Goal: Task Accomplishment & Management: Manage account settings

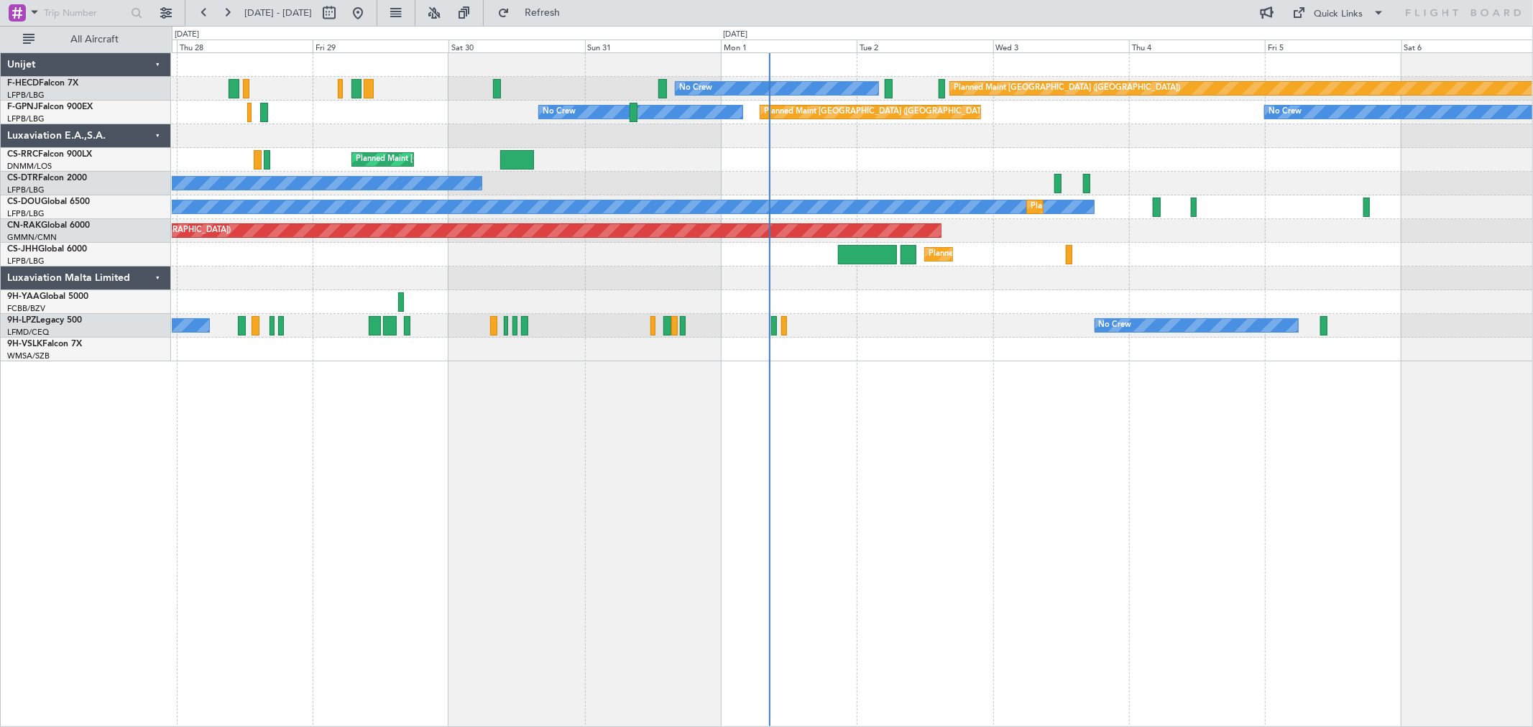
click at [597, 196] on div "Planned Maint [GEOGRAPHIC_DATA] ([GEOGRAPHIC_DATA]) No Crew No Crew Planned Mai…" at bounding box center [852, 207] width 1360 height 308
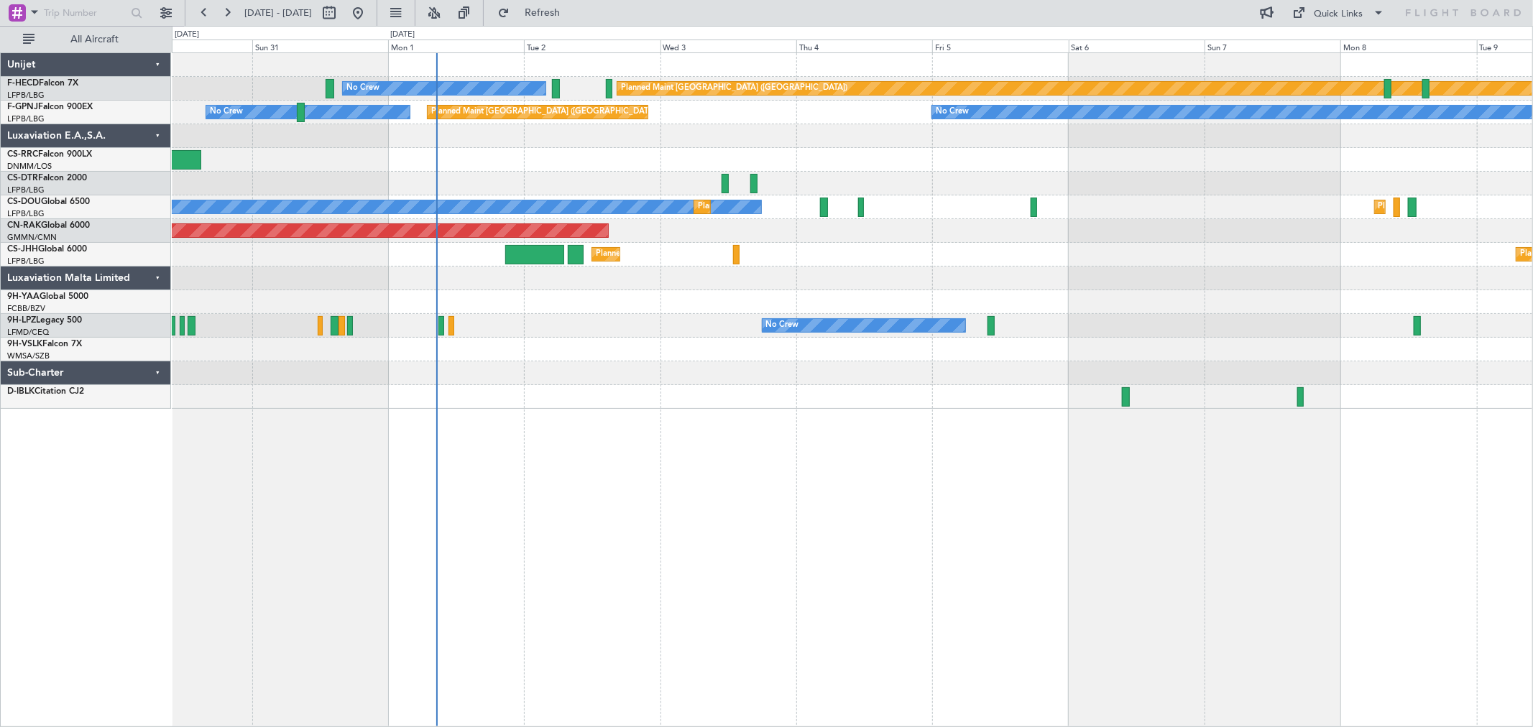
click at [834, 200] on div "Planned Maint [GEOGRAPHIC_DATA] ([GEOGRAPHIC_DATA]) No Crew Planned Maint [GEOG…" at bounding box center [852, 231] width 1360 height 356
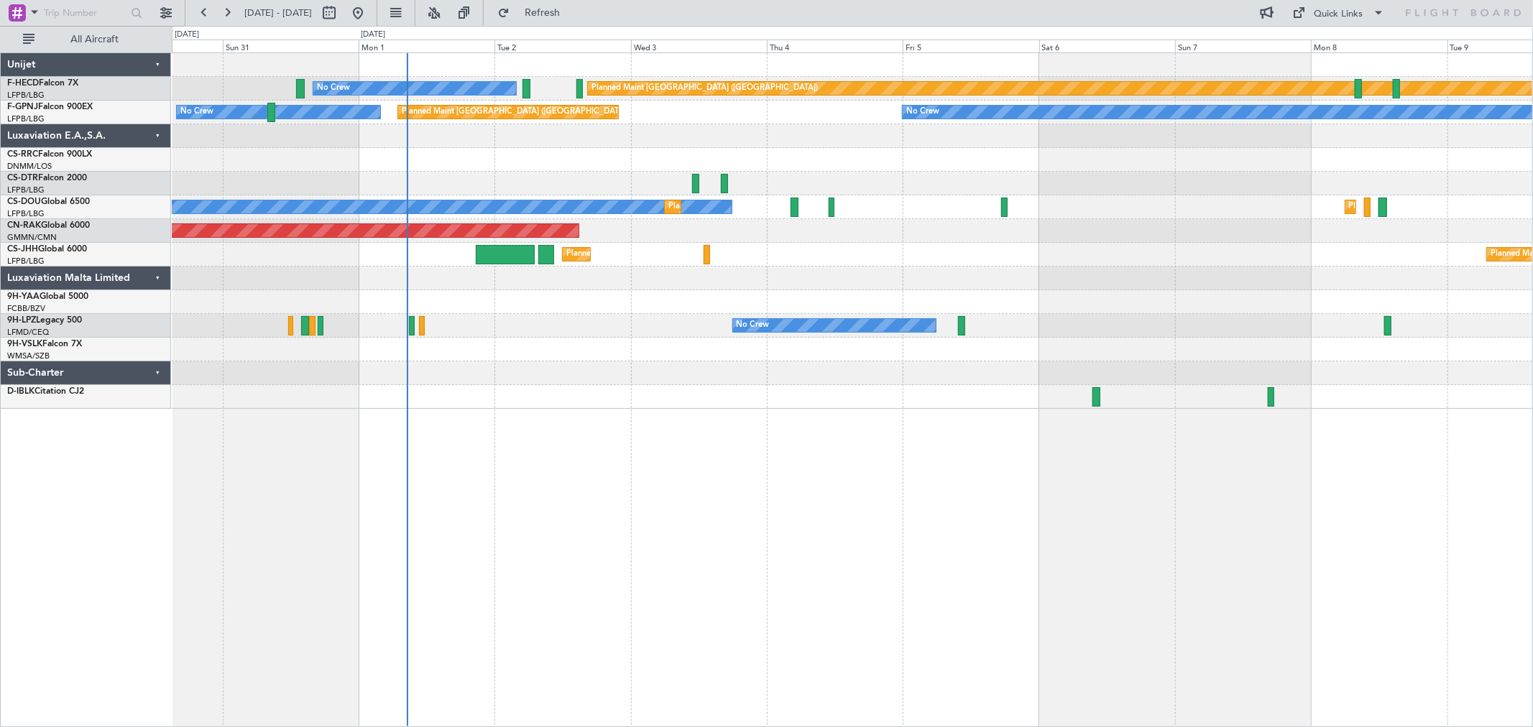
click at [831, 192] on div "No Crew" at bounding box center [852, 184] width 1360 height 24
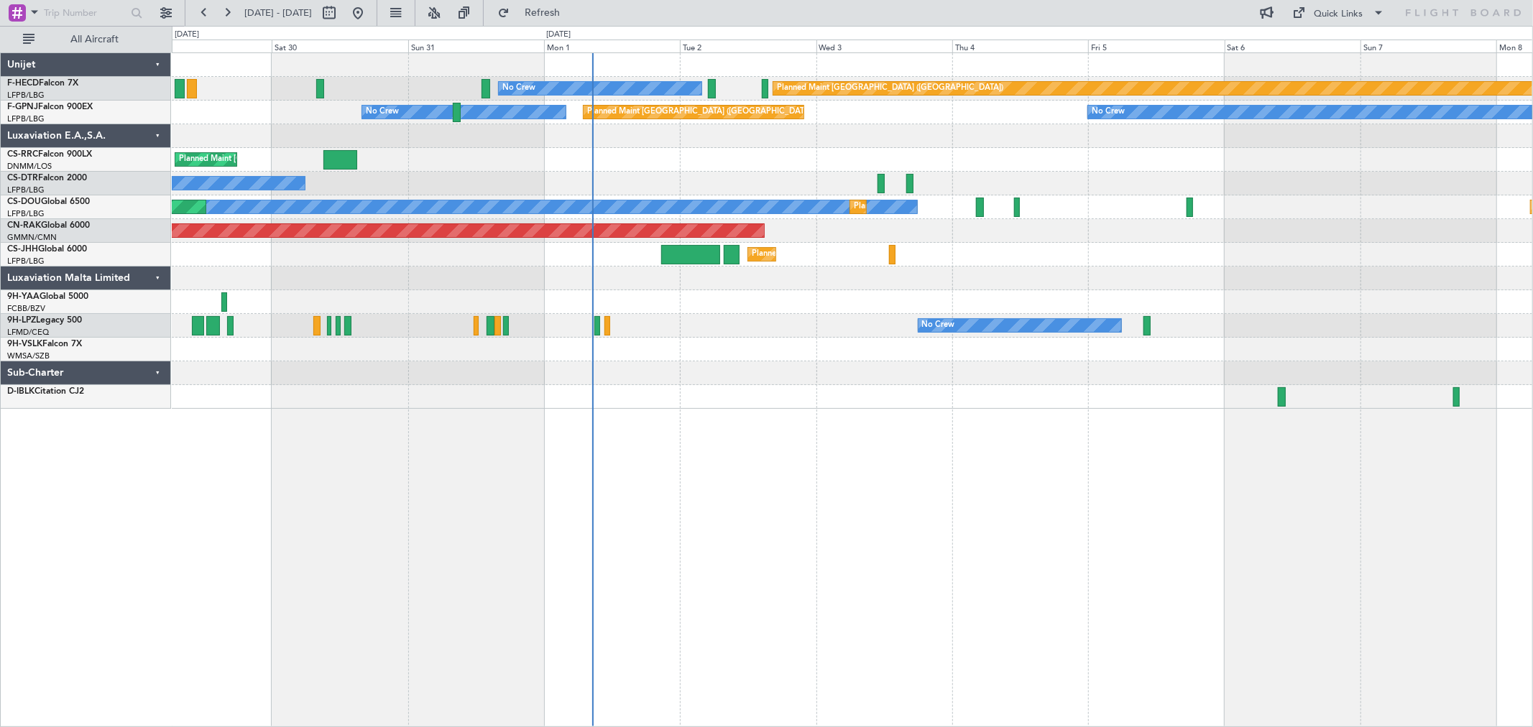
click at [1020, 129] on div "Planned Maint [GEOGRAPHIC_DATA] ([GEOGRAPHIC_DATA]) No Crew Planned Maint [GEOG…" at bounding box center [852, 231] width 1360 height 356
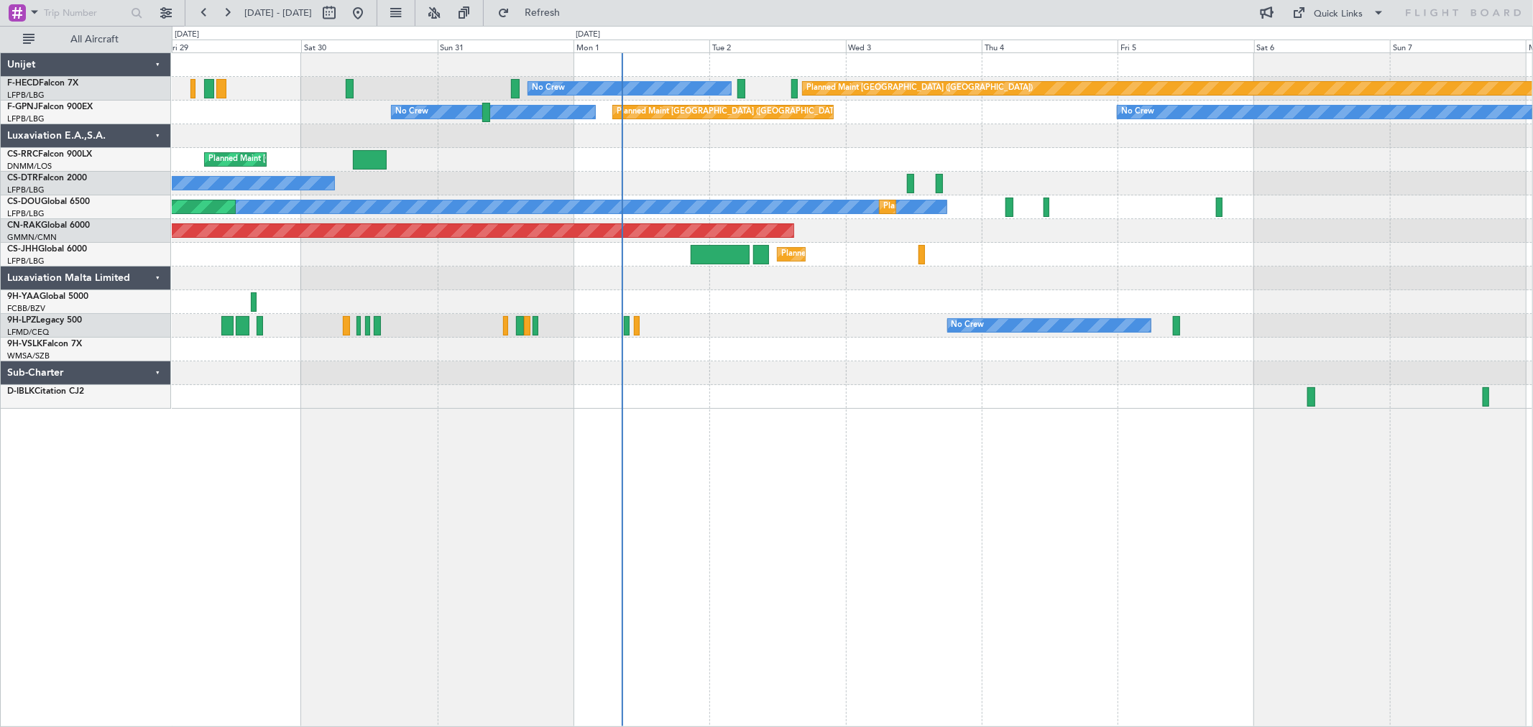
click at [800, 135] on div at bounding box center [852, 136] width 1360 height 24
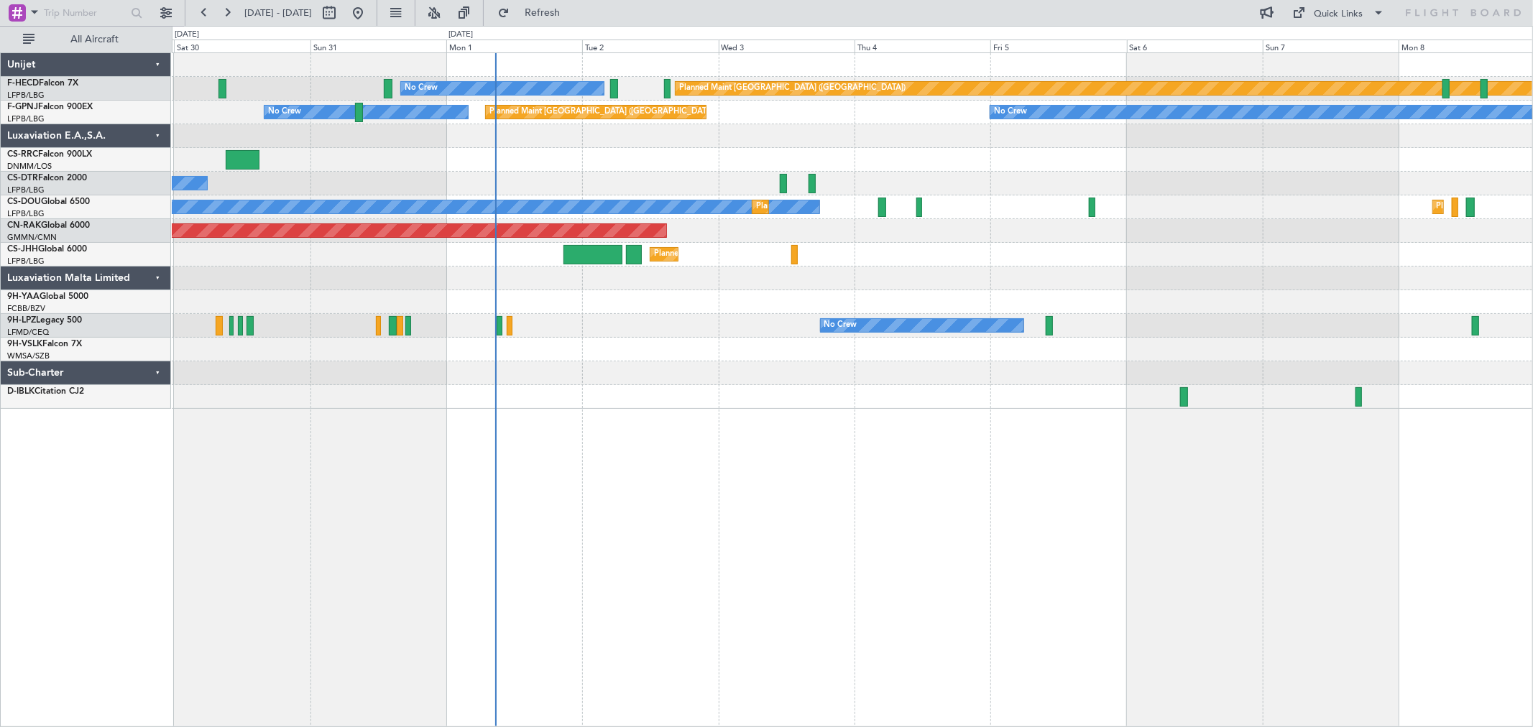
click at [829, 170] on div "Planned Maint [GEOGRAPHIC_DATA] ([GEOGRAPHIC_DATA])" at bounding box center [852, 160] width 1360 height 24
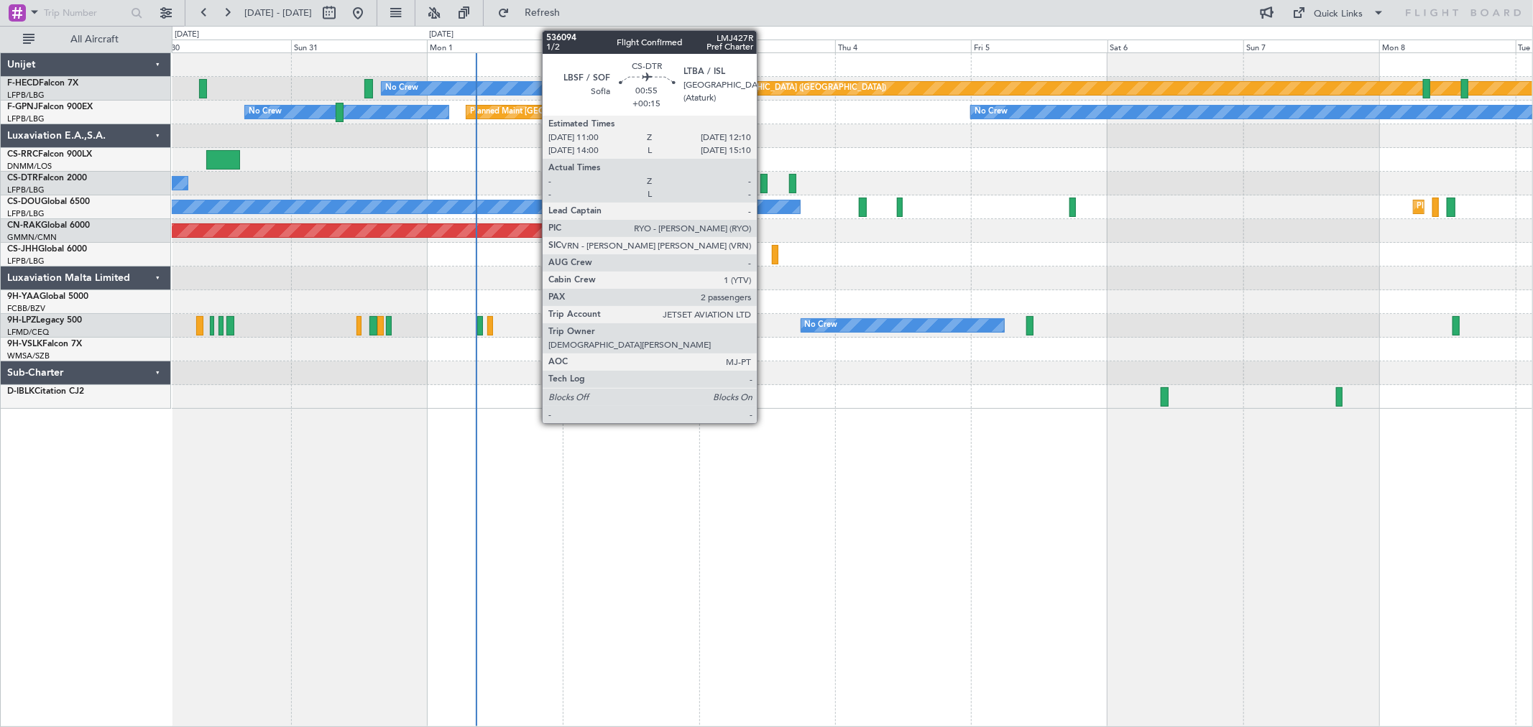
click at [764, 175] on div at bounding box center [763, 183] width 7 height 19
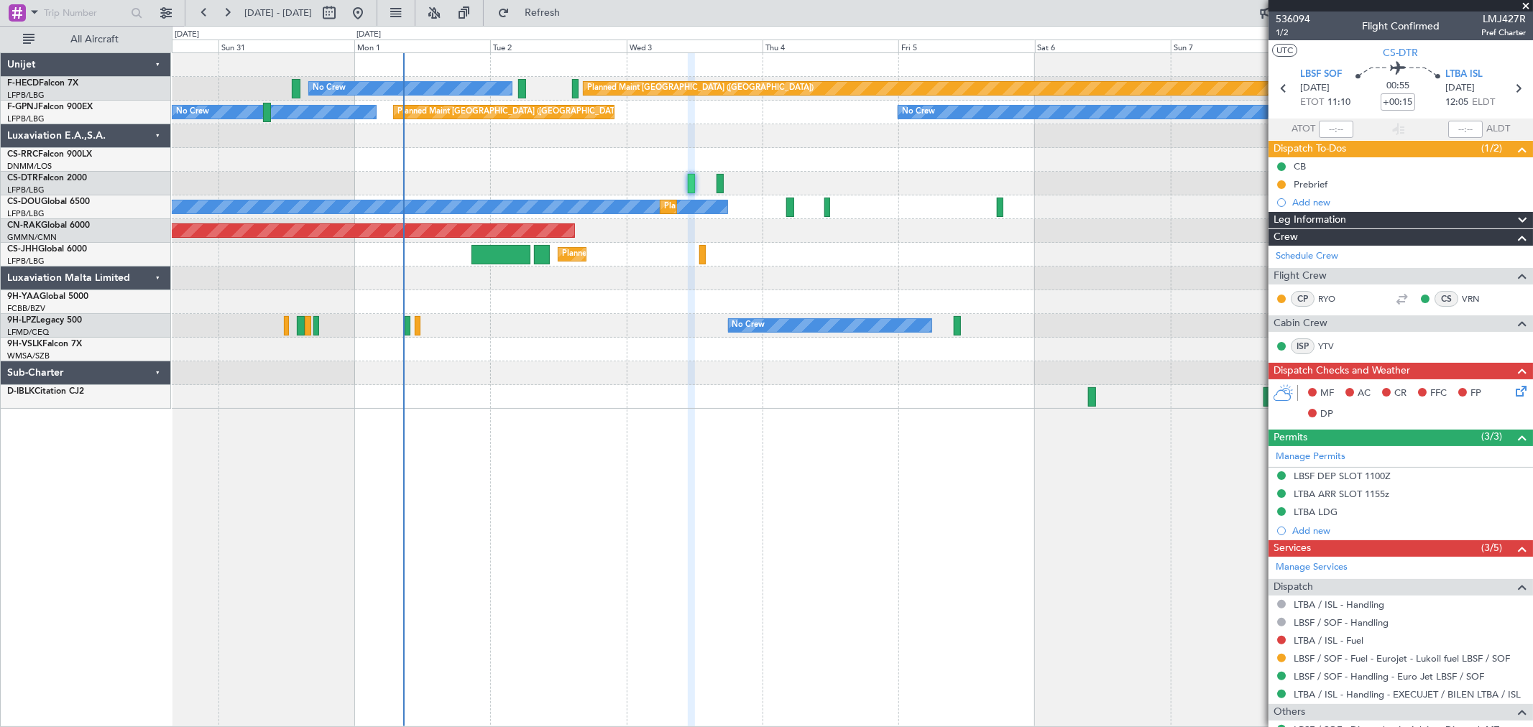
click at [579, 327] on div "No Crew No Crew No Crew" at bounding box center [852, 326] width 1360 height 24
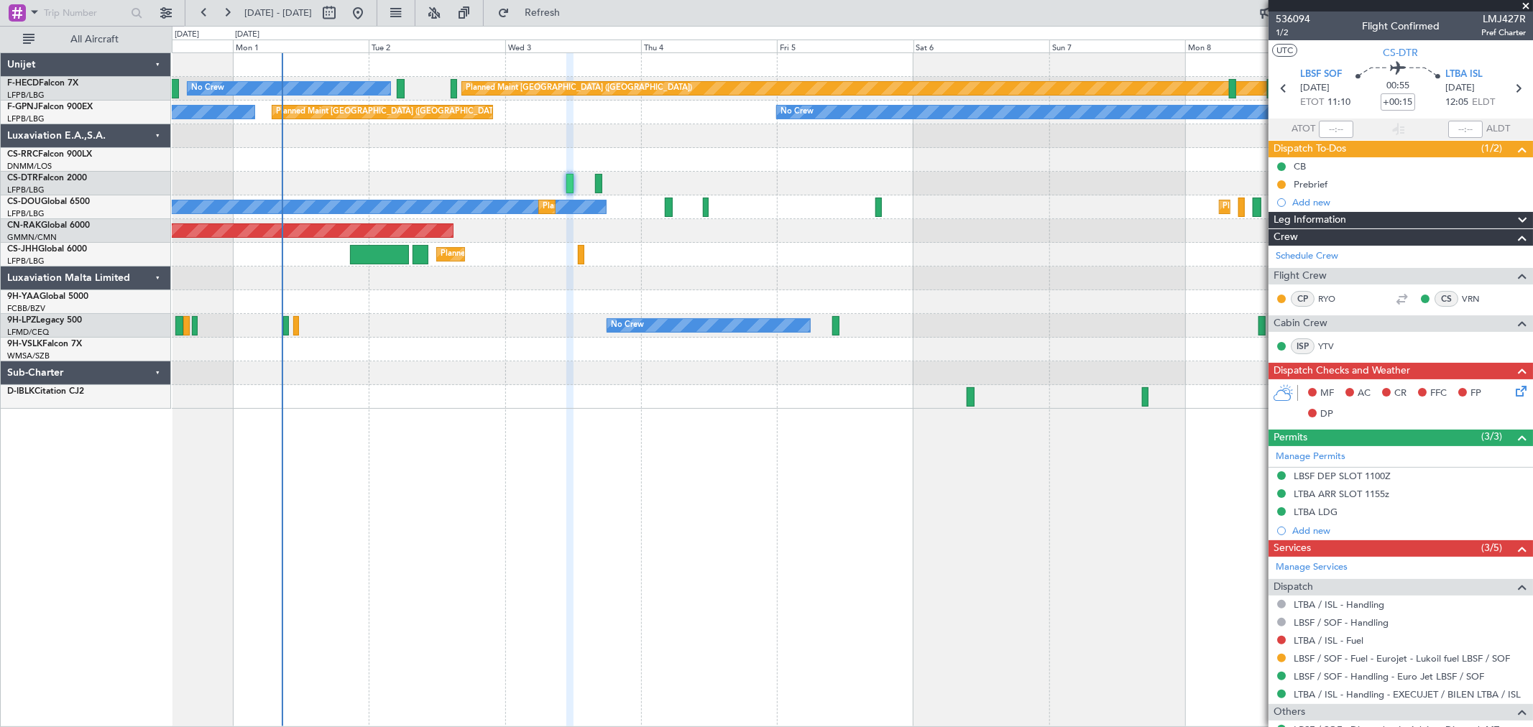
click at [739, 300] on div "Planned Maint [GEOGRAPHIC_DATA] ([GEOGRAPHIC_DATA]) No Crew Planned Maint [GEOG…" at bounding box center [852, 231] width 1360 height 356
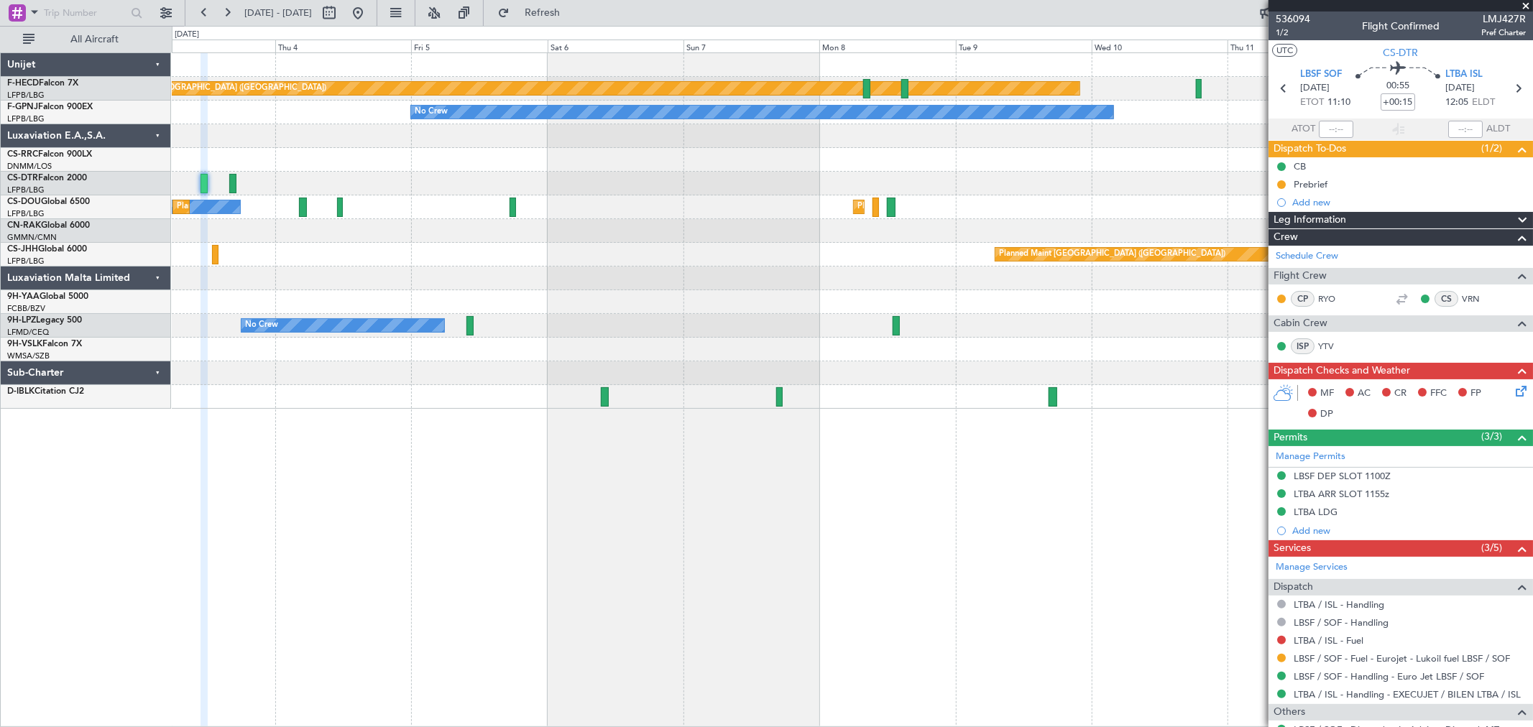
click at [635, 322] on div "Planned Maint [GEOGRAPHIC_DATA] ([GEOGRAPHIC_DATA]) No Crew No Crew No Crew No …" at bounding box center [852, 231] width 1360 height 356
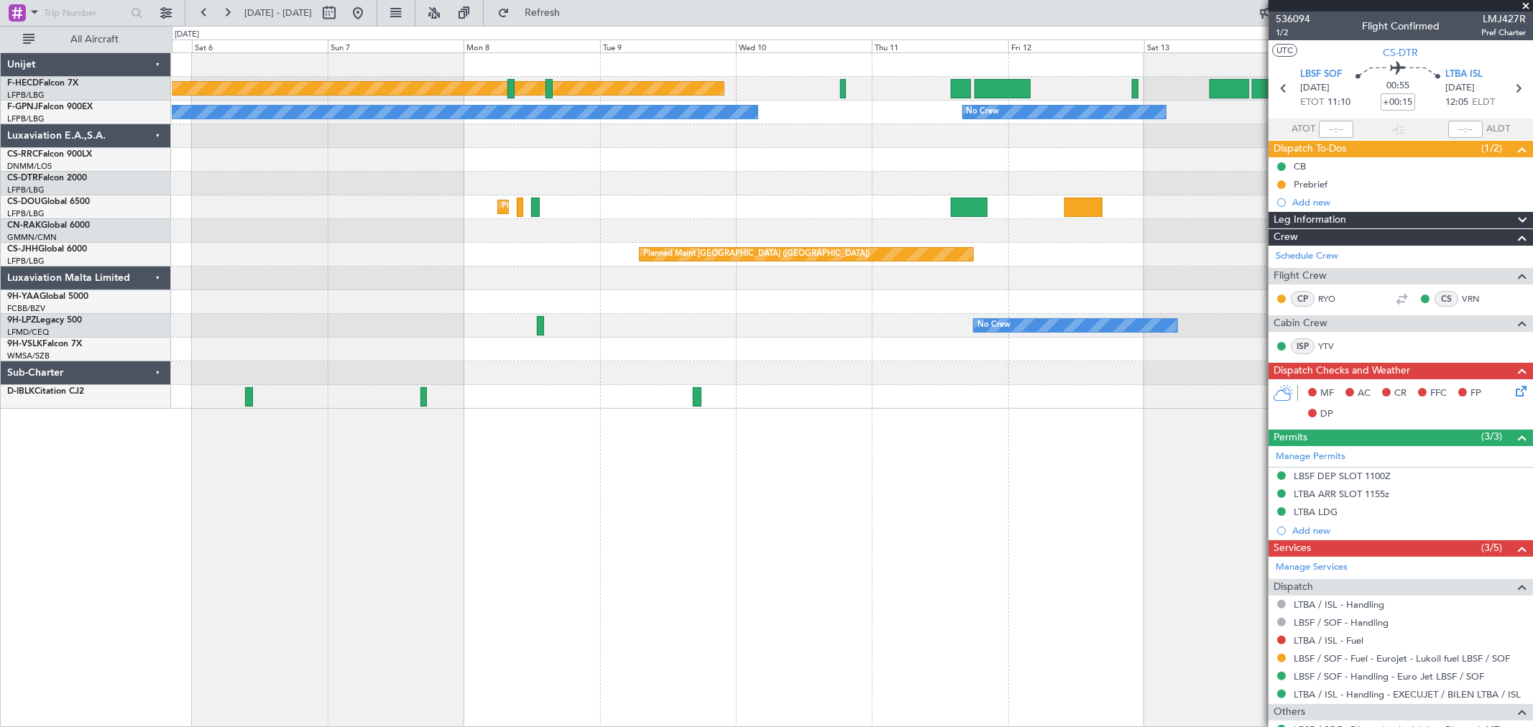
click at [698, 182] on div "Planned Maint [GEOGRAPHIC_DATA] ([GEOGRAPHIC_DATA]) No Crew No Crew No Crew No …" at bounding box center [852, 231] width 1360 height 356
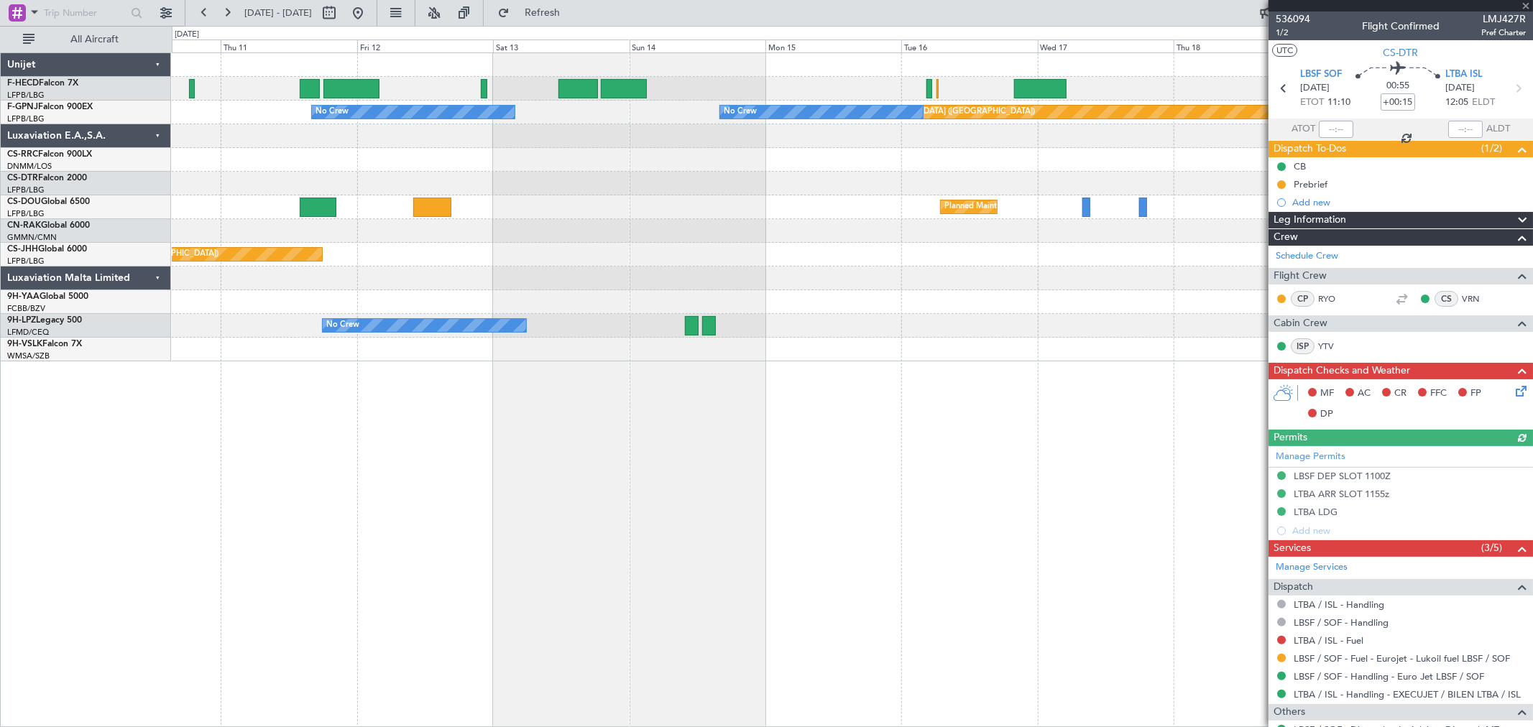
click at [1269, 249] on fb-app "[DATE] - [DATE] Refresh Quick Links All Aircraft No Crew Planned Maint [GEOGRAP…" at bounding box center [766, 369] width 1533 height 716
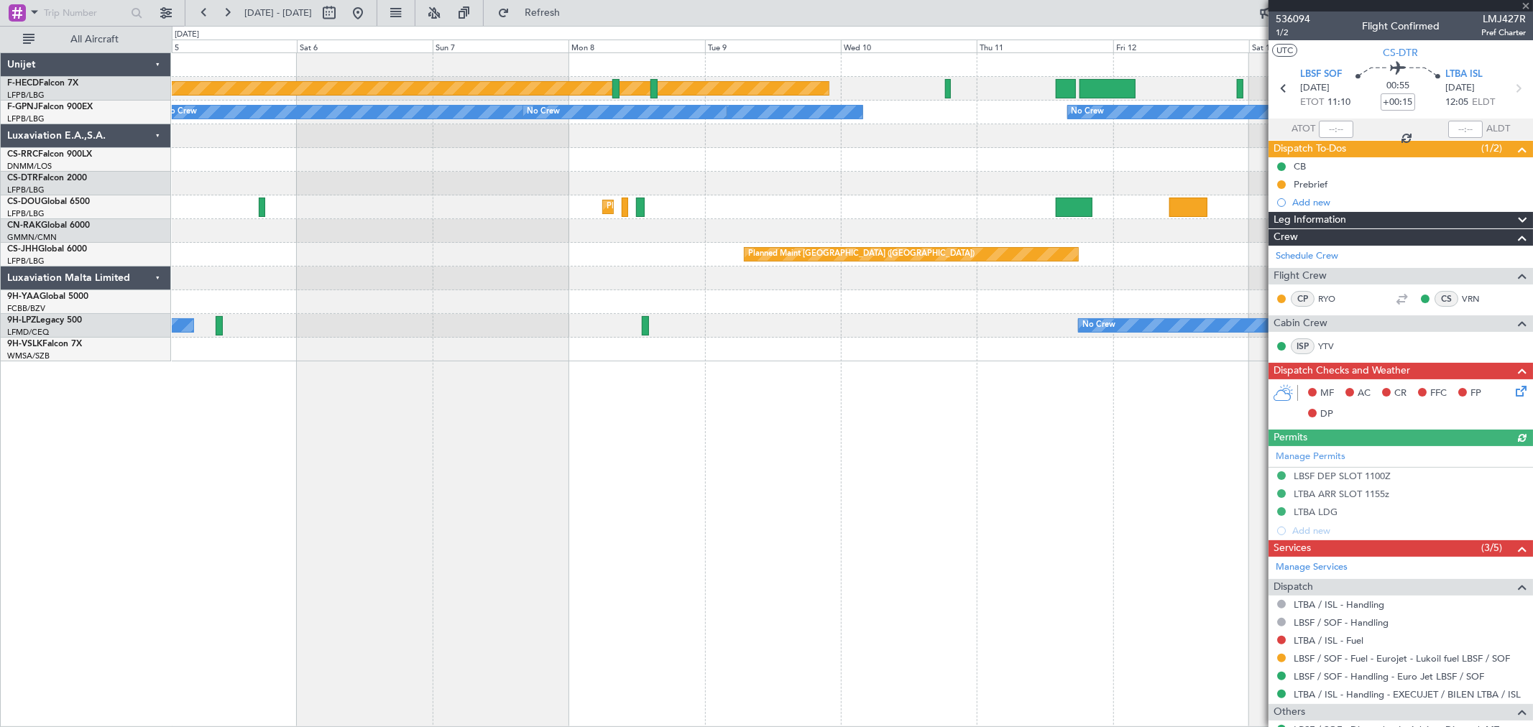
click at [1159, 226] on div "Planned Maint [GEOGRAPHIC_DATA] ([GEOGRAPHIC_DATA])" at bounding box center [852, 231] width 1360 height 24
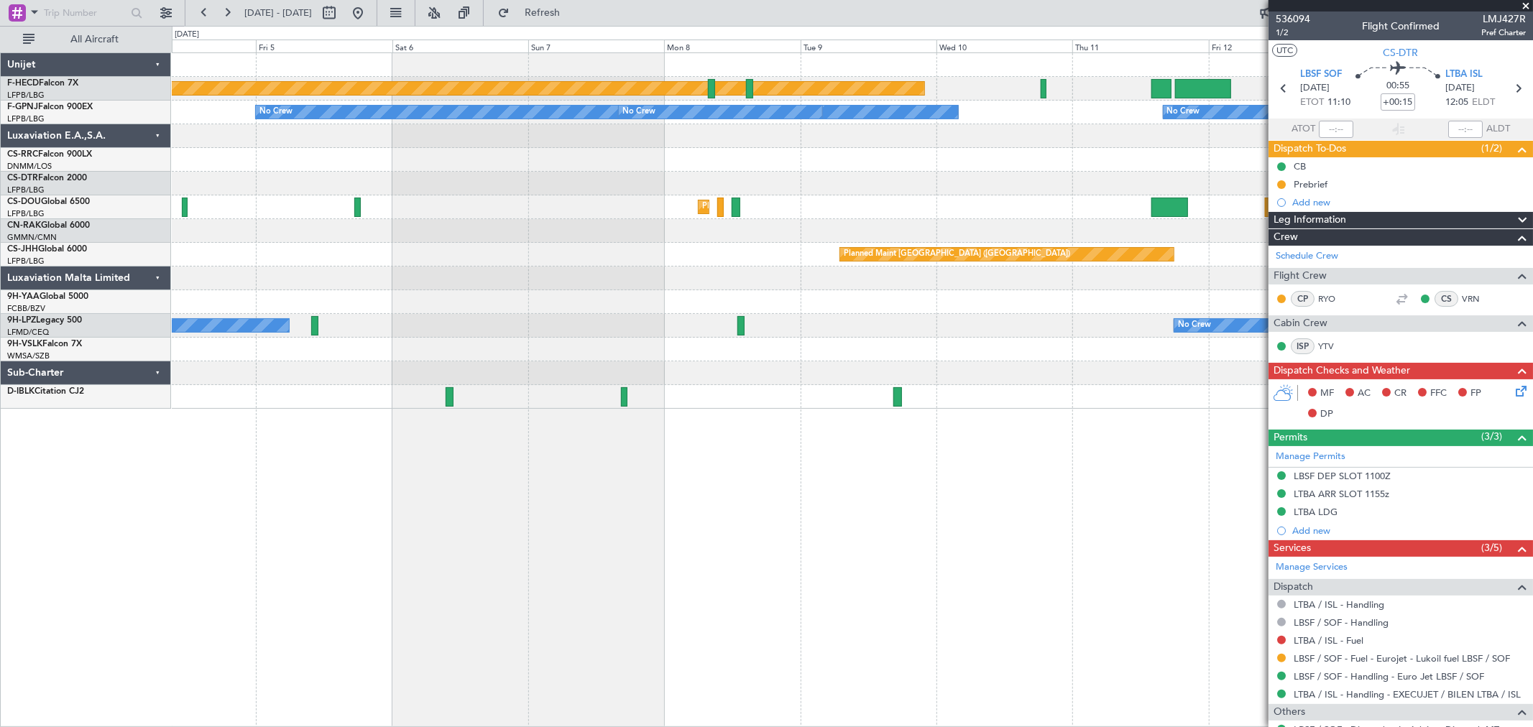
click at [1183, 203] on div "Planned Maint [GEOGRAPHIC_DATA] ([GEOGRAPHIC_DATA]) Planned Maint [GEOGRAPHIC_D…" at bounding box center [852, 207] width 1360 height 24
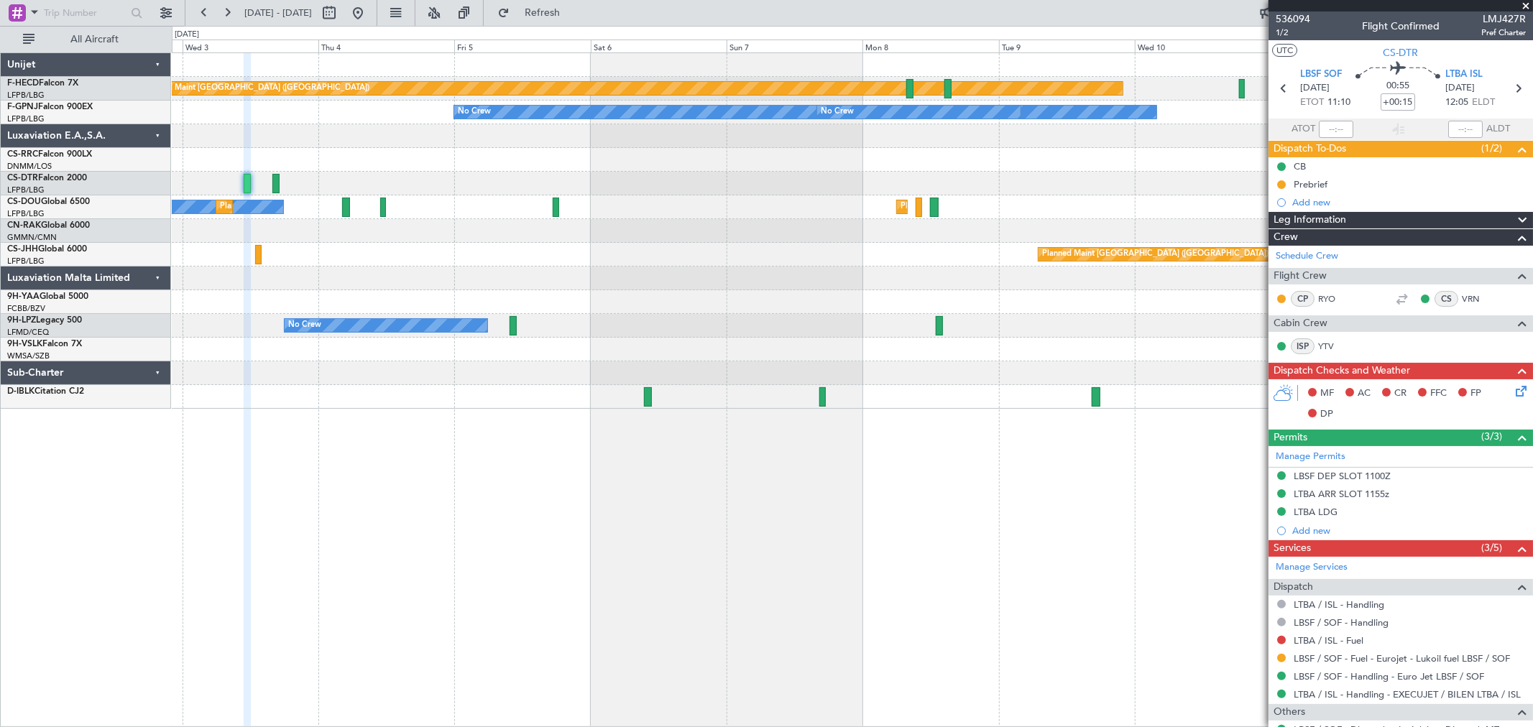
click at [1137, 206] on div "Planned Maint [GEOGRAPHIC_DATA] ([GEOGRAPHIC_DATA]) No Crew No Crew No Crew No …" at bounding box center [852, 231] width 1360 height 356
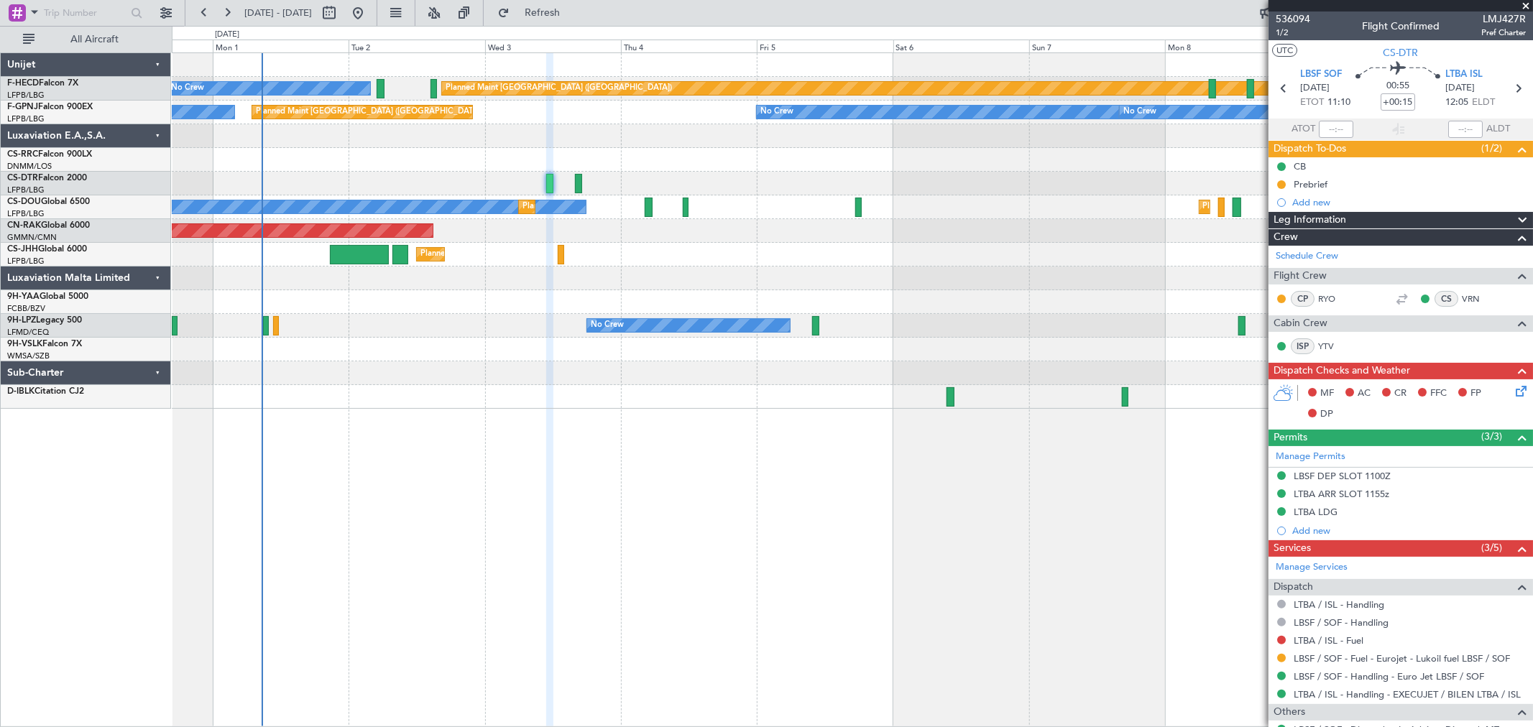
click at [1196, 206] on div "Planned Maint [GEOGRAPHIC_DATA] ([GEOGRAPHIC_DATA]) No Crew Planned Maint [GEOG…" at bounding box center [852, 207] width 1360 height 24
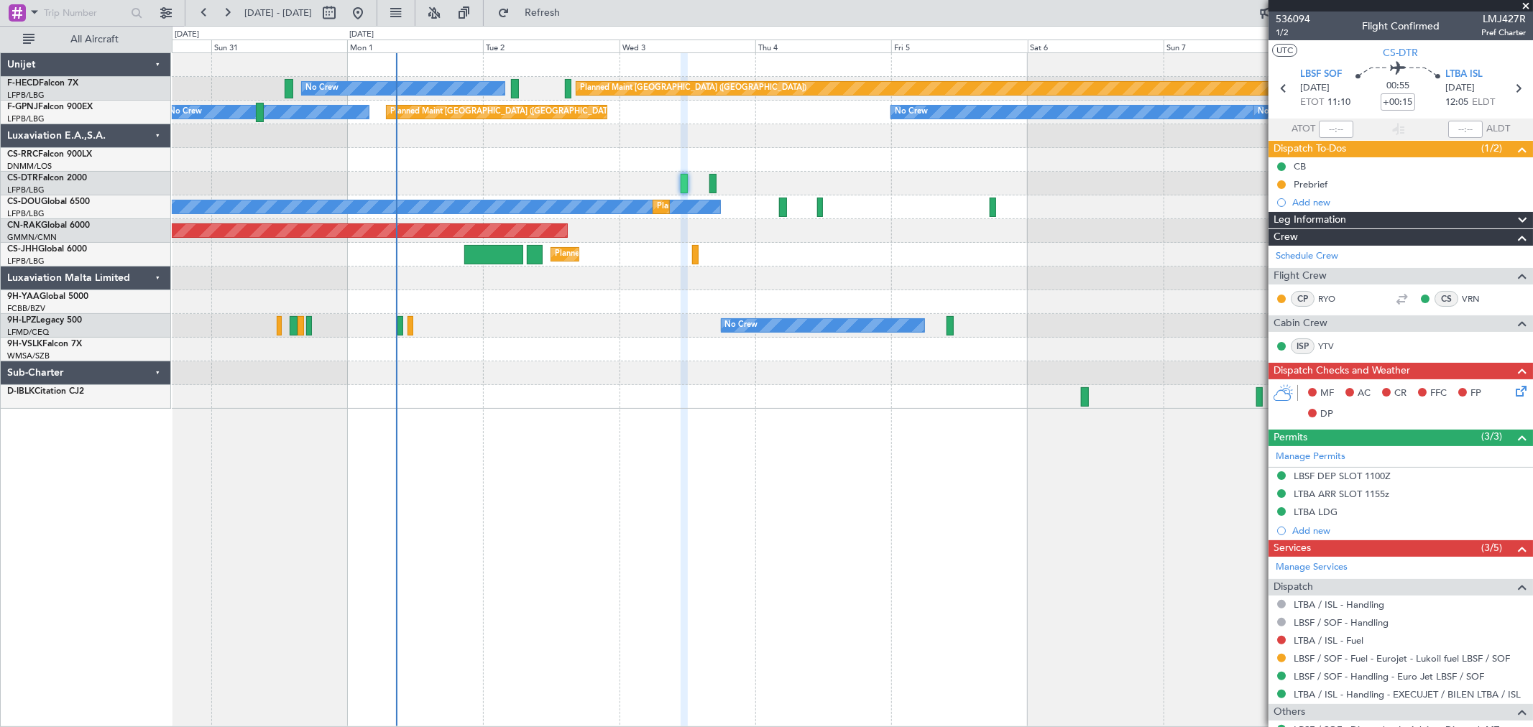
click at [1066, 162] on div "Planned Maint [GEOGRAPHIC_DATA] ([GEOGRAPHIC_DATA])" at bounding box center [852, 160] width 1360 height 24
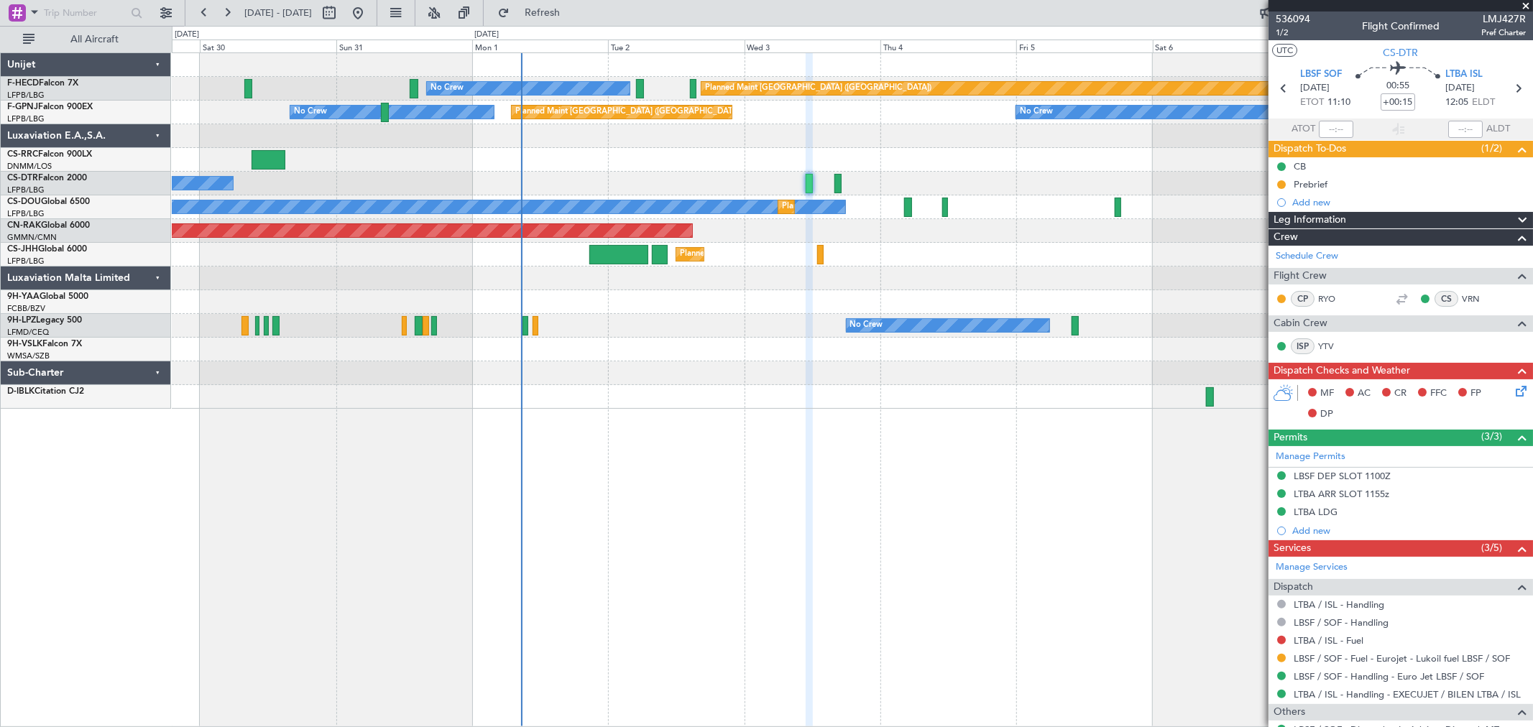
click at [1031, 188] on div "Planned Maint [GEOGRAPHIC_DATA] ([GEOGRAPHIC_DATA]) No Crew No Crew No Crew Pla…" at bounding box center [852, 231] width 1360 height 356
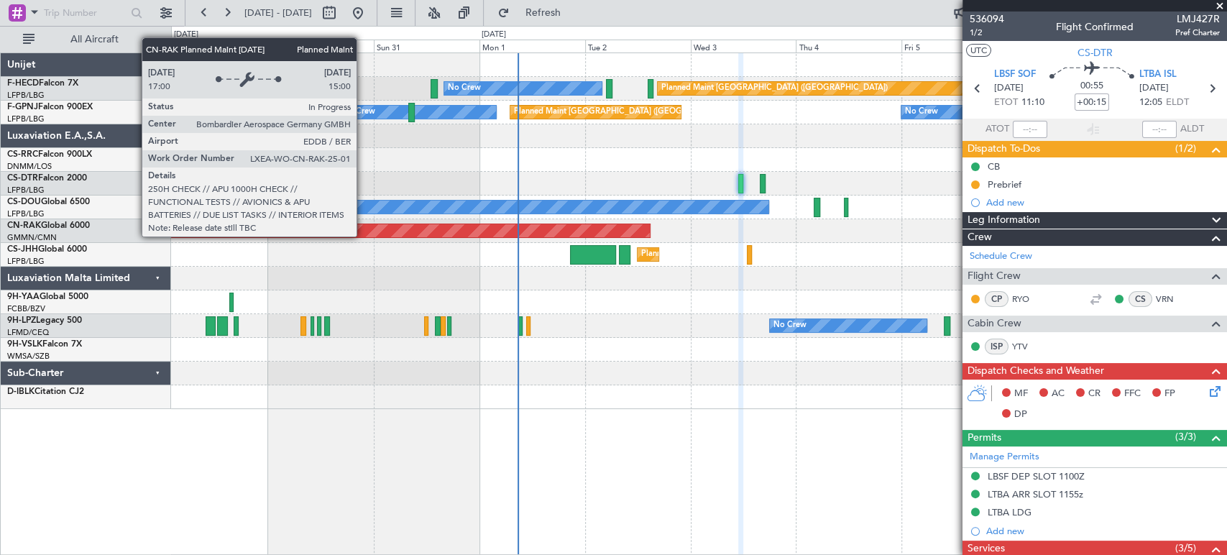
click at [650, 228] on div "Planned Maint [GEOGRAPHIC_DATA] ([GEOGRAPHIC_DATA])" at bounding box center [285, 230] width 729 height 13
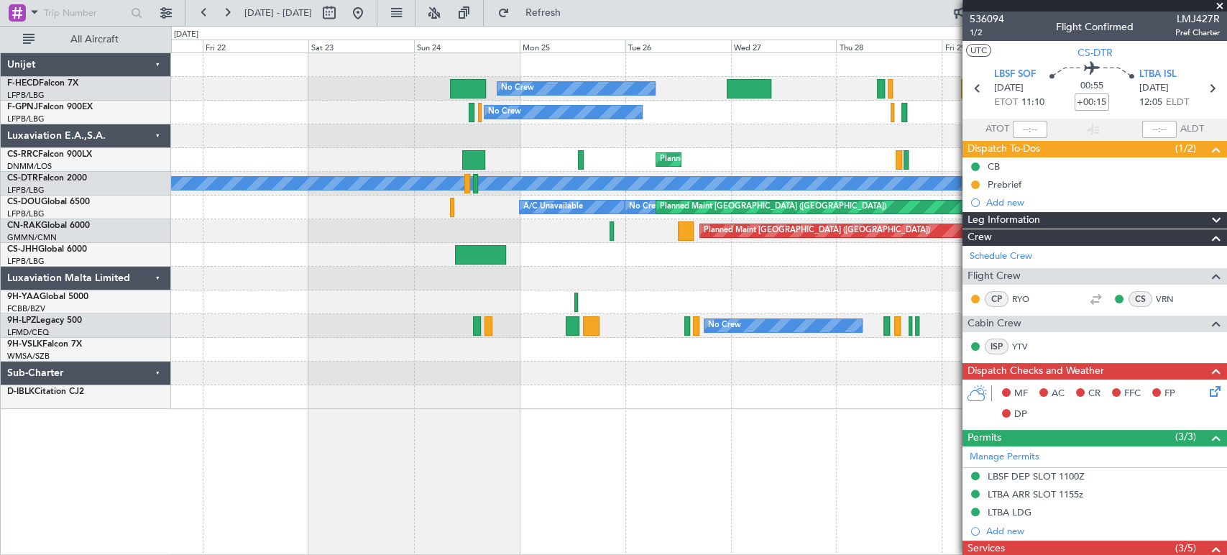
click at [973, 208] on fb-app "[DATE] - [DATE] Refresh Quick Links All Aircraft No Crew No Crew Planned Maint …" at bounding box center [613, 283] width 1227 height 544
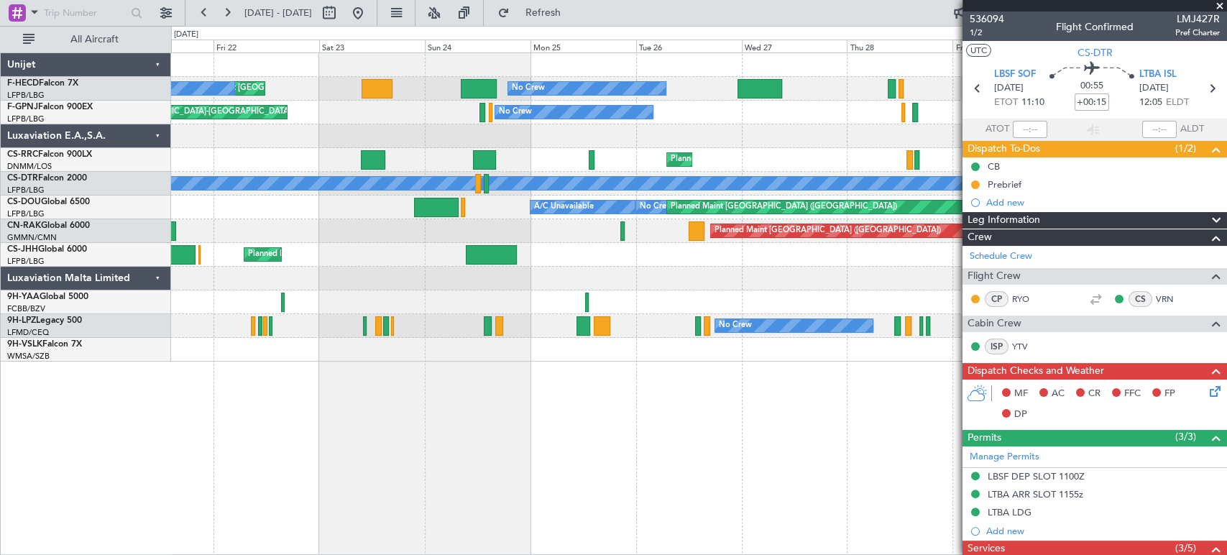
click at [503, 324] on div "No Crew No Crew" at bounding box center [698, 326] width 1055 height 24
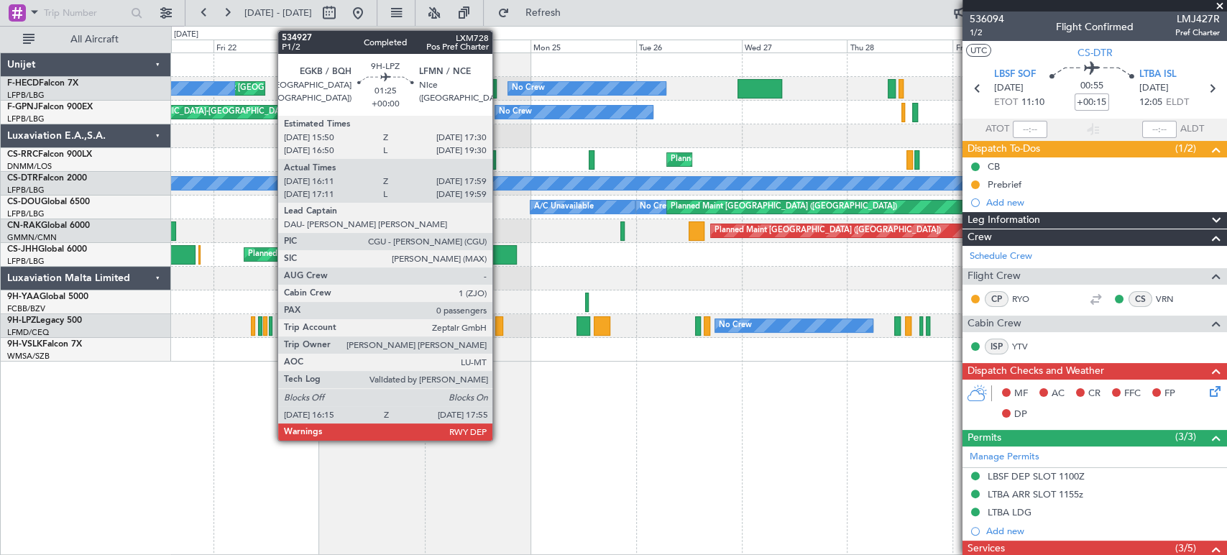
click at [499, 326] on div at bounding box center [499, 325] width 8 height 19
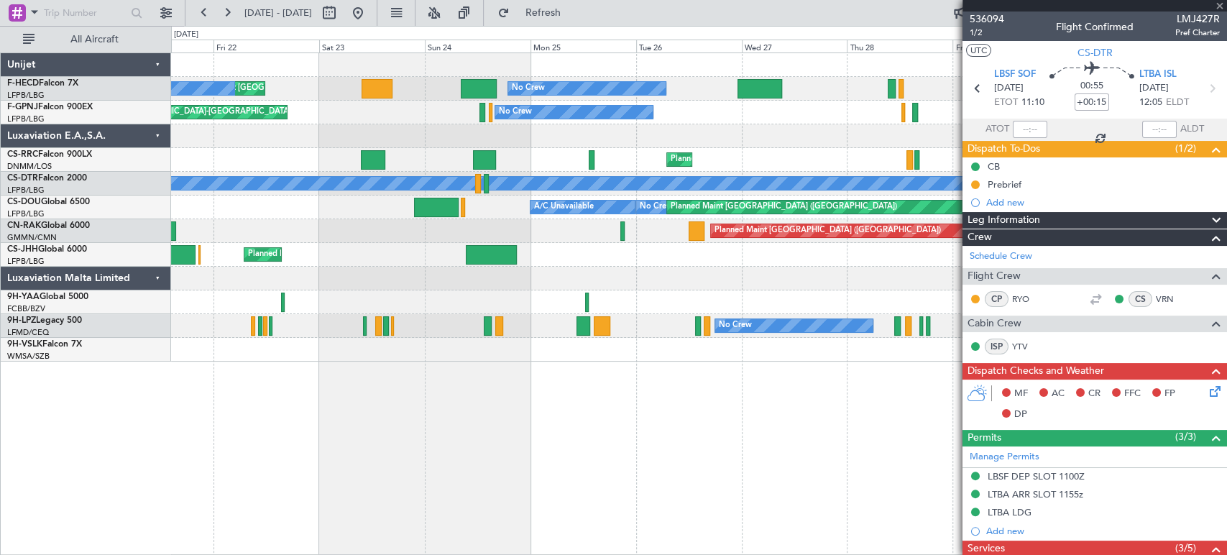
type input "16:21"
type input "17:54"
type input "0"
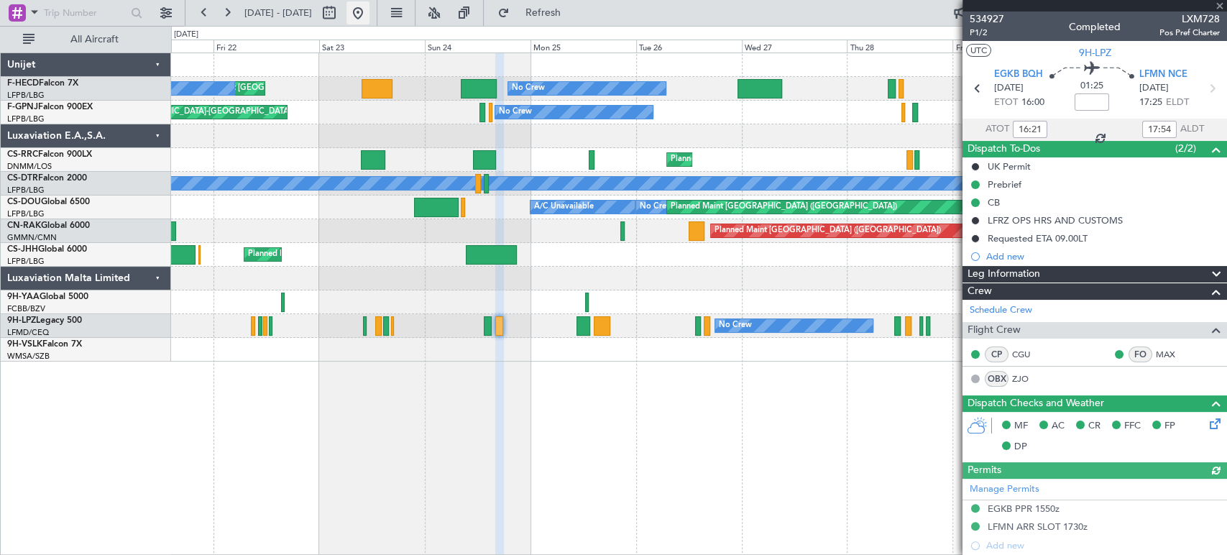
click at [369, 12] on button at bounding box center [357, 12] width 23 height 23
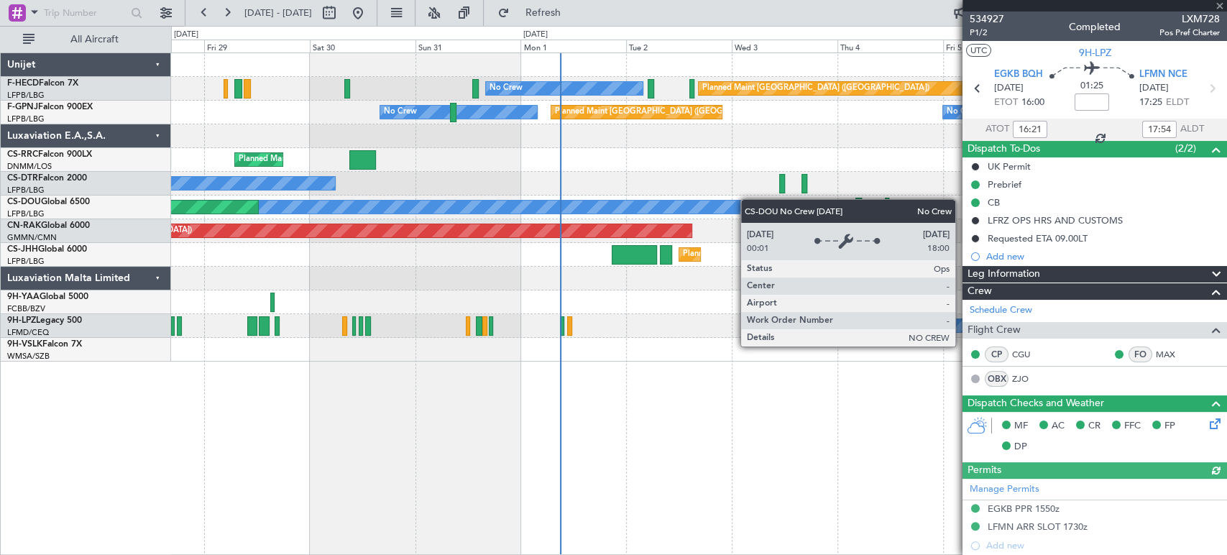
click at [362, 229] on div "No Crew Planned Maint [GEOGRAPHIC_DATA] ([GEOGRAPHIC_DATA]) No Crew No Crew Pla…" at bounding box center [698, 207] width 1055 height 308
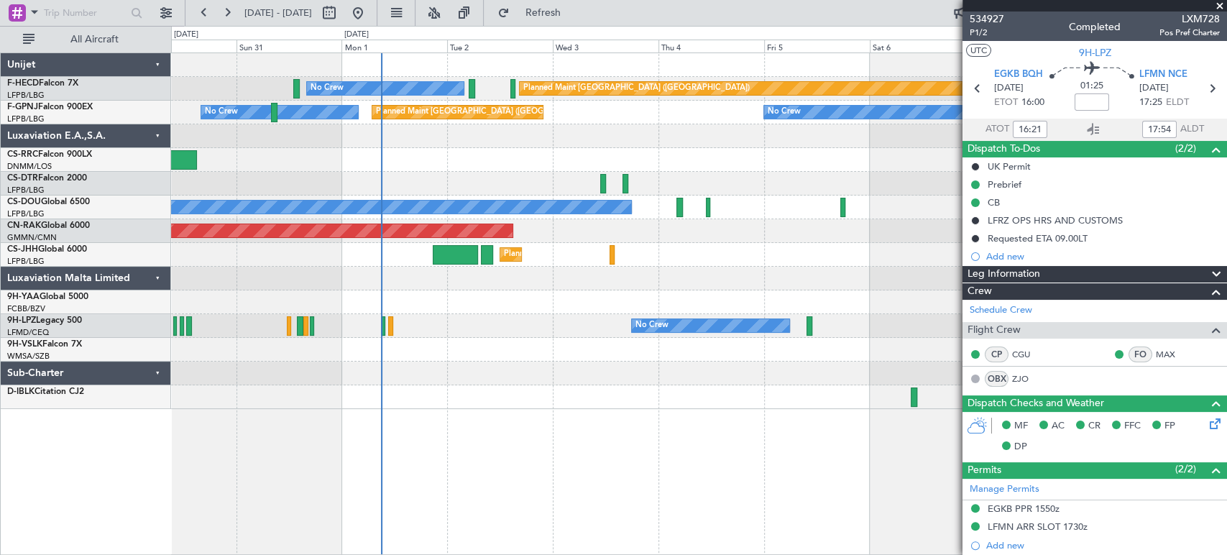
click at [442, 126] on div "Planned Maint [GEOGRAPHIC_DATA] ([GEOGRAPHIC_DATA]) No Crew No Crew No Crew Pla…" at bounding box center [698, 231] width 1055 height 356
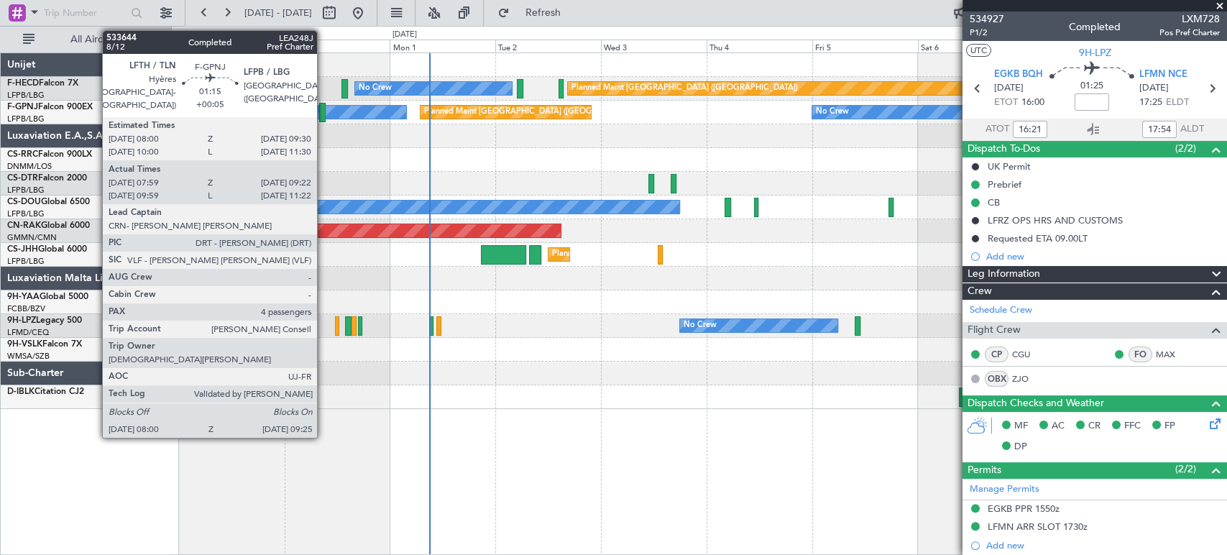
click at [323, 109] on div at bounding box center [322, 112] width 6 height 19
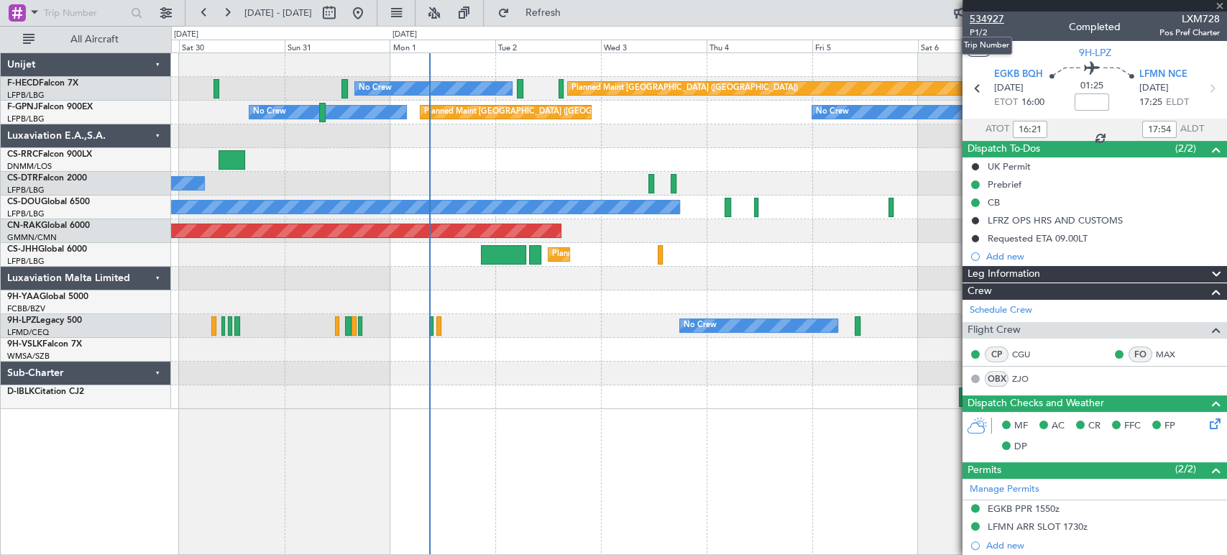
type input "+00:05"
type input "08:09"
type input "09:17"
type input "4"
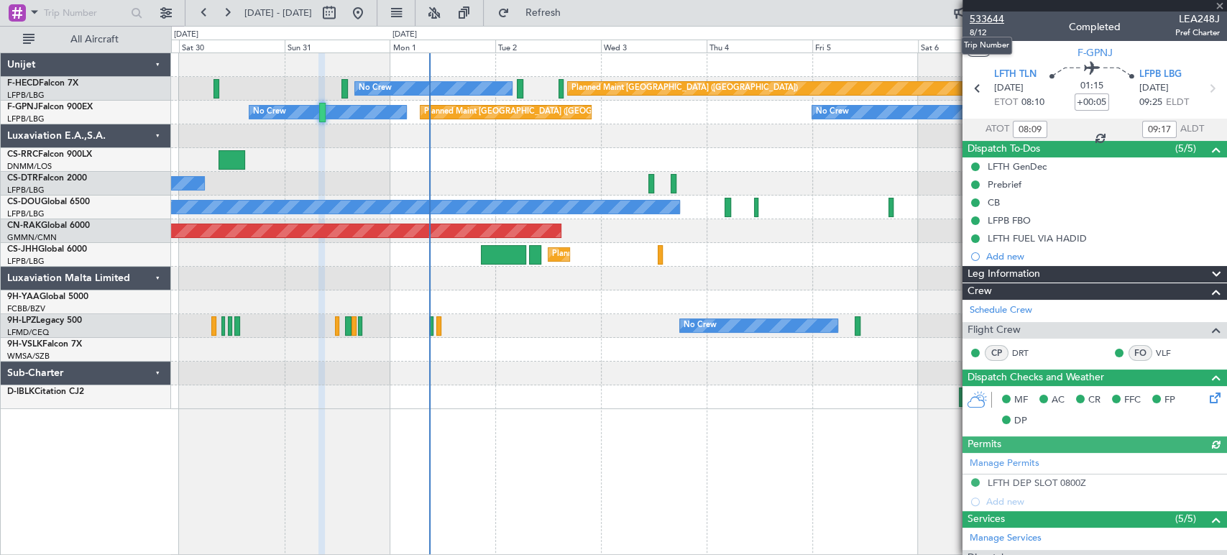
click at [995, 17] on span "533644" at bounding box center [986, 18] width 34 height 15
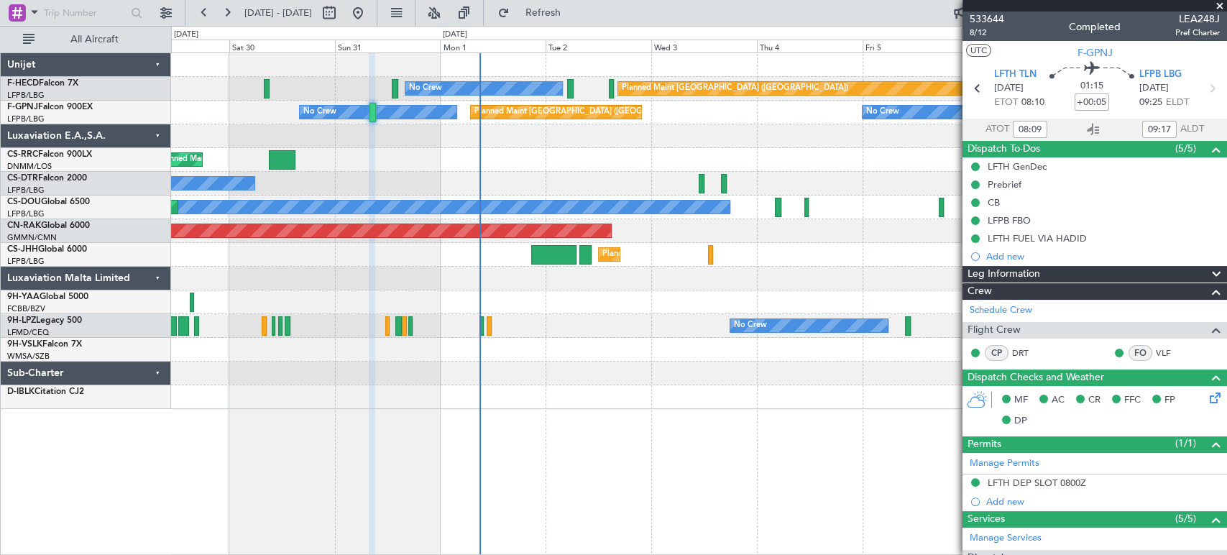
click at [68, 197] on div "Planned Maint [GEOGRAPHIC_DATA] ([GEOGRAPHIC_DATA]) No Crew No Crew No Crew Pla…" at bounding box center [613, 290] width 1227 height 529
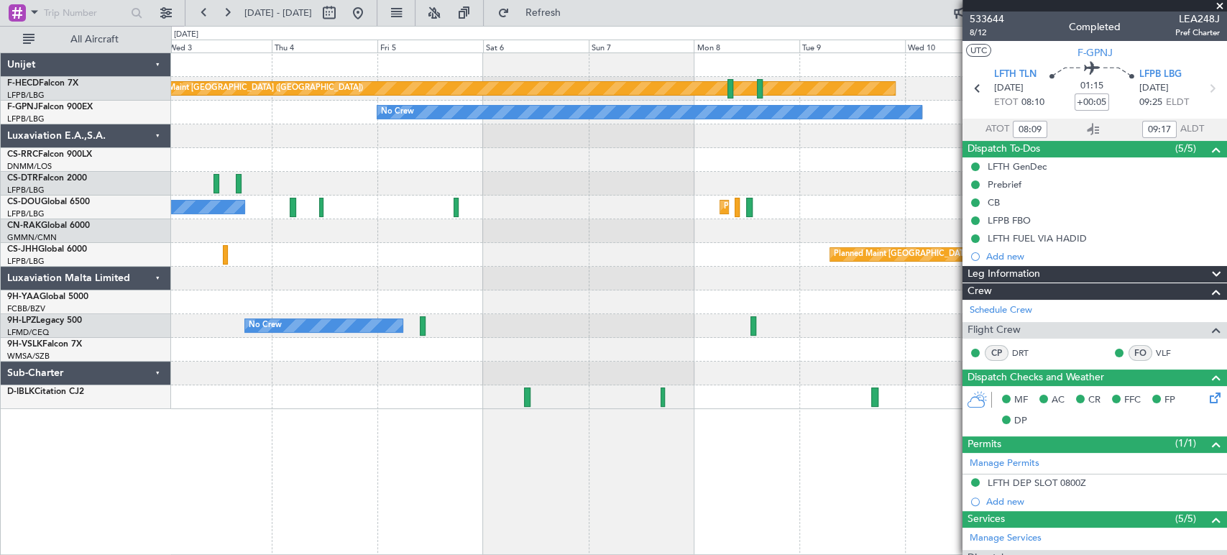
click at [526, 166] on div at bounding box center [698, 160] width 1055 height 24
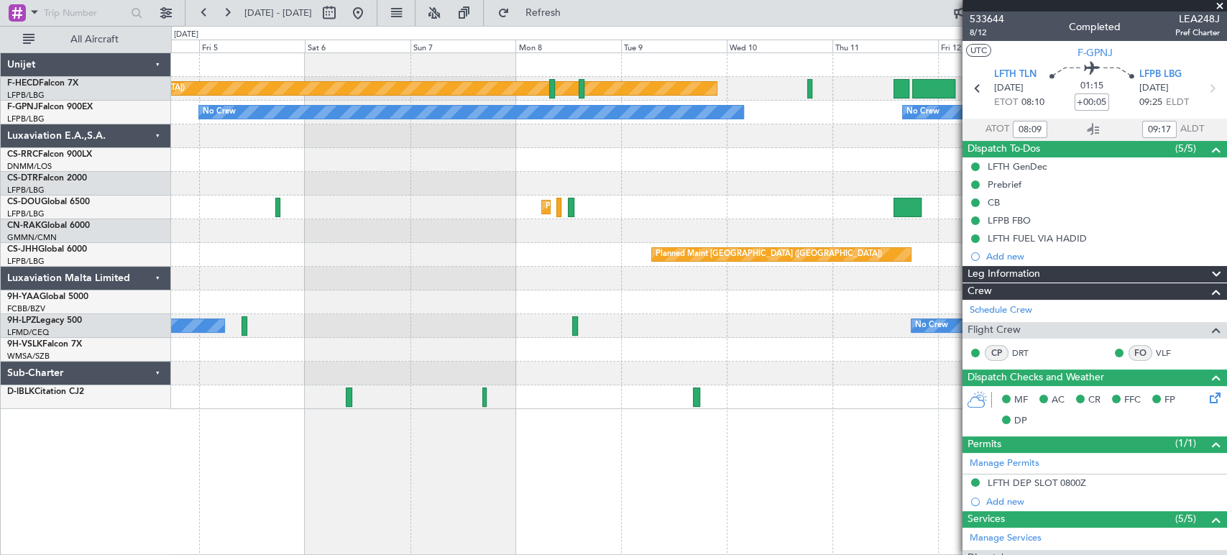
click at [618, 162] on div at bounding box center [698, 160] width 1055 height 24
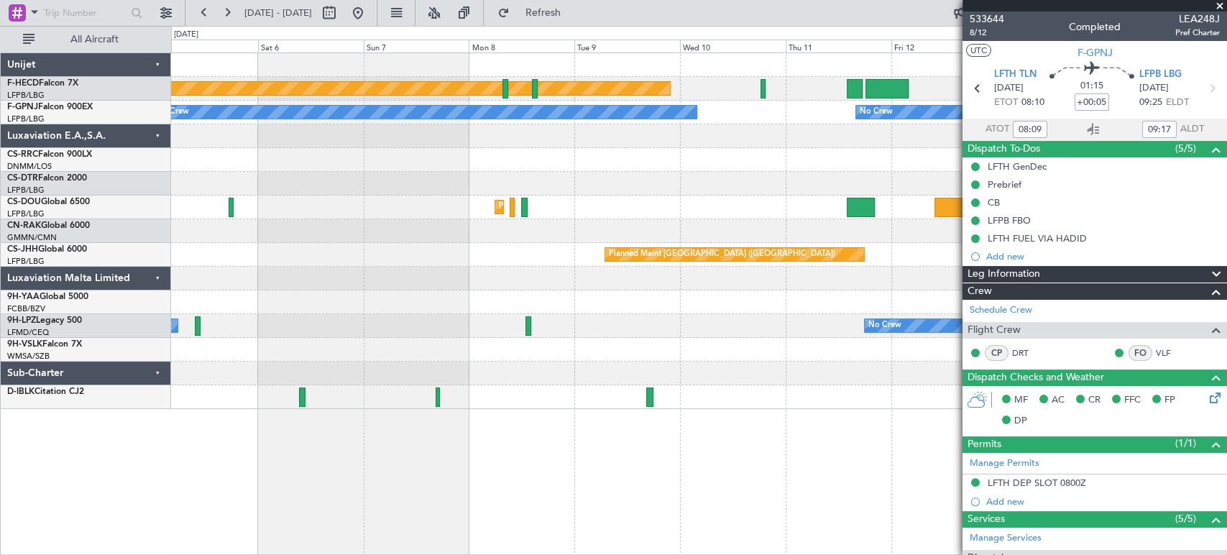
click at [586, 168] on div at bounding box center [698, 160] width 1055 height 24
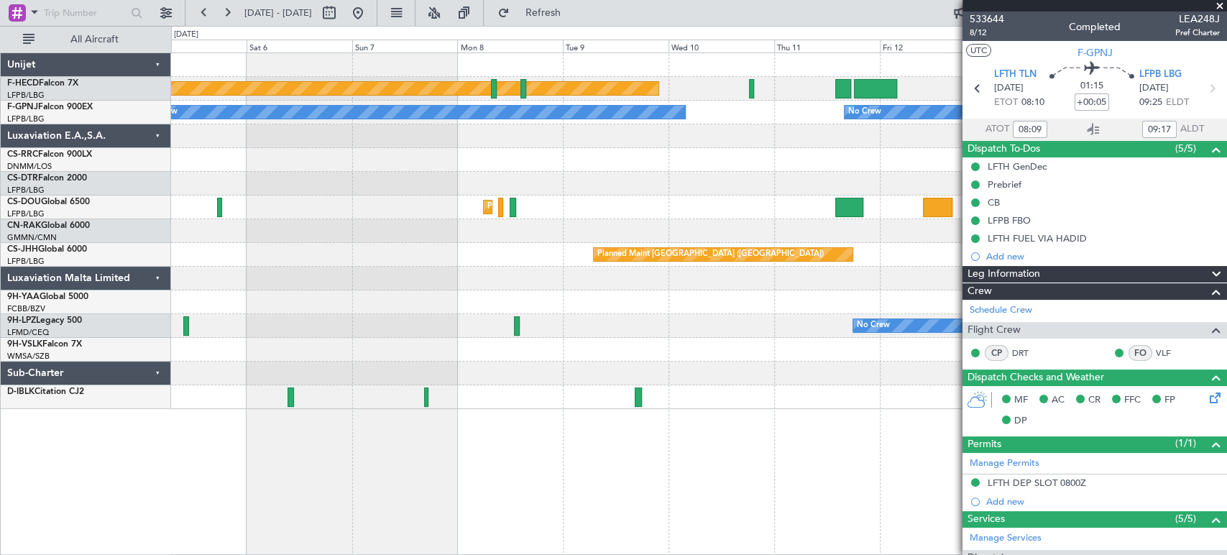
click at [657, 133] on div at bounding box center [698, 136] width 1055 height 24
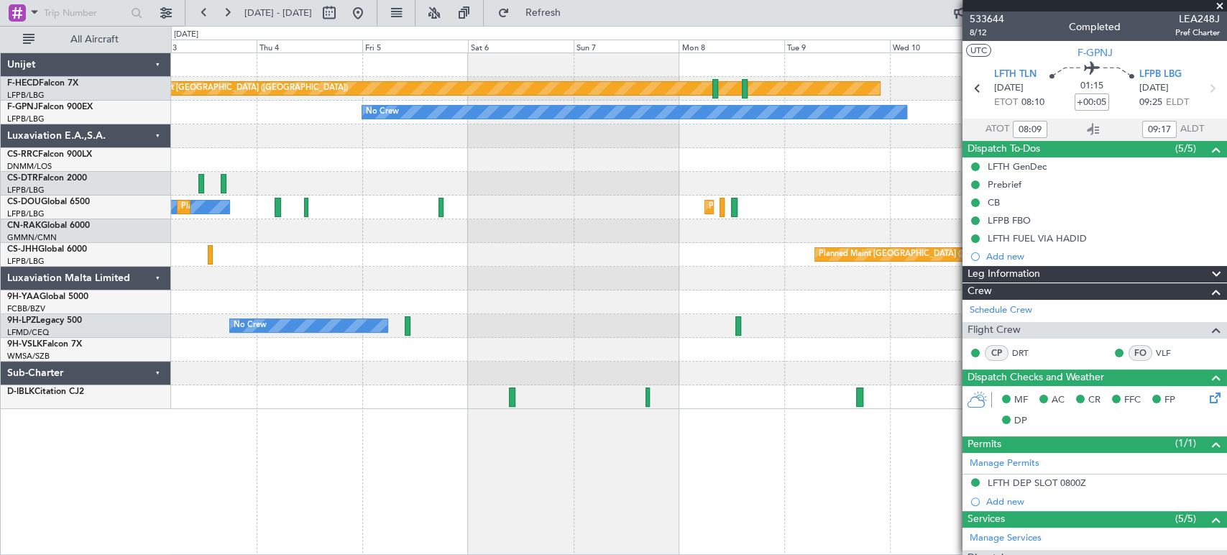
click at [599, 139] on div "Planned Maint [GEOGRAPHIC_DATA] ([GEOGRAPHIC_DATA]) No Crew No Crew No Crew No …" at bounding box center [698, 231] width 1055 height 356
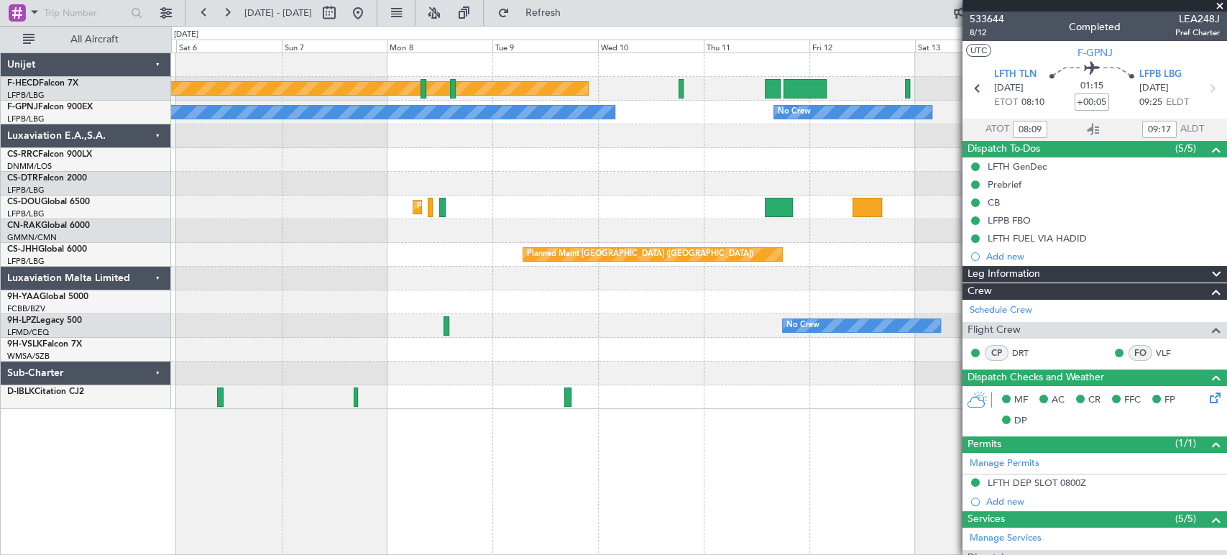
click at [591, 121] on div "No Crew No Crew No Crew No Crew Planned Maint [GEOGRAPHIC_DATA] ([GEOGRAPHIC_DA…" at bounding box center [698, 113] width 1055 height 24
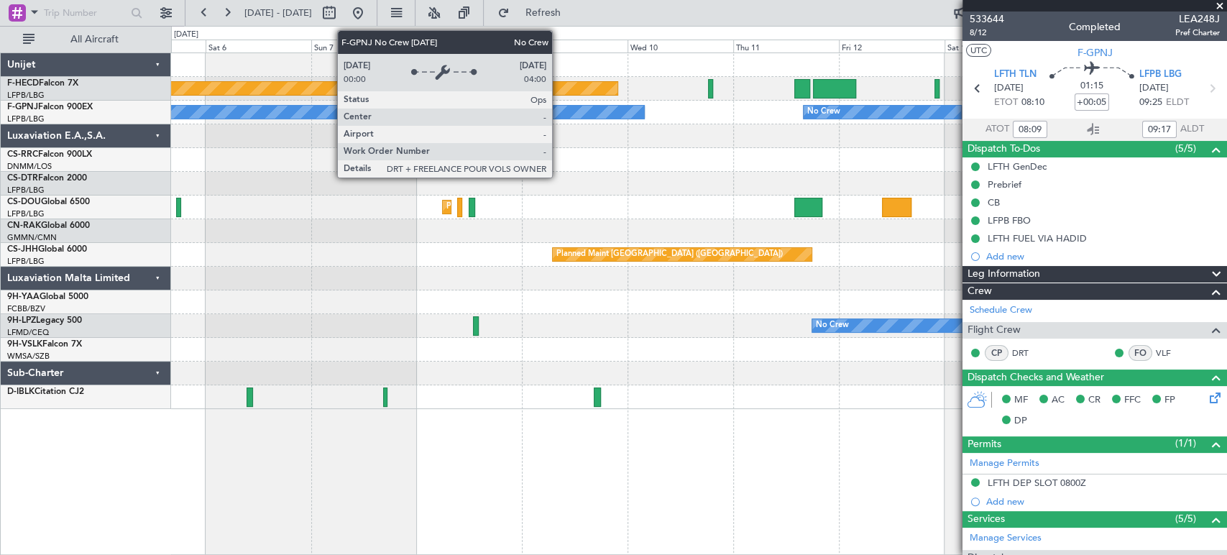
click at [650, 122] on div "No Crew No Crew No Crew No Crew Planned Maint [GEOGRAPHIC_DATA] ([GEOGRAPHIC_DA…" at bounding box center [698, 113] width 1055 height 24
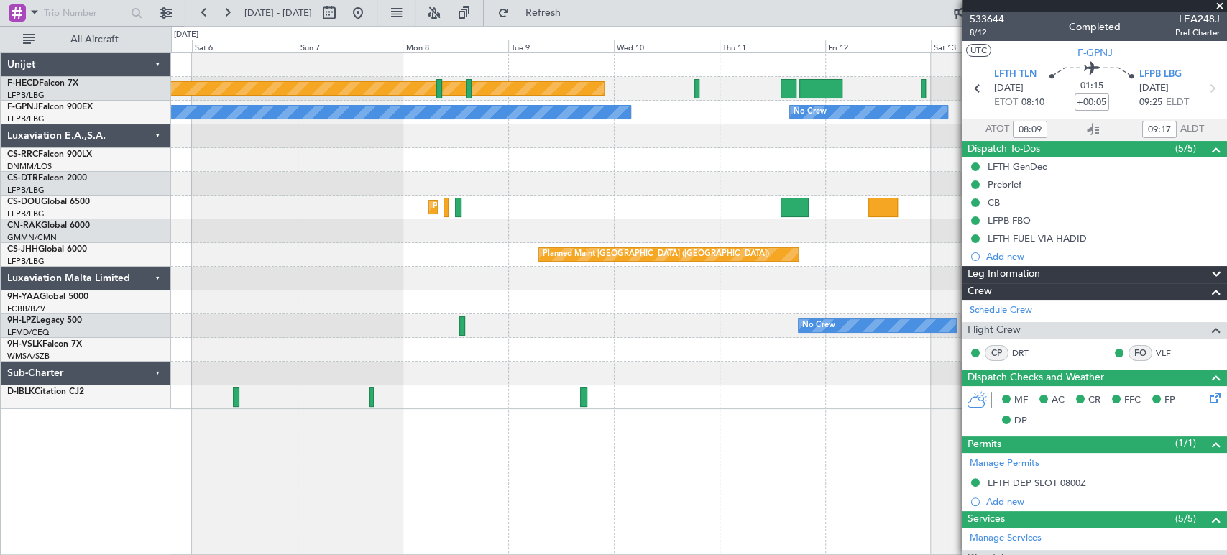
click at [560, 128] on div "Planned Maint [GEOGRAPHIC_DATA] ([GEOGRAPHIC_DATA]) No Crew No Crew No Crew No …" at bounding box center [698, 231] width 1055 height 356
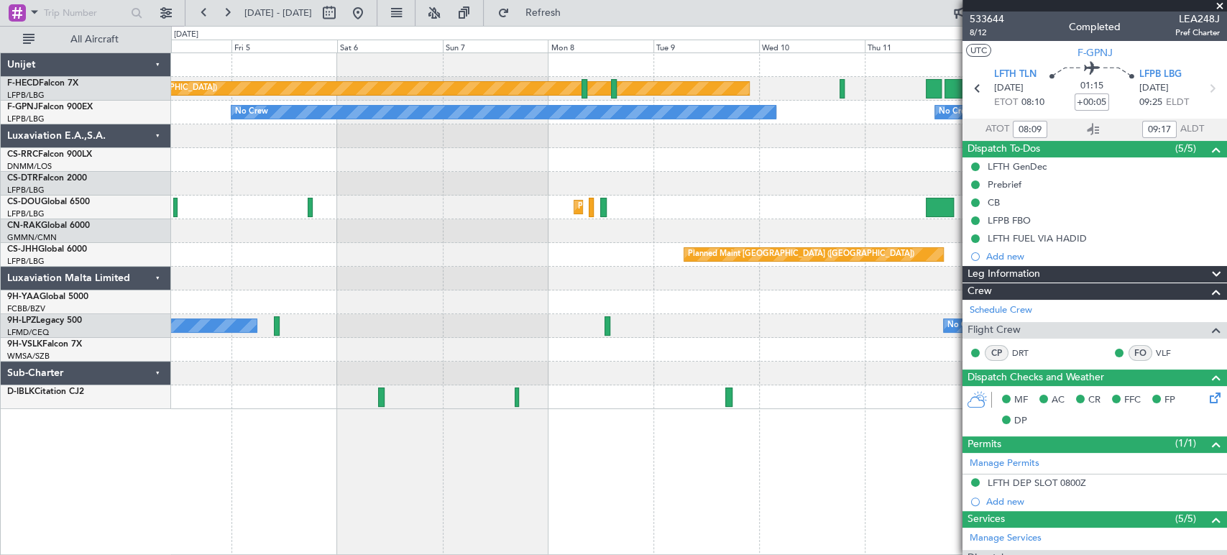
click at [826, 123] on div "No Crew No Crew No Crew No Crew Planned Maint [GEOGRAPHIC_DATA] ([GEOGRAPHIC_DA…" at bounding box center [698, 113] width 1055 height 24
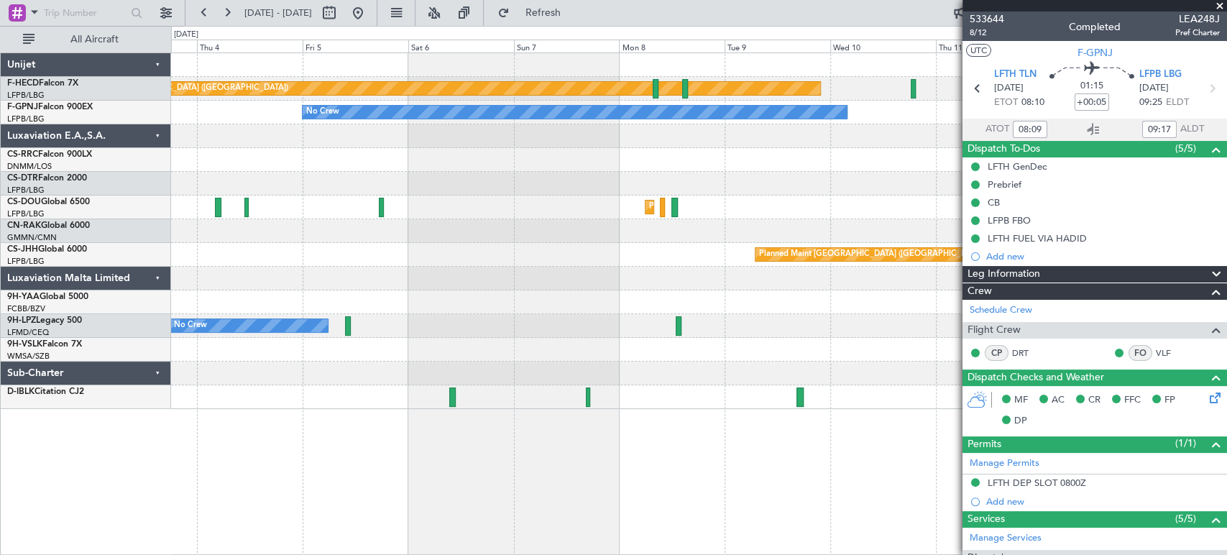
click at [364, 147] on div at bounding box center [698, 136] width 1055 height 24
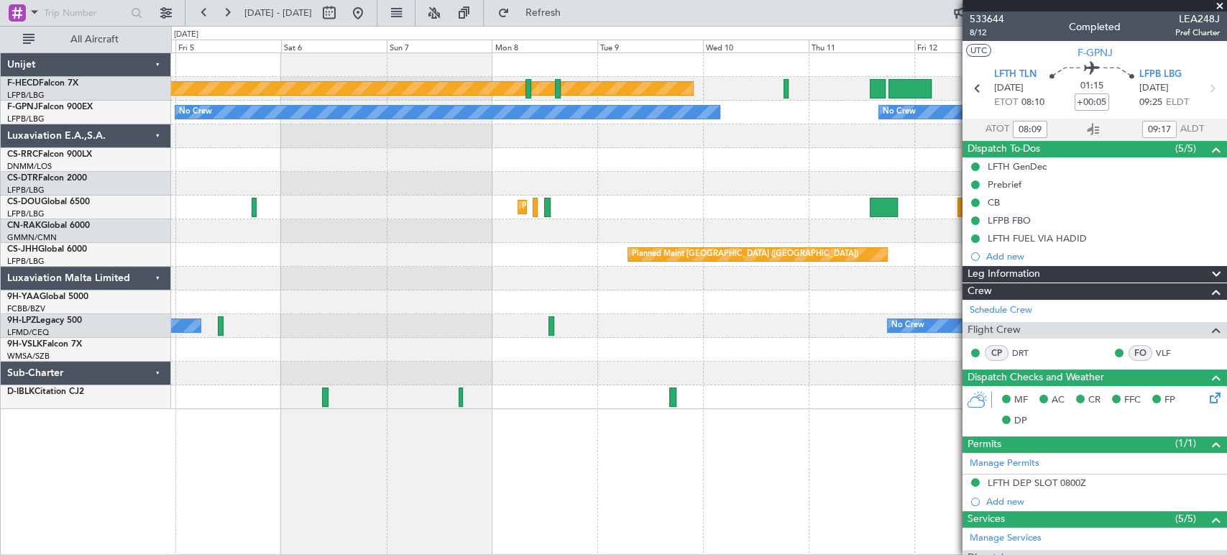
click at [361, 137] on div "Planned Maint [GEOGRAPHIC_DATA] ([GEOGRAPHIC_DATA]) No Crew No Crew No Crew No …" at bounding box center [698, 231] width 1055 height 356
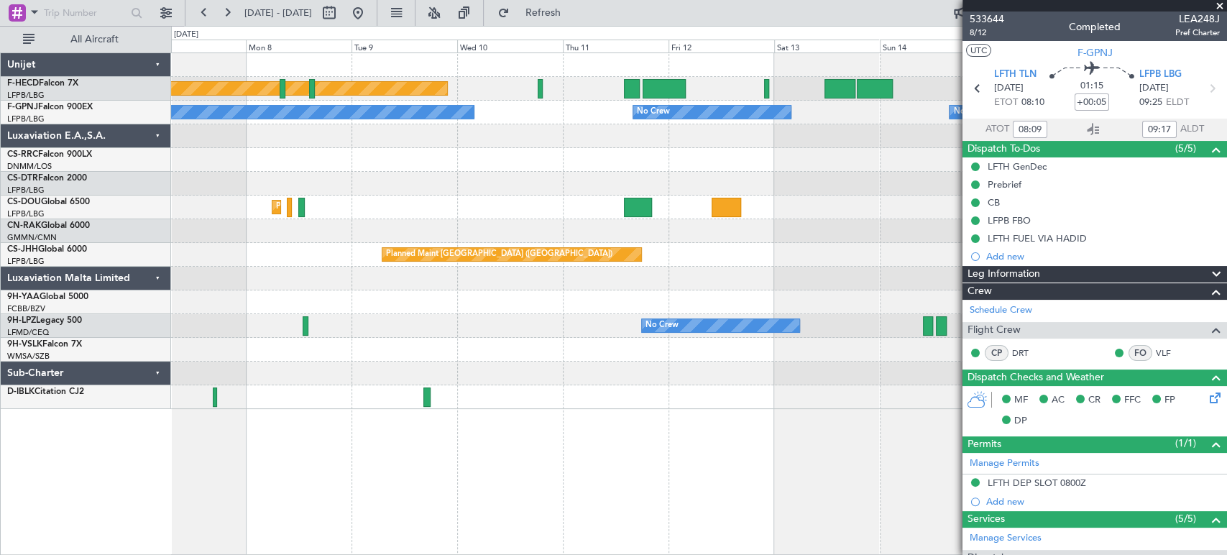
click at [693, 136] on div "Planned Maint [GEOGRAPHIC_DATA] ([GEOGRAPHIC_DATA]) No Crew No Crew No Crew No …" at bounding box center [698, 231] width 1055 height 356
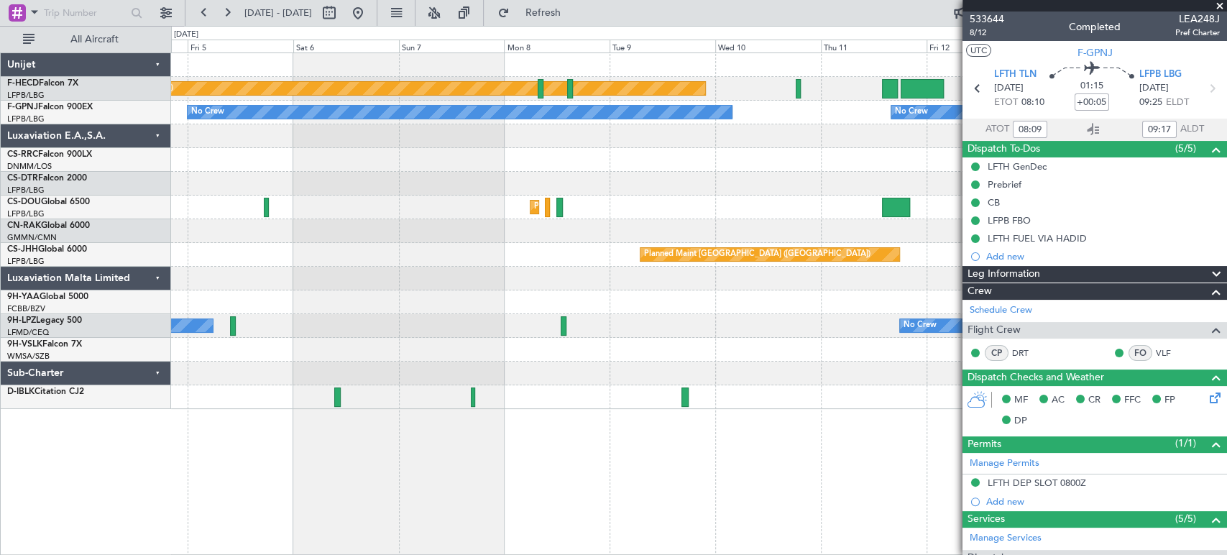
click at [554, 142] on div at bounding box center [698, 136] width 1055 height 24
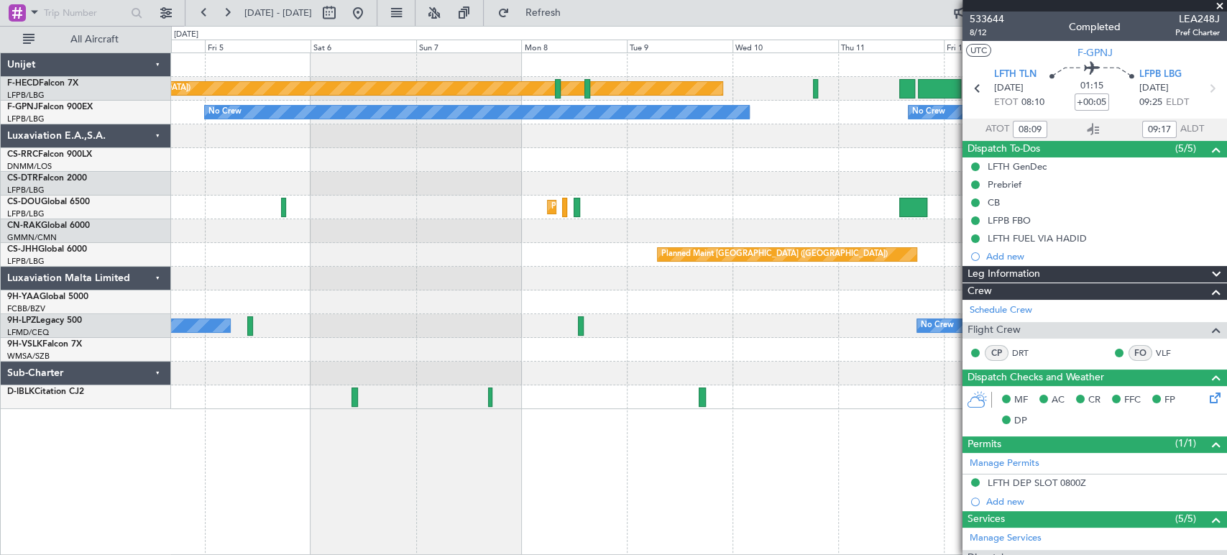
click at [675, 142] on div at bounding box center [698, 136] width 1055 height 24
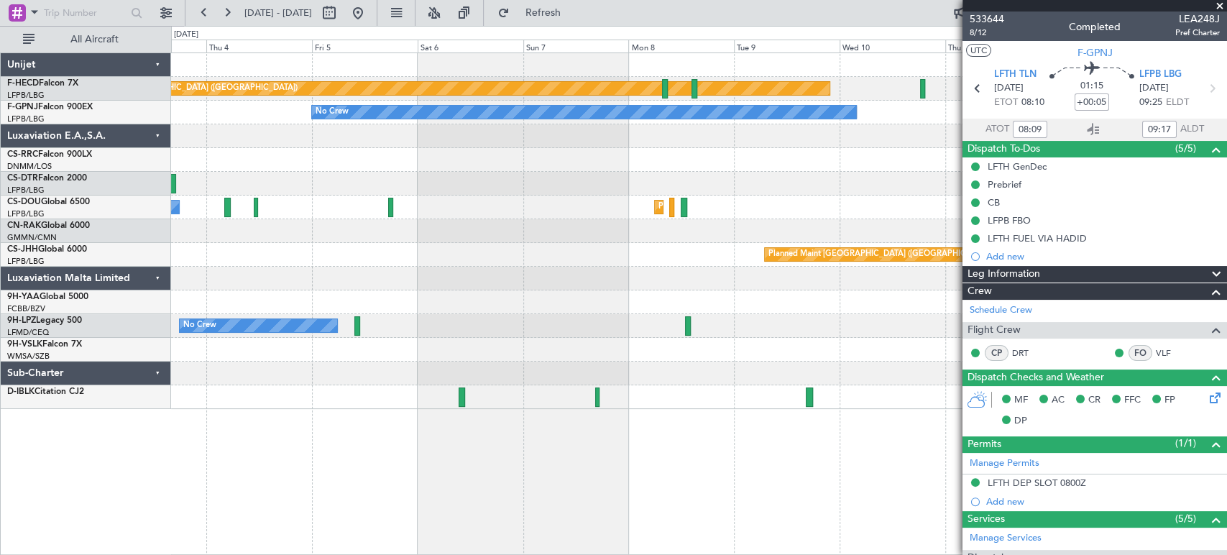
click at [504, 183] on div "Planned Maint [GEOGRAPHIC_DATA] ([GEOGRAPHIC_DATA]) No Crew No Crew No Crew No …" at bounding box center [698, 231] width 1055 height 356
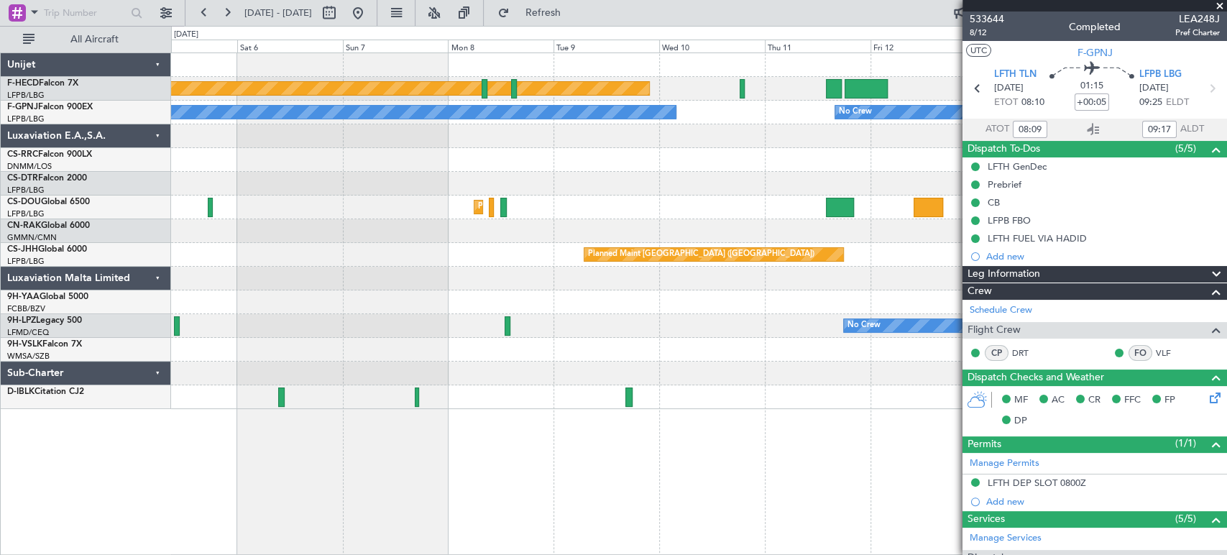
click at [556, 154] on div "Planned Maint [GEOGRAPHIC_DATA] ([GEOGRAPHIC_DATA]) No Crew No Crew No Crew No …" at bounding box center [698, 231] width 1055 height 356
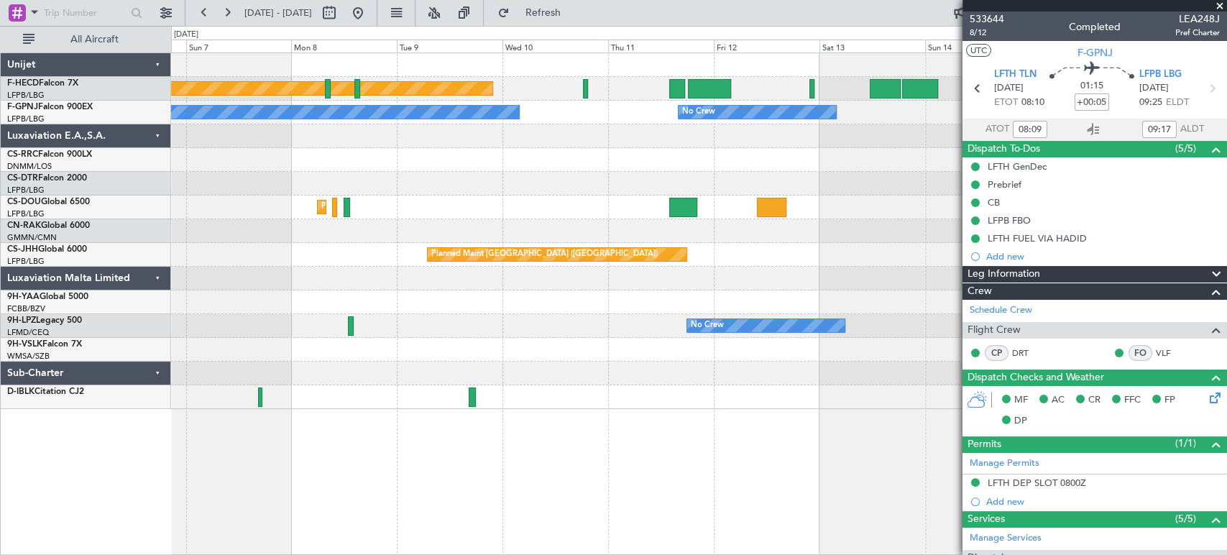
click at [539, 135] on div "Planned Maint [GEOGRAPHIC_DATA] ([GEOGRAPHIC_DATA]) No Crew No Crew No Crew No …" at bounding box center [698, 231] width 1055 height 356
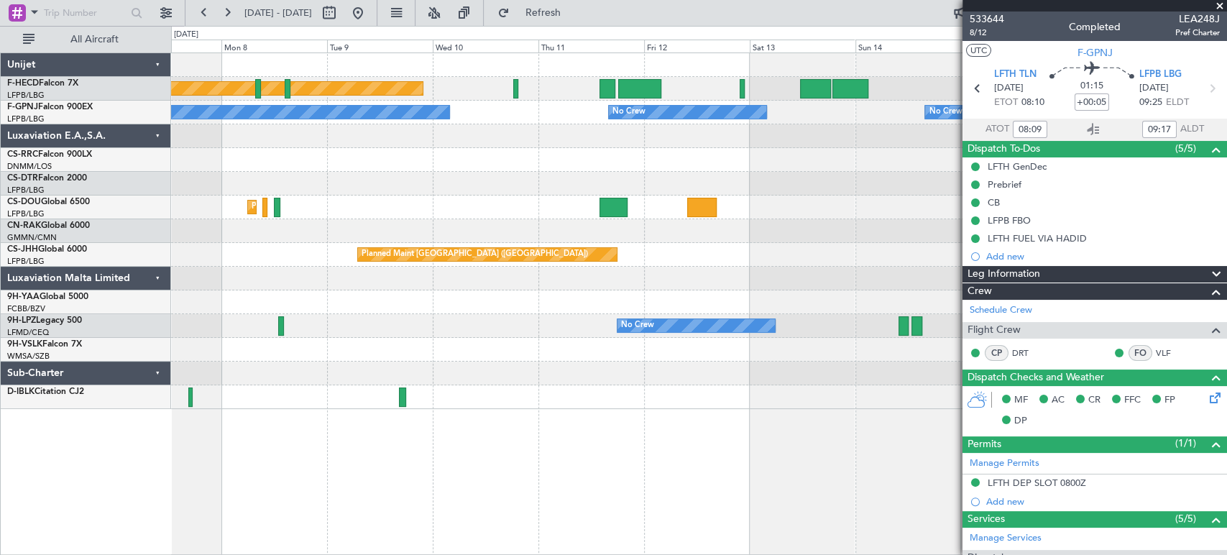
click at [498, 144] on div at bounding box center [698, 136] width 1055 height 24
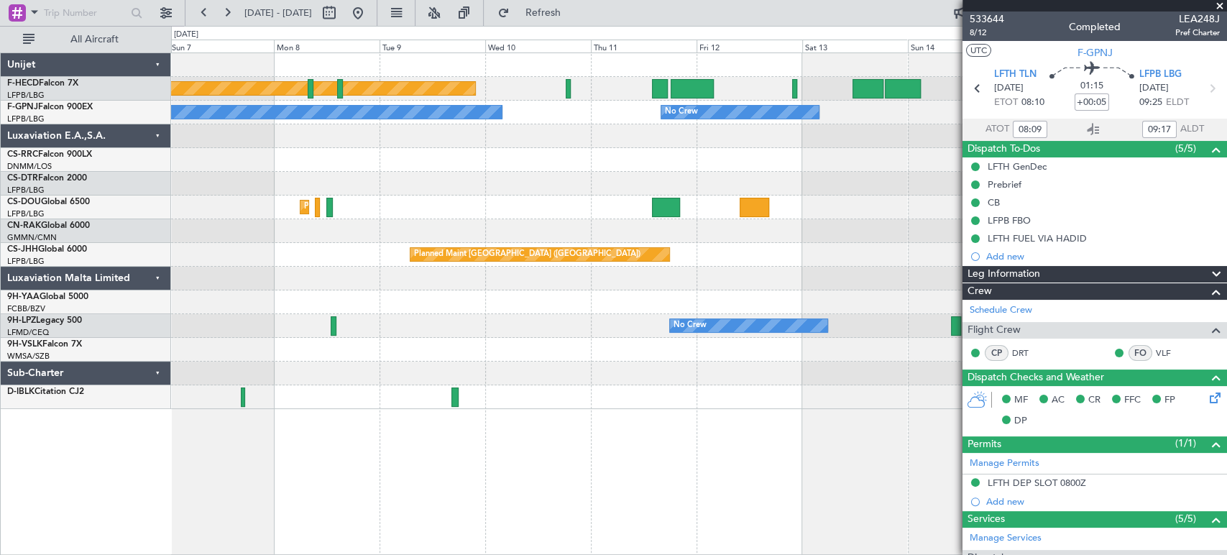
click at [771, 133] on div at bounding box center [698, 136] width 1055 height 24
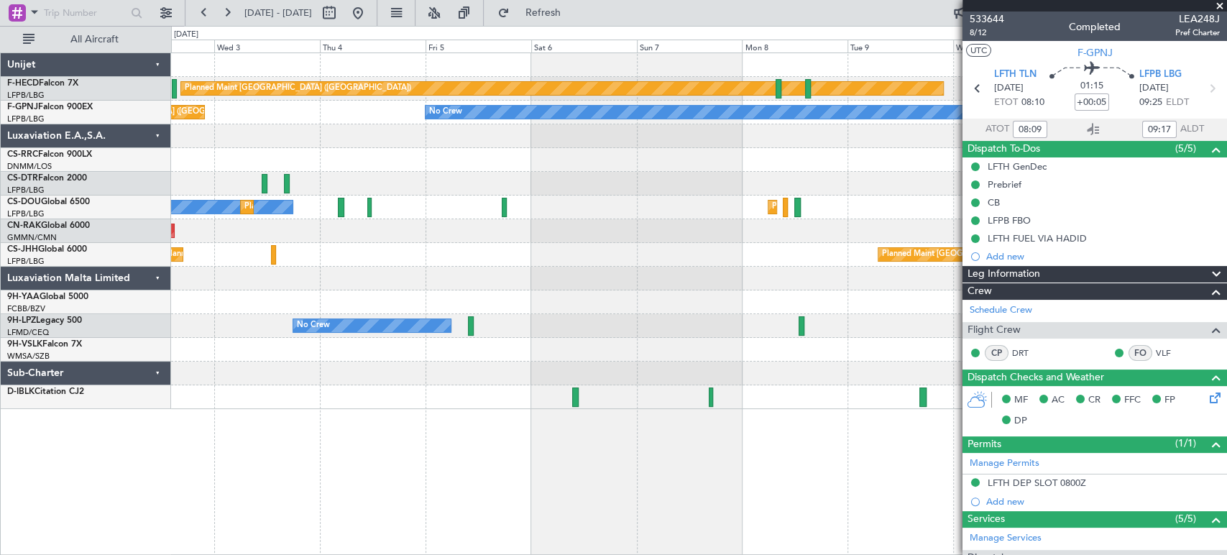
click at [846, 129] on div "Planned Maint [GEOGRAPHIC_DATA] ([GEOGRAPHIC_DATA]) No Crew No Crew No Crew No …" at bounding box center [698, 231] width 1055 height 356
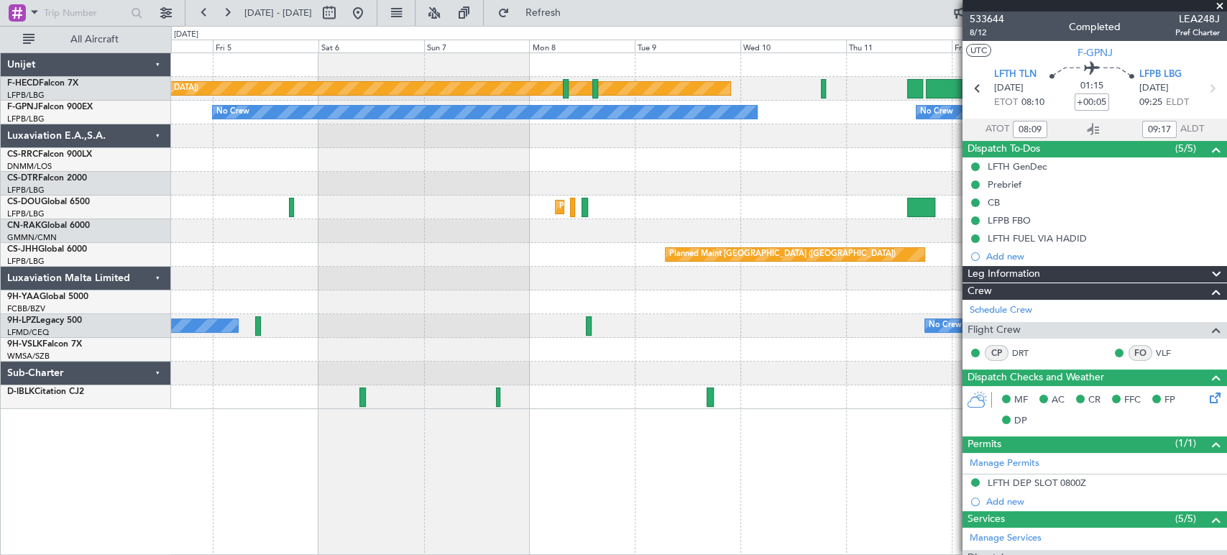
click at [441, 129] on div "Planned Maint [GEOGRAPHIC_DATA] ([GEOGRAPHIC_DATA]) No Crew No Crew No Crew No …" at bounding box center [698, 231] width 1055 height 356
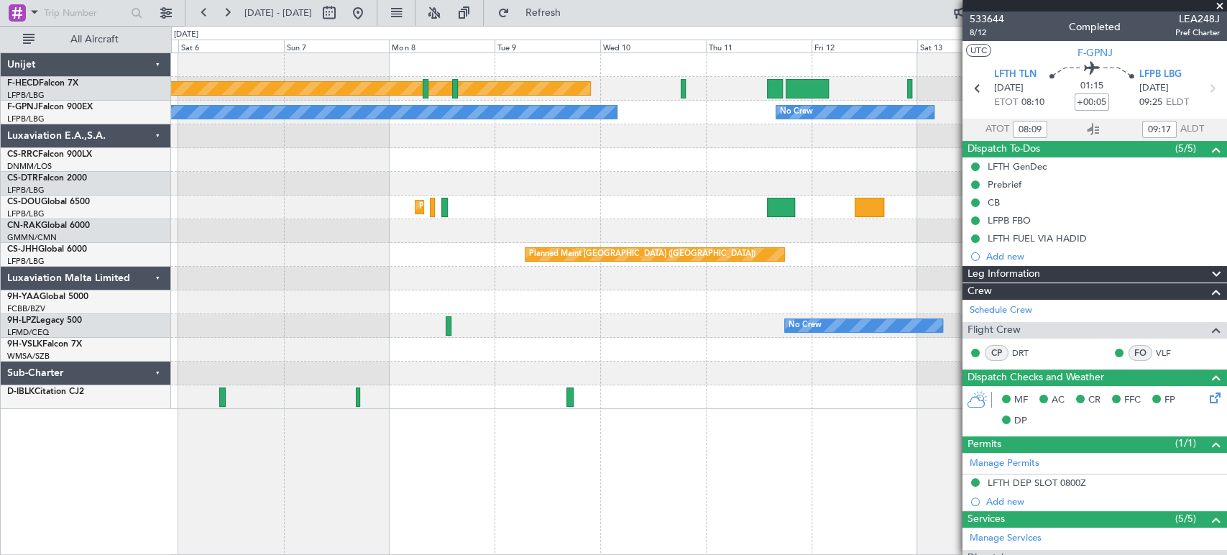
click at [470, 113] on div "No Crew No Crew No Crew No Crew Planned Maint [GEOGRAPHIC_DATA] ([GEOGRAPHIC_DA…" at bounding box center [698, 113] width 1055 height 24
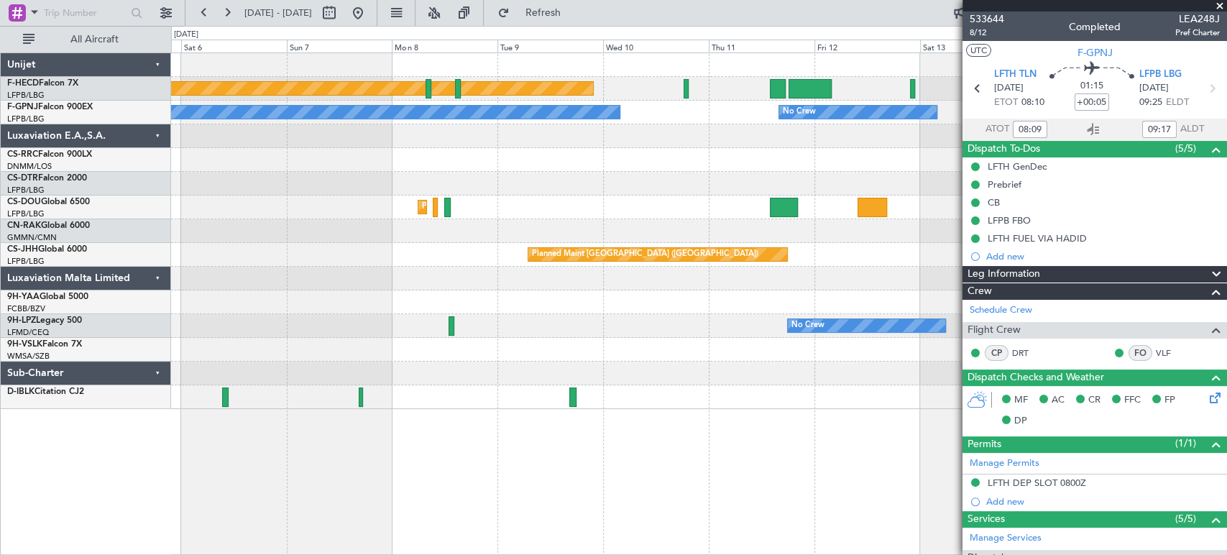
click at [633, 110] on div "No Crew No Crew No Crew No Crew Planned Maint [GEOGRAPHIC_DATA] ([GEOGRAPHIC_DA…" at bounding box center [698, 113] width 1055 height 24
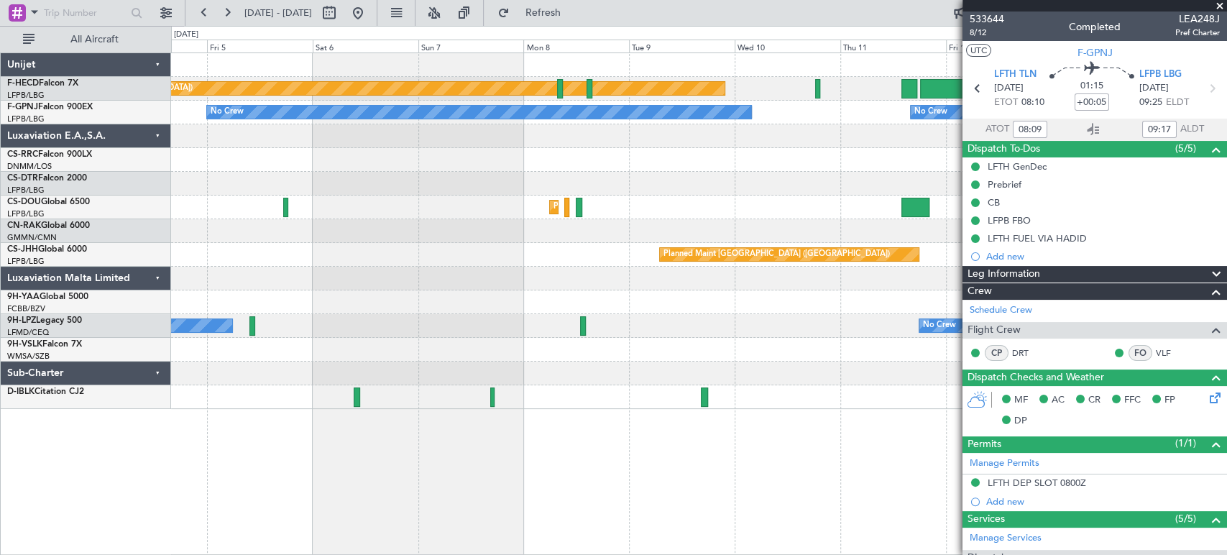
click at [765, 120] on div "No Crew No Crew No Crew No Crew Planned Maint [GEOGRAPHIC_DATA] ([GEOGRAPHIC_DA…" at bounding box center [698, 113] width 1055 height 24
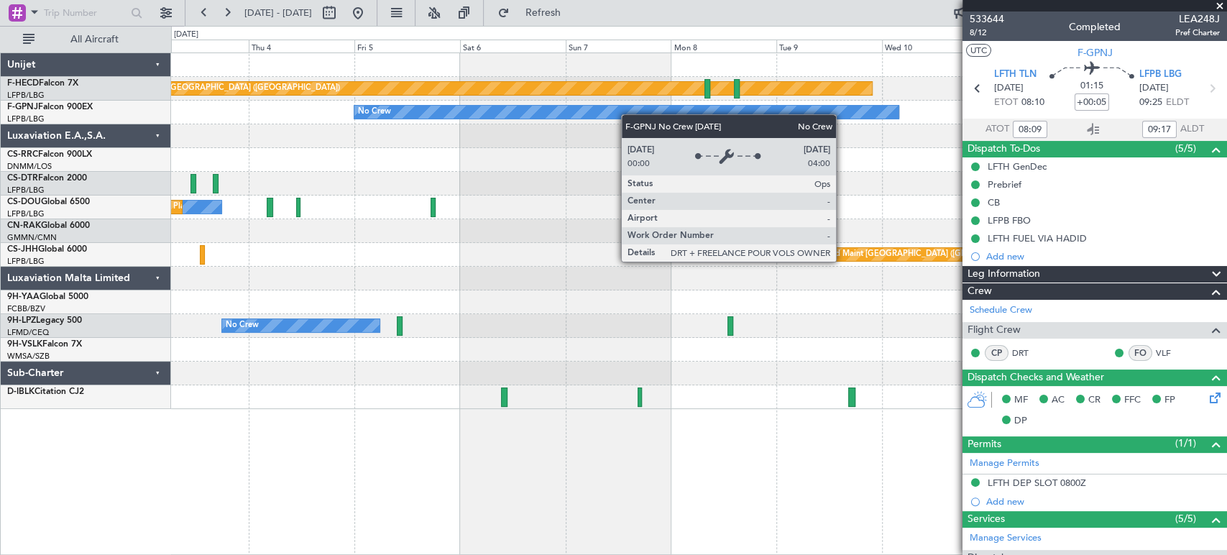
click at [845, 108] on div "Planned Maint [GEOGRAPHIC_DATA] ([GEOGRAPHIC_DATA]) No Crew No Crew No Crew No …" at bounding box center [698, 231] width 1055 height 356
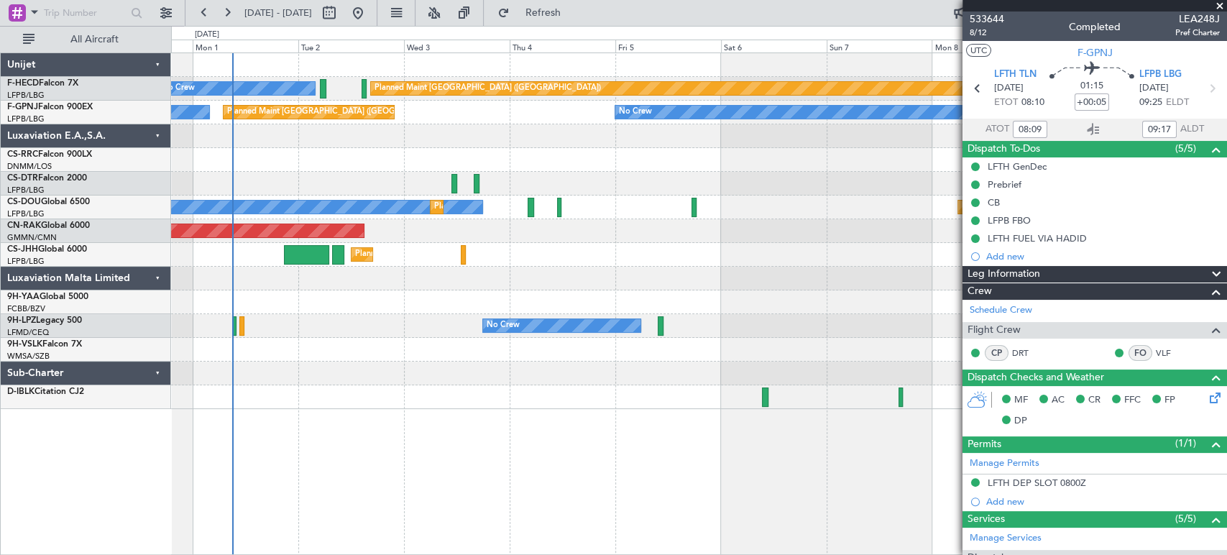
click at [751, 130] on div "Planned Maint [GEOGRAPHIC_DATA] ([GEOGRAPHIC_DATA]) No Crew No Crew No Crew Pla…" at bounding box center [698, 231] width 1055 height 356
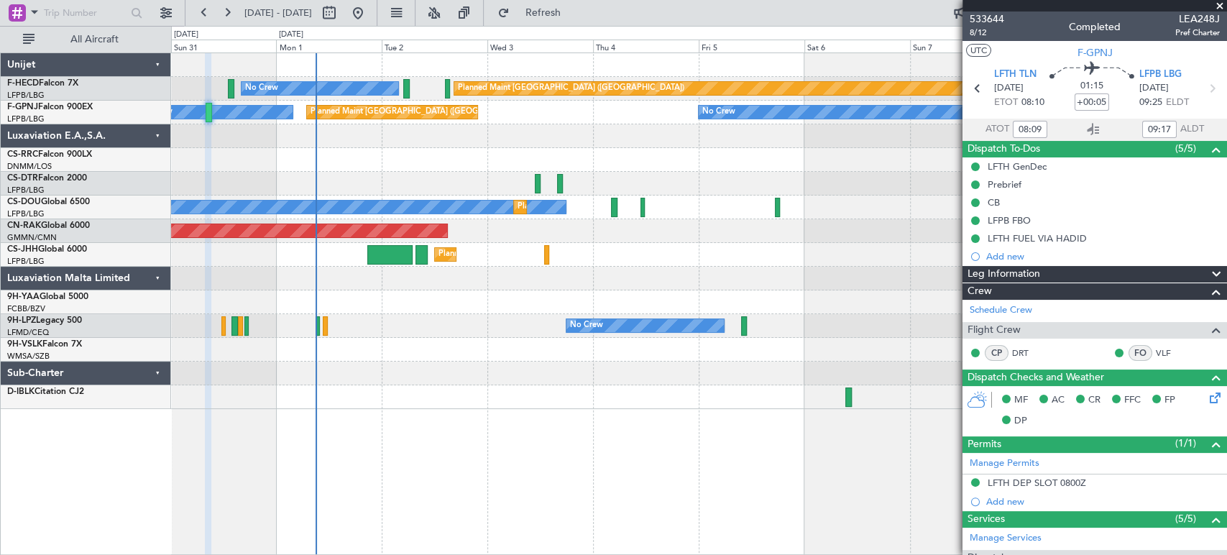
click at [811, 139] on div at bounding box center [698, 136] width 1055 height 24
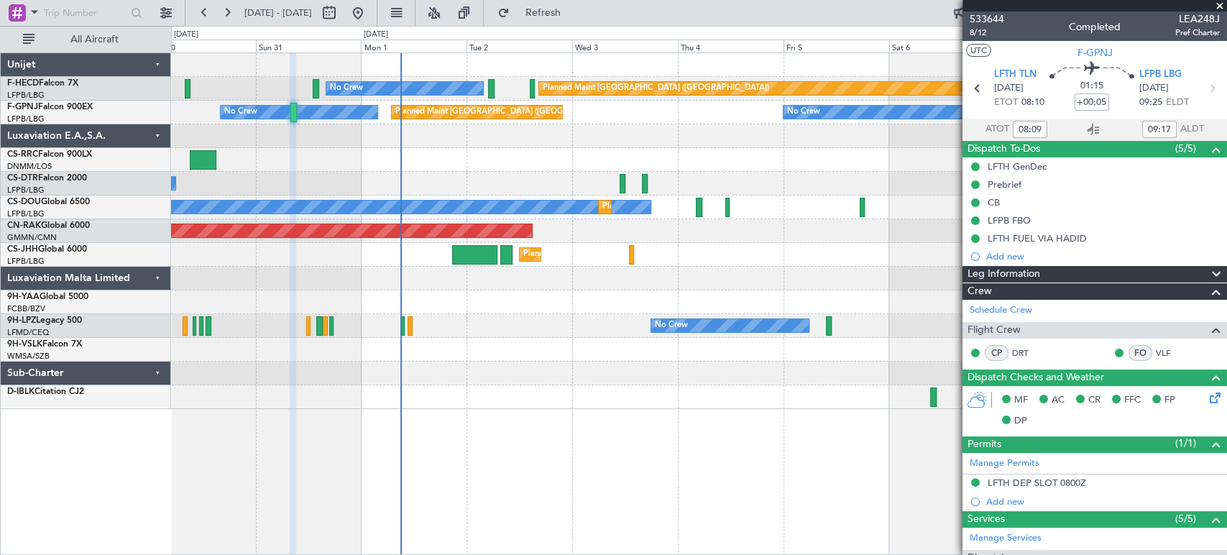
click at [679, 125] on div at bounding box center [698, 136] width 1055 height 24
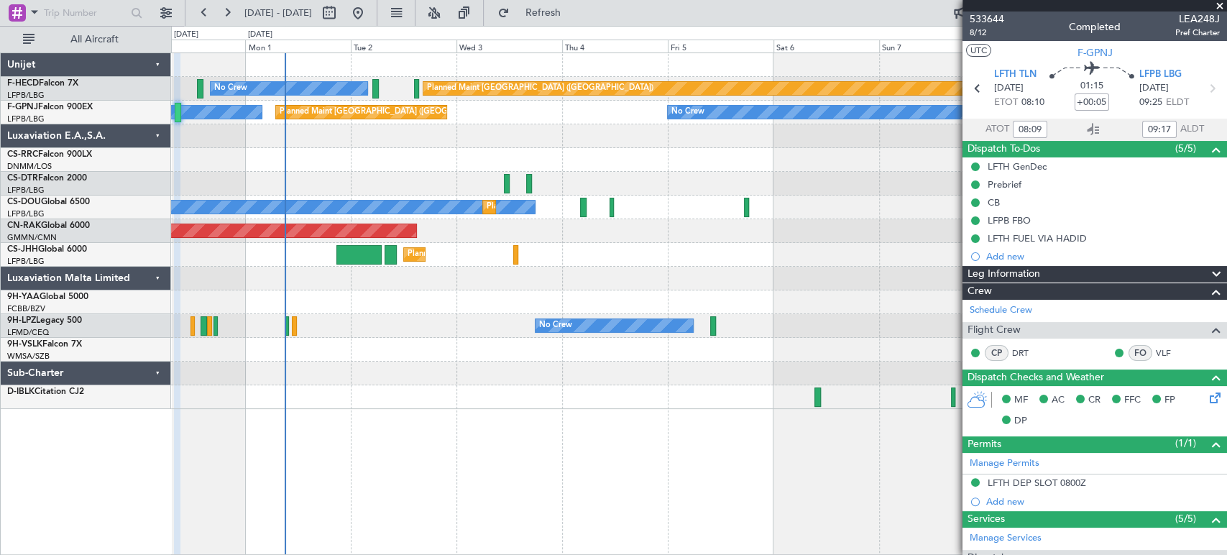
click at [664, 143] on div at bounding box center [698, 136] width 1055 height 24
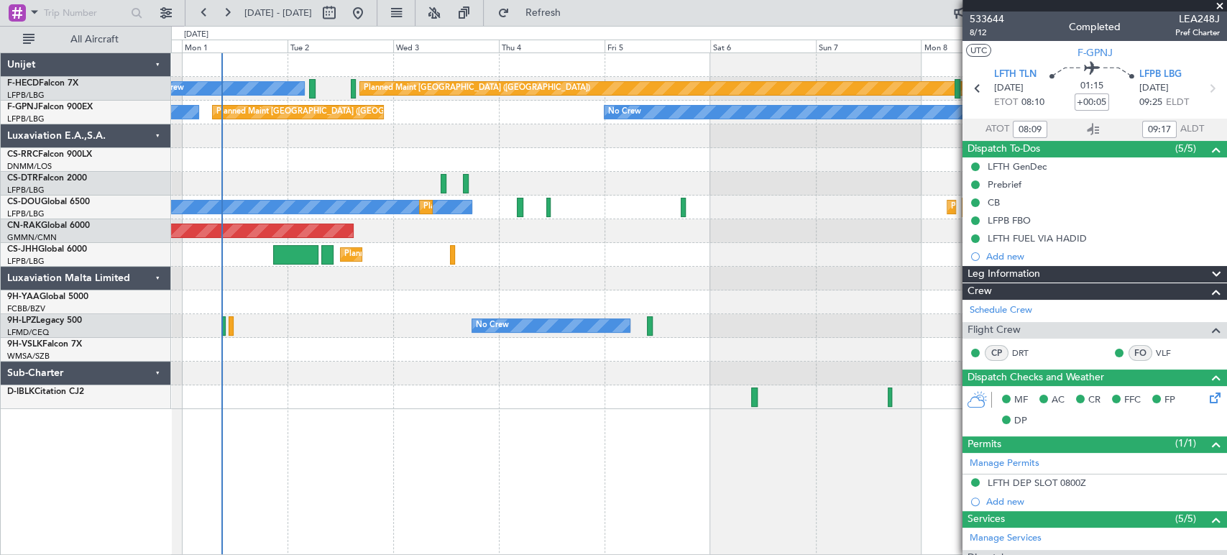
click at [630, 154] on div "Planned Maint [GEOGRAPHIC_DATA] ([GEOGRAPHIC_DATA]) No Crew No Crew No Crew Pla…" at bounding box center [698, 231] width 1055 height 356
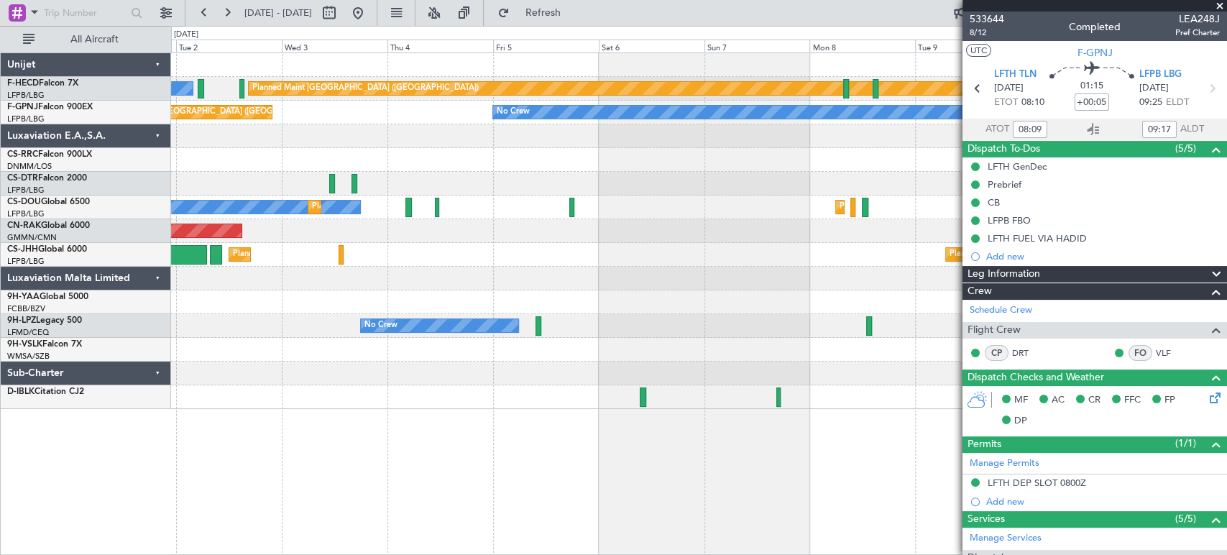
click at [576, 156] on div at bounding box center [698, 160] width 1055 height 24
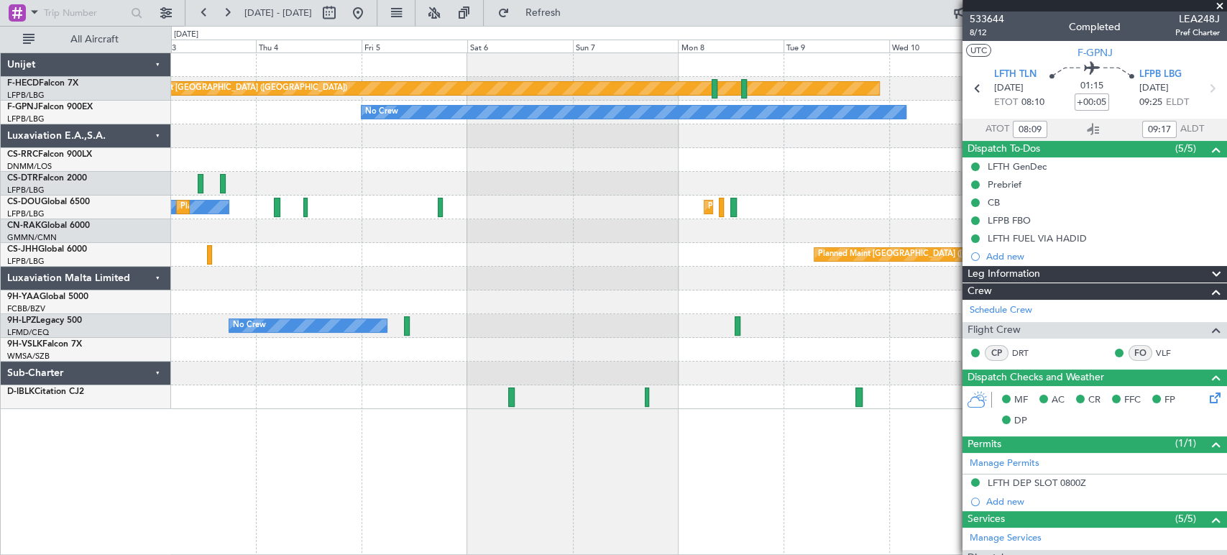
click at [617, 148] on div "Planned Maint [GEOGRAPHIC_DATA] ([GEOGRAPHIC_DATA]) No Crew No Crew No Crew No …" at bounding box center [698, 231] width 1055 height 356
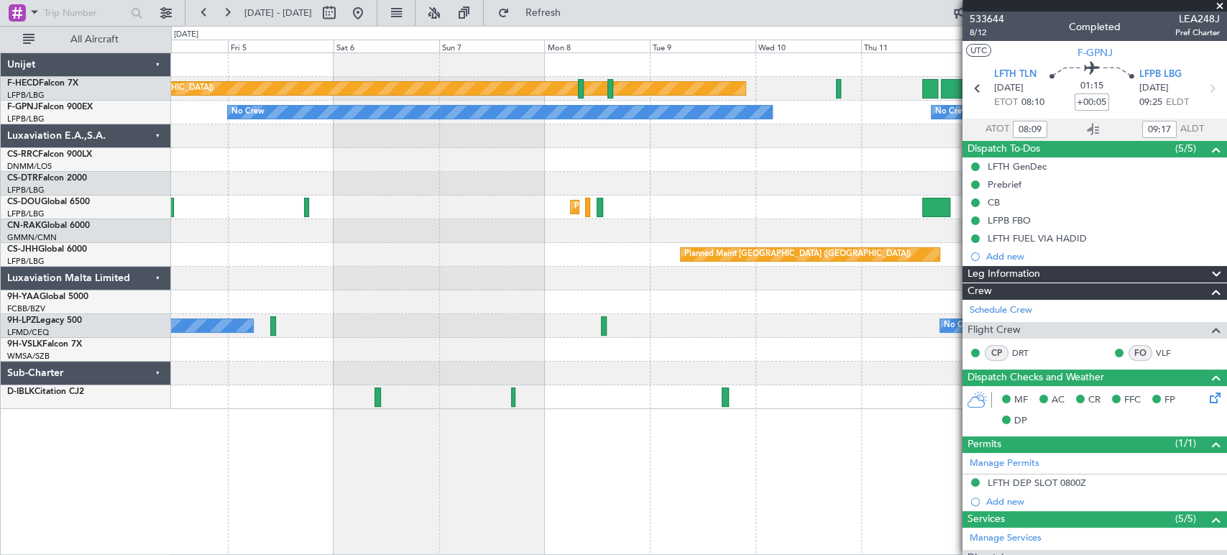
click at [550, 144] on div at bounding box center [698, 136] width 1055 height 24
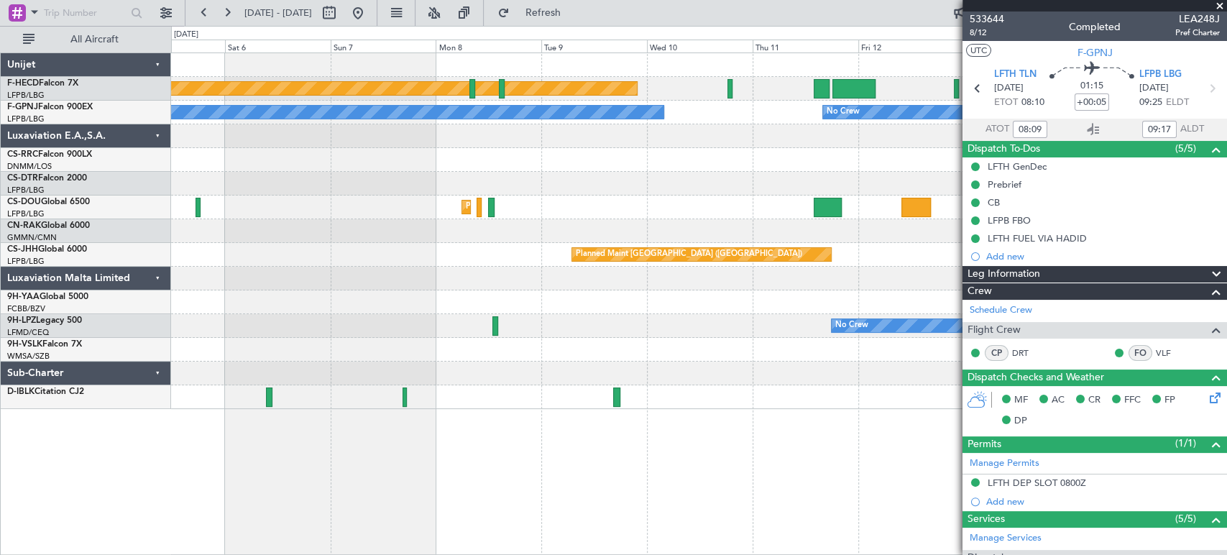
click at [481, 143] on div at bounding box center [698, 136] width 1055 height 24
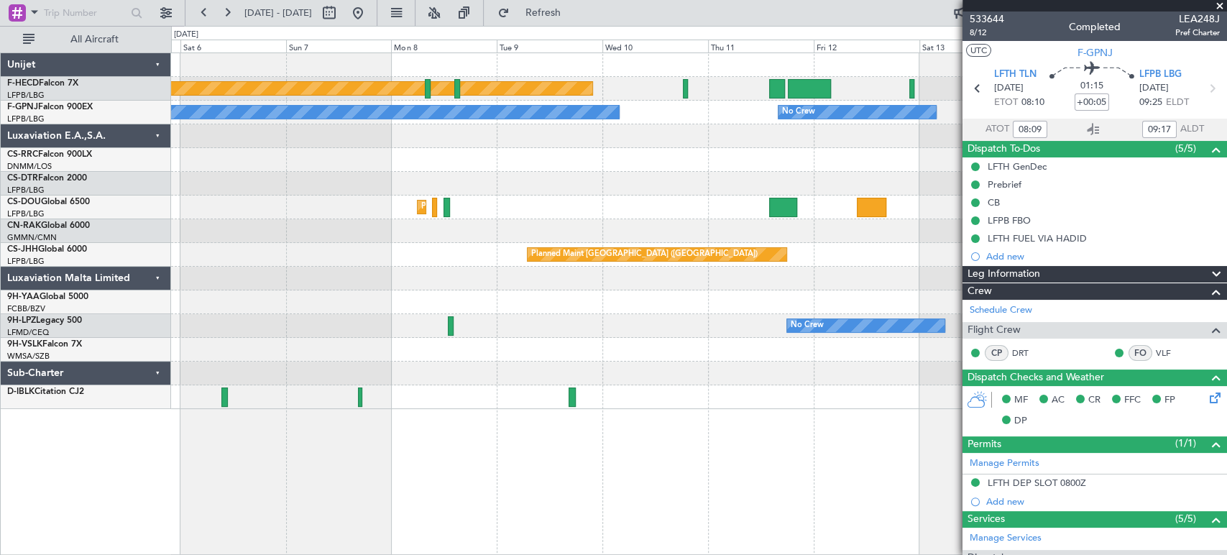
click at [433, 142] on div at bounding box center [698, 136] width 1055 height 24
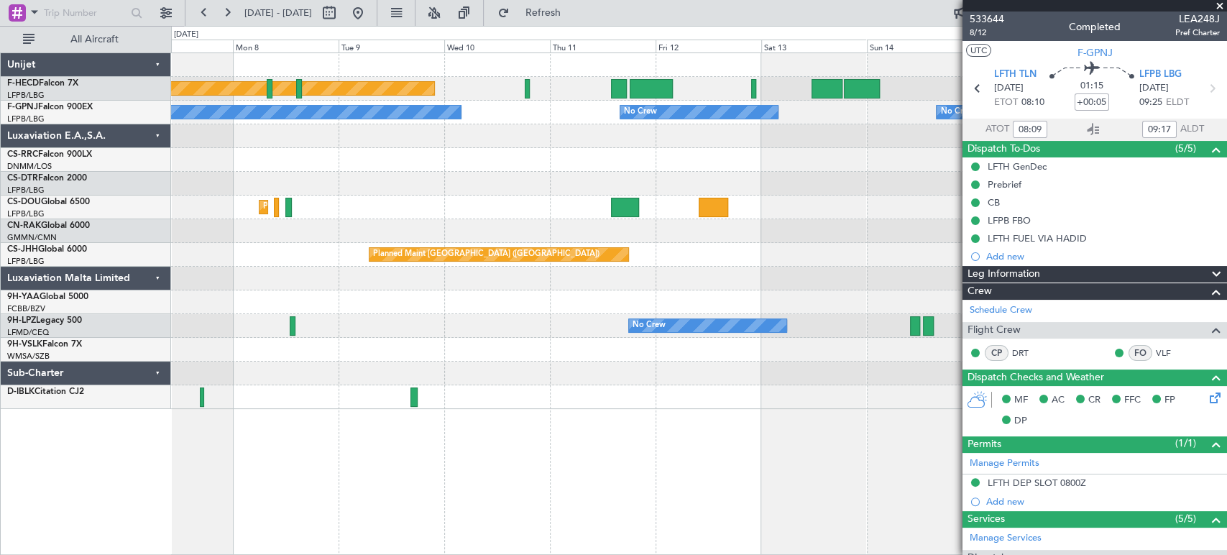
click at [593, 149] on div "Planned Maint [GEOGRAPHIC_DATA] ([GEOGRAPHIC_DATA]) No Crew No Crew No Crew No …" at bounding box center [698, 231] width 1055 height 356
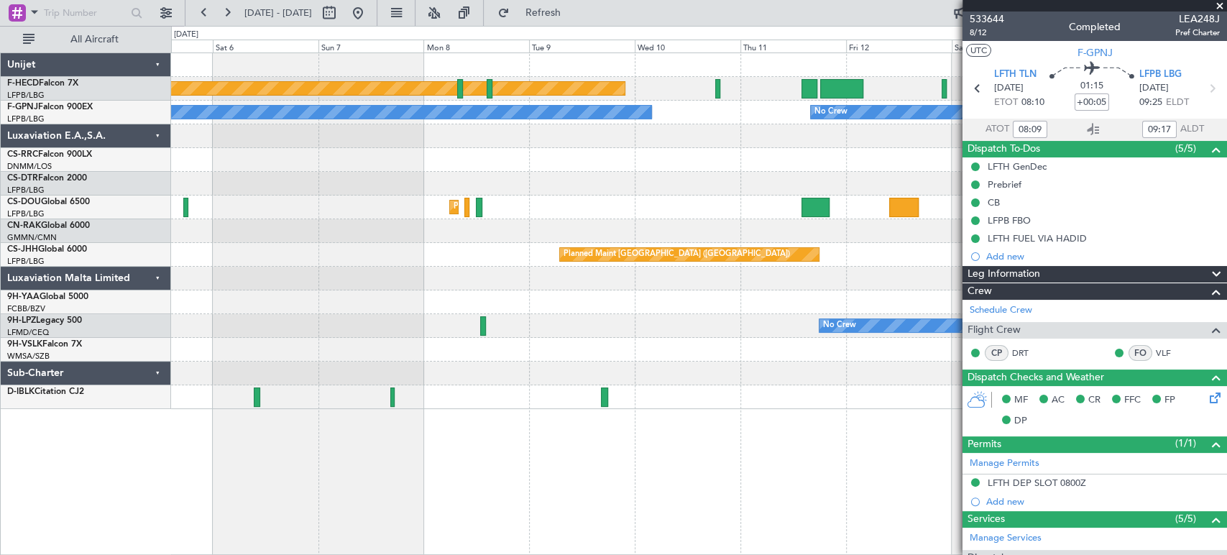
click at [742, 154] on div "Planned Maint [GEOGRAPHIC_DATA] ([GEOGRAPHIC_DATA]) No Crew No Crew No Crew No …" at bounding box center [698, 231] width 1055 height 356
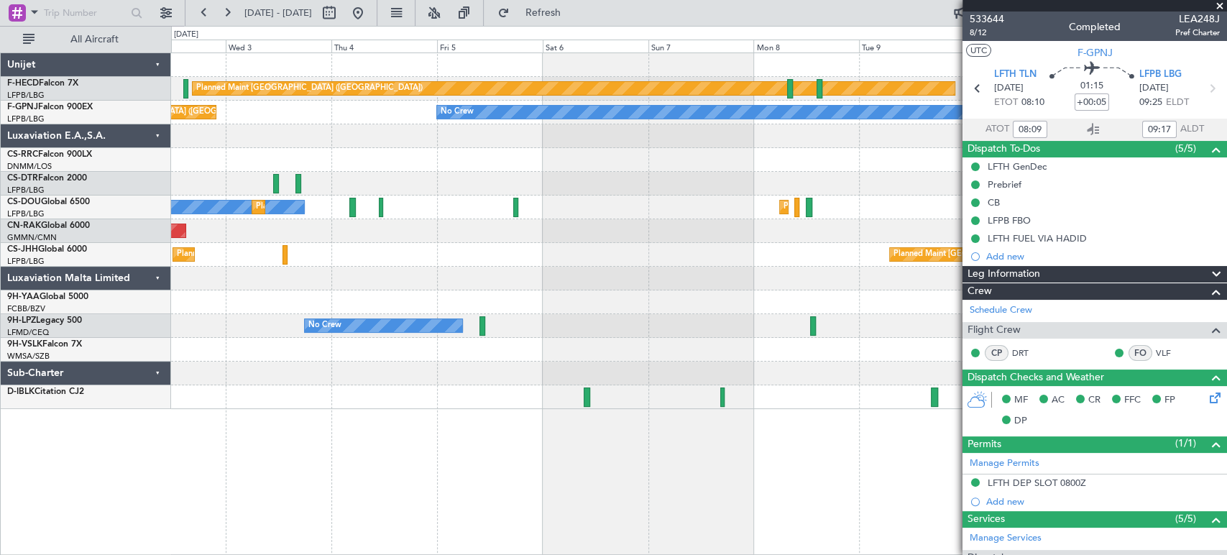
click at [719, 166] on div at bounding box center [698, 160] width 1055 height 24
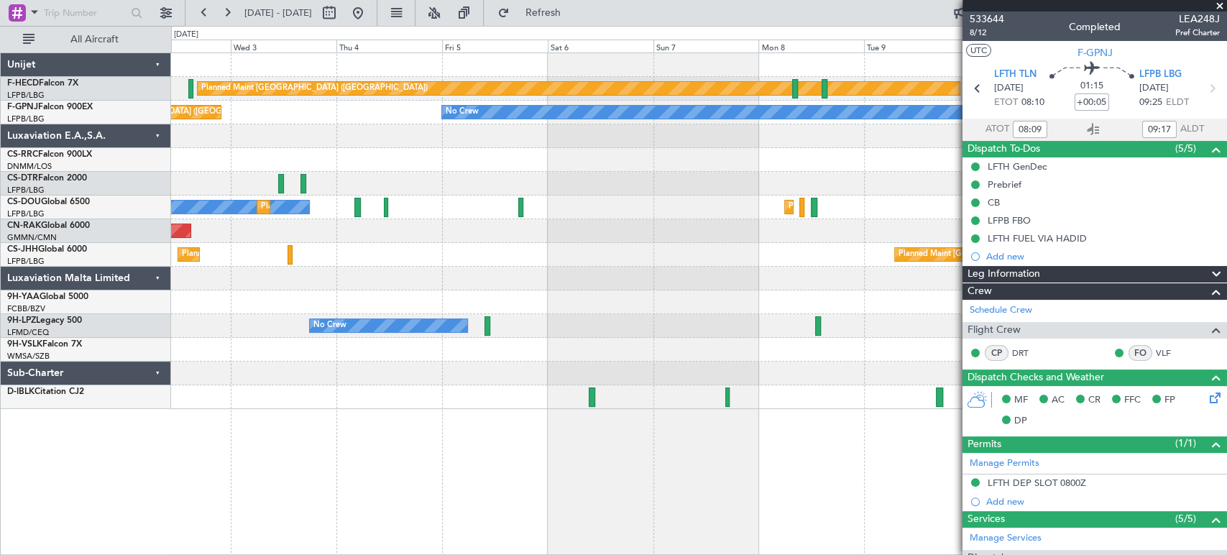
click at [710, 148] on div "Planned Maint [GEOGRAPHIC_DATA] ([GEOGRAPHIC_DATA]) No Crew No Crew No Crew No …" at bounding box center [698, 231] width 1055 height 356
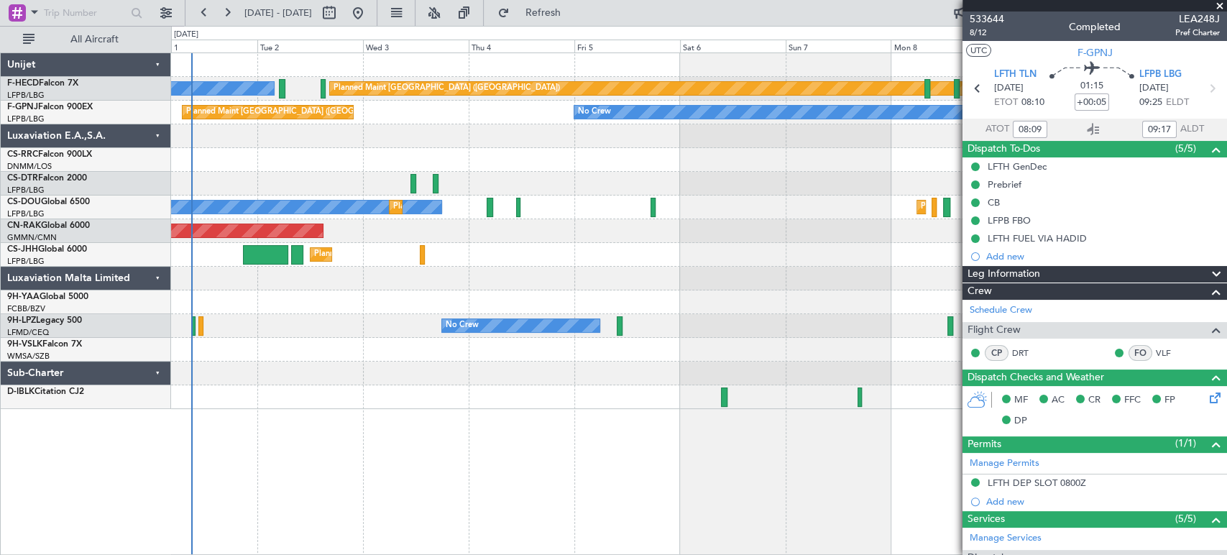
click at [639, 144] on div "Planned Maint [GEOGRAPHIC_DATA] ([GEOGRAPHIC_DATA]) No Crew No Crew No Crew Pla…" at bounding box center [698, 231] width 1055 height 356
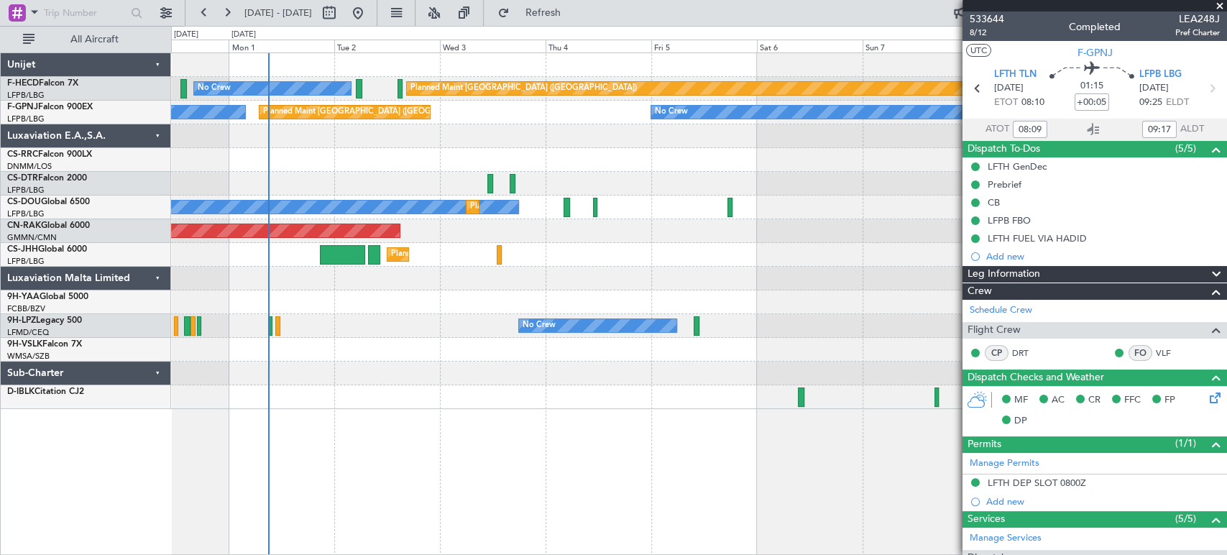
click at [604, 137] on div at bounding box center [698, 136] width 1055 height 24
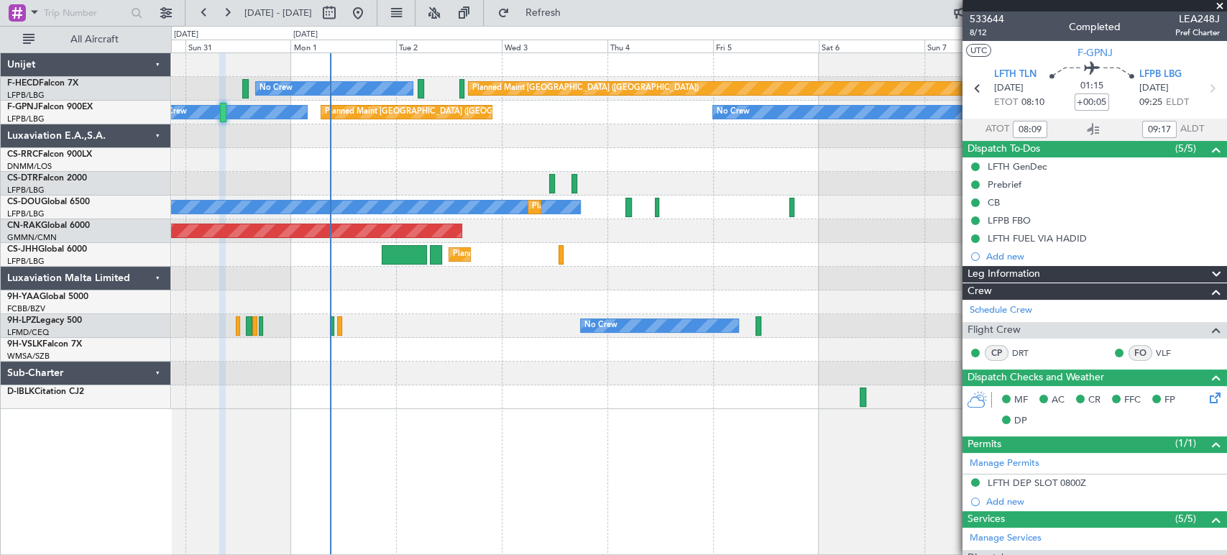
click at [604, 136] on div at bounding box center [698, 136] width 1055 height 24
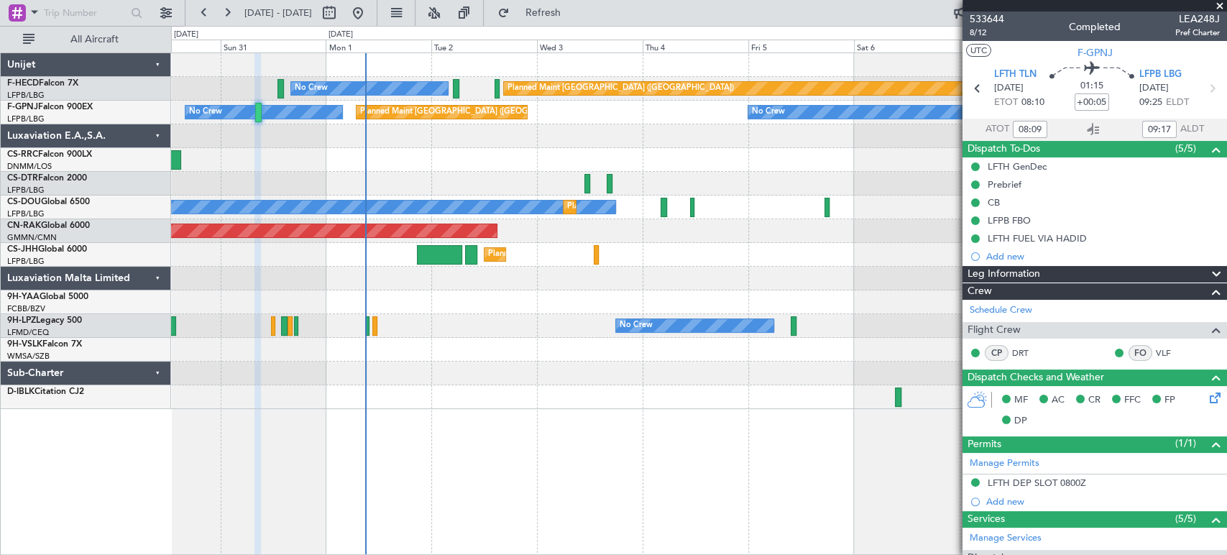
click at [633, 134] on div at bounding box center [698, 136] width 1055 height 24
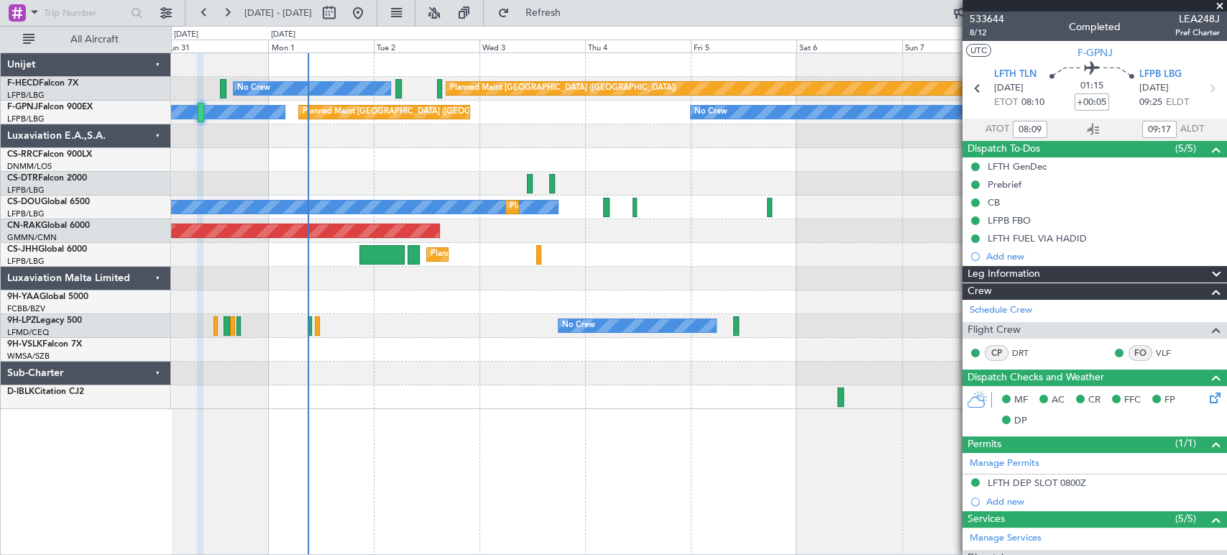
click at [457, 144] on div at bounding box center [698, 136] width 1055 height 24
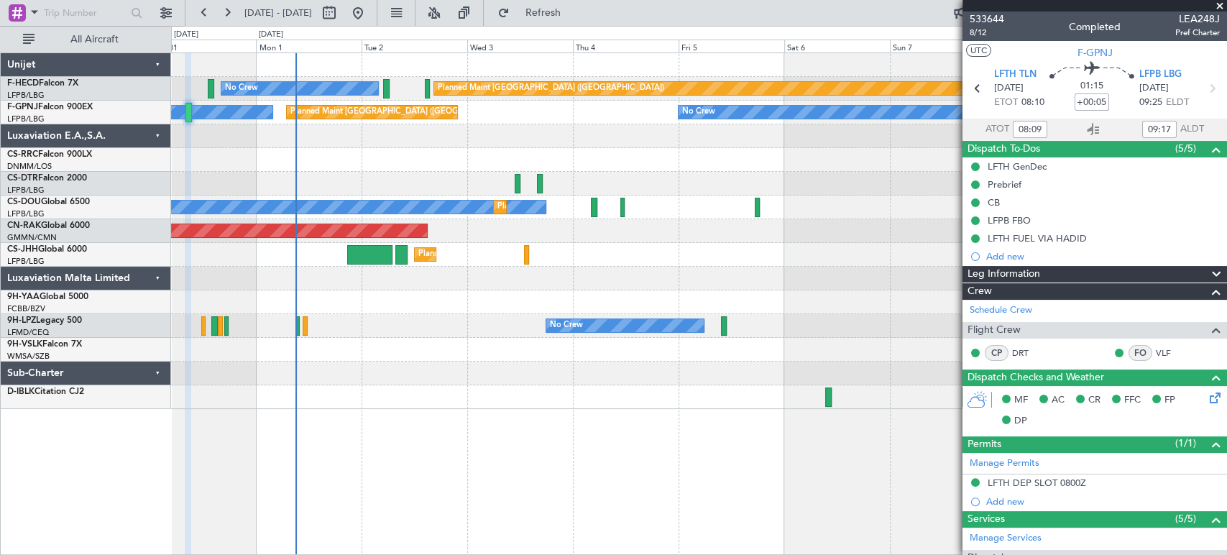
click at [486, 131] on div "Planned Maint [GEOGRAPHIC_DATA] ([GEOGRAPHIC_DATA]) No Crew No Crew No Crew Pla…" at bounding box center [698, 231] width 1055 height 356
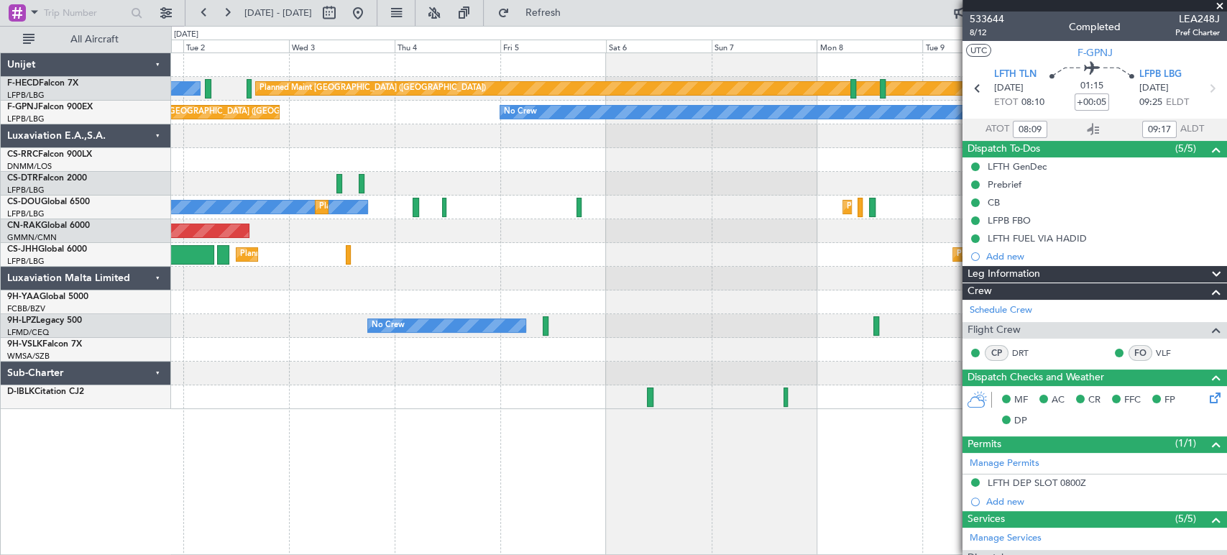
click at [466, 132] on div "Planned Maint [GEOGRAPHIC_DATA] ([GEOGRAPHIC_DATA]) No Crew No Crew No Crew Pla…" at bounding box center [698, 231] width 1055 height 356
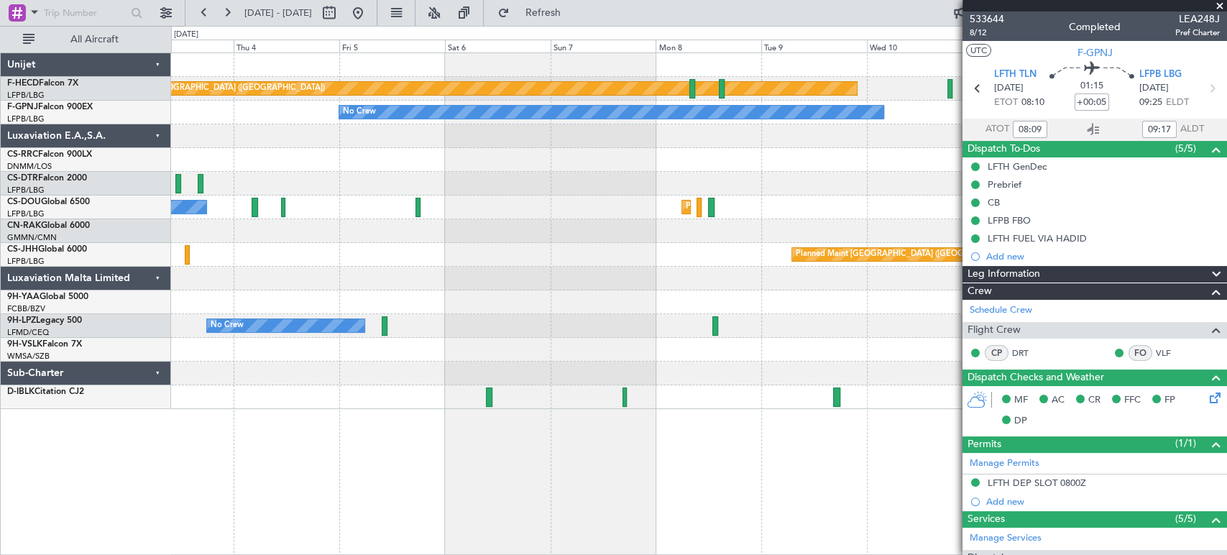
click at [464, 134] on div at bounding box center [698, 136] width 1055 height 24
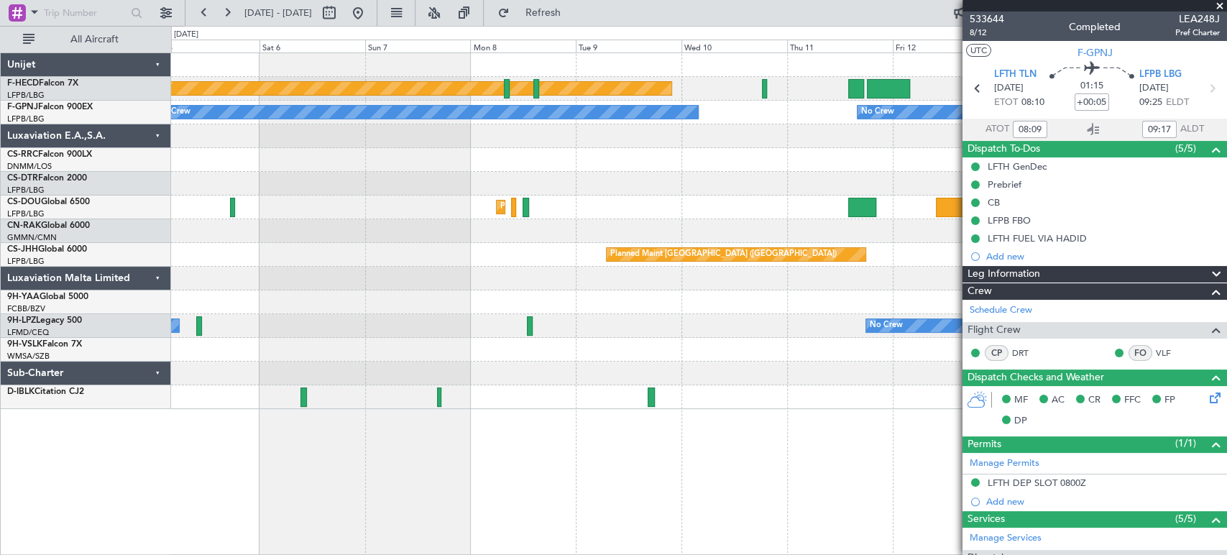
click at [570, 140] on div at bounding box center [698, 136] width 1055 height 24
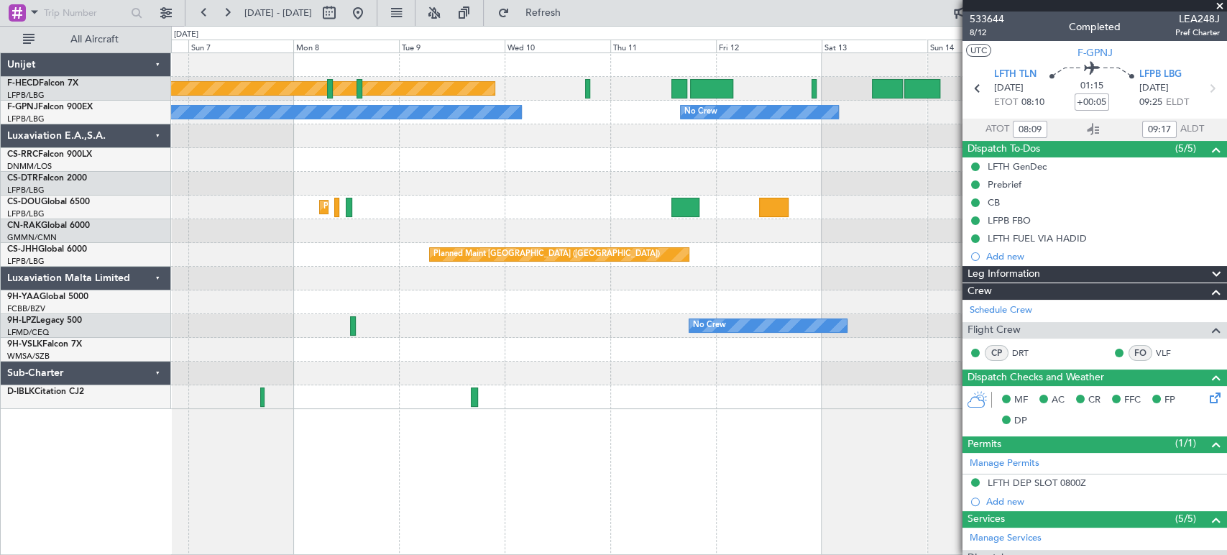
click at [575, 134] on div at bounding box center [698, 136] width 1055 height 24
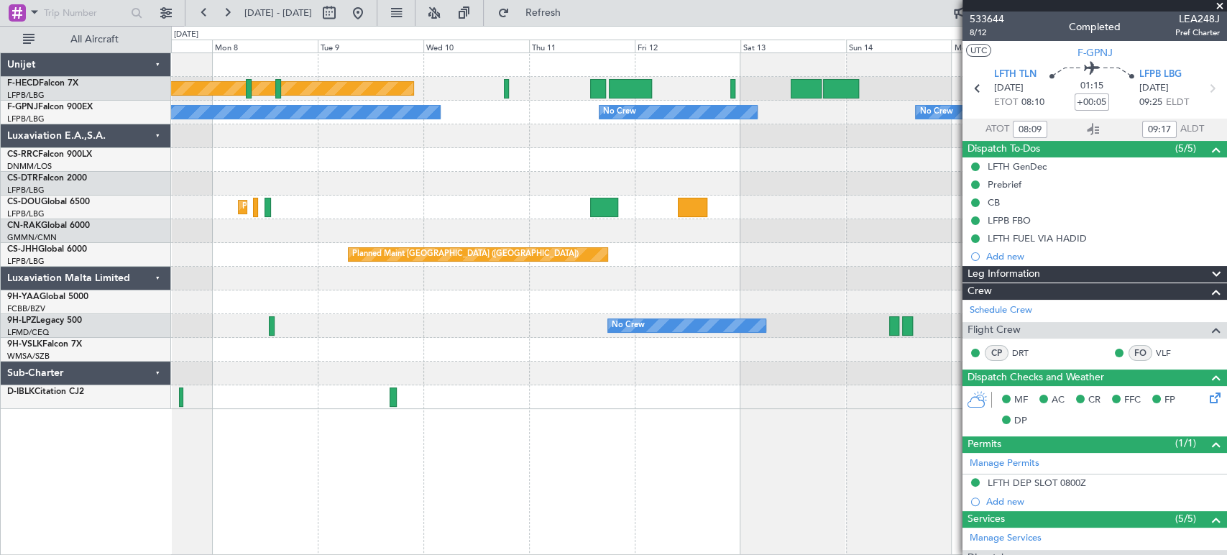
click at [751, 149] on div "Planned Maint [GEOGRAPHIC_DATA] ([GEOGRAPHIC_DATA]) No Crew No Crew No Crew No …" at bounding box center [698, 231] width 1055 height 356
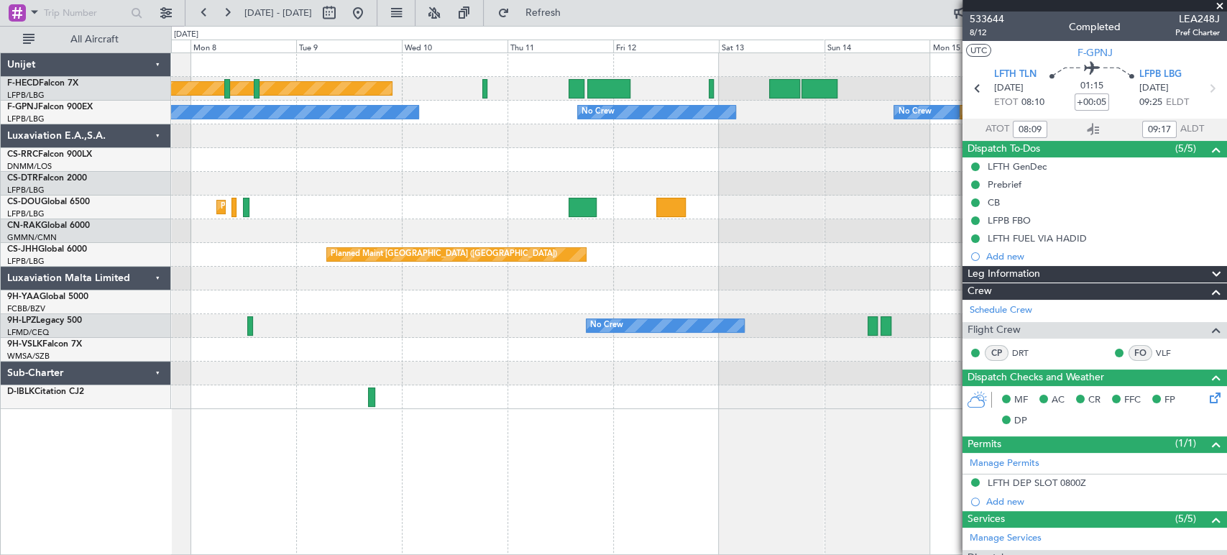
click at [562, 150] on div at bounding box center [698, 160] width 1055 height 24
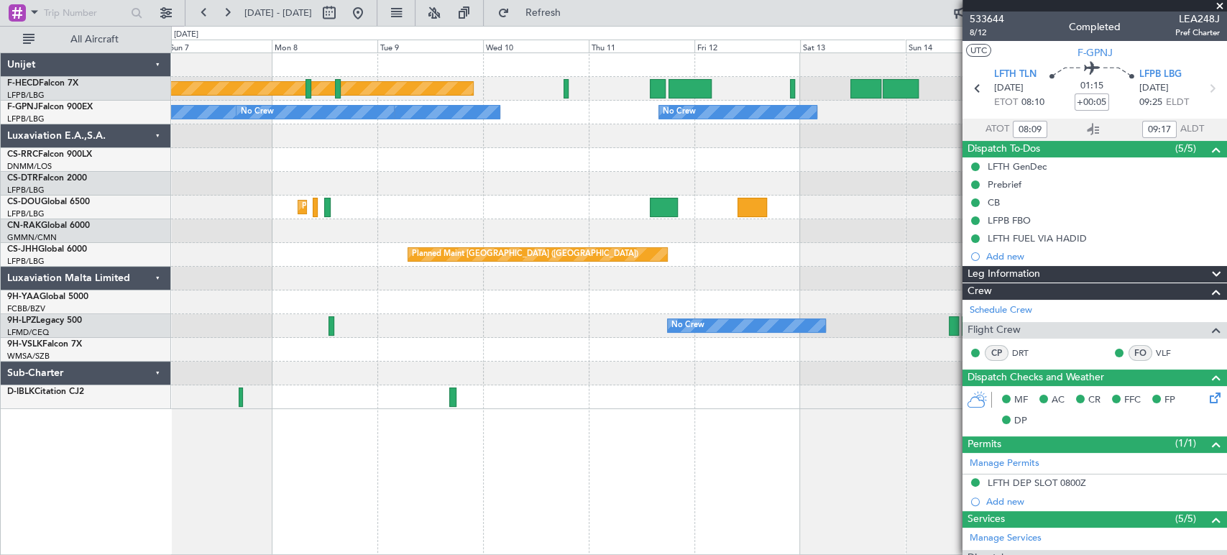
click at [804, 154] on div at bounding box center [698, 160] width 1055 height 24
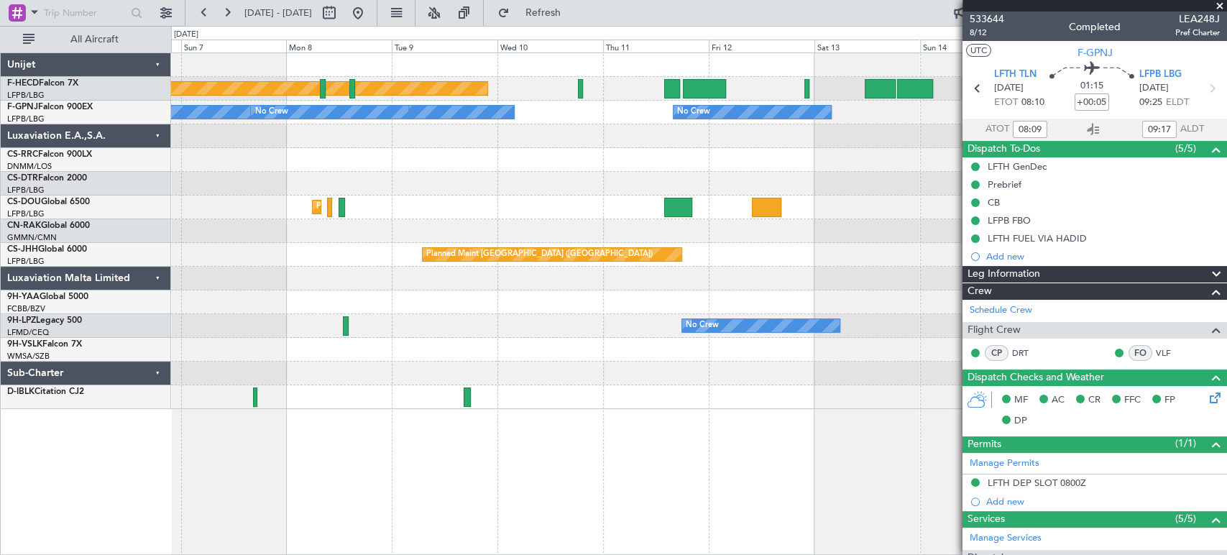
click at [775, 146] on div "Planned Maint [GEOGRAPHIC_DATA] ([GEOGRAPHIC_DATA]) No Crew No Crew No Crew Pla…" at bounding box center [698, 231] width 1055 height 356
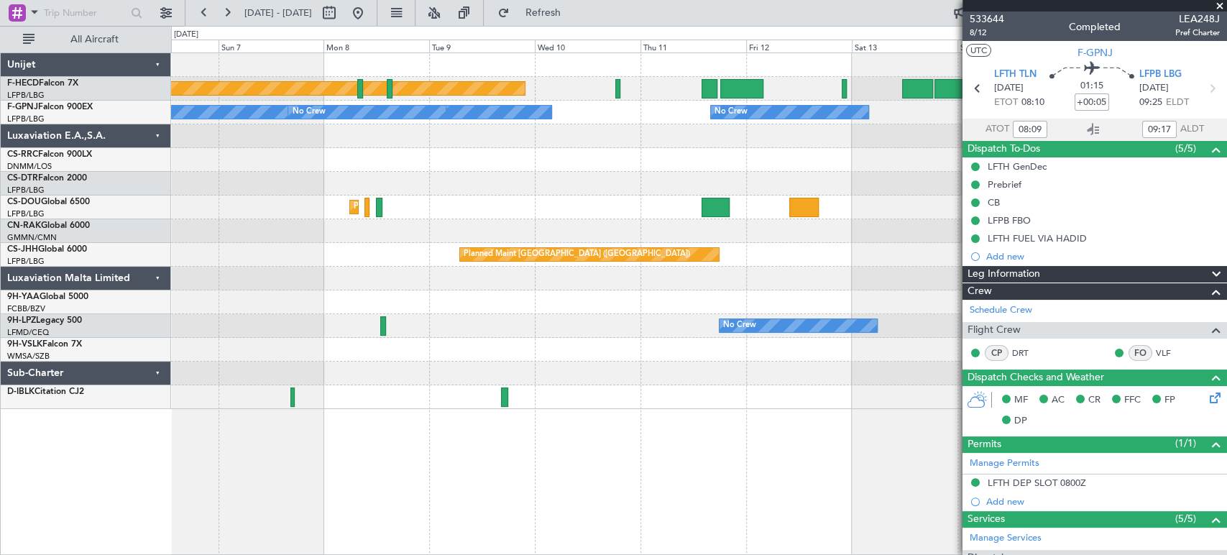
click at [547, 142] on div "Planned Maint [GEOGRAPHIC_DATA] ([GEOGRAPHIC_DATA]) No Crew No Crew No Crew No …" at bounding box center [698, 231] width 1055 height 356
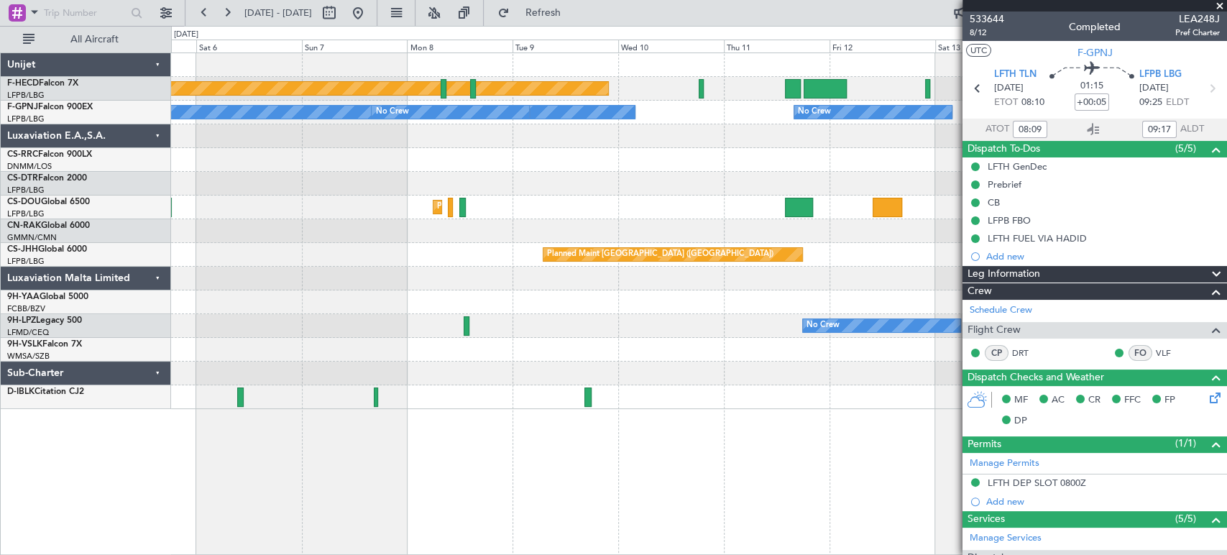
click at [767, 160] on div "Planned Maint [GEOGRAPHIC_DATA] ([GEOGRAPHIC_DATA]) No Crew No Crew No Crew No …" at bounding box center [698, 231] width 1055 height 356
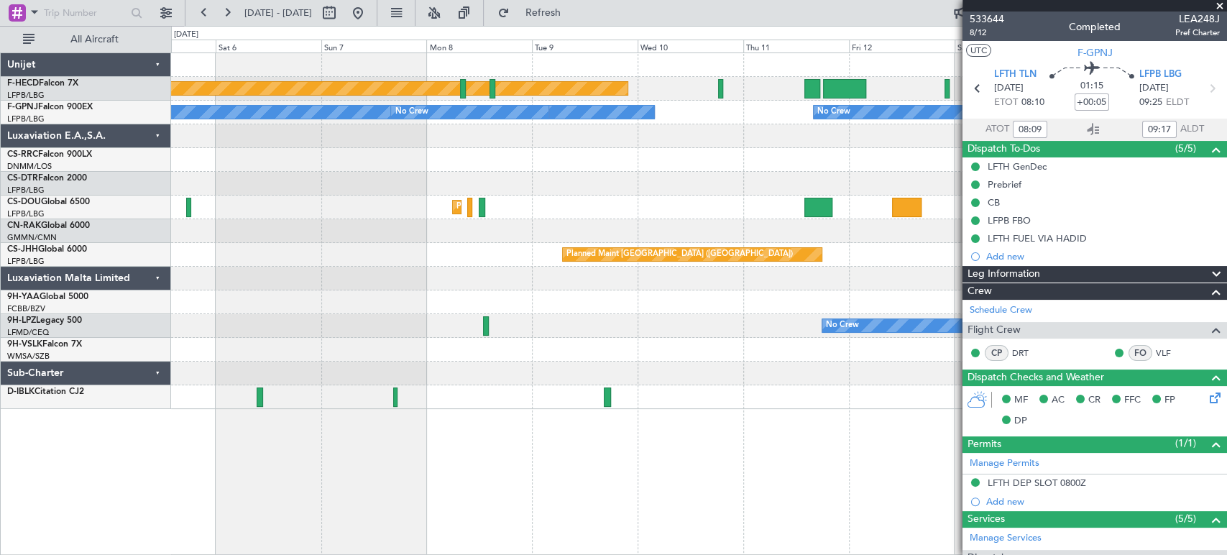
click at [926, 316] on div "Planned Maint [GEOGRAPHIC_DATA] ([GEOGRAPHIC_DATA]) No Crew No Crew No Crew No …" at bounding box center [698, 231] width 1055 height 356
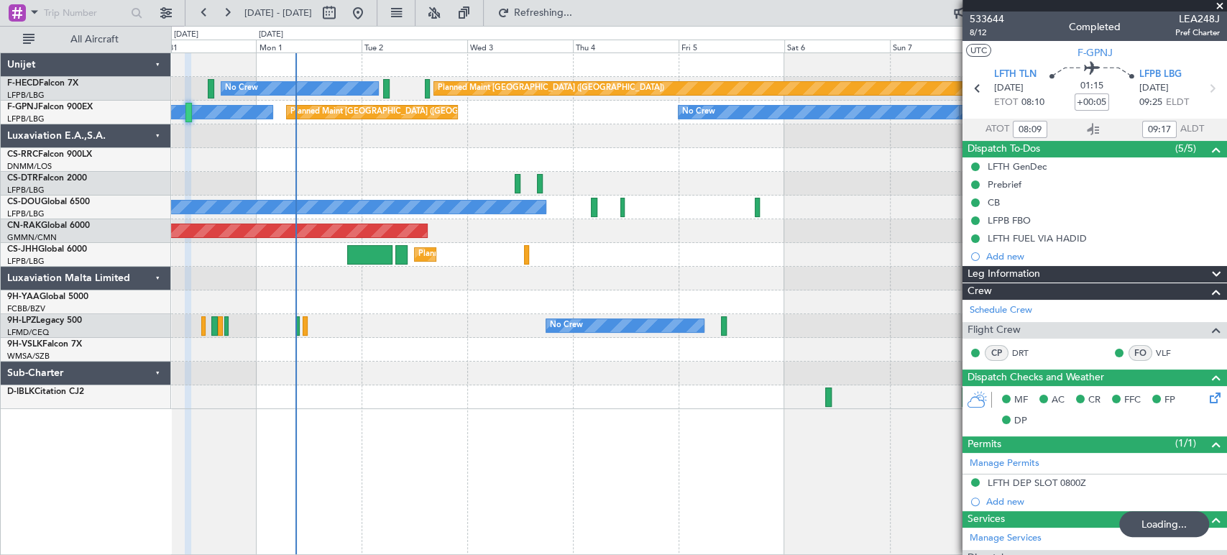
click at [463, 315] on div "Planned Maint [GEOGRAPHIC_DATA] ([GEOGRAPHIC_DATA]) No Crew No Crew No Crew Pla…" at bounding box center [698, 231] width 1055 height 356
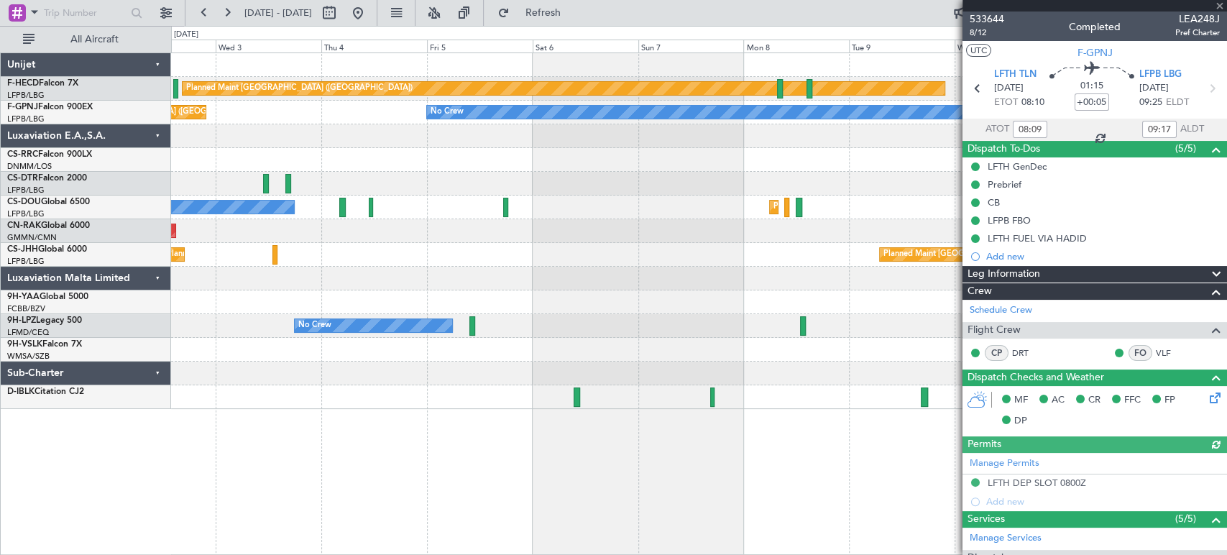
click at [175, 336] on div "No Crew No Crew" at bounding box center [698, 326] width 1055 height 24
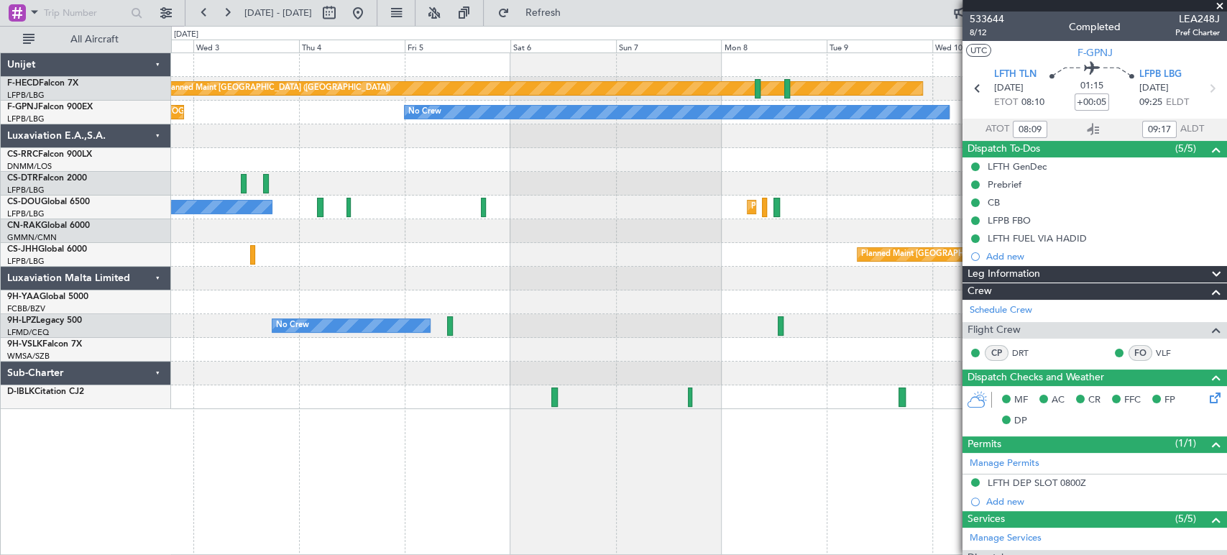
click at [746, 181] on div "Planned Maint [GEOGRAPHIC_DATA] ([GEOGRAPHIC_DATA]) No Crew No Crew No Crew Pla…" at bounding box center [698, 231] width 1055 height 356
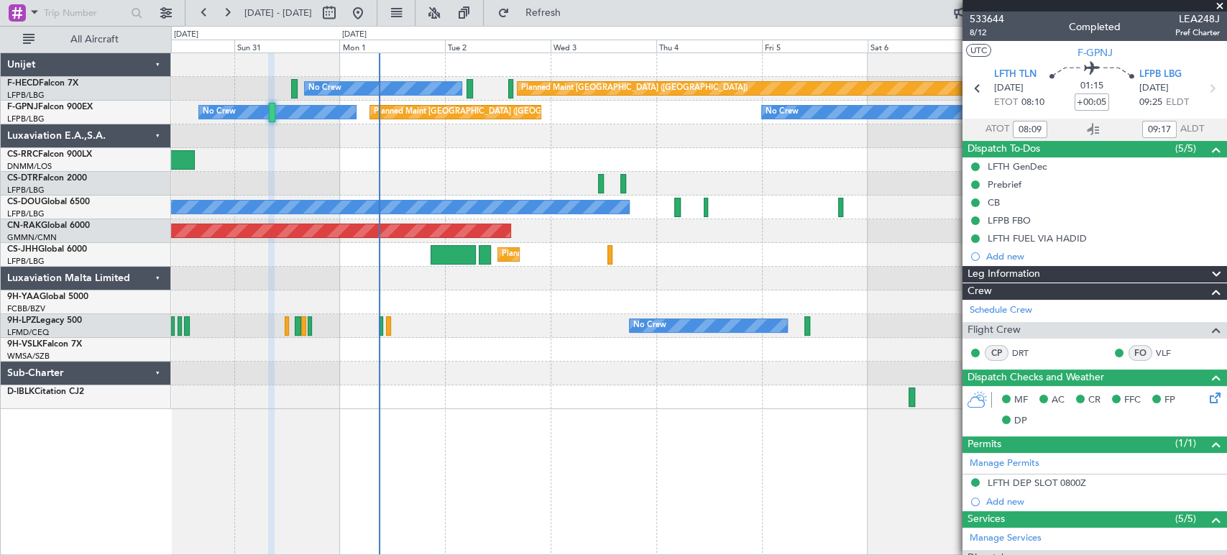
click at [251, 91] on div "Planned Maint [GEOGRAPHIC_DATA] ([GEOGRAPHIC_DATA]) No Crew" at bounding box center [698, 89] width 1055 height 24
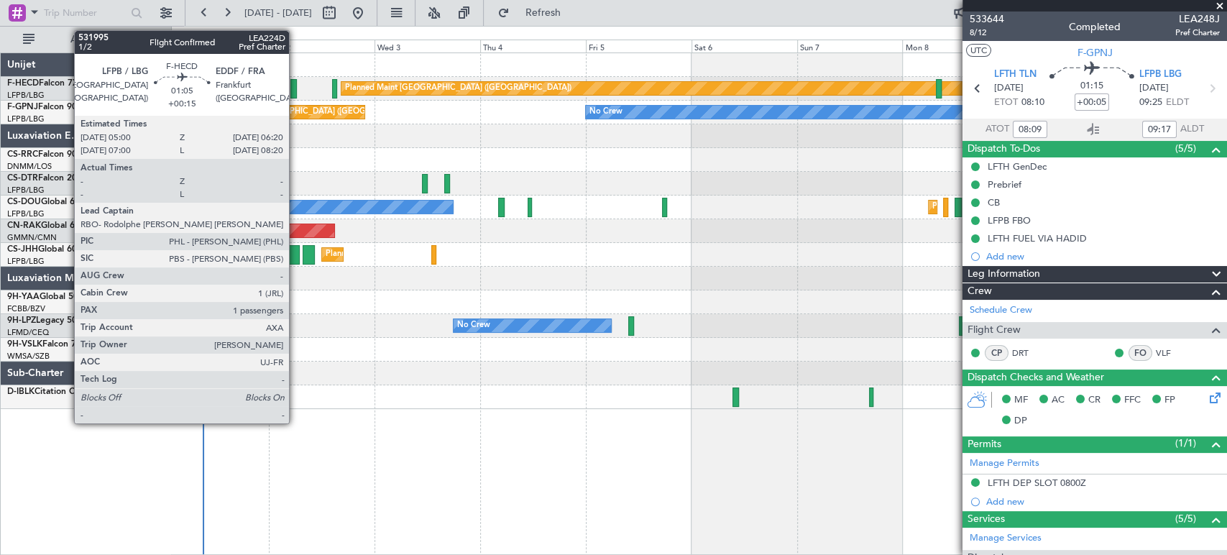
click at [295, 86] on div at bounding box center [293, 88] width 6 height 19
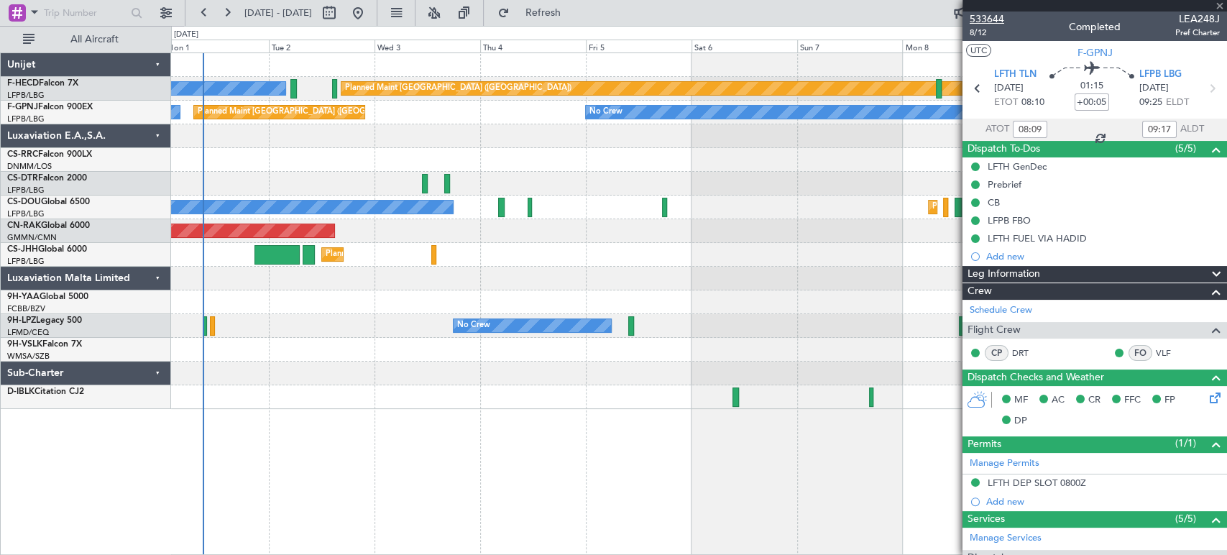
type input "+00:15"
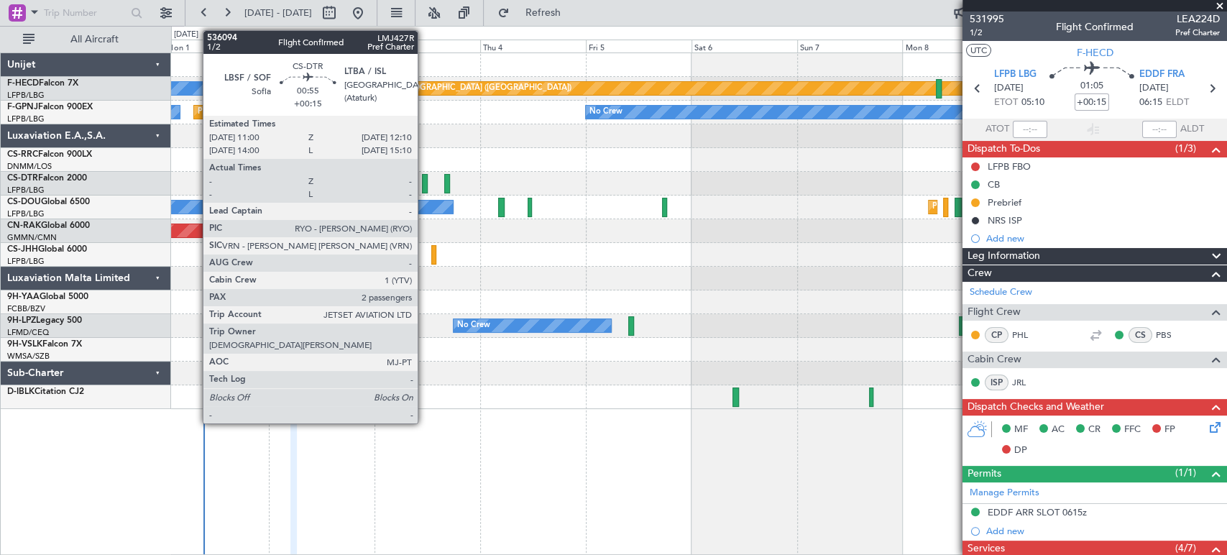
click at [424, 183] on div at bounding box center [425, 183] width 6 height 19
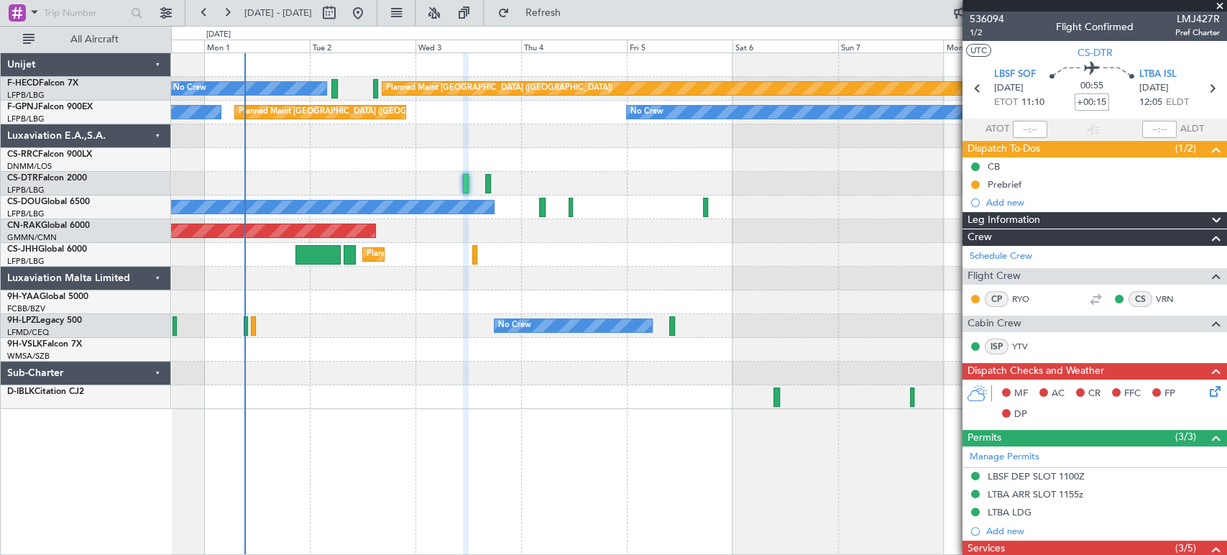
click at [203, 172] on div "Planned Maint [GEOGRAPHIC_DATA] ([GEOGRAPHIC_DATA]) No Crew No Crew No Crew Pla…" at bounding box center [698, 231] width 1055 height 356
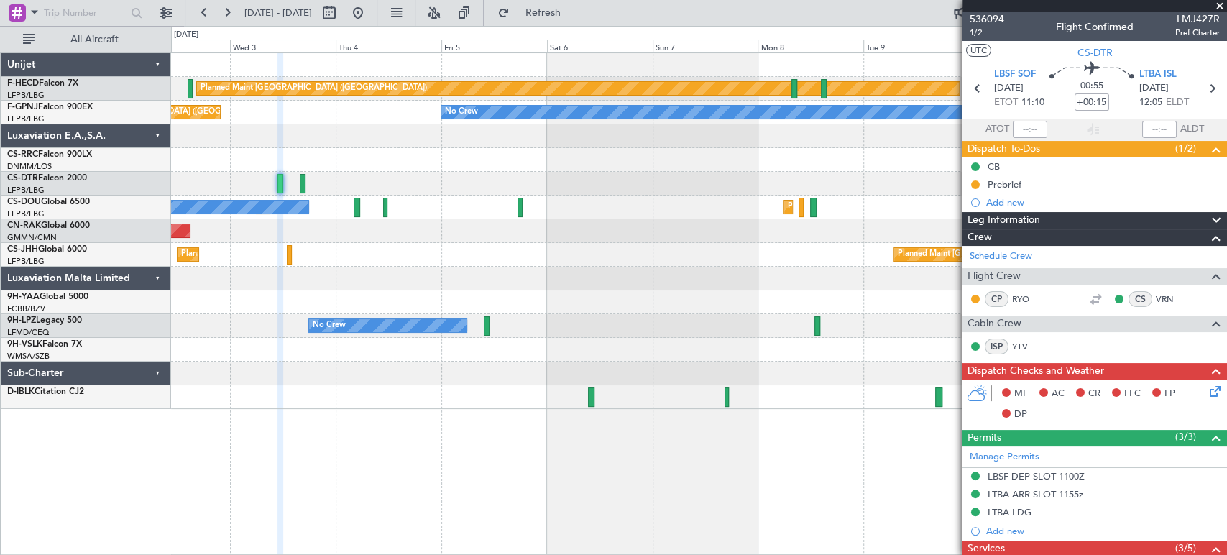
click at [209, 154] on div at bounding box center [698, 160] width 1055 height 24
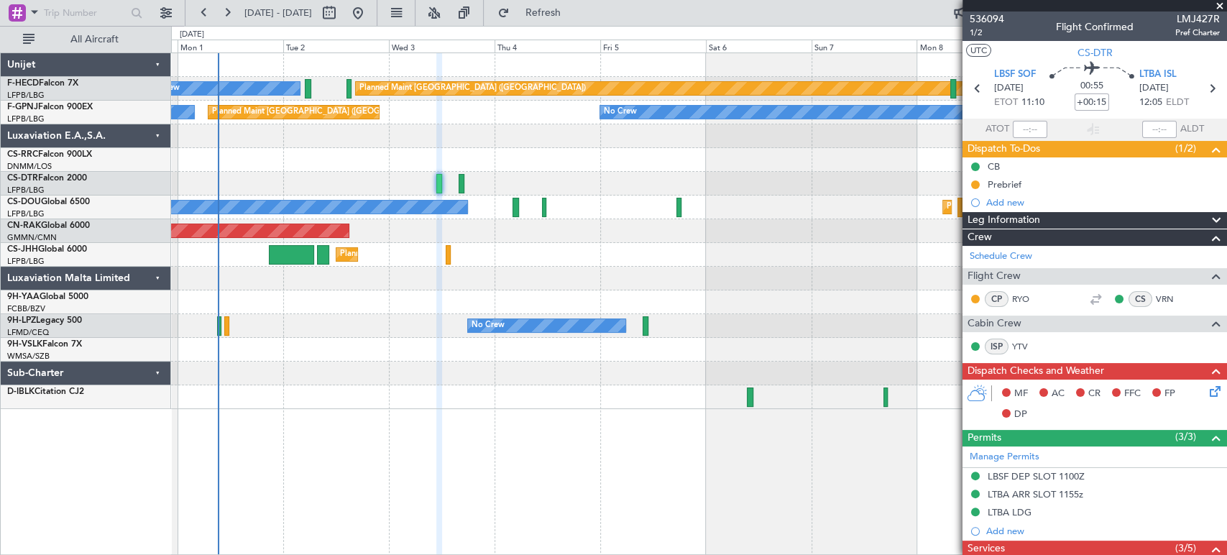
click at [407, 165] on div "Planned Maint [GEOGRAPHIC_DATA] ([GEOGRAPHIC_DATA])" at bounding box center [698, 160] width 1055 height 24
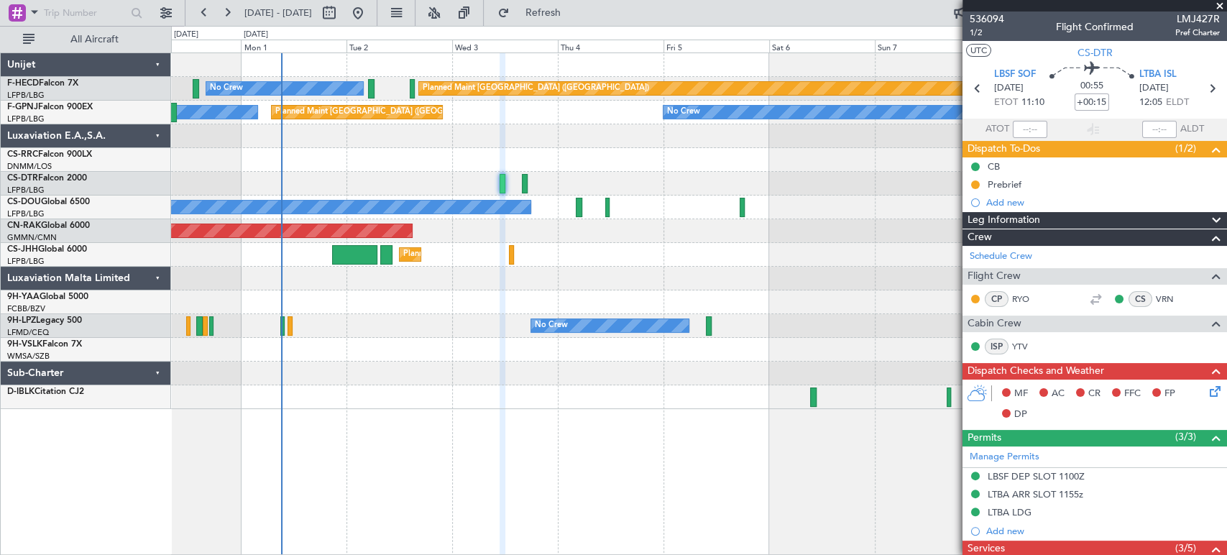
click at [425, 165] on div "Planned Maint [GEOGRAPHIC_DATA] ([GEOGRAPHIC_DATA])" at bounding box center [698, 160] width 1055 height 24
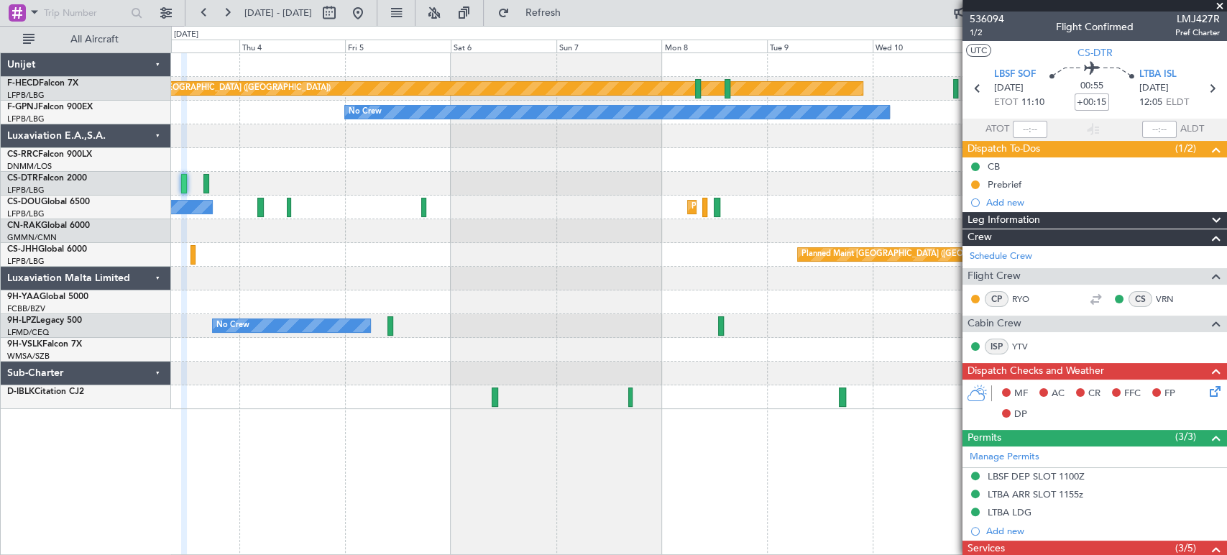
click at [160, 129] on div "Planned Maint [GEOGRAPHIC_DATA] ([GEOGRAPHIC_DATA]) No Crew No Crew No Crew No …" at bounding box center [613, 290] width 1227 height 529
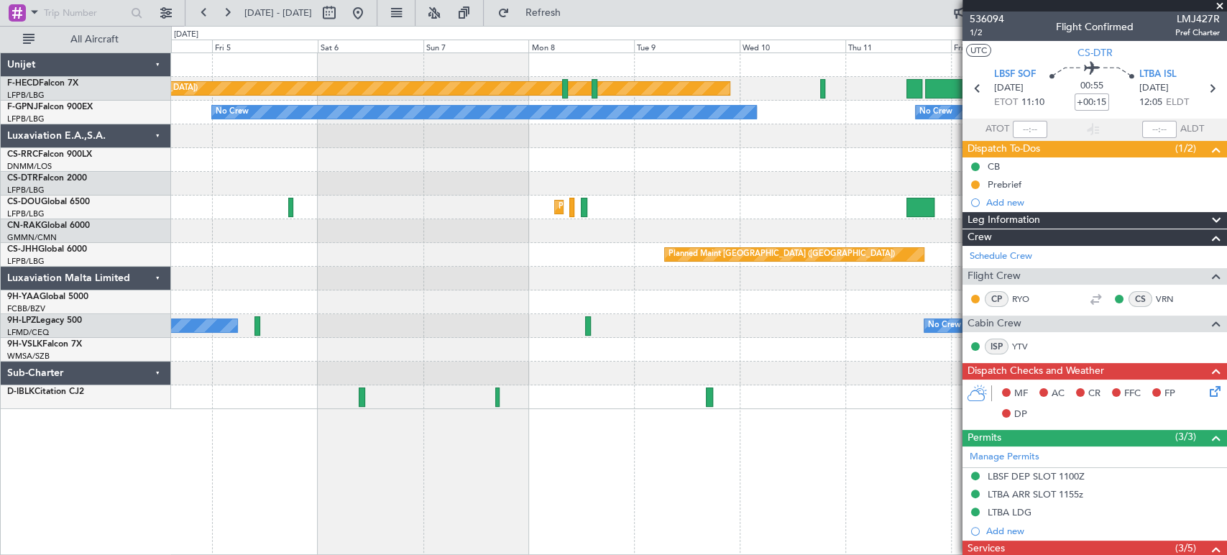
click at [514, 125] on div "Planned Maint [GEOGRAPHIC_DATA] ([GEOGRAPHIC_DATA]) No Crew No Crew No Crew No …" at bounding box center [698, 231] width 1055 height 356
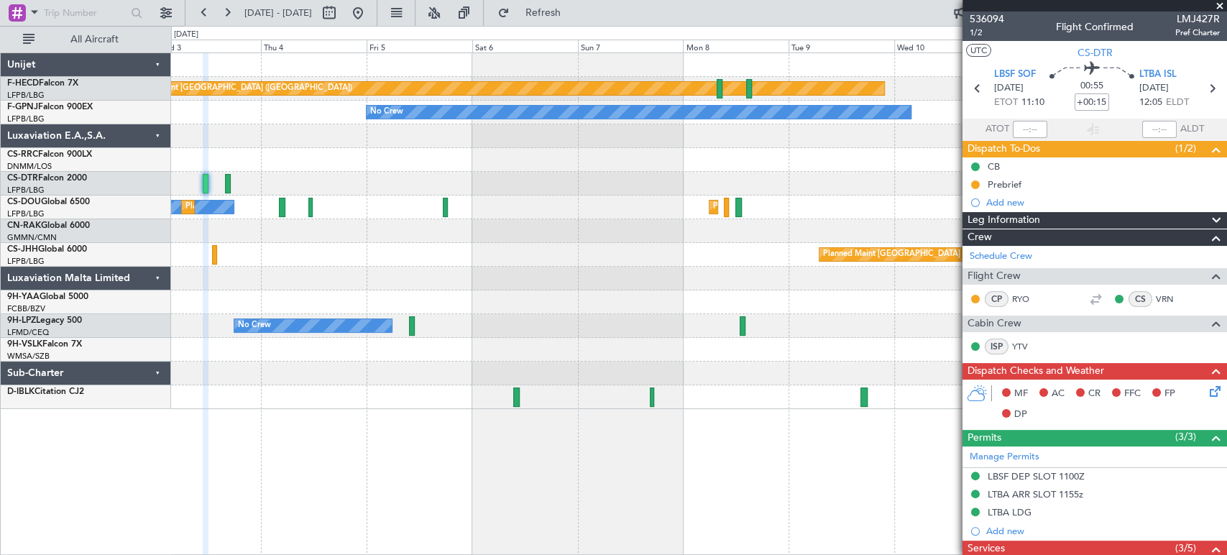
click at [601, 131] on div at bounding box center [698, 136] width 1055 height 24
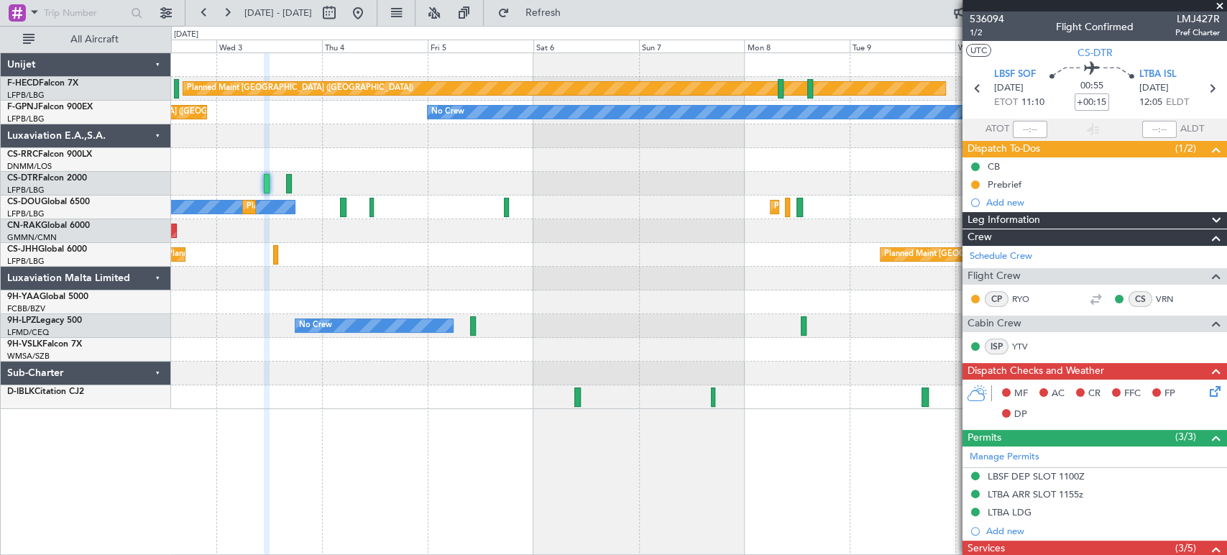
click at [591, 203] on div "Planned Maint [GEOGRAPHIC_DATA] ([GEOGRAPHIC_DATA]) No Crew Planned Maint [GEOG…" at bounding box center [698, 207] width 1055 height 24
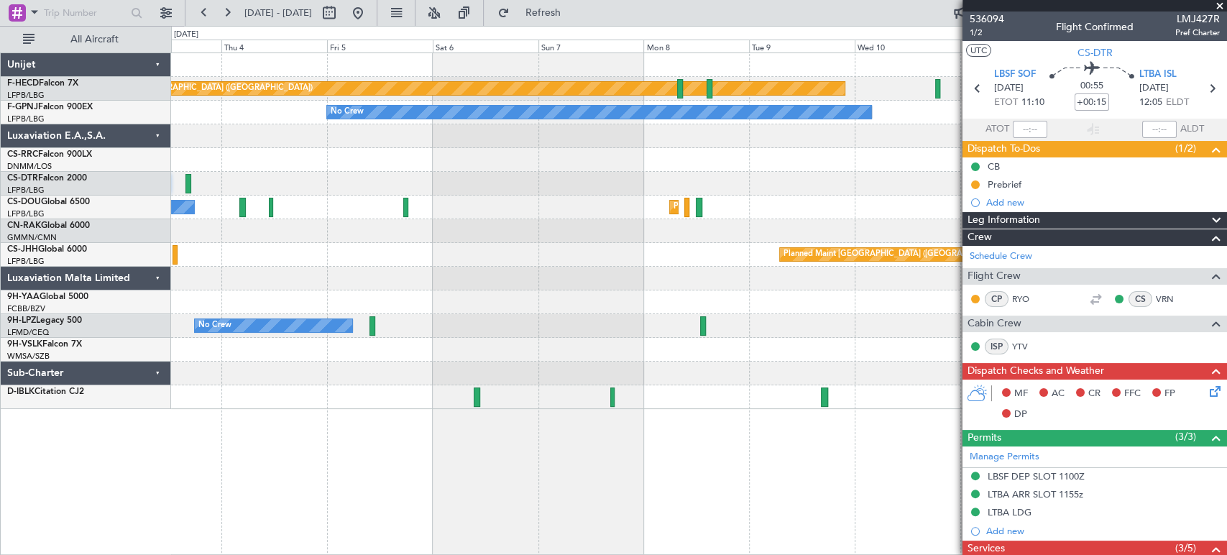
click at [287, 129] on div "Planned Maint [GEOGRAPHIC_DATA] ([GEOGRAPHIC_DATA]) No Crew No Crew No Crew No …" at bounding box center [698, 231] width 1055 height 356
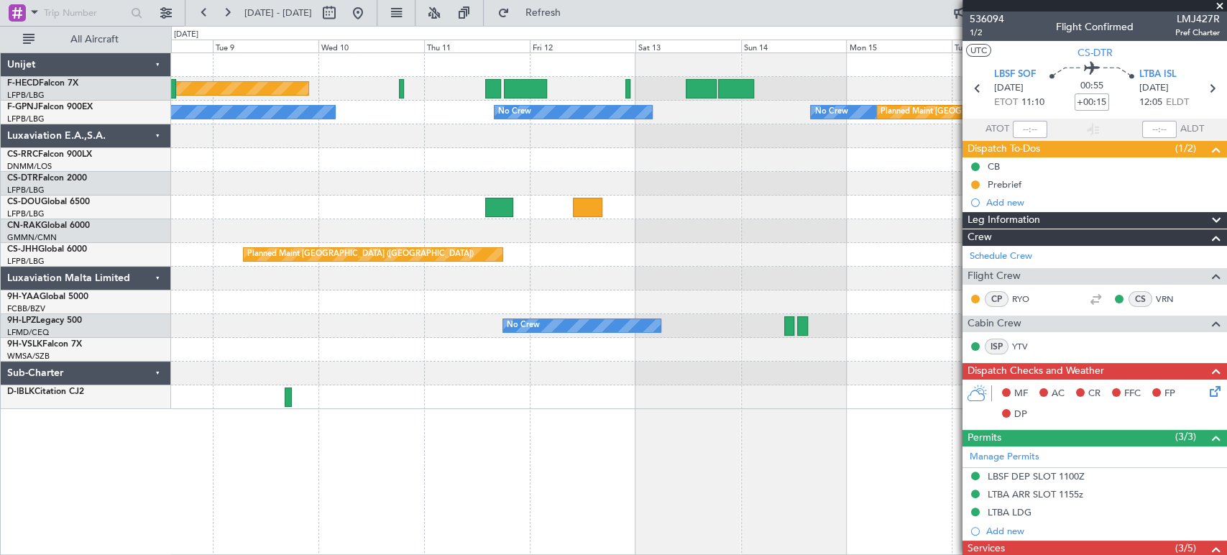
click at [332, 158] on div "Planned Maint [GEOGRAPHIC_DATA] ([GEOGRAPHIC_DATA]) No Crew No Crew No Crew No …" at bounding box center [698, 231] width 1055 height 356
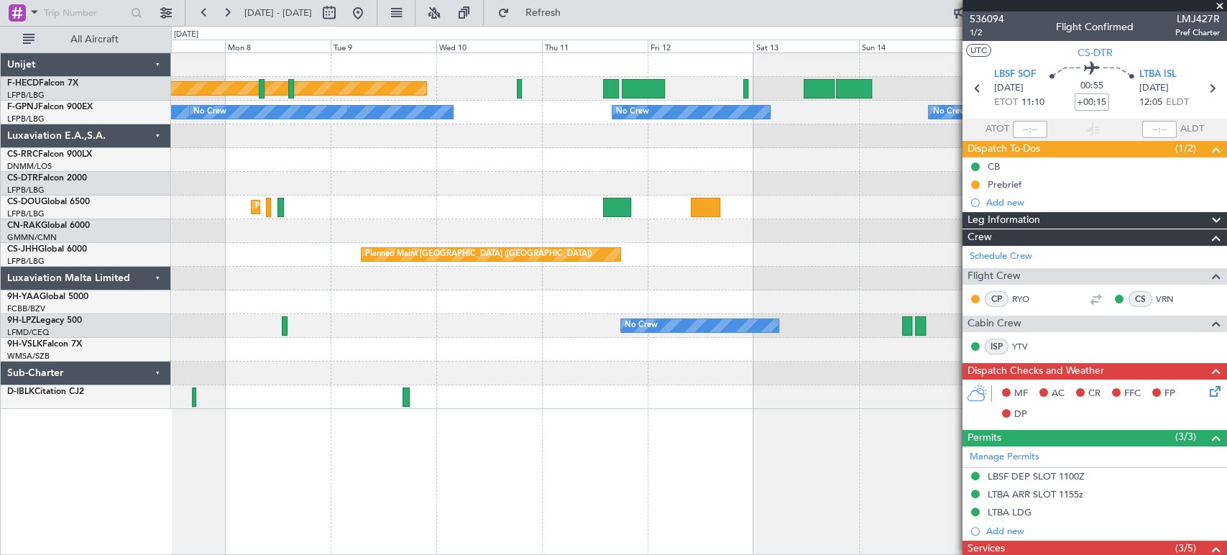
click at [894, 161] on div "Planned Maint [GEOGRAPHIC_DATA] ([GEOGRAPHIC_DATA]) No Crew No Crew No Crew Pla…" at bounding box center [698, 231] width 1055 height 356
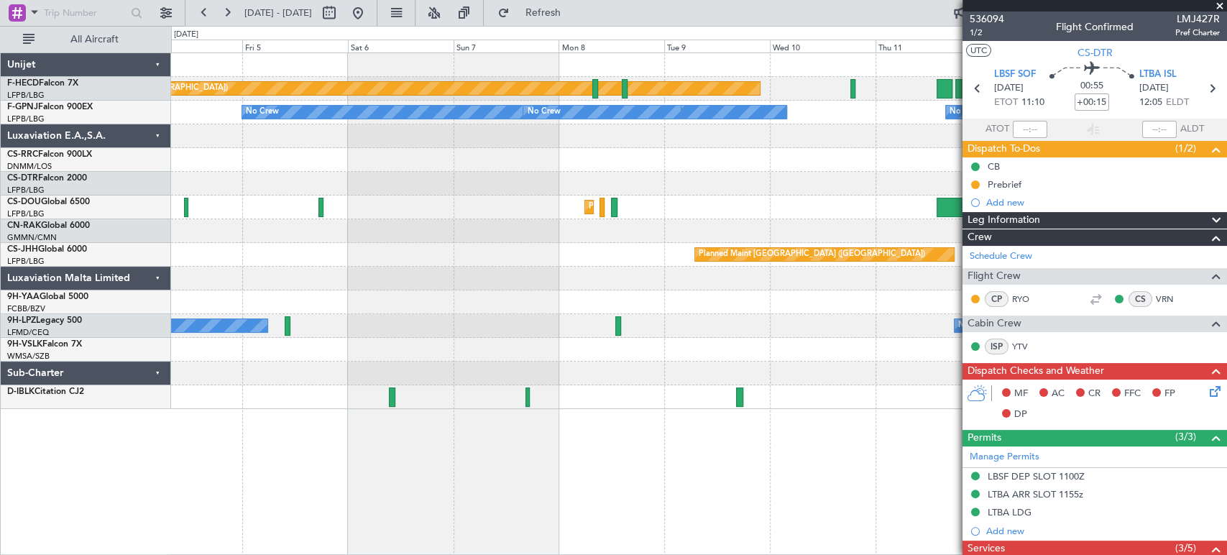
click at [742, 152] on div "Planned Maint [GEOGRAPHIC_DATA] ([GEOGRAPHIC_DATA]) No Crew No Crew No Crew No …" at bounding box center [698, 231] width 1055 height 356
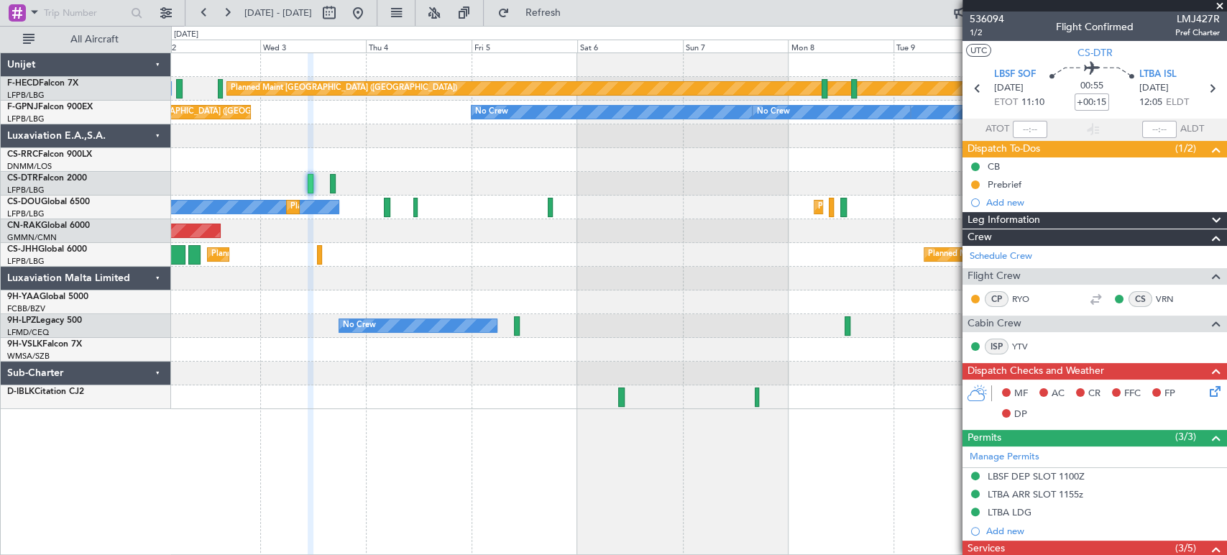
click at [690, 148] on div "Planned Maint [GEOGRAPHIC_DATA] ([GEOGRAPHIC_DATA]) No Crew No Crew No Crew No …" at bounding box center [698, 231] width 1055 height 356
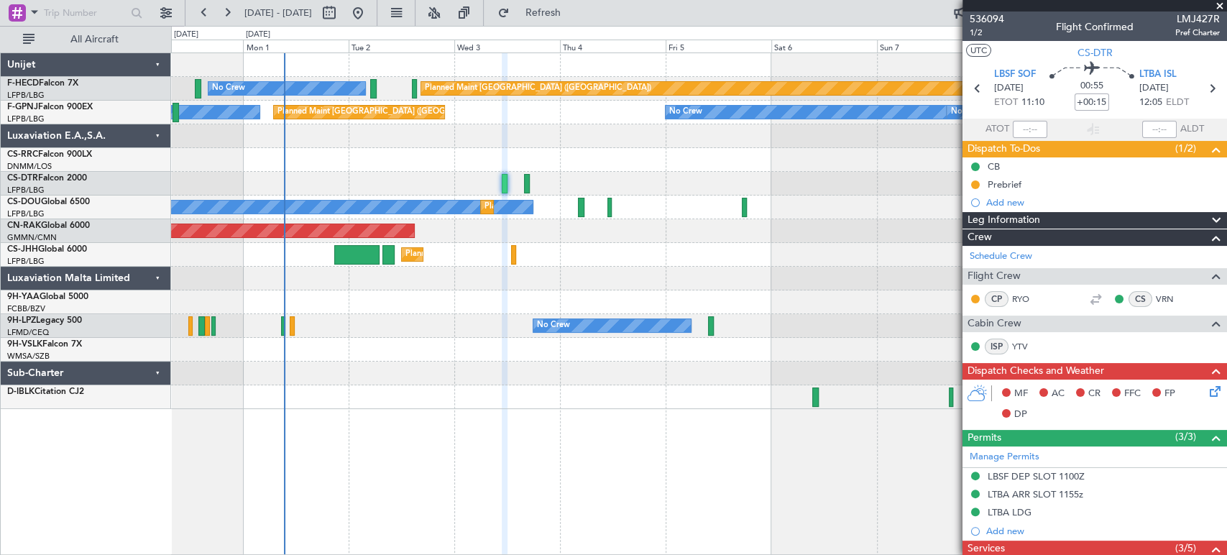
click at [677, 142] on div at bounding box center [698, 136] width 1055 height 24
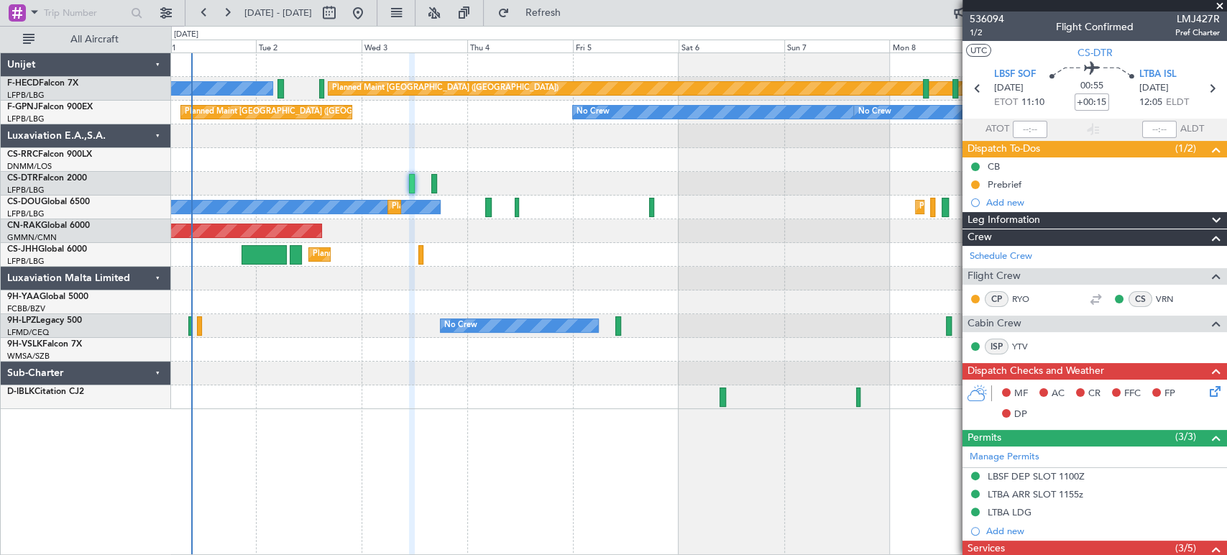
click at [455, 143] on div at bounding box center [698, 136] width 1055 height 24
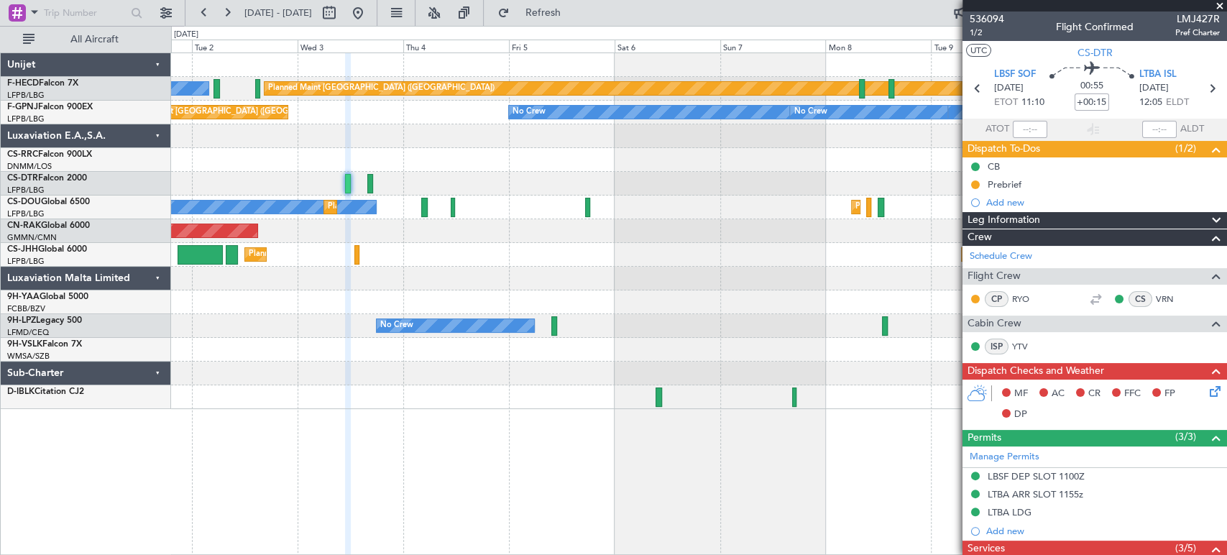
click at [482, 138] on div at bounding box center [698, 136] width 1055 height 24
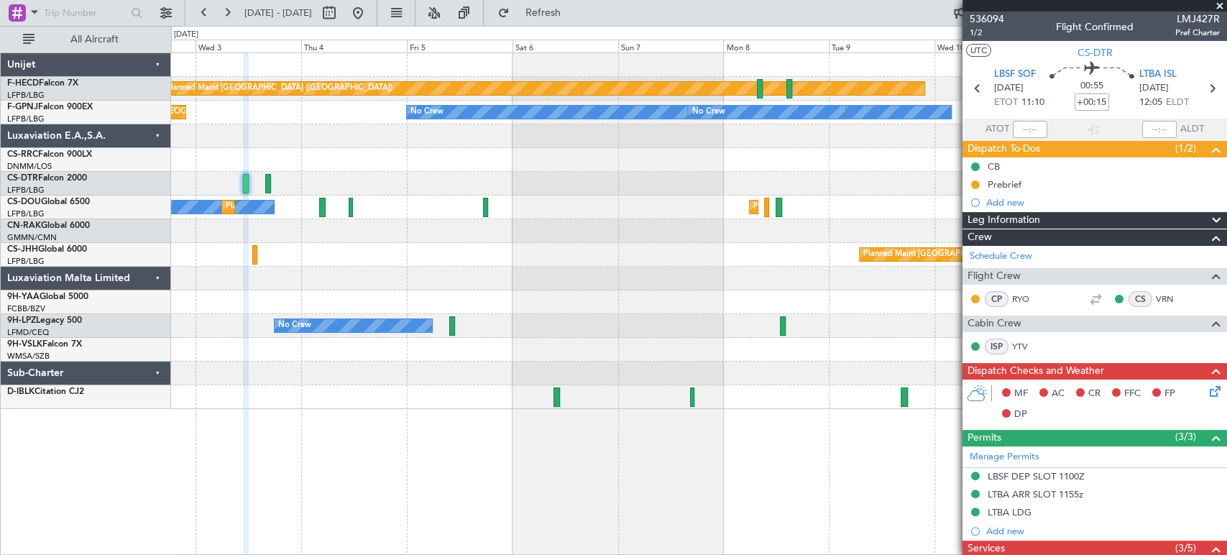
click at [251, 268] on div "Planned Maint [GEOGRAPHIC_DATA] ([GEOGRAPHIC_DATA]) No Crew No Crew No Crew Pla…" at bounding box center [698, 231] width 1055 height 356
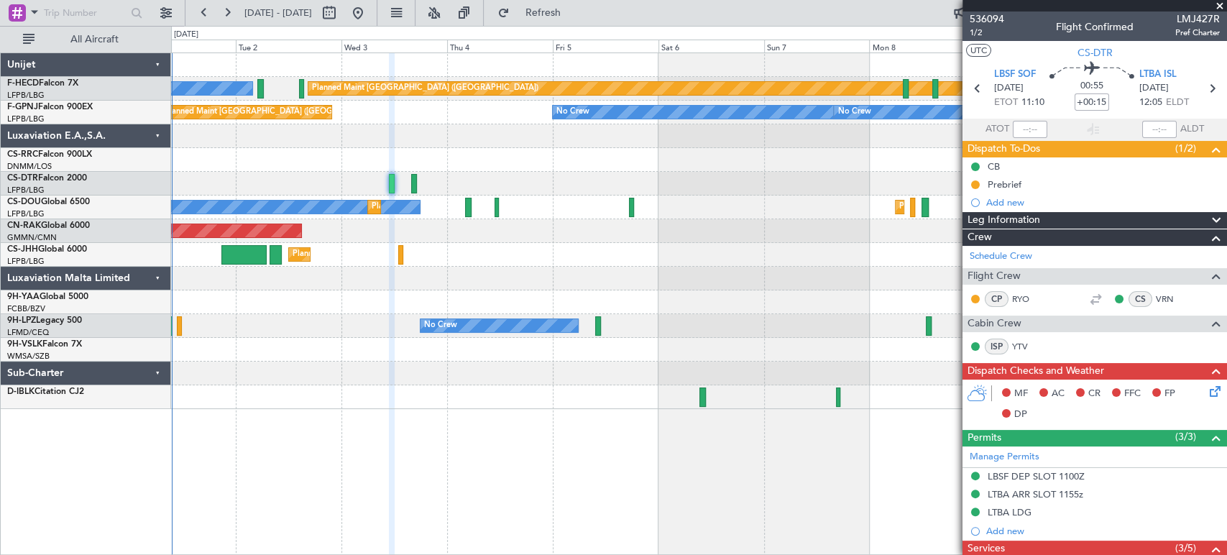
click at [719, 366] on div "Planned Maint [GEOGRAPHIC_DATA] ([GEOGRAPHIC_DATA]) No Crew No Crew No Crew Pla…" at bounding box center [698, 231] width 1055 height 356
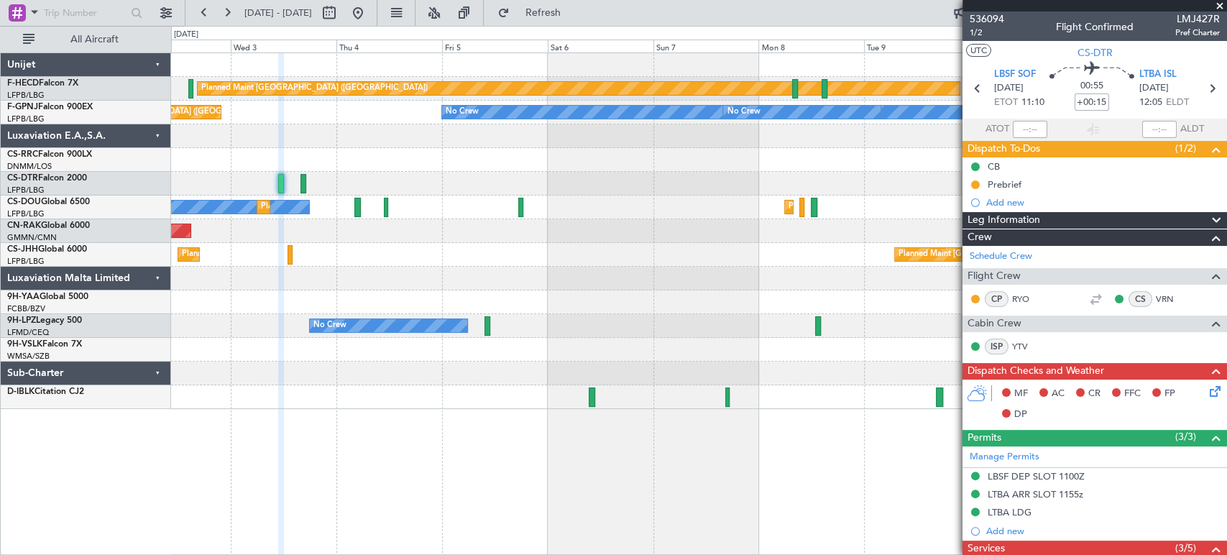
click at [598, 363] on div at bounding box center [698, 373] width 1055 height 24
click at [76, 171] on div "Planned Maint [GEOGRAPHIC_DATA] ([GEOGRAPHIC_DATA]) No Crew No Crew No Crew Pla…" at bounding box center [613, 290] width 1227 height 529
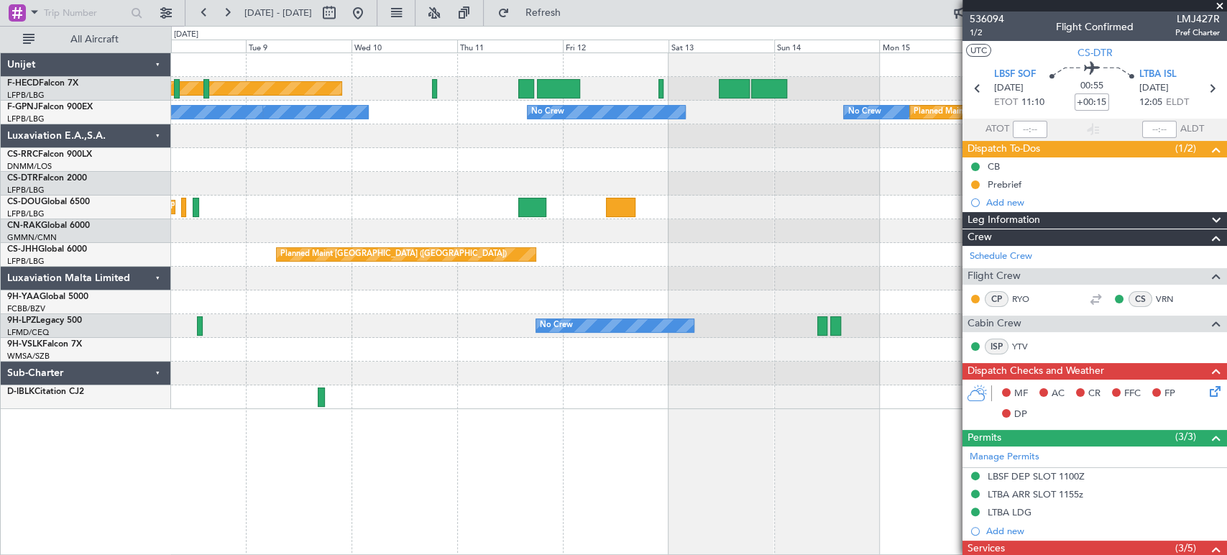
click at [454, 160] on div at bounding box center [698, 160] width 1055 height 24
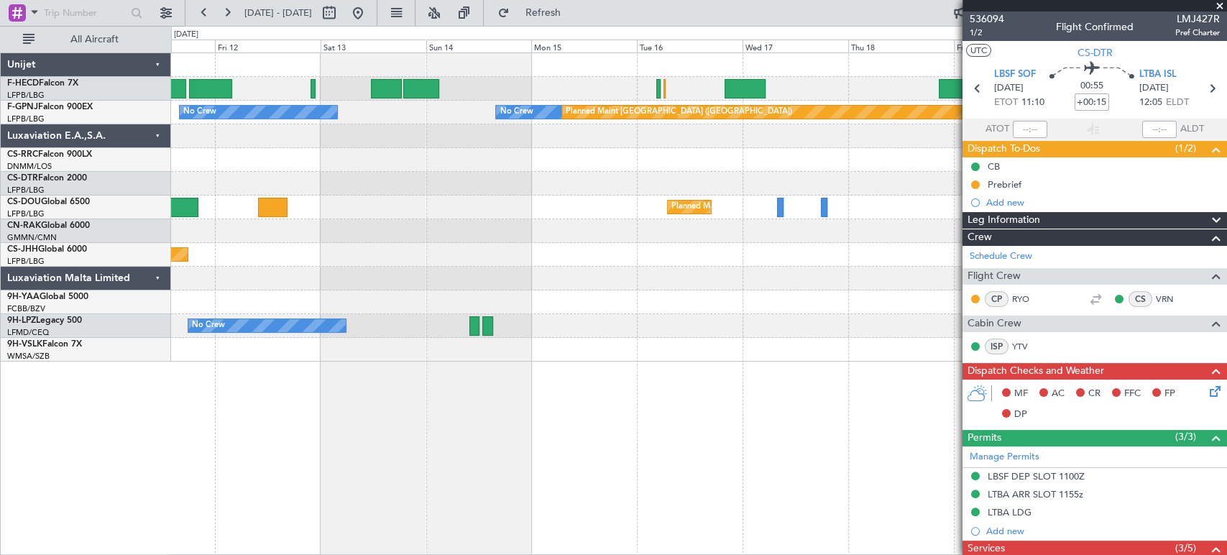
click at [397, 103] on div "No Crew Planned Maint [GEOGRAPHIC_DATA] ([GEOGRAPHIC_DATA]) Planned Maint [GEOG…" at bounding box center [698, 207] width 1055 height 308
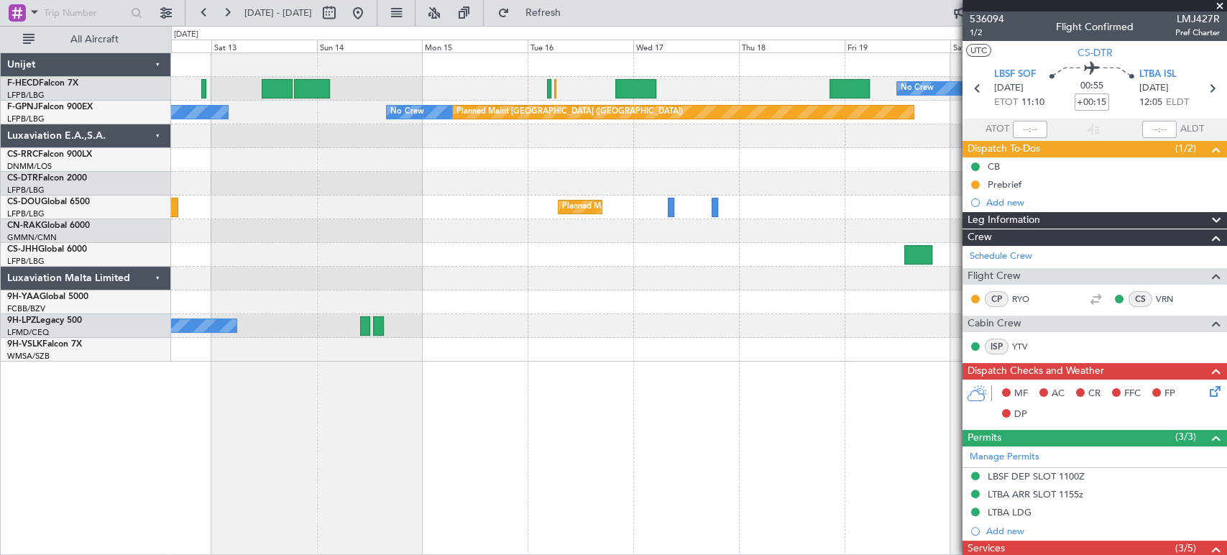
click at [429, 85] on div "No Crew Planned Maint [GEOGRAPHIC_DATA] ([GEOGRAPHIC_DATA])" at bounding box center [698, 89] width 1055 height 24
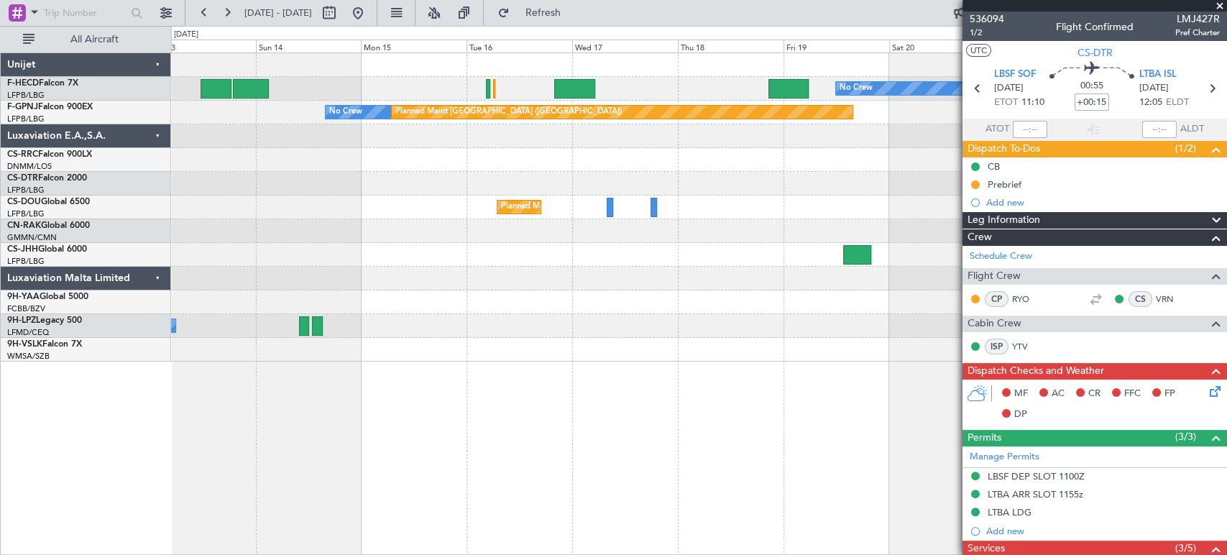
click at [517, 95] on div "No Crew Planned Maint [GEOGRAPHIC_DATA] ([GEOGRAPHIC_DATA])" at bounding box center [698, 89] width 1055 height 24
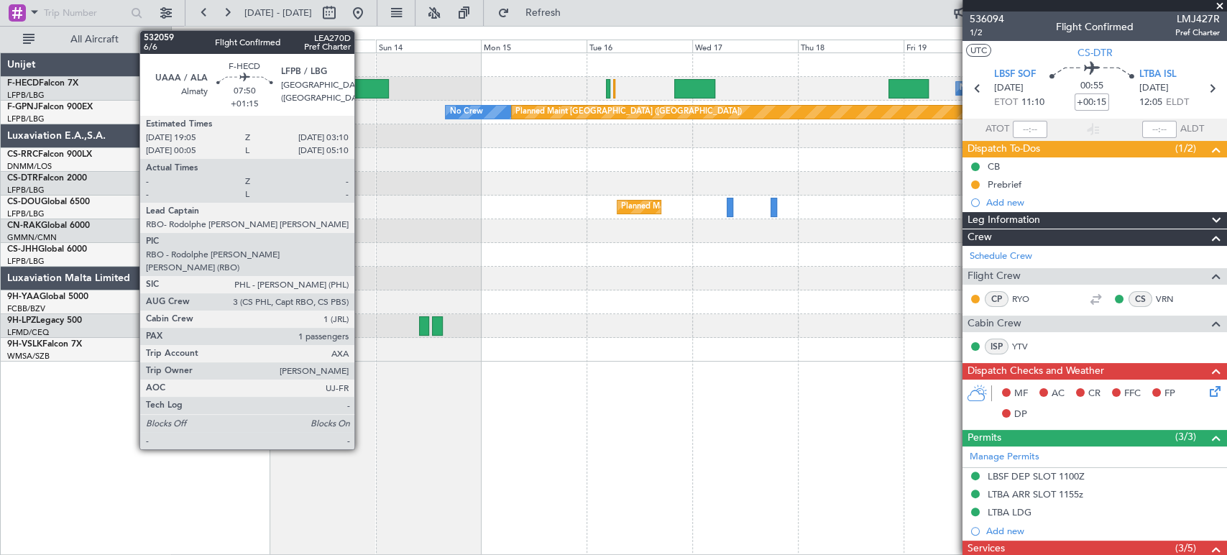
click at [389, 92] on div at bounding box center [371, 88] width 36 height 19
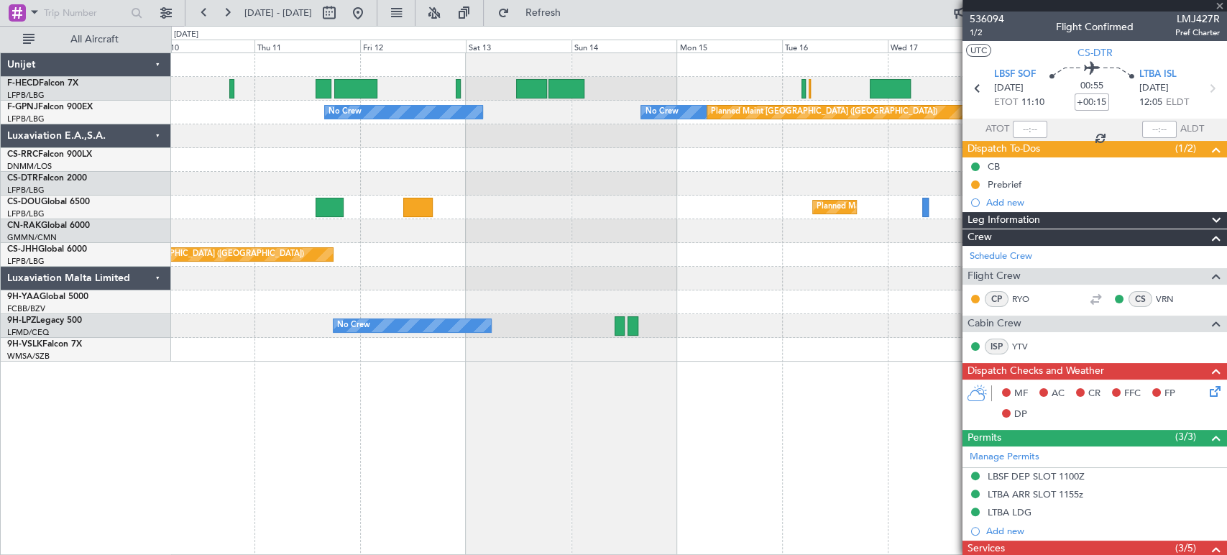
click at [523, 95] on div at bounding box center [531, 88] width 31 height 19
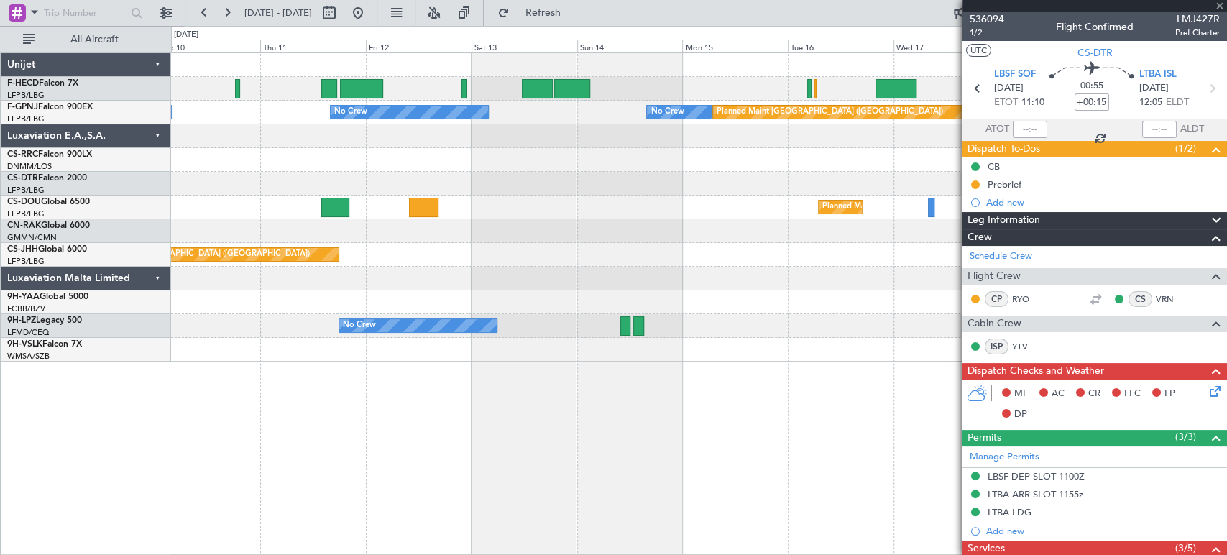
click at [518, 83] on div "No Crew Planned Maint [GEOGRAPHIC_DATA] ([GEOGRAPHIC_DATA]) Planned Maint [GEOG…" at bounding box center [698, 89] width 1055 height 24
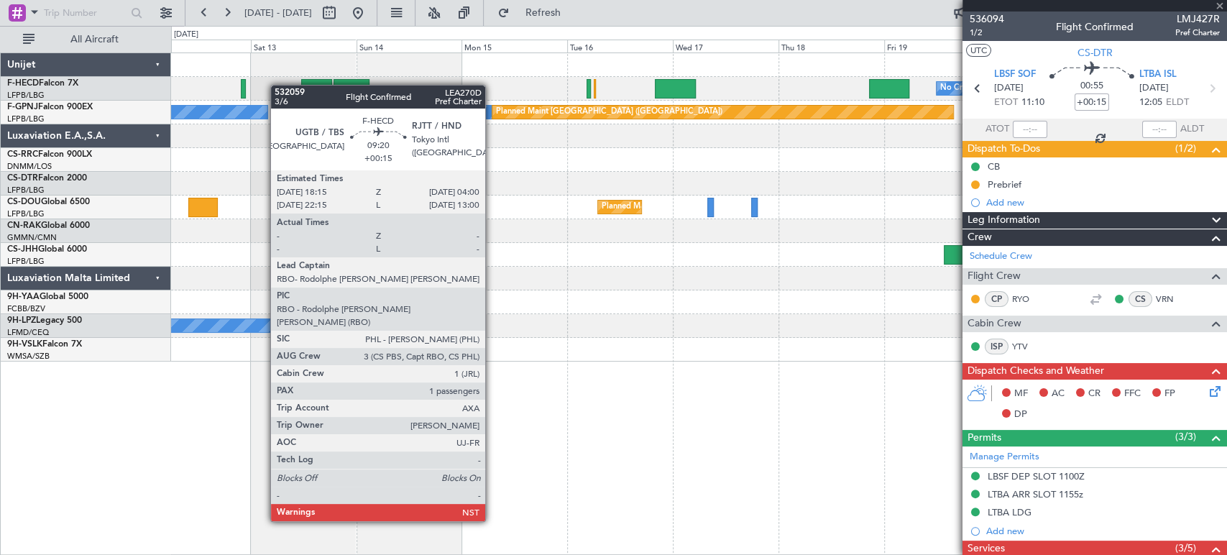
click at [126, 85] on div "No Crew Planned Maint [GEOGRAPHIC_DATA] ([GEOGRAPHIC_DATA]) Planned Maint [GEOG…" at bounding box center [613, 290] width 1227 height 529
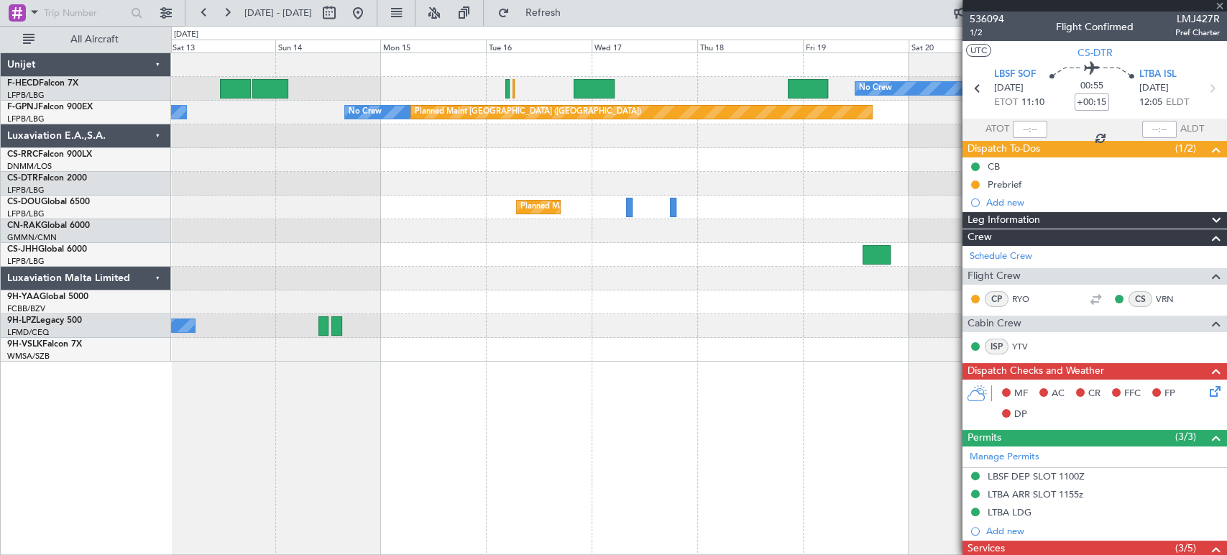
click at [219, 87] on div "No Crew Planned Maint [GEOGRAPHIC_DATA] ([GEOGRAPHIC_DATA])" at bounding box center [698, 89] width 1055 height 24
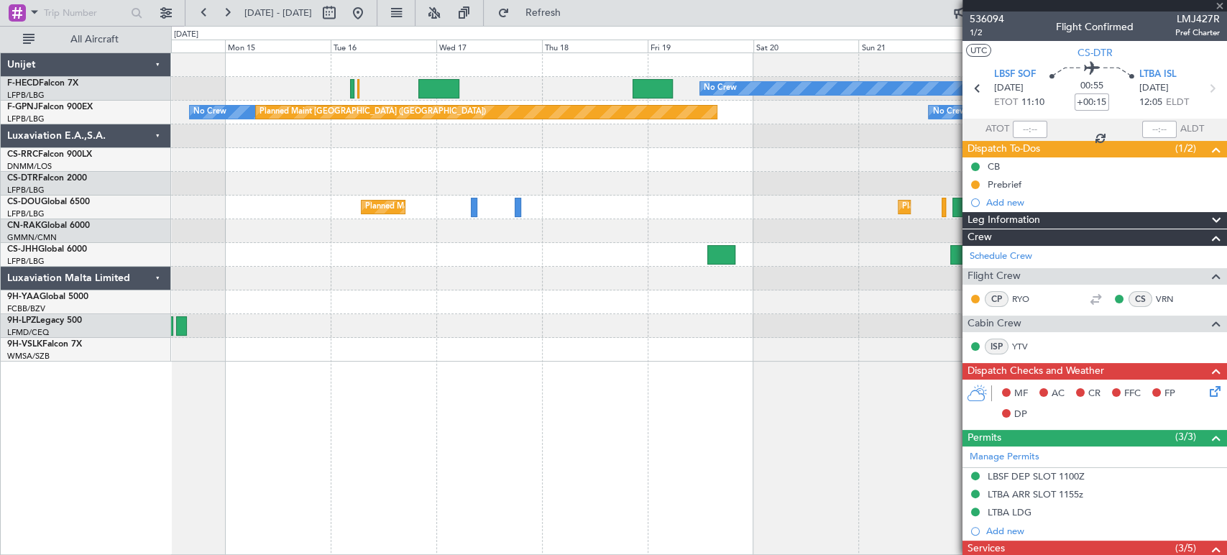
click at [516, 96] on div "No Crew Planned Maint [GEOGRAPHIC_DATA] ([GEOGRAPHIC_DATA])" at bounding box center [698, 89] width 1055 height 24
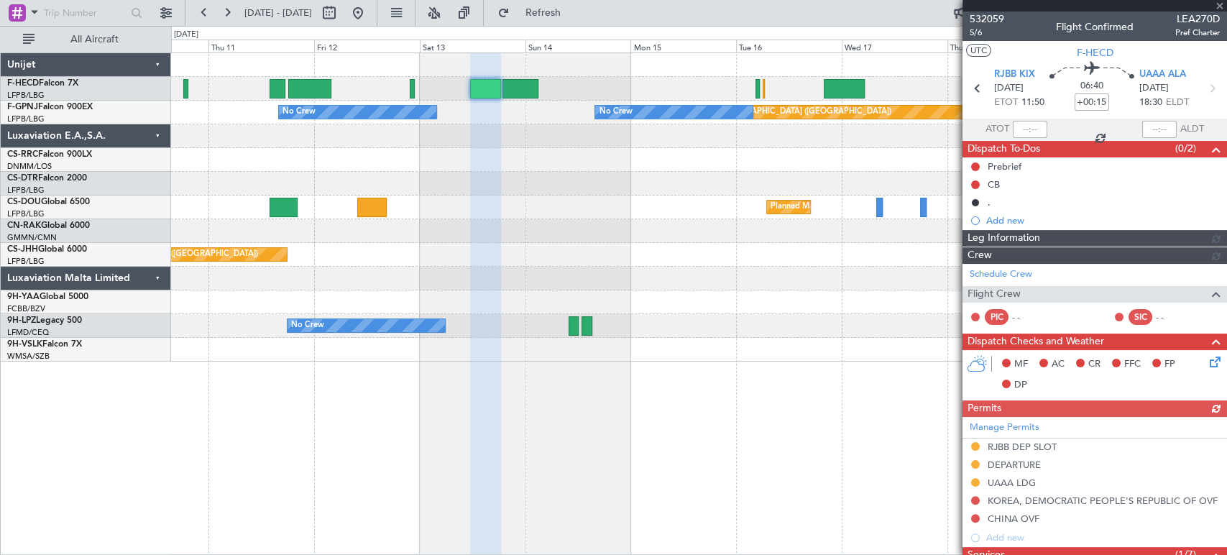
click at [574, 92] on div "No Crew Planned Maint [GEOGRAPHIC_DATA] ([GEOGRAPHIC_DATA]) Planned Maint [GEOG…" at bounding box center [698, 89] width 1055 height 24
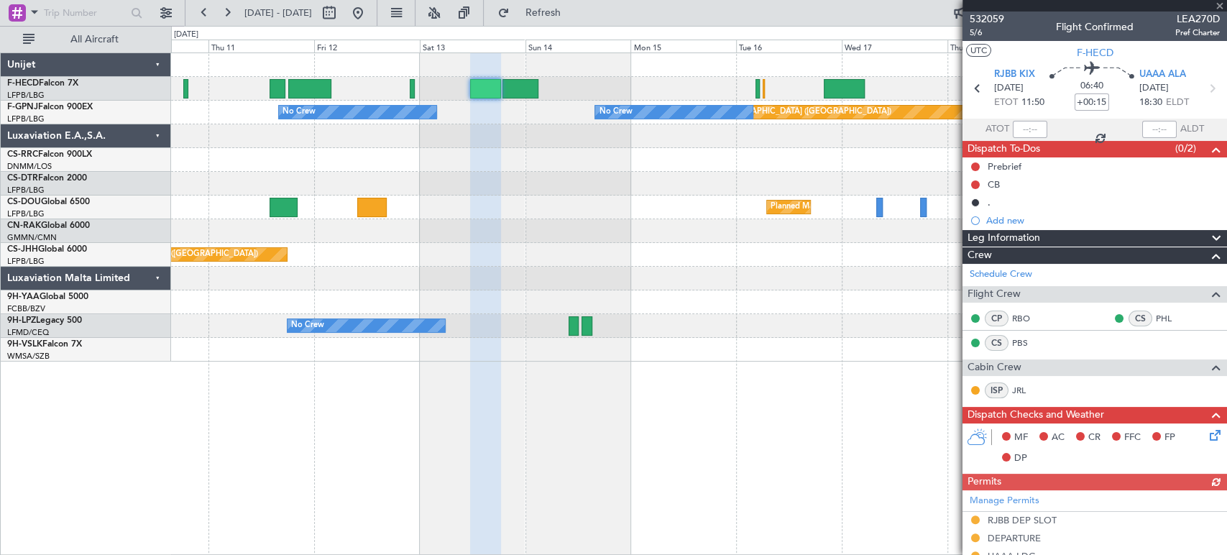
click at [387, 84] on div "No Crew Planned Maint [GEOGRAPHIC_DATA] ([GEOGRAPHIC_DATA]) Planned Maint [GEOG…" at bounding box center [698, 89] width 1055 height 24
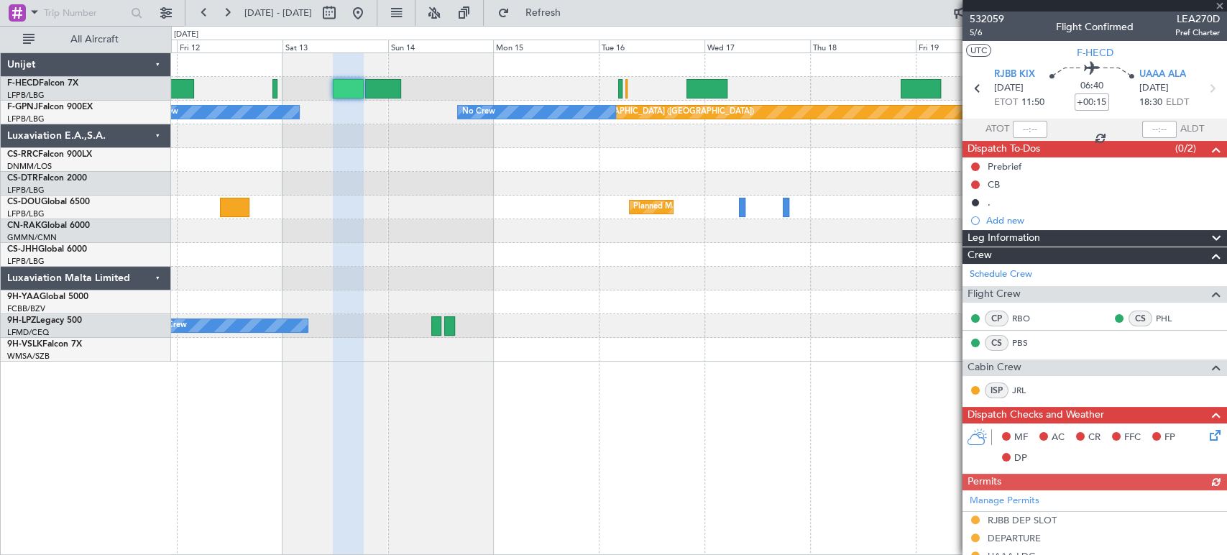
click at [609, 85] on div "No Crew Planned Maint [GEOGRAPHIC_DATA] ([GEOGRAPHIC_DATA]) Planned Maint [GEOG…" at bounding box center [698, 89] width 1055 height 24
click at [454, 91] on div "No Crew Planned Maint [GEOGRAPHIC_DATA] ([GEOGRAPHIC_DATA]) Planned Maint [GEOG…" at bounding box center [698, 89] width 1055 height 24
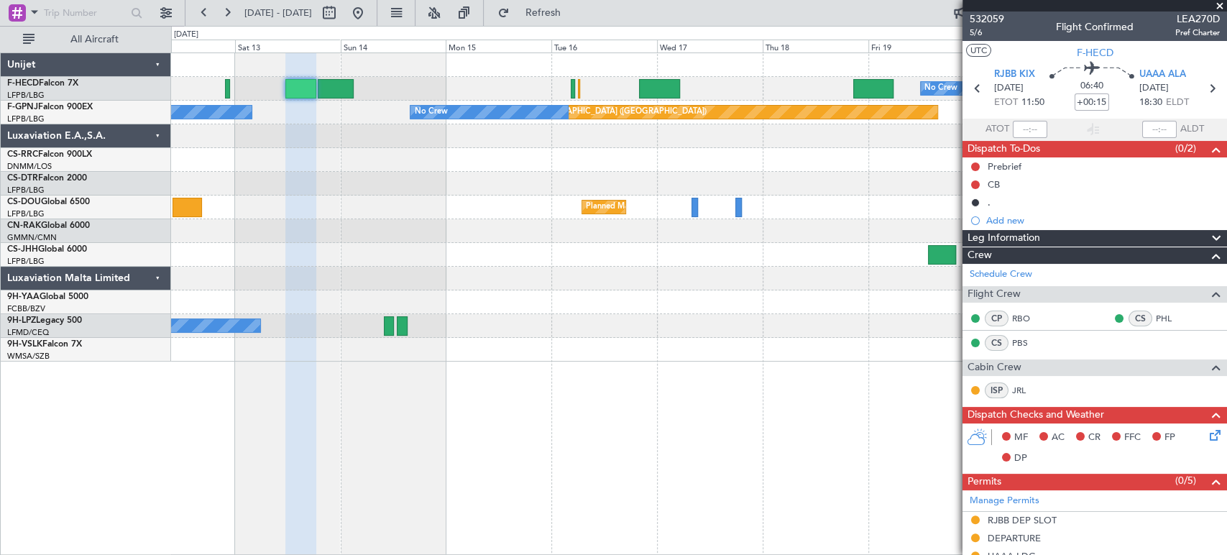
click at [579, 171] on div "Planned Maint [GEOGRAPHIC_DATA] ([GEOGRAPHIC_DATA]) No Crew Planned Maint [GEOG…" at bounding box center [698, 207] width 1055 height 308
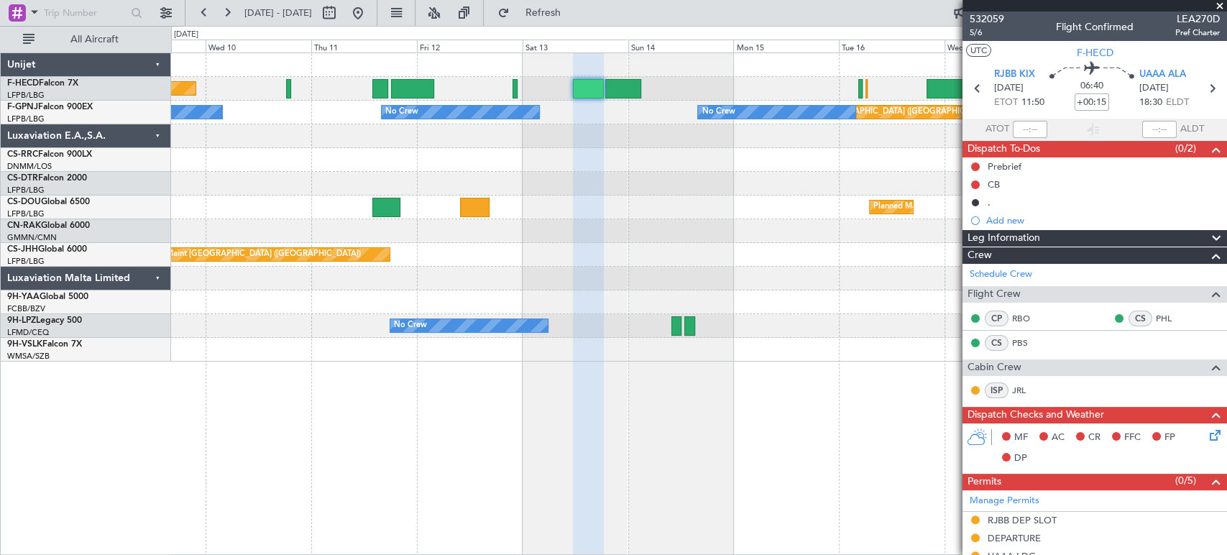
click at [572, 198] on div "No Crew Planned Maint [GEOGRAPHIC_DATA] ([GEOGRAPHIC_DATA]) Planned Maint [GEOG…" at bounding box center [698, 207] width 1055 height 308
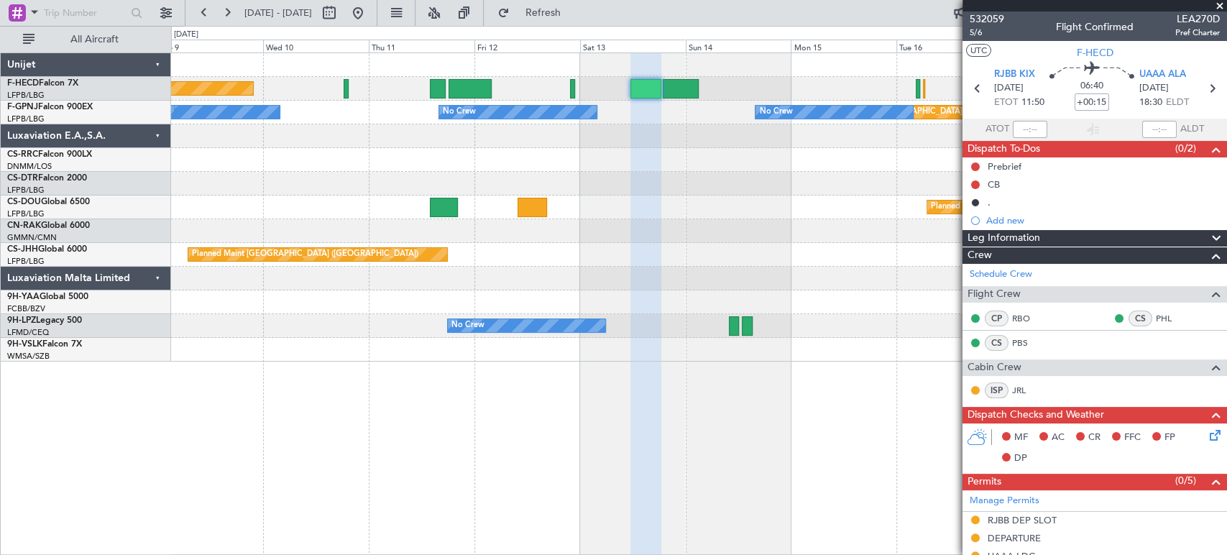
click at [550, 167] on div "Planned Maint [GEOGRAPHIC_DATA] ([GEOGRAPHIC_DATA]) No Crew Planned Maint [GEOG…" at bounding box center [698, 207] width 1055 height 308
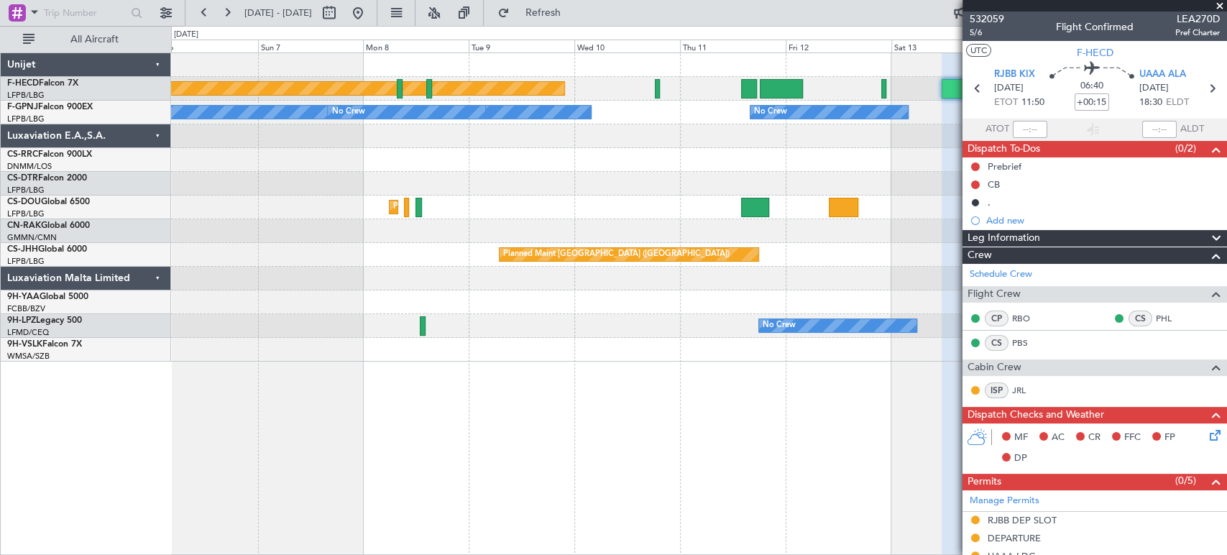
click at [694, 203] on div "Planned Maint [GEOGRAPHIC_DATA] ([GEOGRAPHIC_DATA]) Planned Maint [GEOGRAPHIC_D…" at bounding box center [698, 207] width 1055 height 308
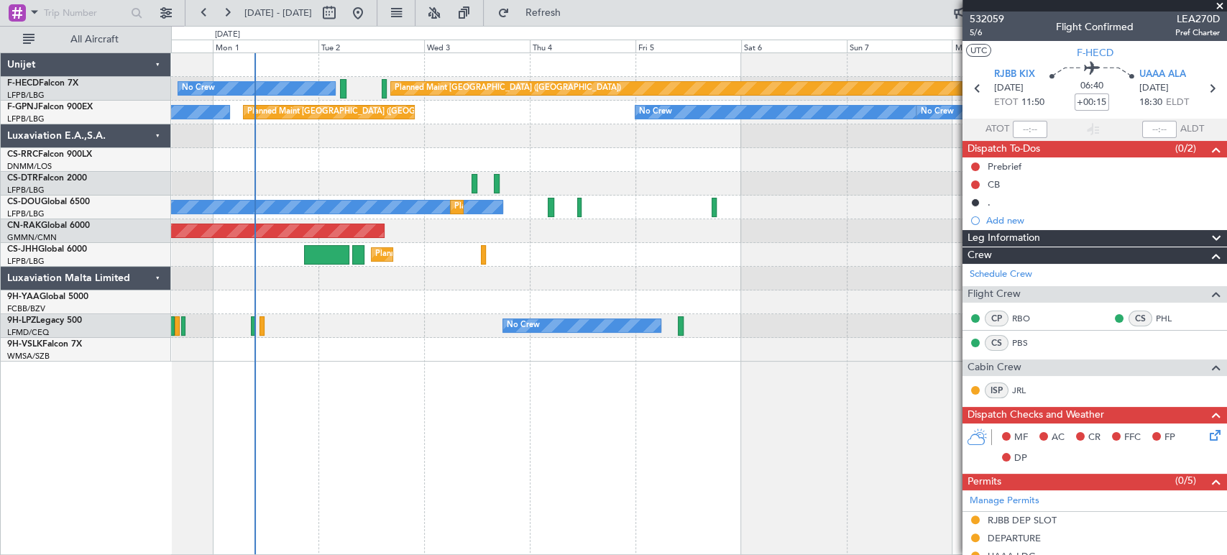
click at [621, 186] on div "No Crew" at bounding box center [698, 184] width 1055 height 24
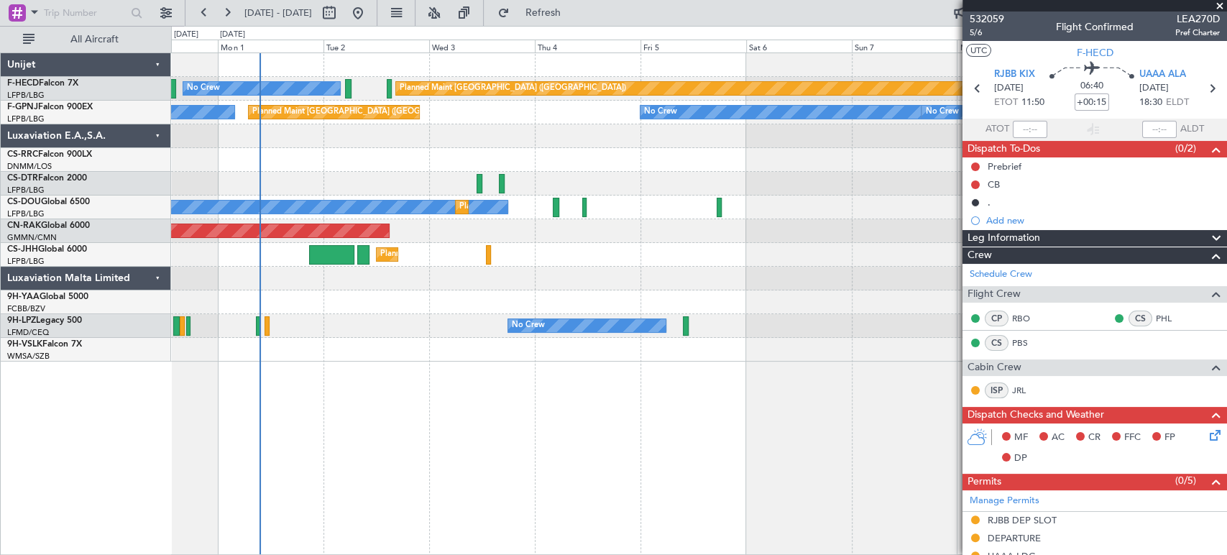
click at [512, 168] on div "Planned Maint [GEOGRAPHIC_DATA] ([GEOGRAPHIC_DATA])" at bounding box center [698, 160] width 1055 height 24
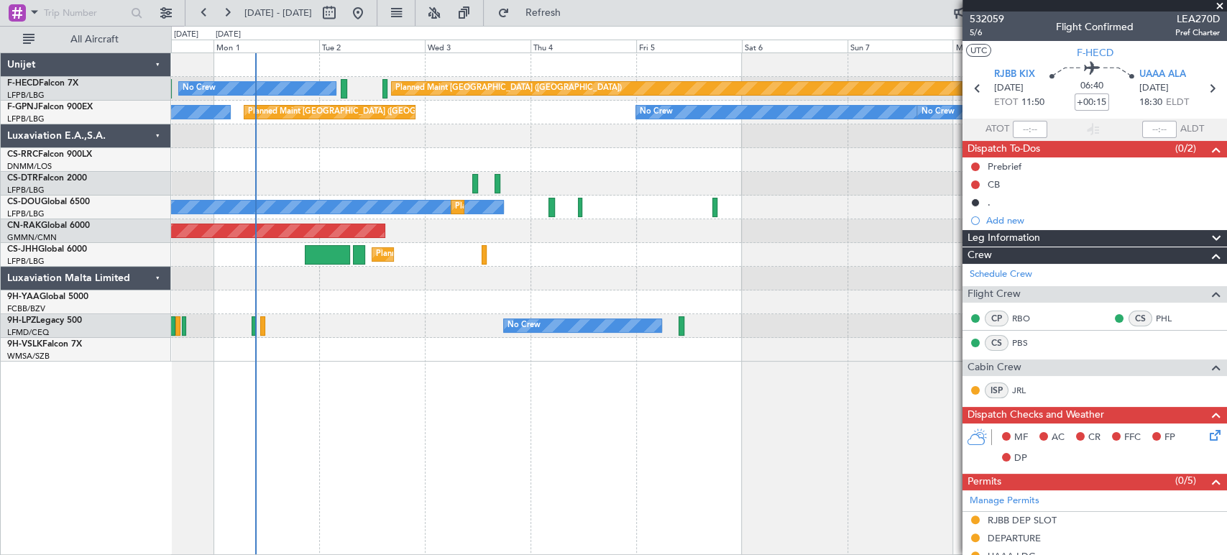
click at [0, 154] on html "[DATE] - [DATE] Refresh Quick Links All Aircraft Planned Maint [GEOGRAPHIC_DATA…" at bounding box center [613, 277] width 1227 height 555
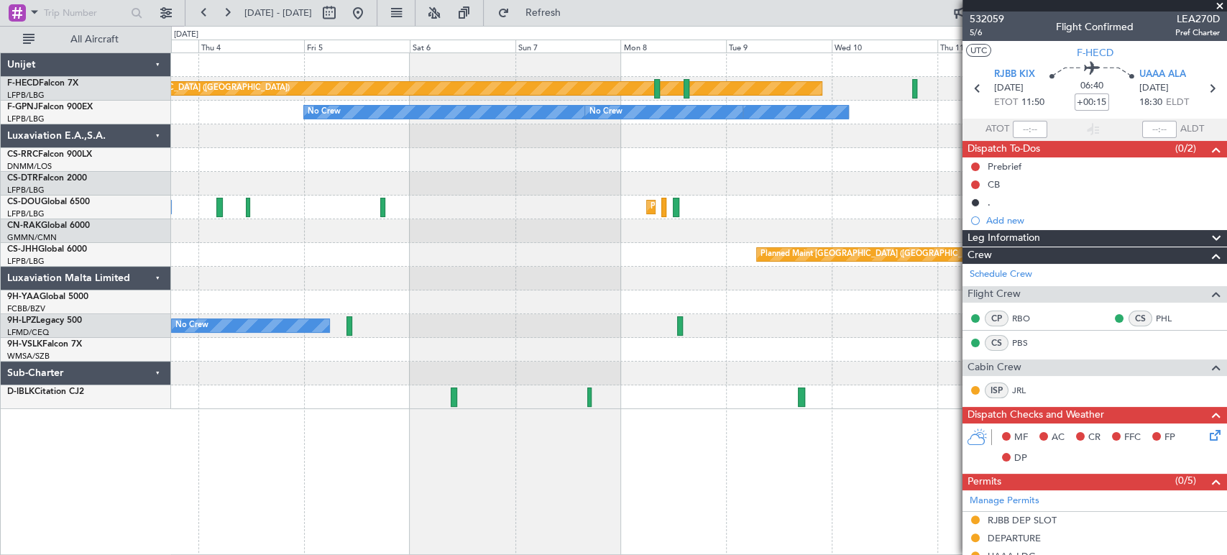
click at [698, 172] on div "Planned Maint [GEOGRAPHIC_DATA] ([GEOGRAPHIC_DATA]) No Crew No Crew No Crew No …" at bounding box center [698, 231] width 1055 height 356
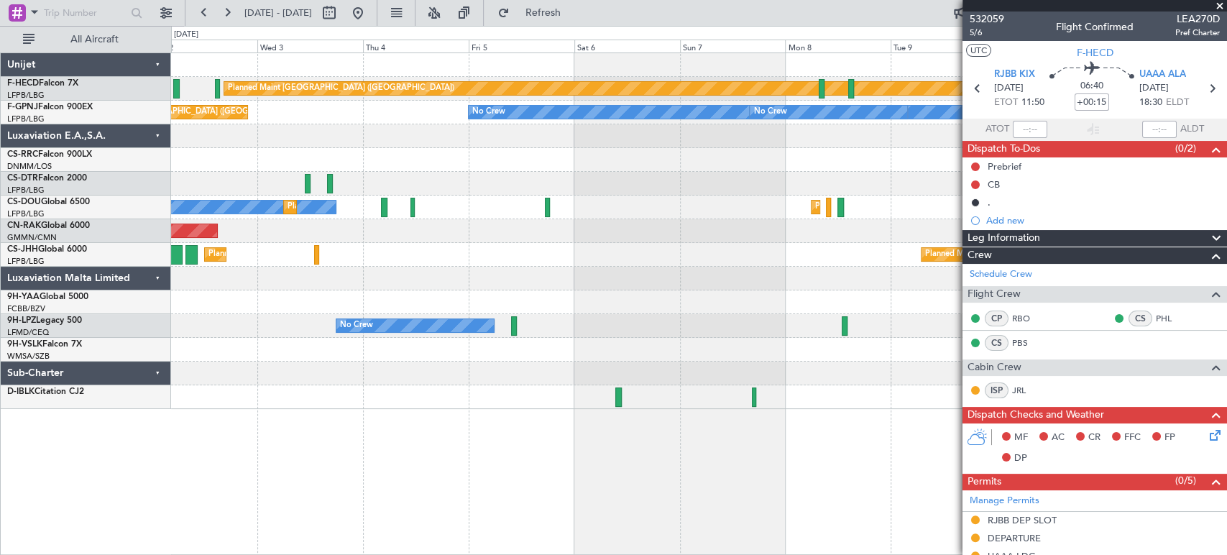
click at [670, 165] on div at bounding box center [698, 160] width 1055 height 24
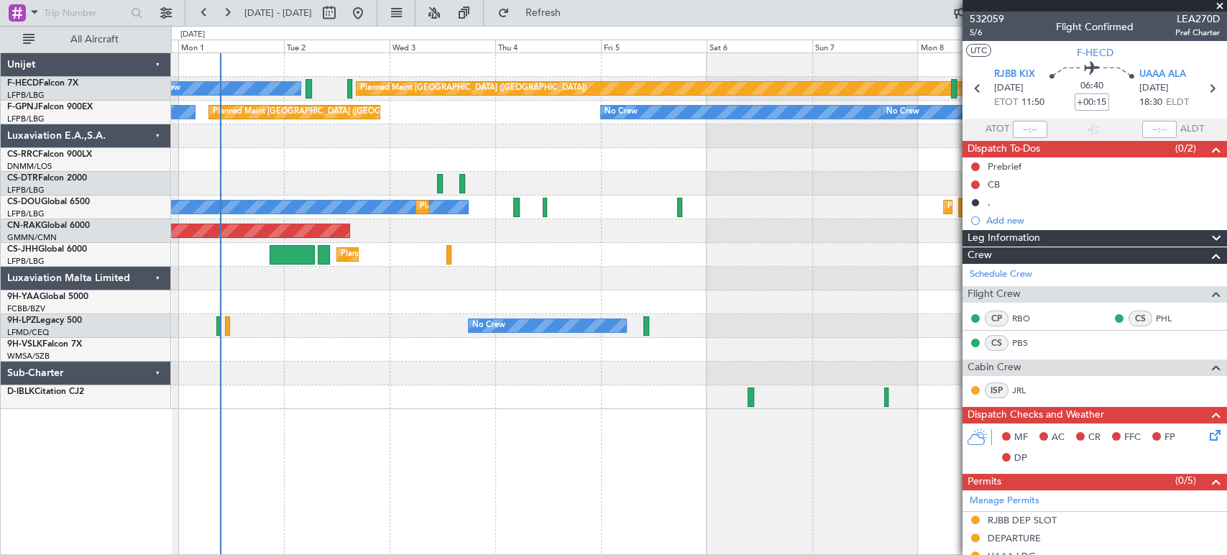
click at [465, 160] on div "Planned Maint [GEOGRAPHIC_DATA] ([GEOGRAPHIC_DATA])" at bounding box center [698, 160] width 1055 height 24
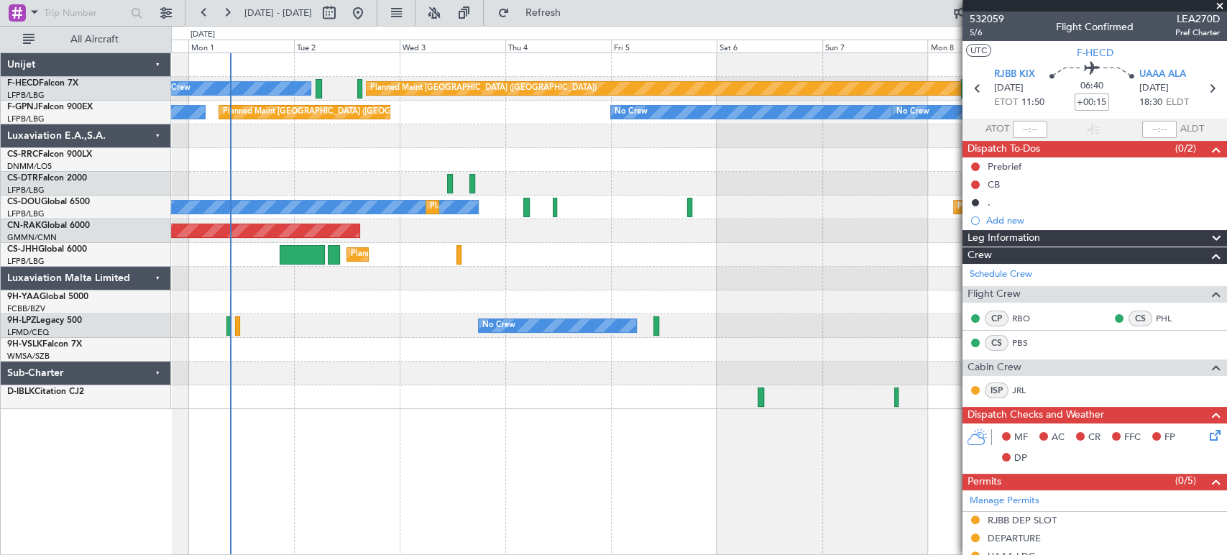
click at [86, 165] on div "Planned Maint [GEOGRAPHIC_DATA] ([GEOGRAPHIC_DATA]) No Crew No Crew No Crew Pla…" at bounding box center [613, 290] width 1227 height 529
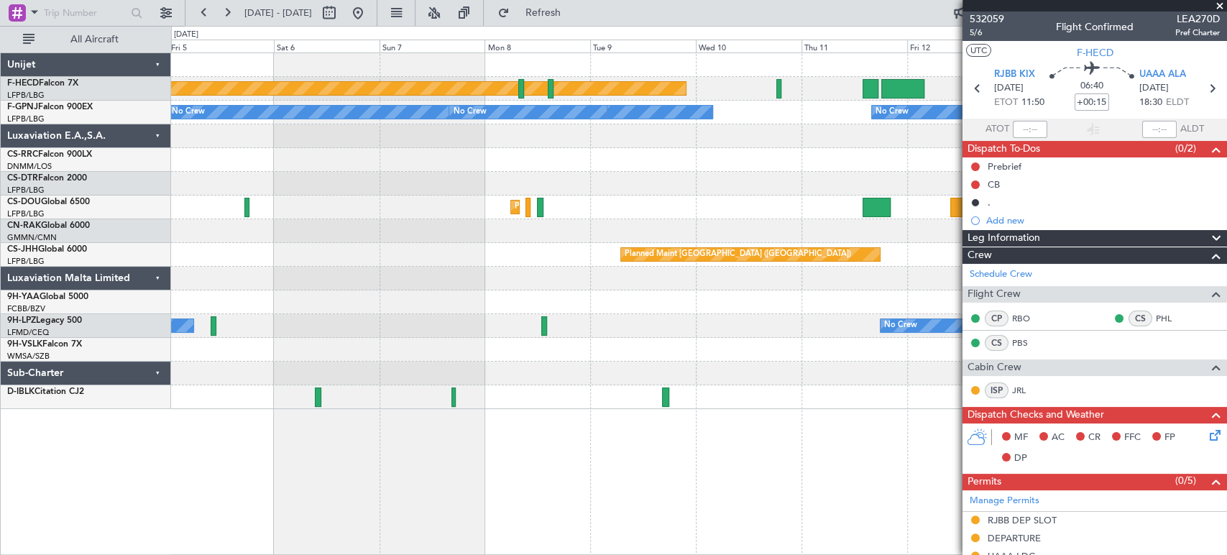
click at [89, 172] on div "Planned Maint [GEOGRAPHIC_DATA] ([GEOGRAPHIC_DATA]) No Crew No Crew No Crew No …" at bounding box center [613, 290] width 1227 height 529
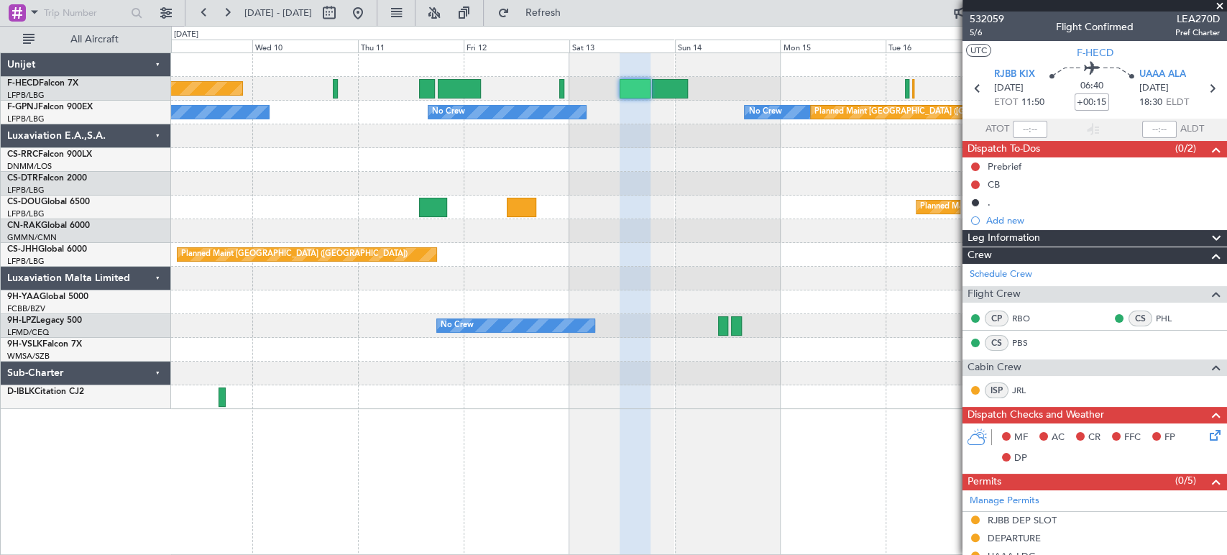
click at [69, 170] on div "Planned Maint [GEOGRAPHIC_DATA] ([GEOGRAPHIC_DATA]) No Crew No Crew No Crew No …" at bounding box center [613, 290] width 1227 height 529
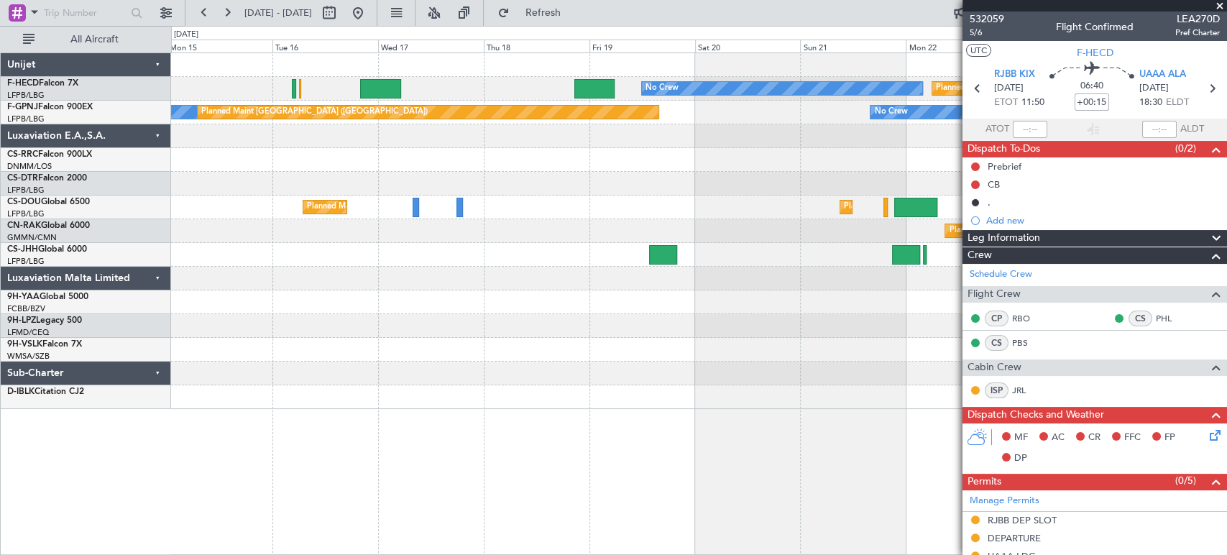
click at [319, 172] on div "No Crew Planned Maint [GEOGRAPHIC_DATA] ([GEOGRAPHIC_DATA]) No Crew Planned Mai…" at bounding box center [698, 231] width 1055 height 356
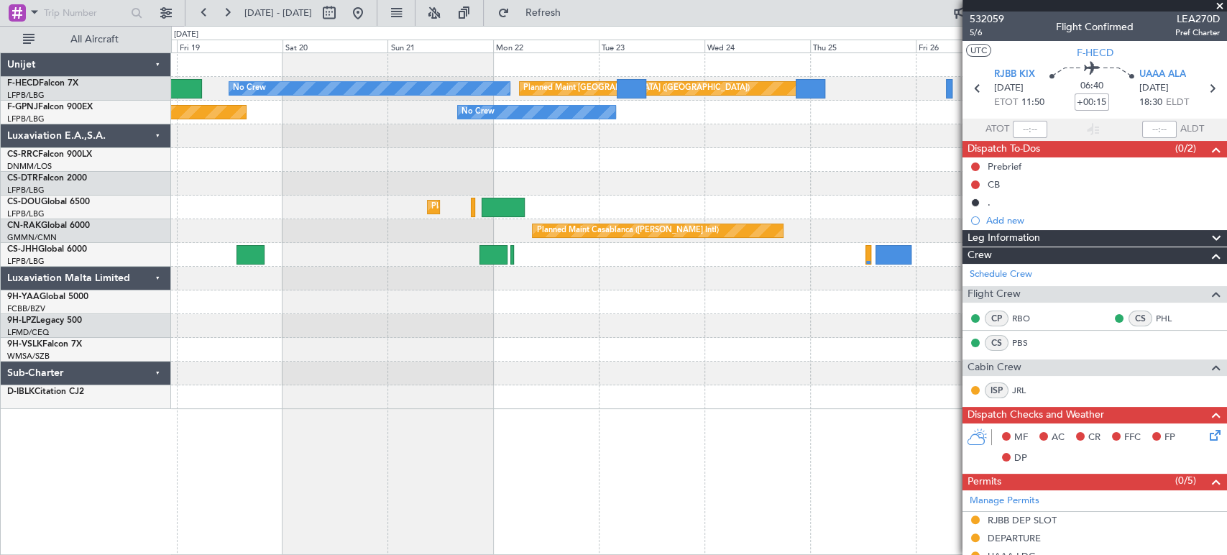
click at [303, 172] on div "No Crew Planned Maint [GEOGRAPHIC_DATA] ([GEOGRAPHIC_DATA]) Planned Maint [GEOG…" at bounding box center [698, 231] width 1055 height 356
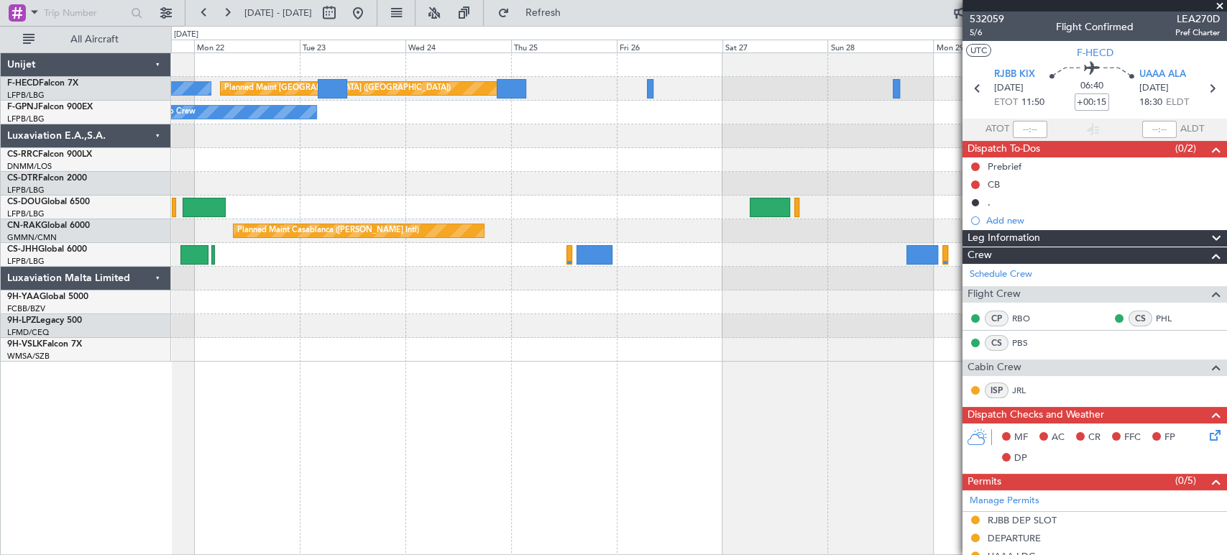
click at [448, 114] on div "No Crew Planned Maint [GEOGRAPHIC_DATA] ([GEOGRAPHIC_DATA])" at bounding box center [698, 113] width 1055 height 24
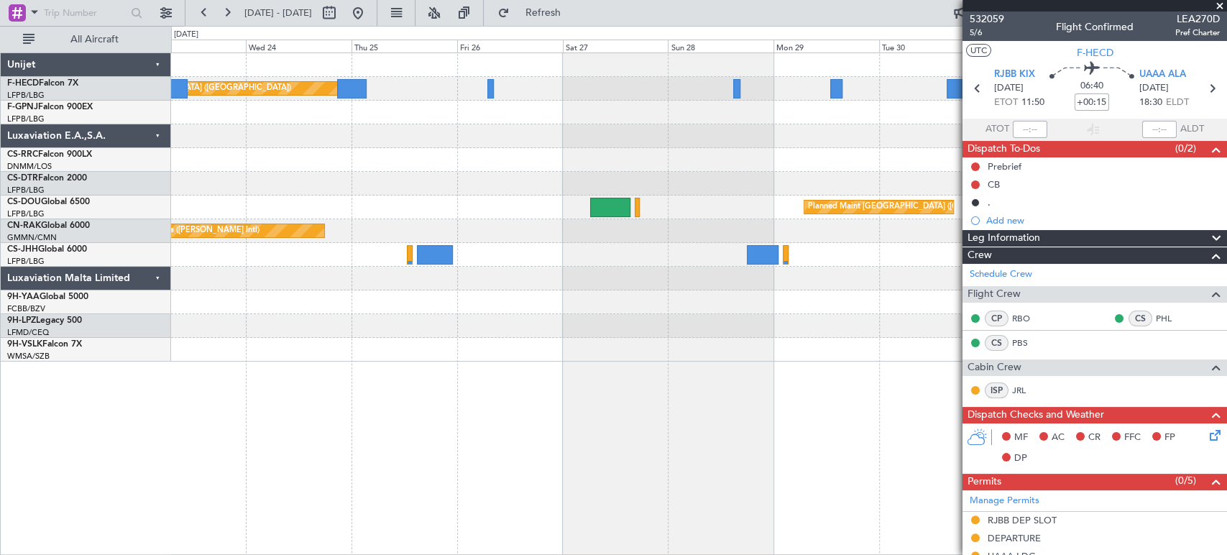
click at [181, 144] on div at bounding box center [698, 136] width 1055 height 24
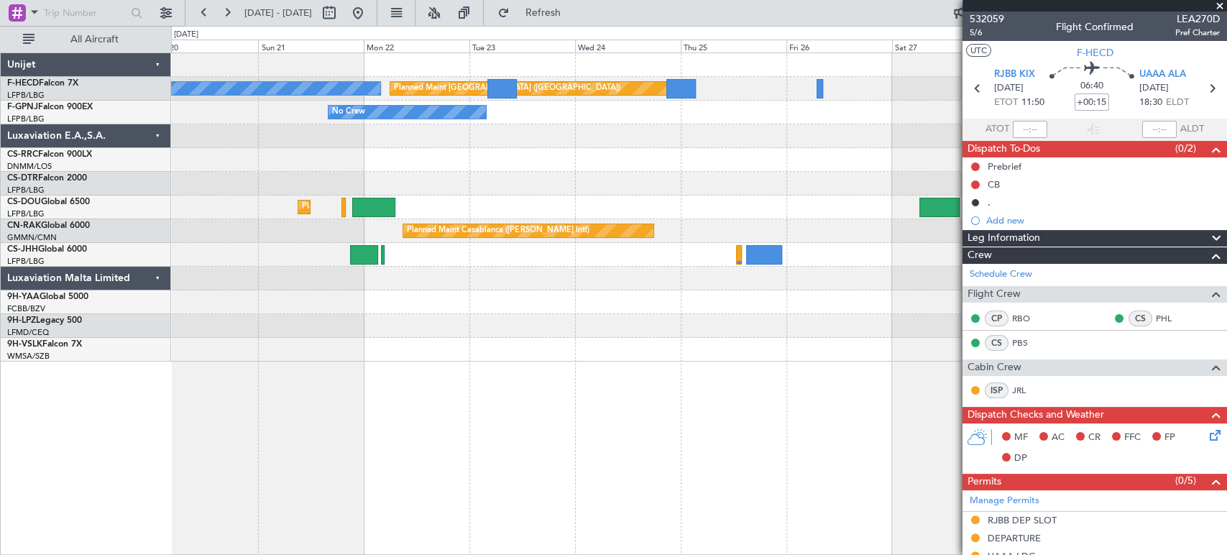
click at [634, 135] on div at bounding box center [698, 136] width 1055 height 24
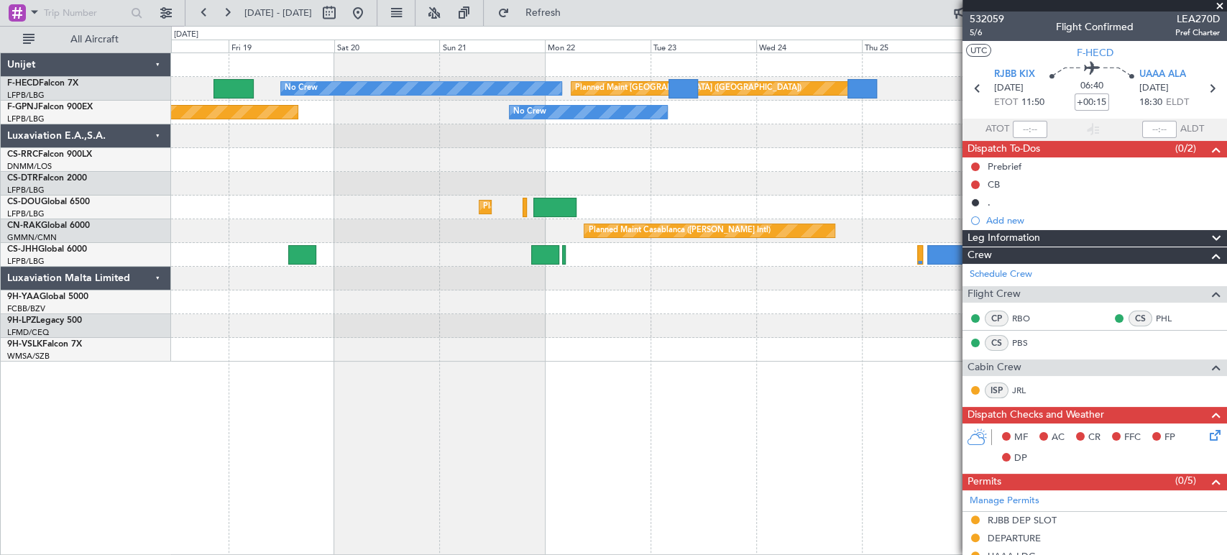
click at [747, 136] on div at bounding box center [698, 136] width 1055 height 24
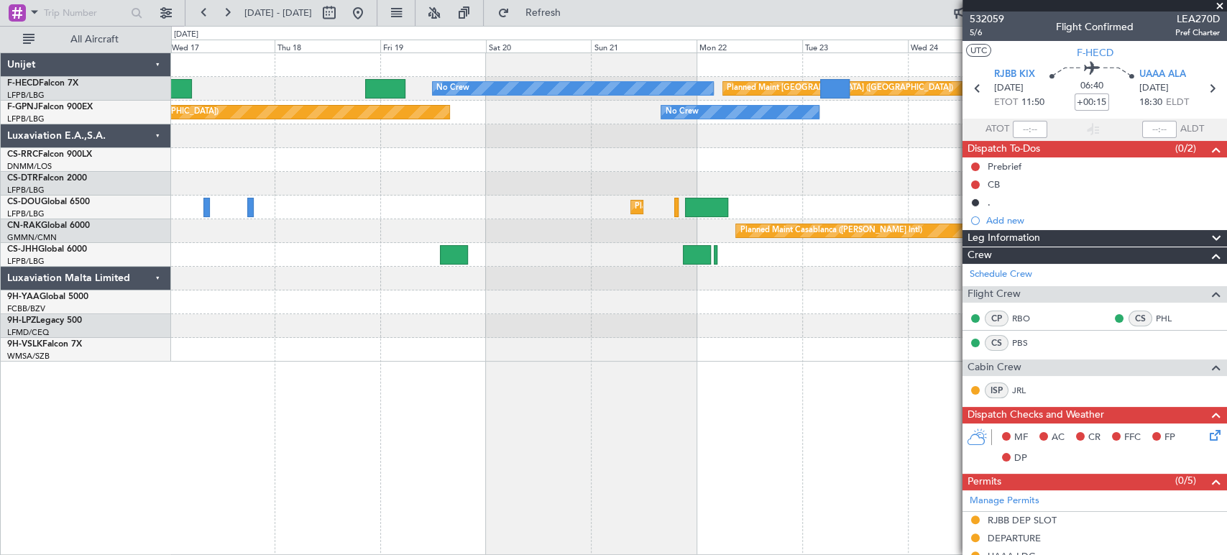
click at [798, 133] on div "Planned Maint [GEOGRAPHIC_DATA] ([GEOGRAPHIC_DATA]) No Crew Planned Maint [GEOG…" at bounding box center [698, 207] width 1055 height 308
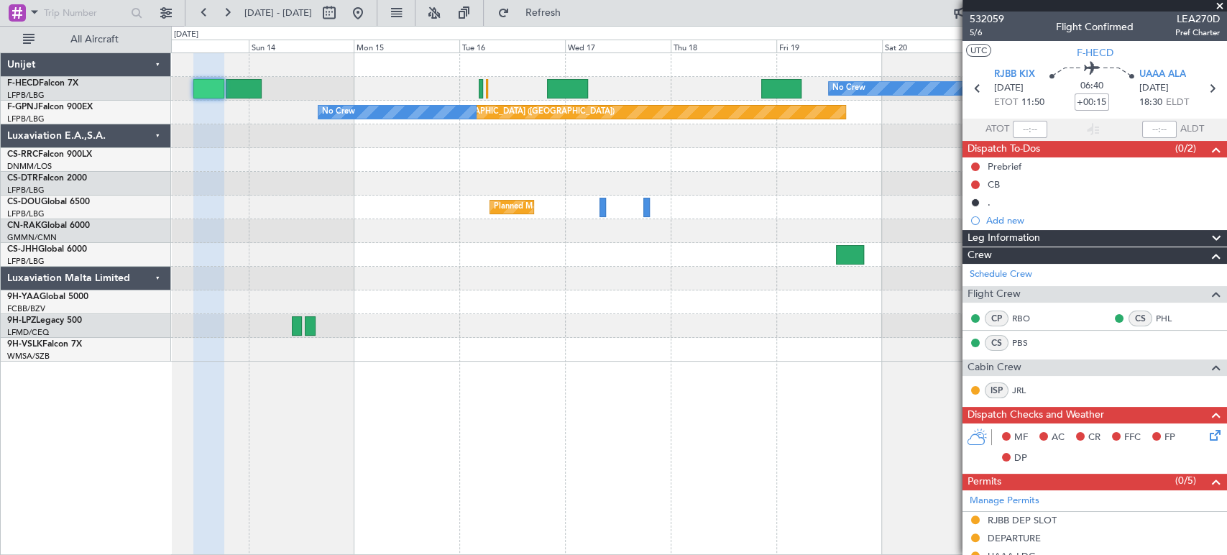
click at [789, 142] on div at bounding box center [698, 136] width 1055 height 24
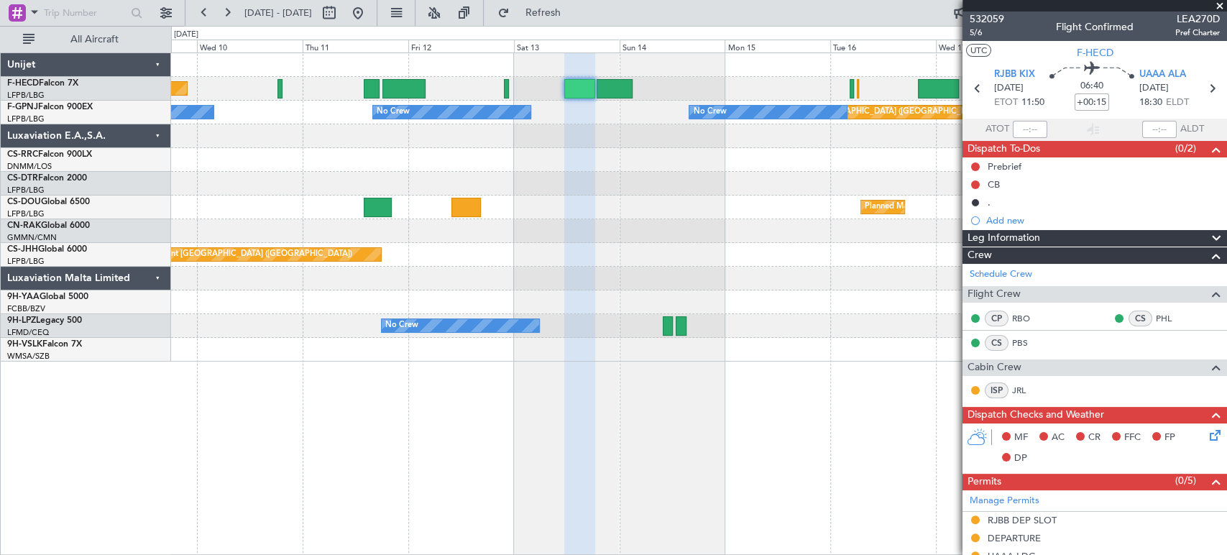
click at [956, 167] on div at bounding box center [698, 160] width 1055 height 24
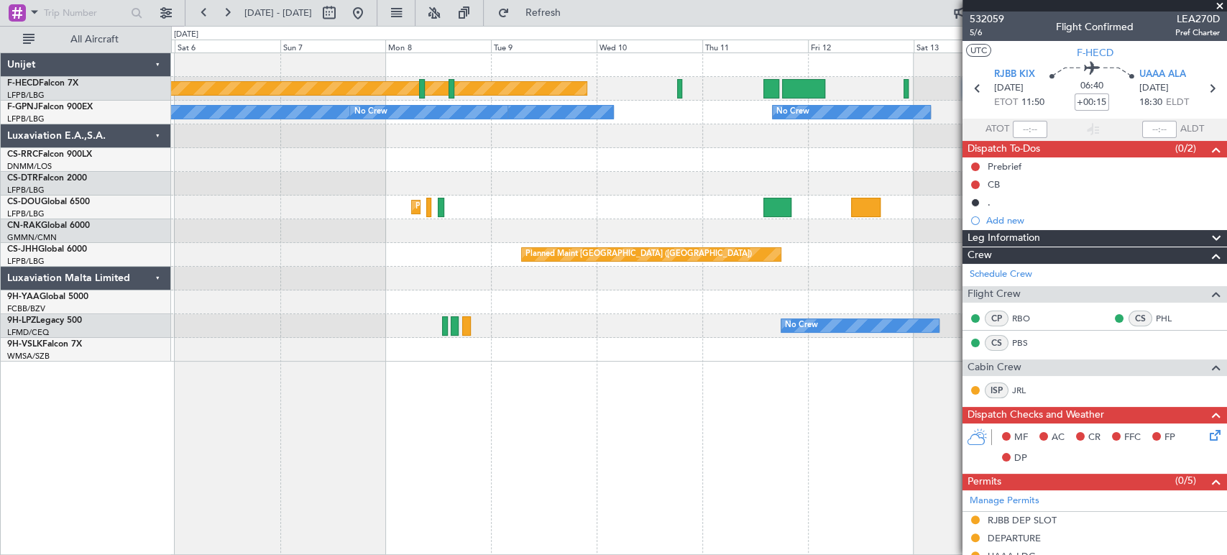
click at [675, 146] on div at bounding box center [698, 136] width 1055 height 24
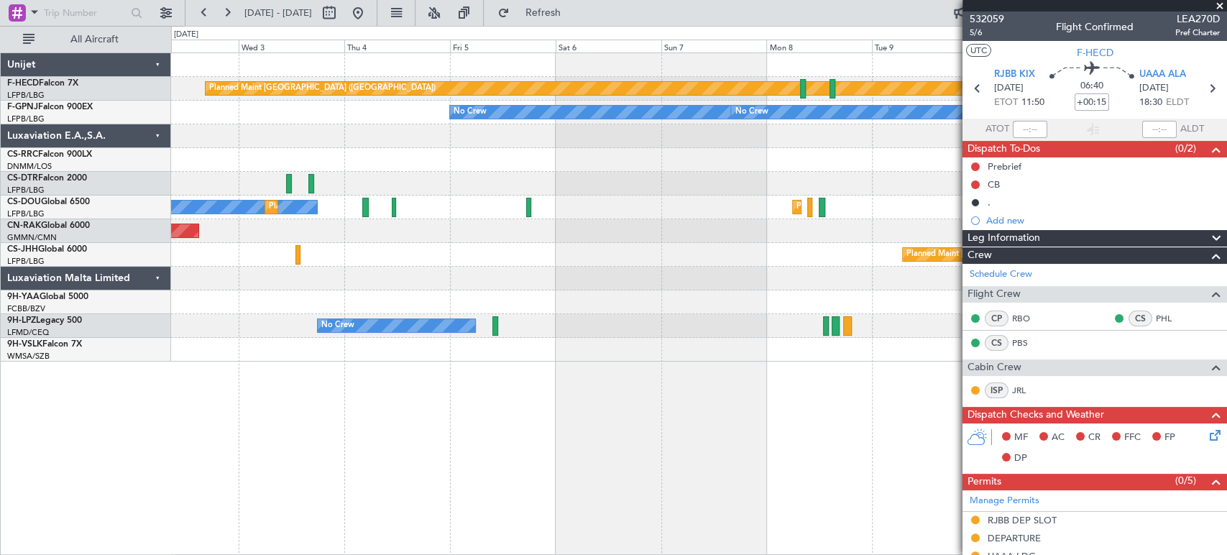
click at [566, 154] on div "Planned Maint [GEOGRAPHIC_DATA] ([GEOGRAPHIC_DATA]) No Crew No Crew No Crew No …" at bounding box center [698, 207] width 1055 height 308
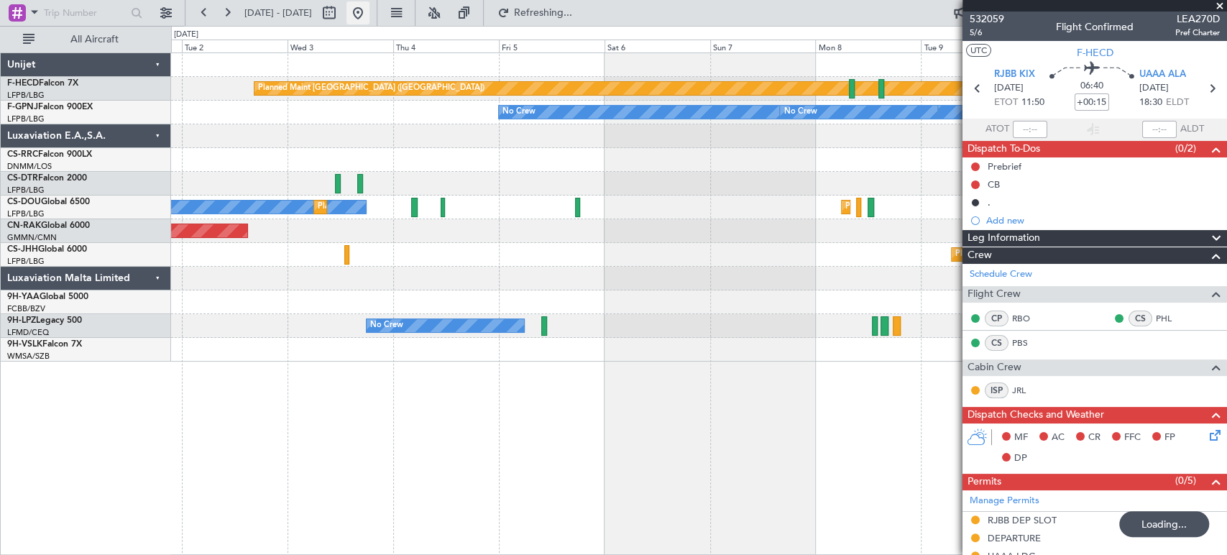
click at [369, 19] on button at bounding box center [357, 12] width 23 height 23
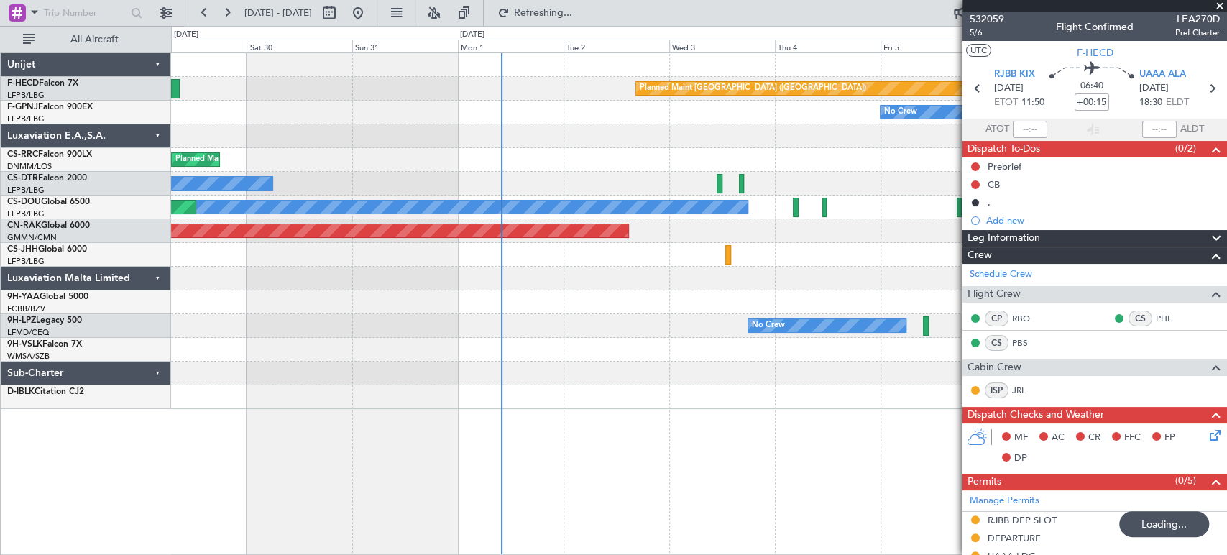
click at [520, 226] on div "Planned Maint [GEOGRAPHIC_DATA] ([GEOGRAPHIC_DATA]) No Crew No Crew Planned Mai…" at bounding box center [698, 231] width 1055 height 356
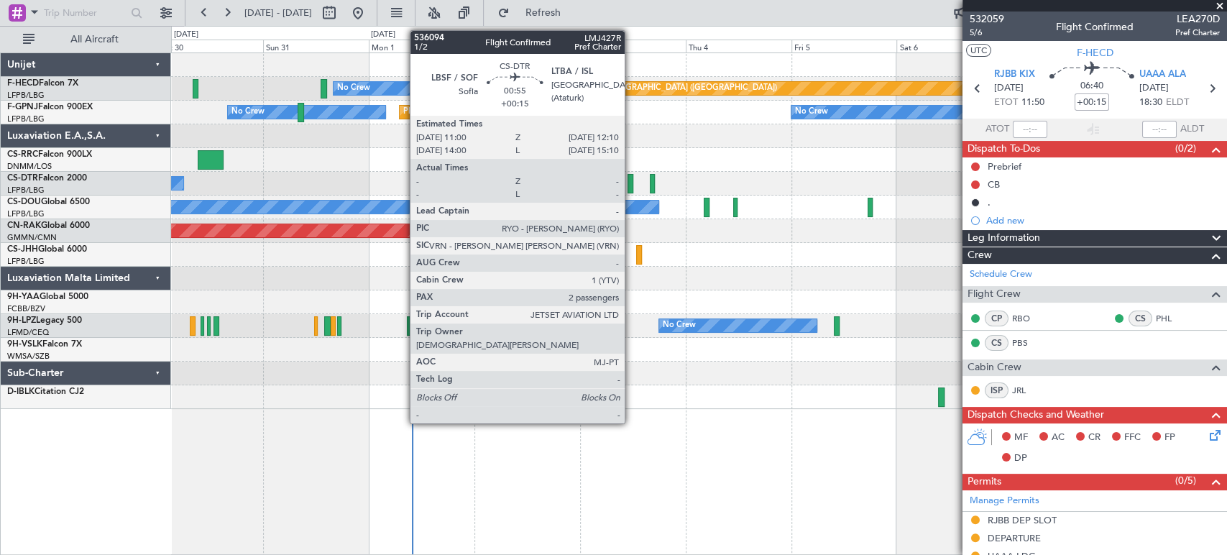
click at [631, 186] on div at bounding box center [630, 183] width 6 height 19
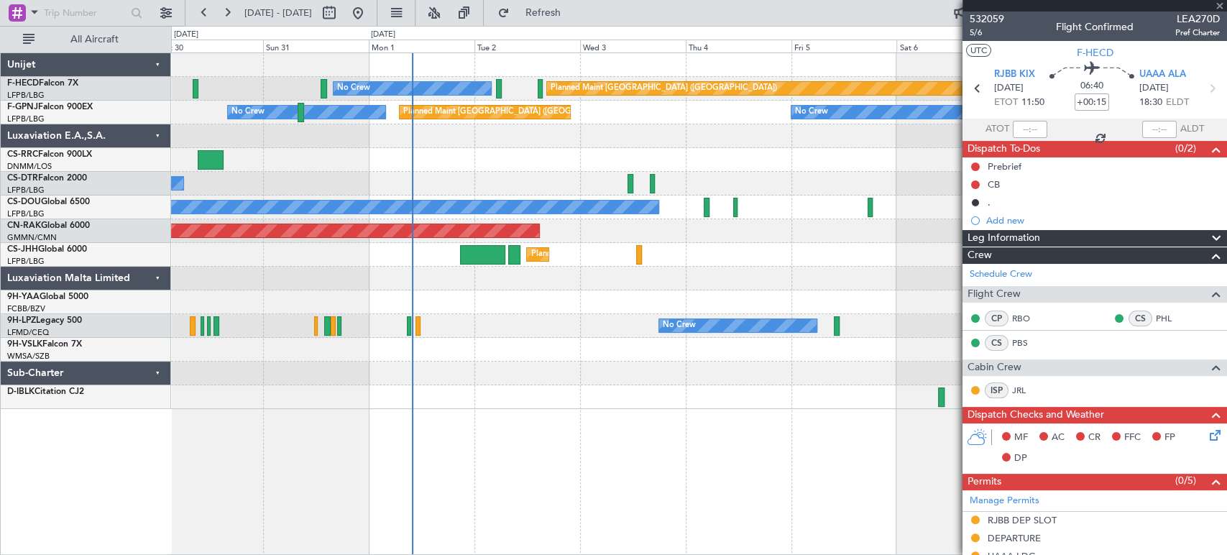
type input "2"
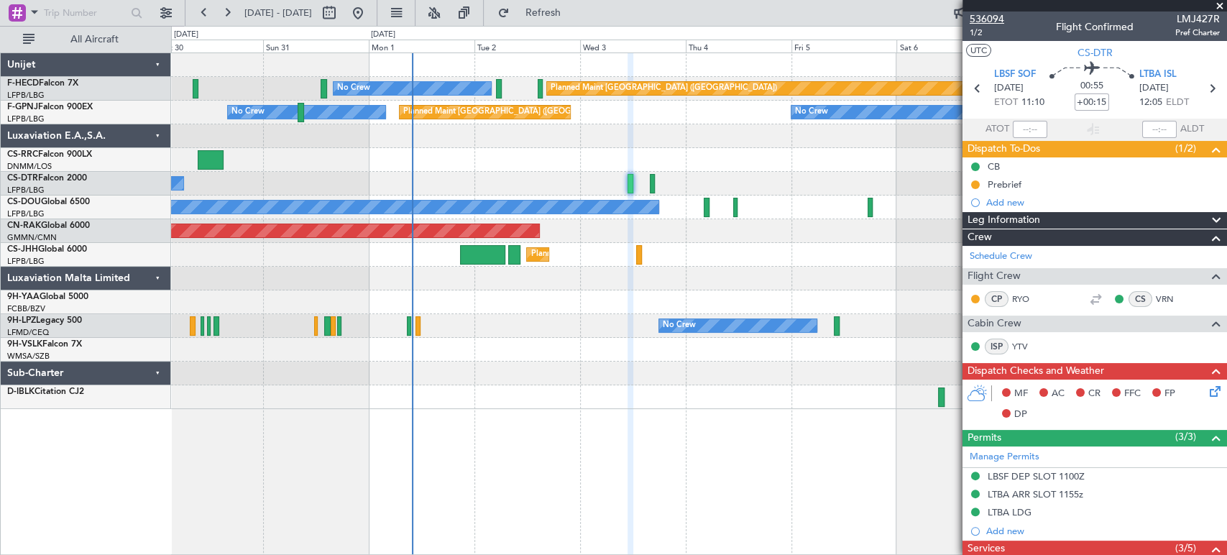
click at [977, 19] on span "536094" at bounding box center [986, 18] width 34 height 15
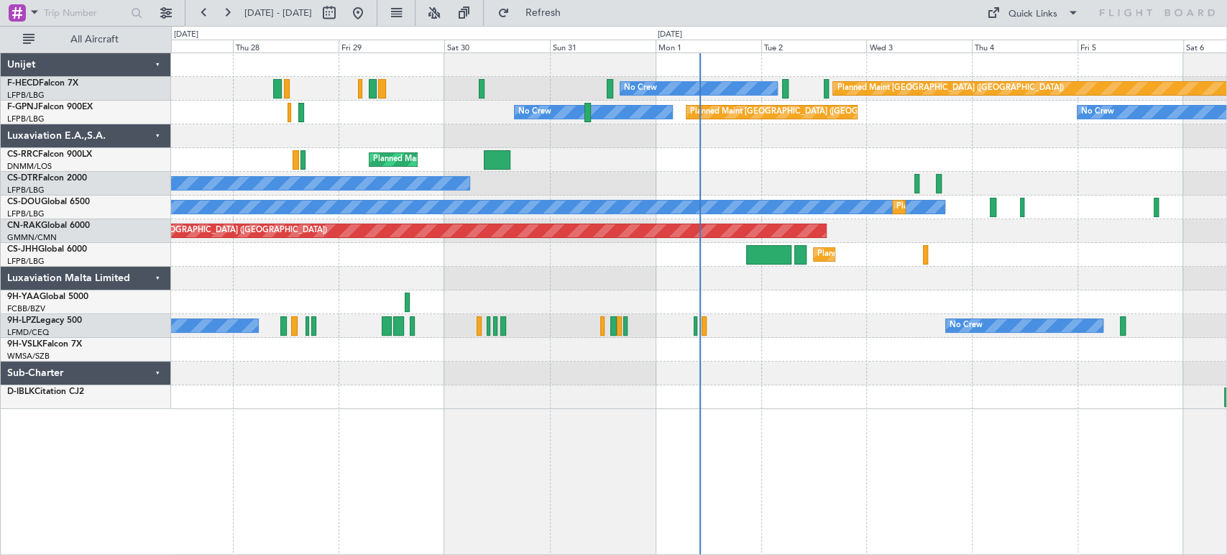
click at [366, 137] on div "Planned Maint [GEOGRAPHIC_DATA] ([GEOGRAPHIC_DATA]) No Crew No Crew No Crew Pla…" at bounding box center [698, 231] width 1055 height 356
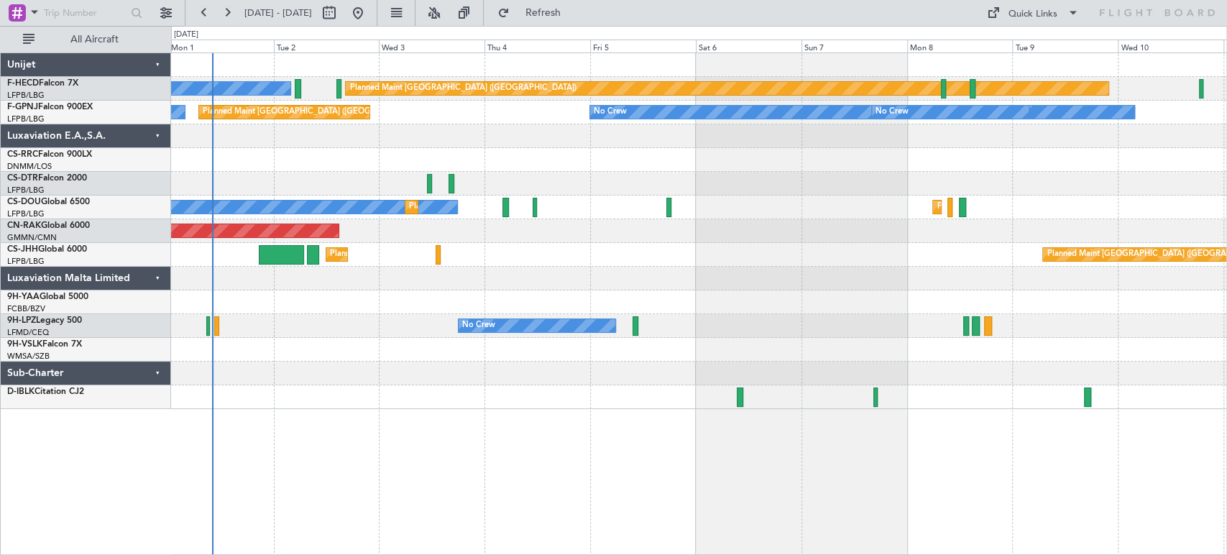
click at [369, 131] on div "Planned Maint [GEOGRAPHIC_DATA] ([GEOGRAPHIC_DATA]) No Crew No Crew Planned Mai…" at bounding box center [698, 231] width 1055 height 356
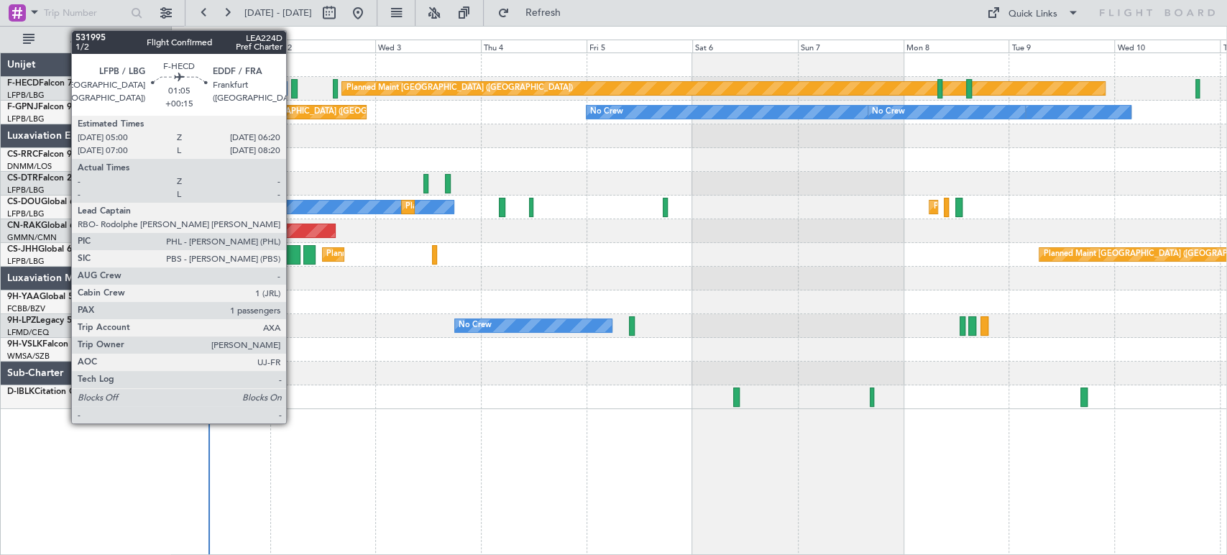
click at [292, 89] on div at bounding box center [294, 88] width 6 height 19
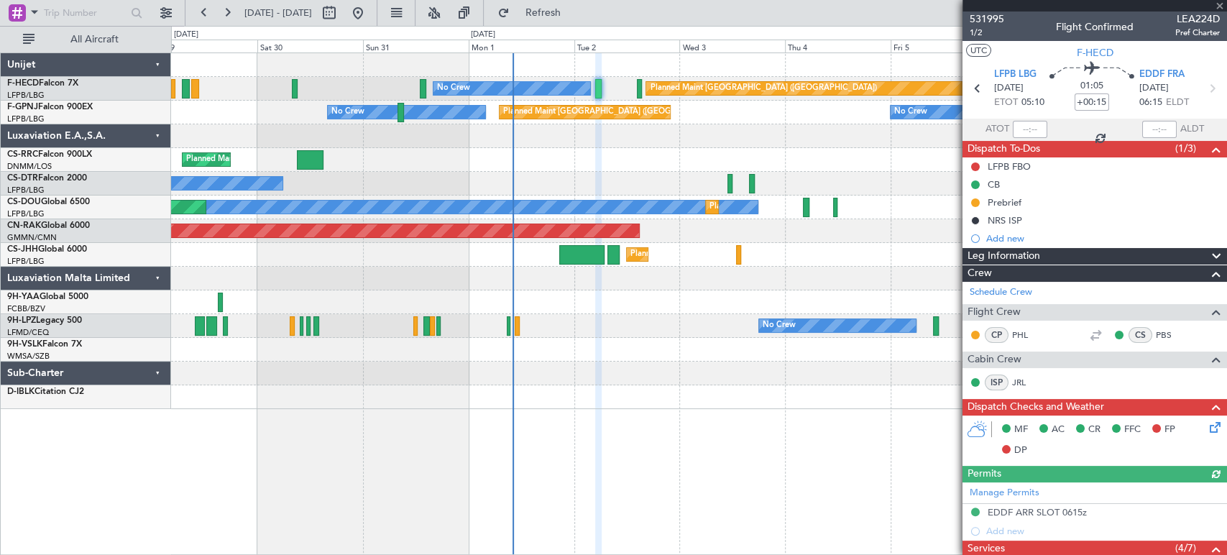
click at [563, 164] on div "Planned Maint Paris (Le Bourget) No Crew No Crew No Crew Planned Maint Paris (L…" at bounding box center [698, 231] width 1055 height 356
click at [441, 148] on div "Planned Maint Paris (Le Bourget) No Crew No Crew No Crew Planned Maint Paris (L…" at bounding box center [698, 231] width 1055 height 356
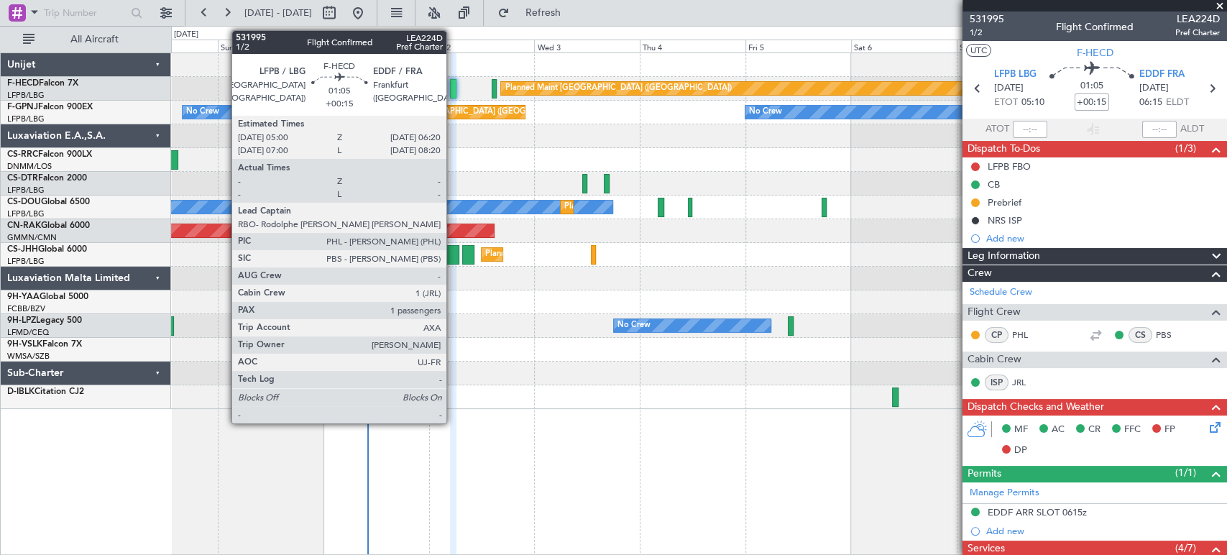
click at [453, 91] on div at bounding box center [453, 88] width 6 height 19
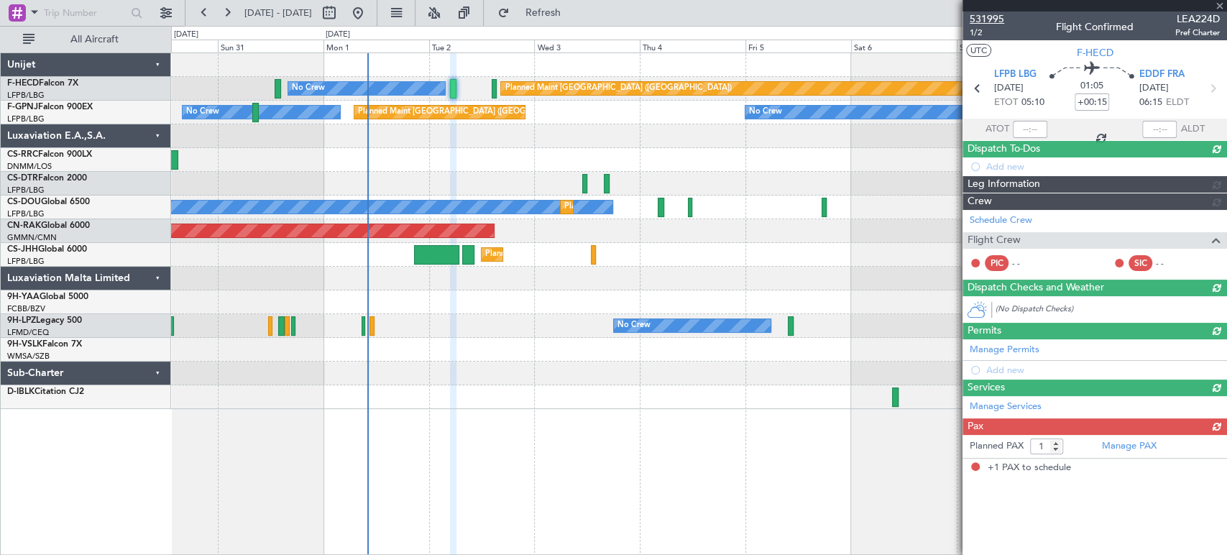
click at [996, 21] on span "531995" at bounding box center [986, 18] width 34 height 15
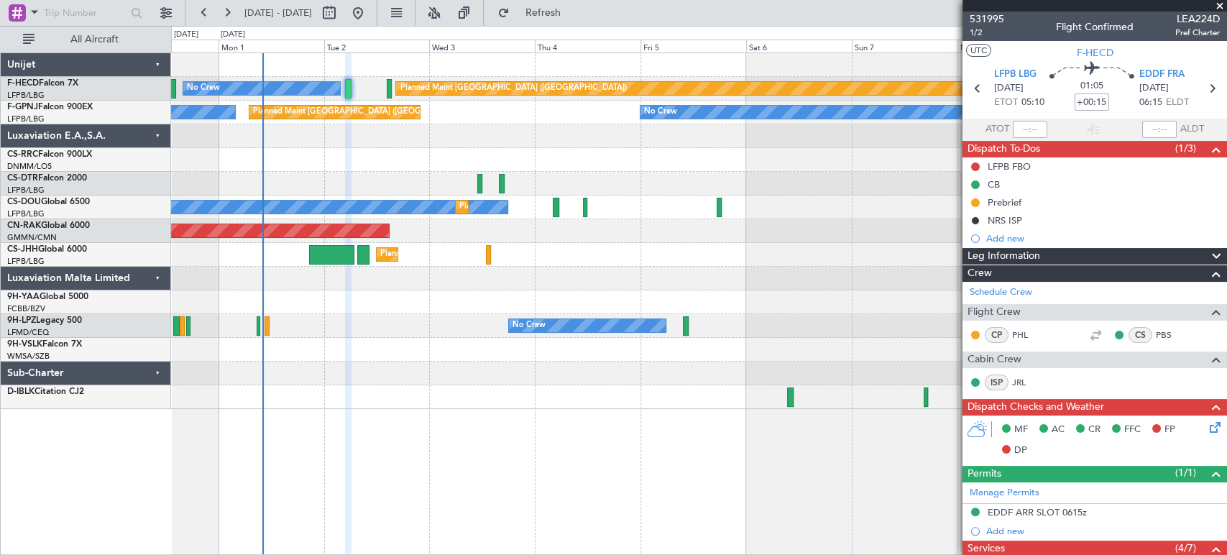
click at [592, 221] on div "Planned Maint Paris (Le Bourget) No Crew No Crew No Crew Planned Maint Paris (L…" at bounding box center [698, 231] width 1055 height 356
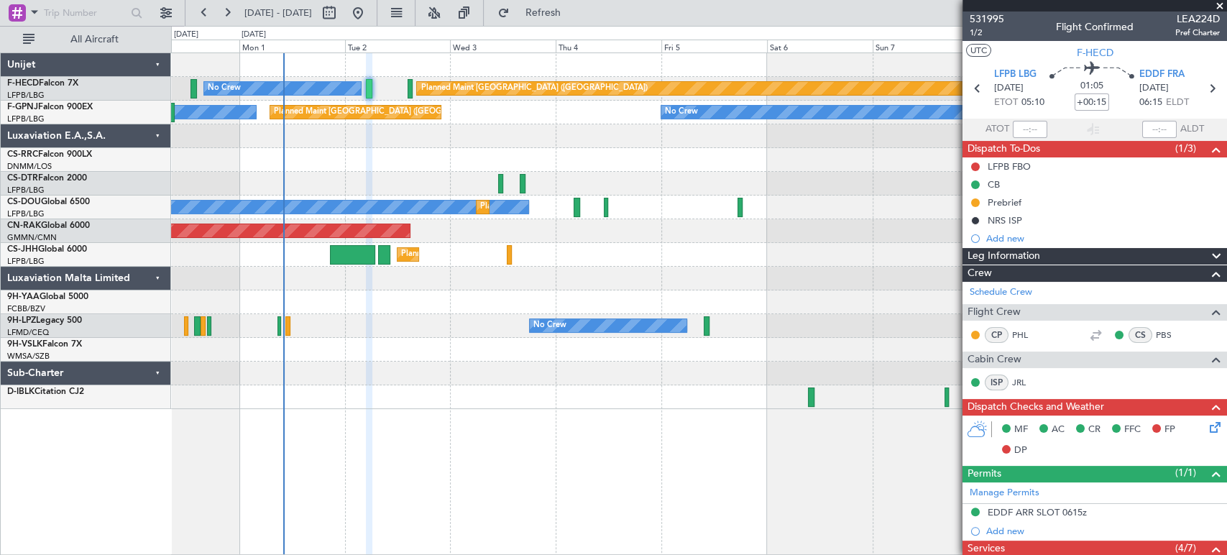
click at [489, 194] on div "No Crew" at bounding box center [698, 184] width 1055 height 24
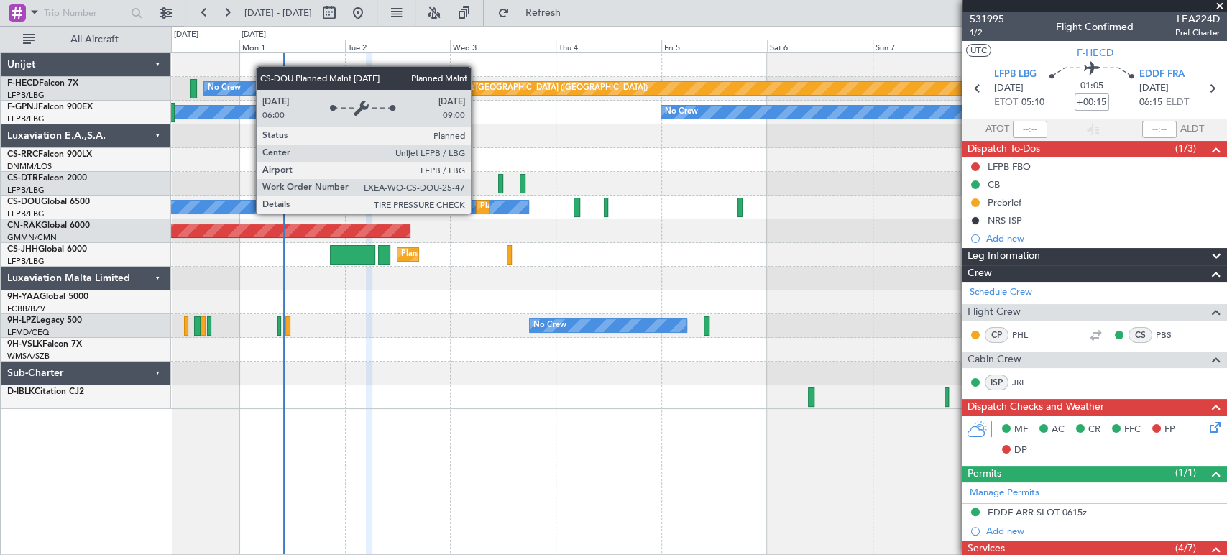
click at [489, 205] on div "Planned Maint [GEOGRAPHIC_DATA] ([GEOGRAPHIC_DATA])" at bounding box center [482, 206] width 12 height 13
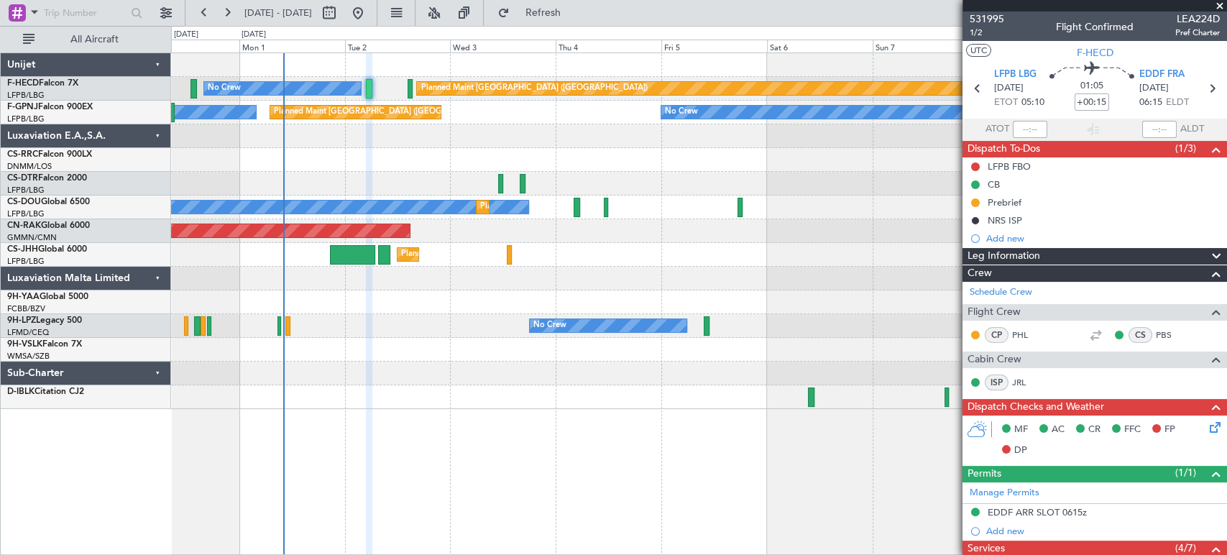
click at [520, 144] on div at bounding box center [698, 136] width 1055 height 24
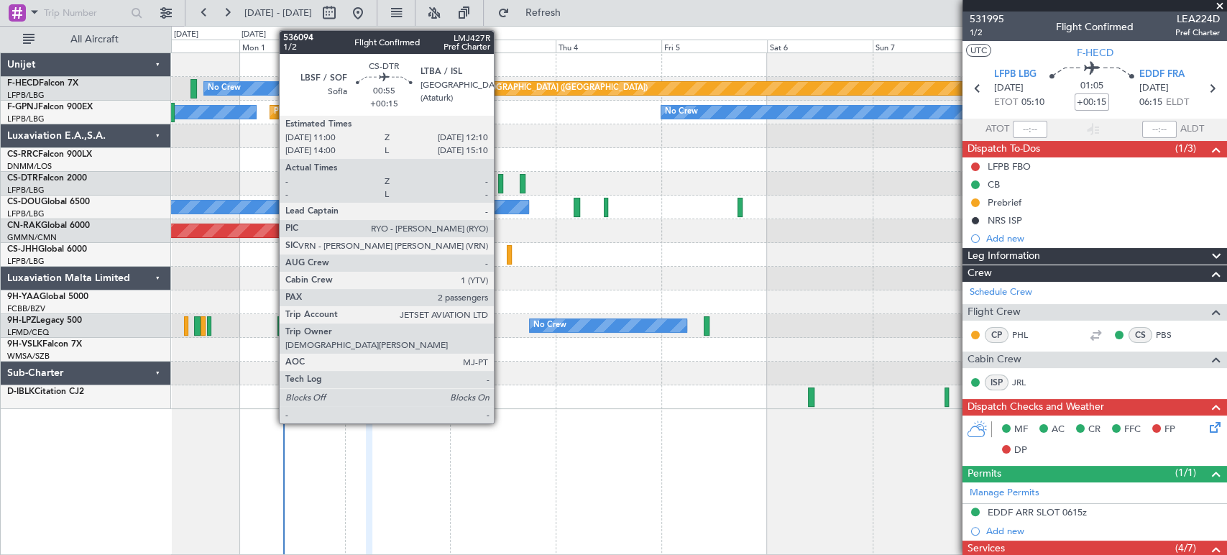
click at [500, 178] on div at bounding box center [501, 183] width 6 height 19
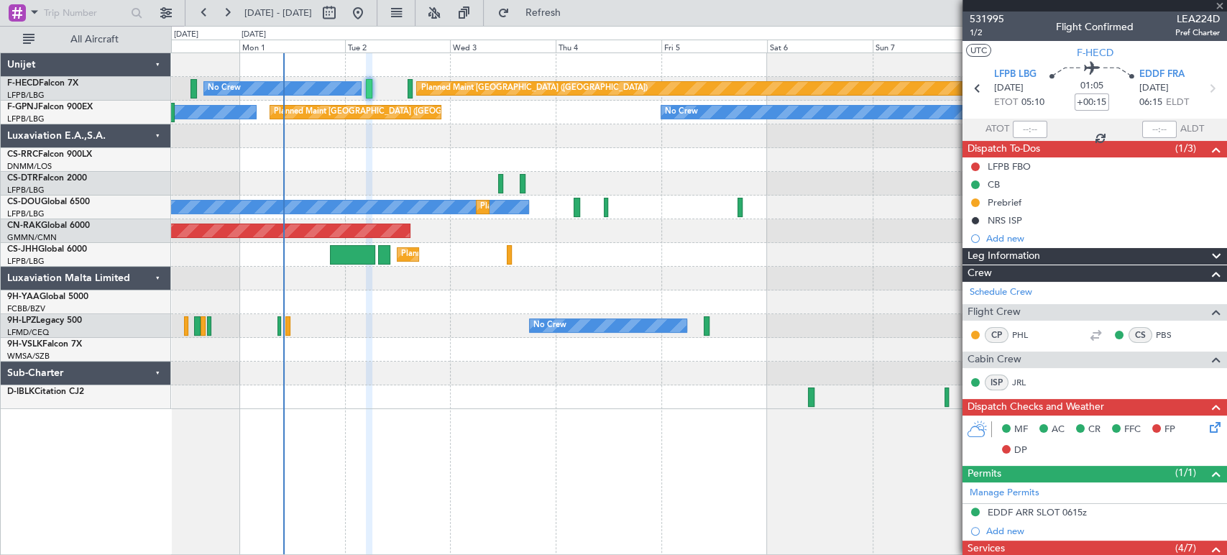
type input "2"
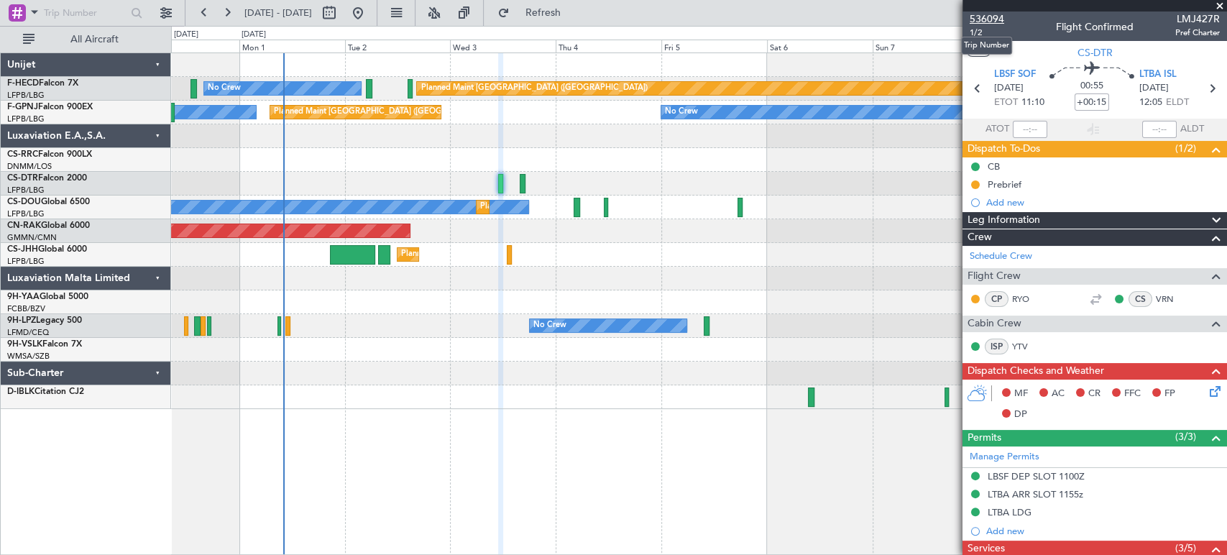
click at [997, 19] on span "536094" at bounding box center [986, 18] width 34 height 15
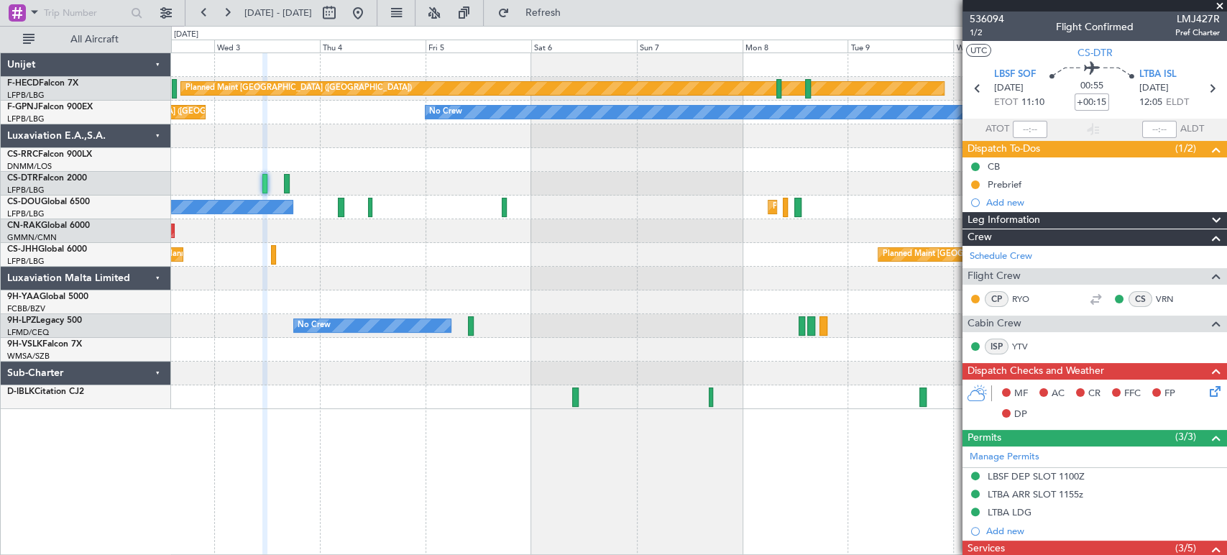
click at [289, 119] on div "No Crew No Crew Planned Maint Paris (Le Bourget) No Crew No Crew No Crew" at bounding box center [698, 113] width 1055 height 24
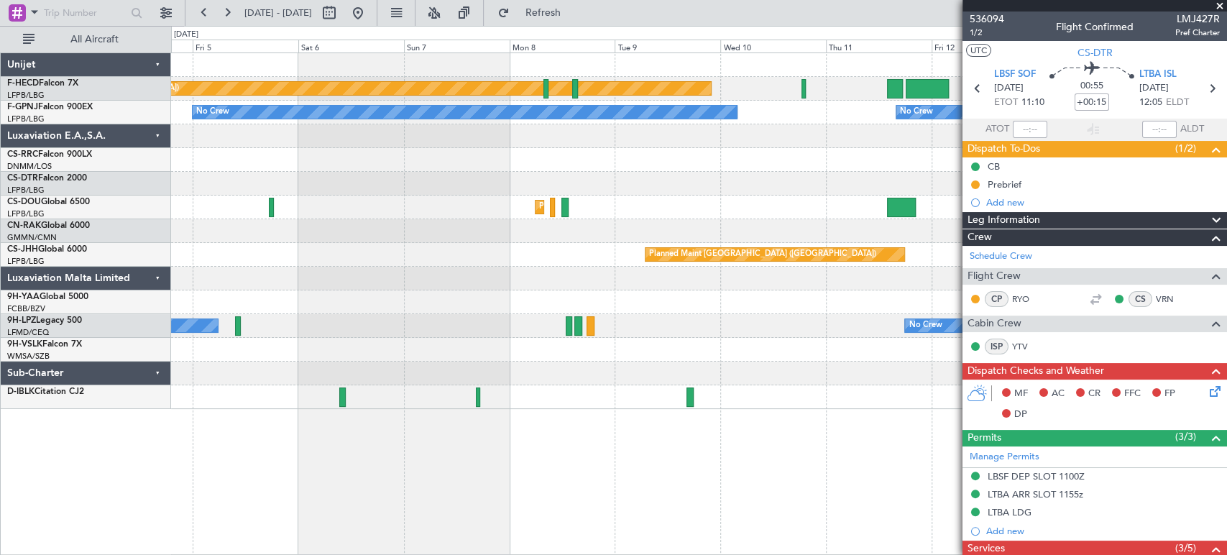
click at [346, 127] on div "Planned Maint [GEOGRAPHIC_DATA] ([GEOGRAPHIC_DATA]) No Crew No Crew No Crew No …" at bounding box center [698, 231] width 1055 height 356
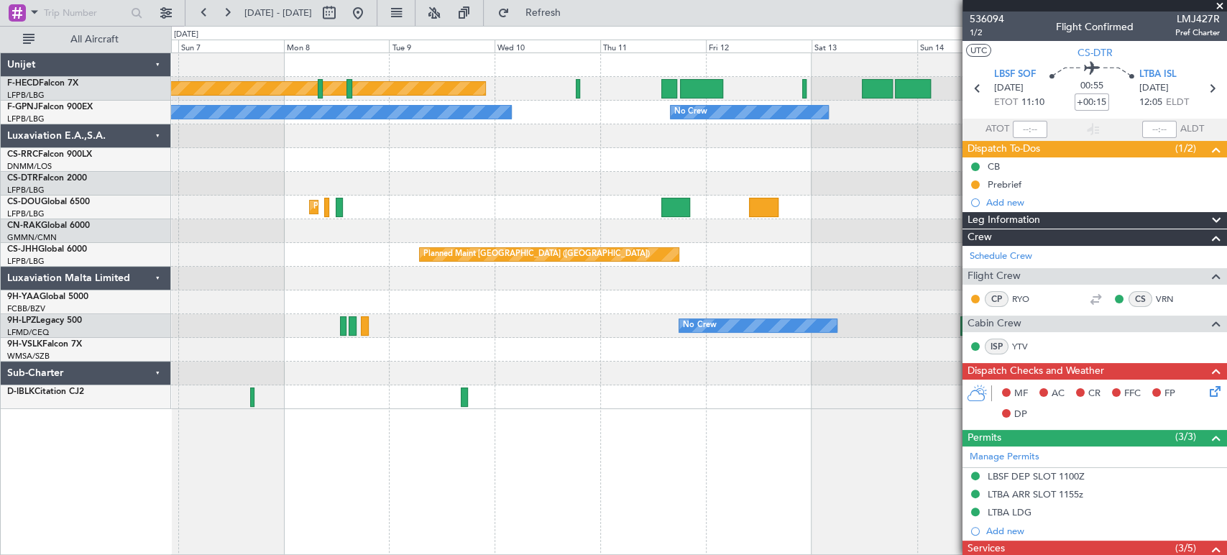
click at [435, 152] on div "Planned Maint [GEOGRAPHIC_DATA] ([GEOGRAPHIC_DATA]) No Crew No Crew No Crew No …" at bounding box center [698, 231] width 1055 height 356
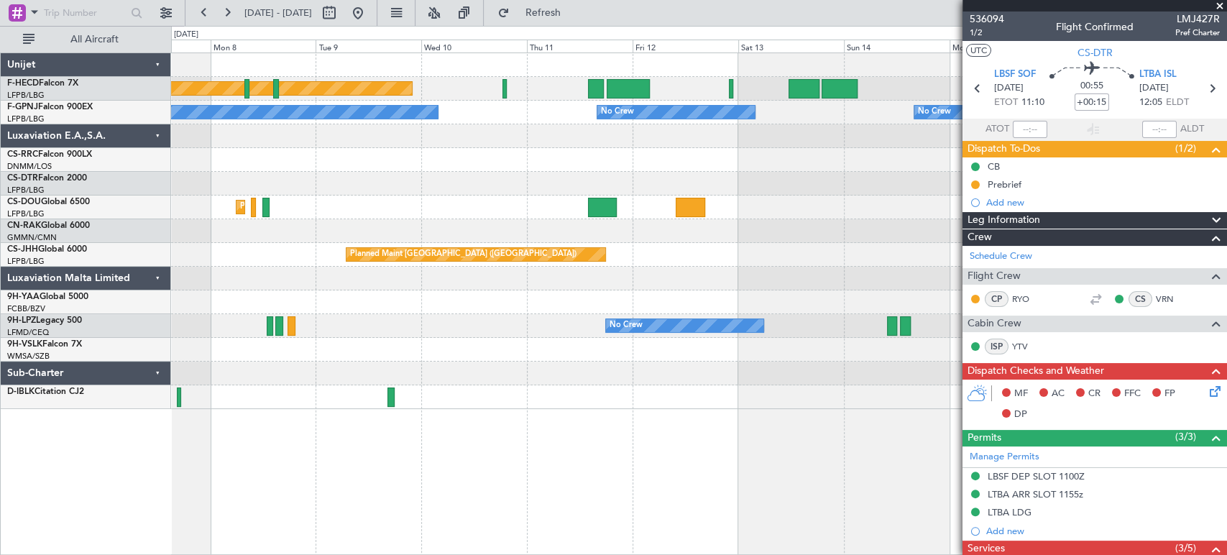
click at [413, 154] on div "Planned Maint [GEOGRAPHIC_DATA] ([GEOGRAPHIC_DATA]) No Crew No Crew No Crew No …" at bounding box center [698, 231] width 1055 height 356
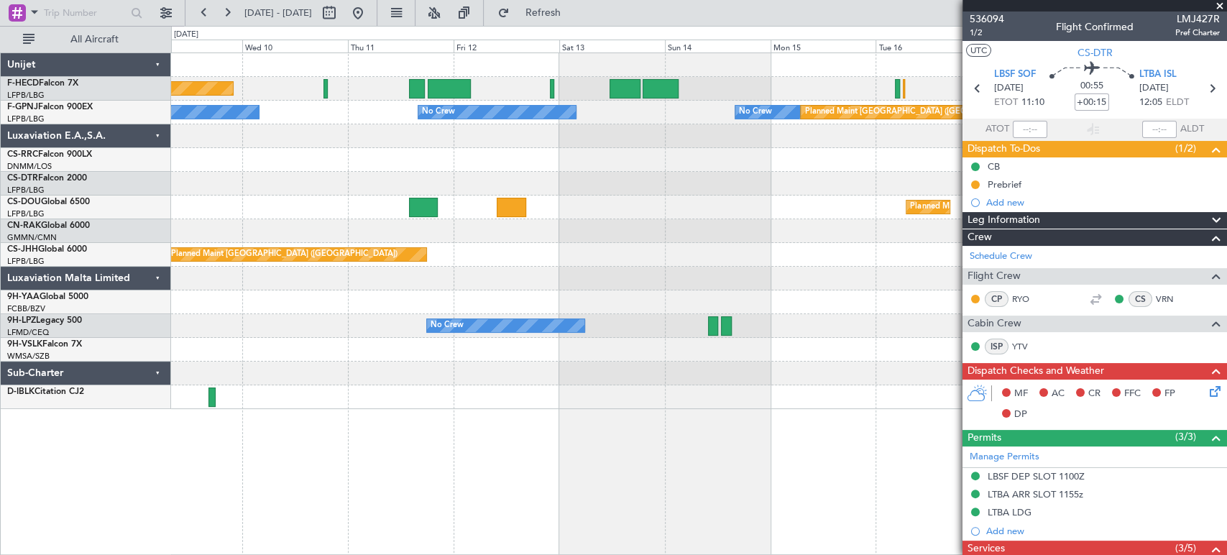
click at [537, 167] on div at bounding box center [698, 160] width 1055 height 24
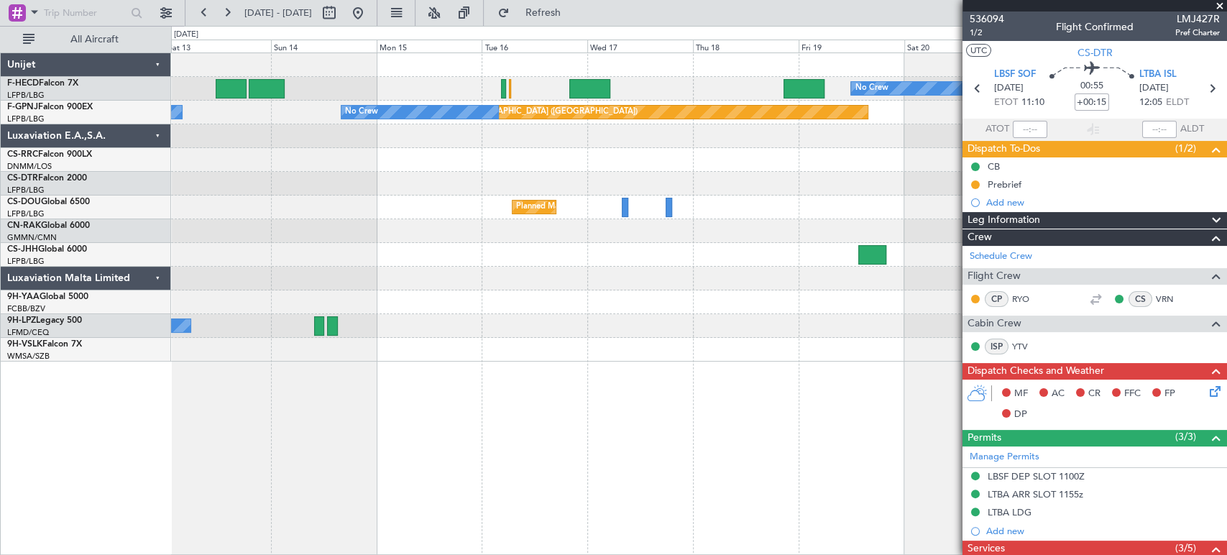
click at [266, 154] on div at bounding box center [698, 160] width 1055 height 24
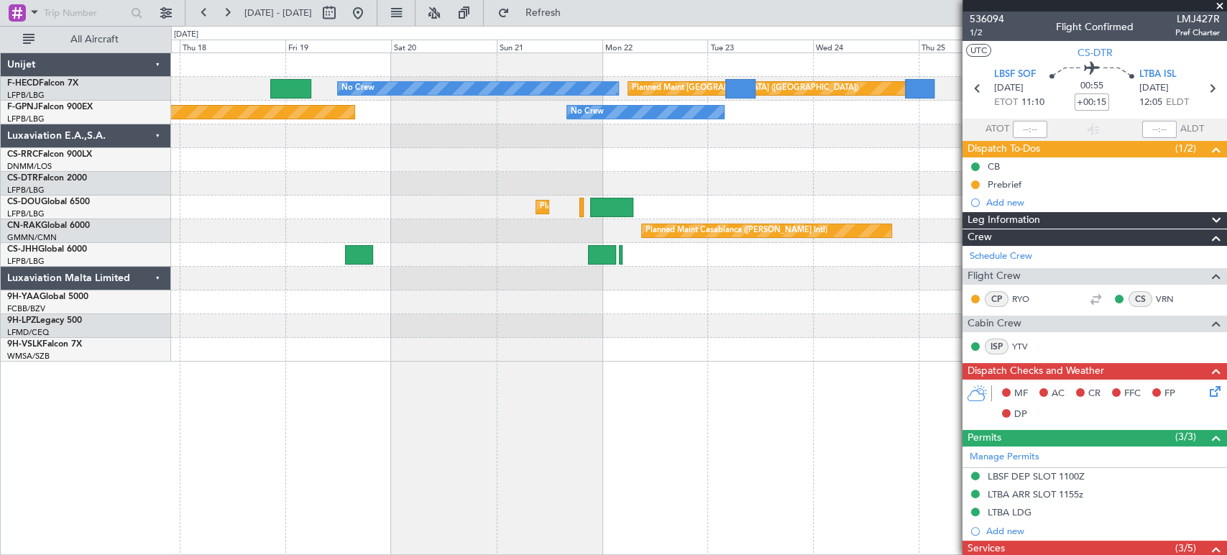
click at [452, 132] on div "No Crew Planned Maint Paris (Le Bourget) Planned Maint Paris (Le Bourget) No Cr…" at bounding box center [698, 207] width 1055 height 308
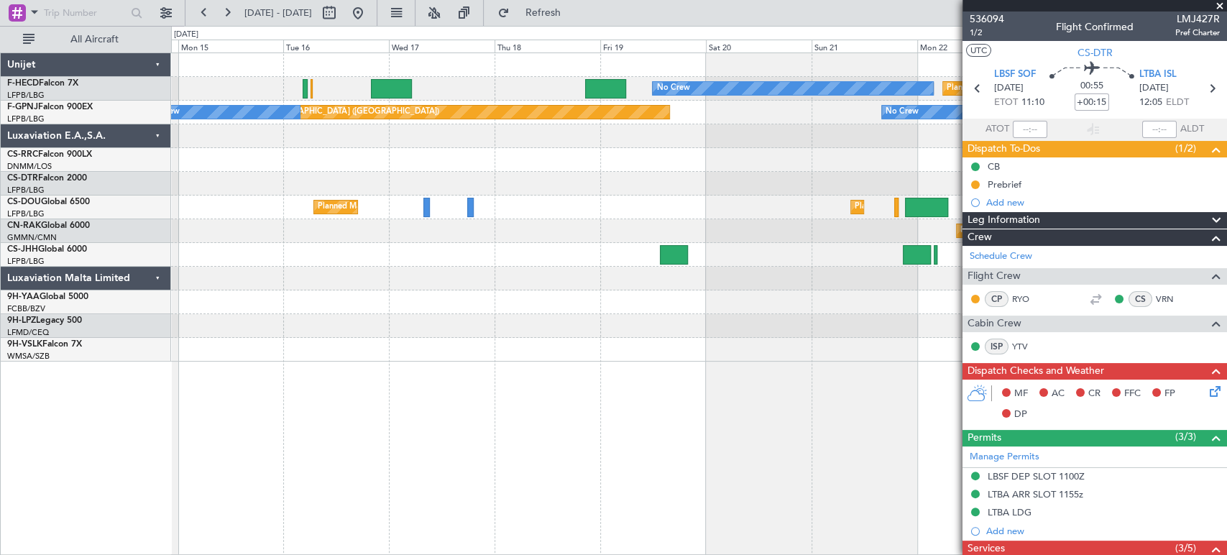
click at [579, 231] on div "Planned Maint Paris (Le Bourget) No Crew No Crew Planned Maint Paris (Le Bourge…" at bounding box center [698, 207] width 1055 height 308
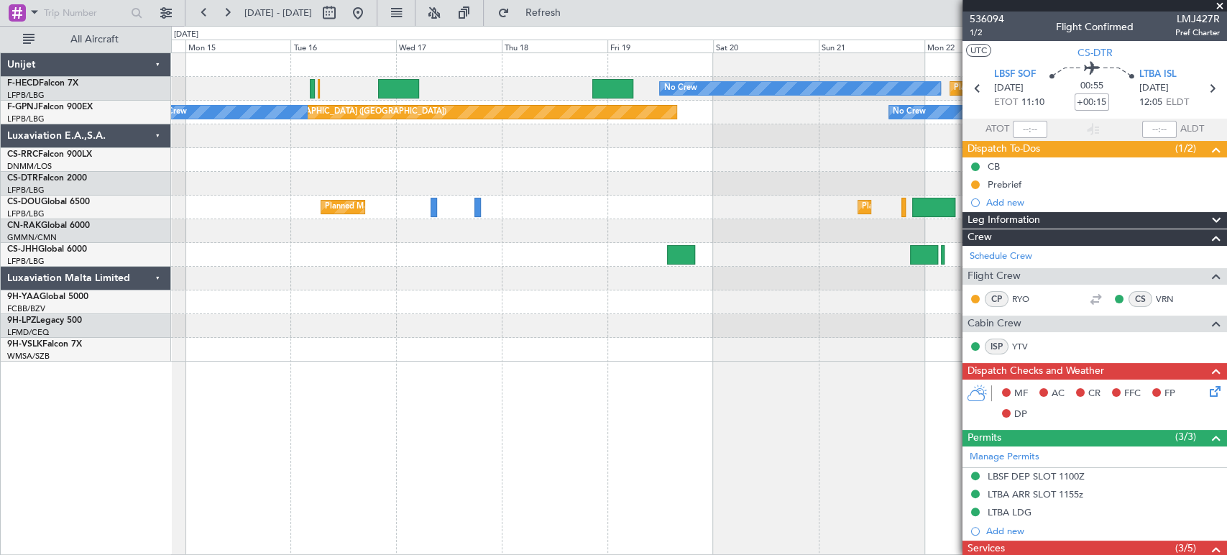
click at [857, 216] on div "Planned Maint Paris (Le Bourget) Planned Maint Paris (Le Bourget)" at bounding box center [698, 207] width 1055 height 24
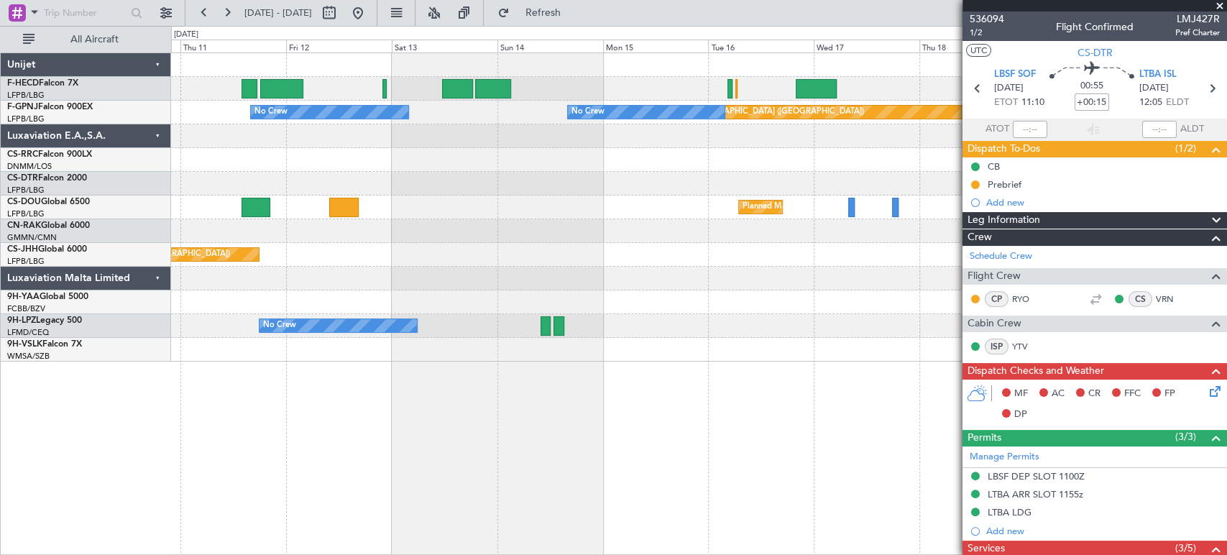
click at [872, 195] on div "Planned Maint Paris (Le Bourget) Planned Maint Paris (Le Bourget)" at bounding box center [698, 207] width 1055 height 24
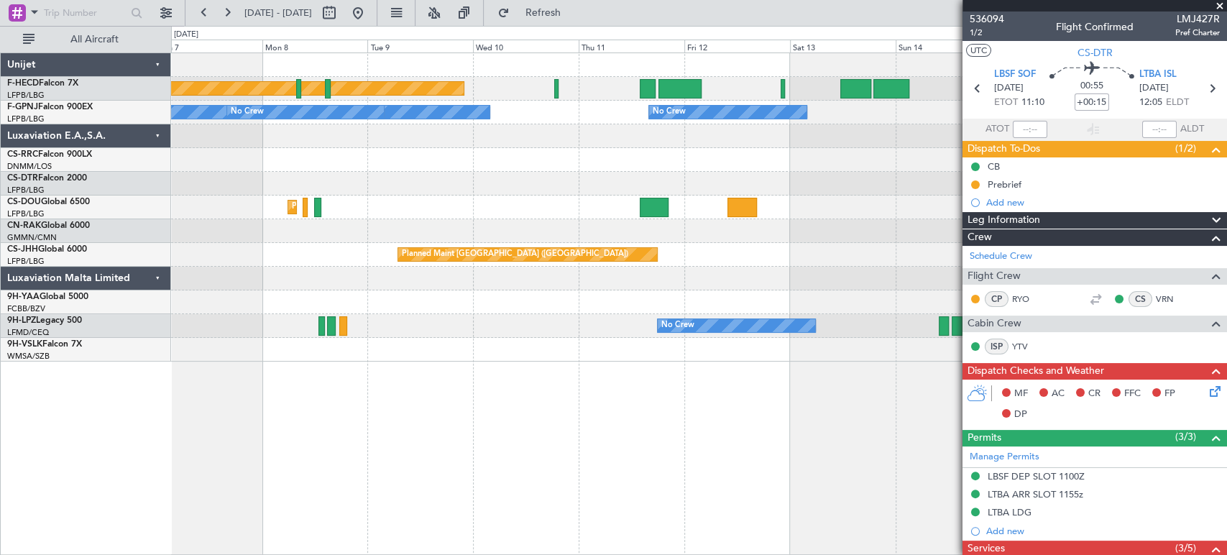
click at [736, 193] on div at bounding box center [698, 184] width 1055 height 24
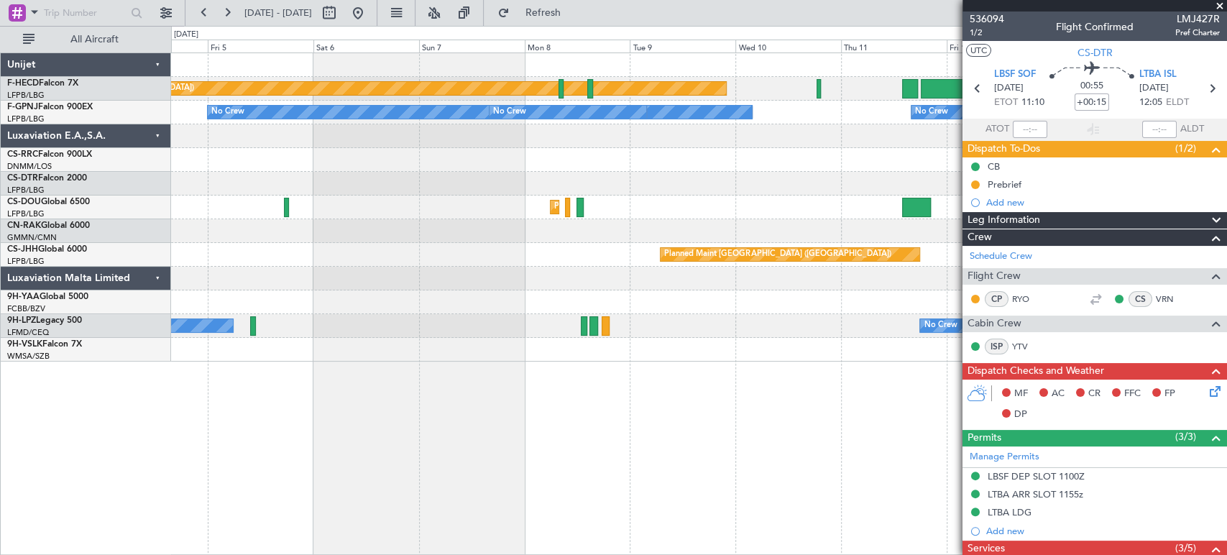
click at [740, 217] on div "Planned Maint [GEOGRAPHIC_DATA] ([GEOGRAPHIC_DATA]) No Crew No Crew No Crew No …" at bounding box center [698, 207] width 1055 height 308
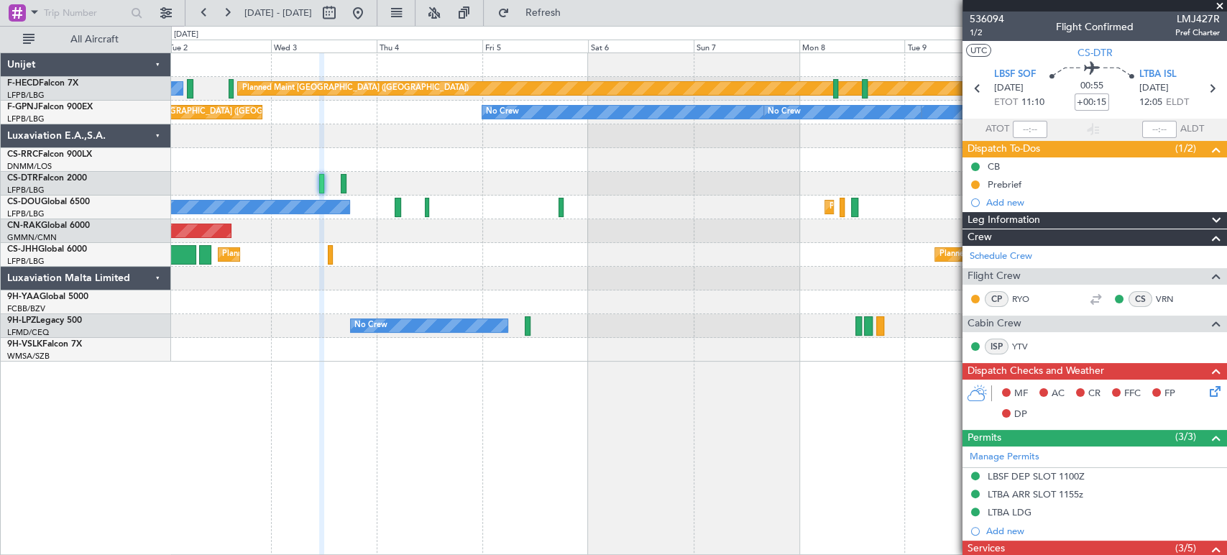
click at [446, 190] on div "Planned Maint Paris (Le Bourget) No Crew No Crew No Crew No Crew Planned Maint …" at bounding box center [698, 207] width 1055 height 308
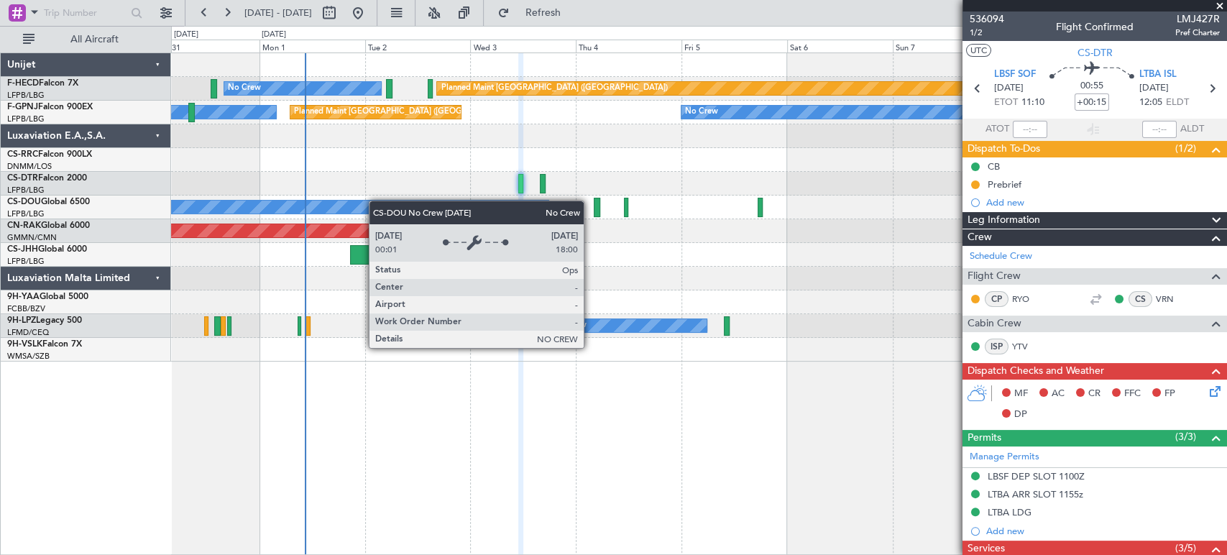
click at [483, 206] on div "Planned Maint Paris (Le Bourget) Planned Maint Paris (Le Bourget) No Crew Plann…" at bounding box center [698, 207] width 1055 height 24
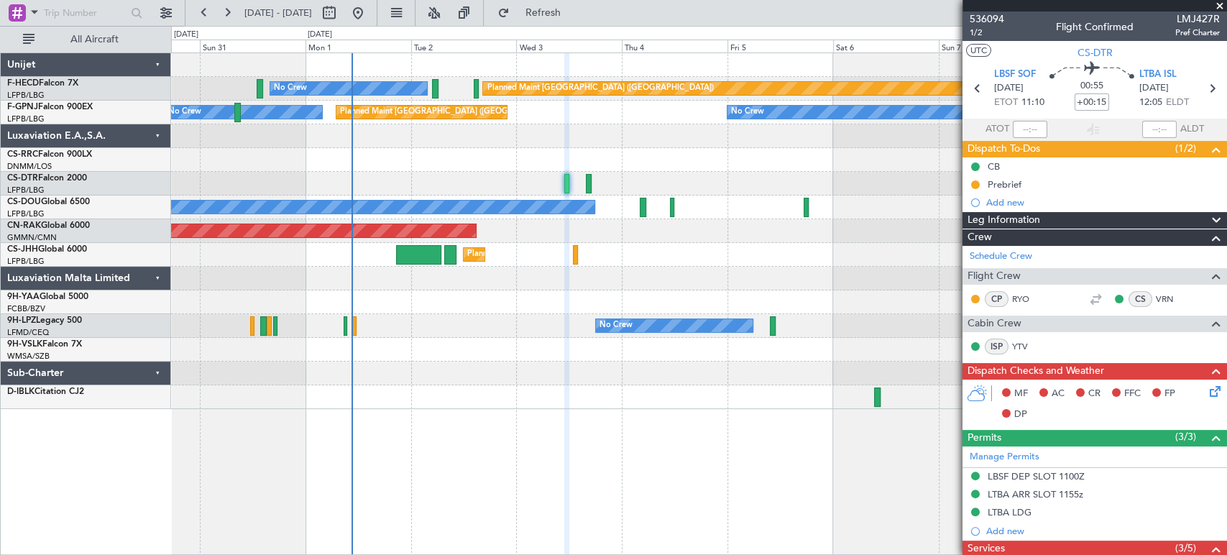
click at [274, 175] on div "Planned Maint Paris (Le Bourget) No Crew Planned Maint Paris (Le Bourget) No Cr…" at bounding box center [698, 231] width 1055 height 356
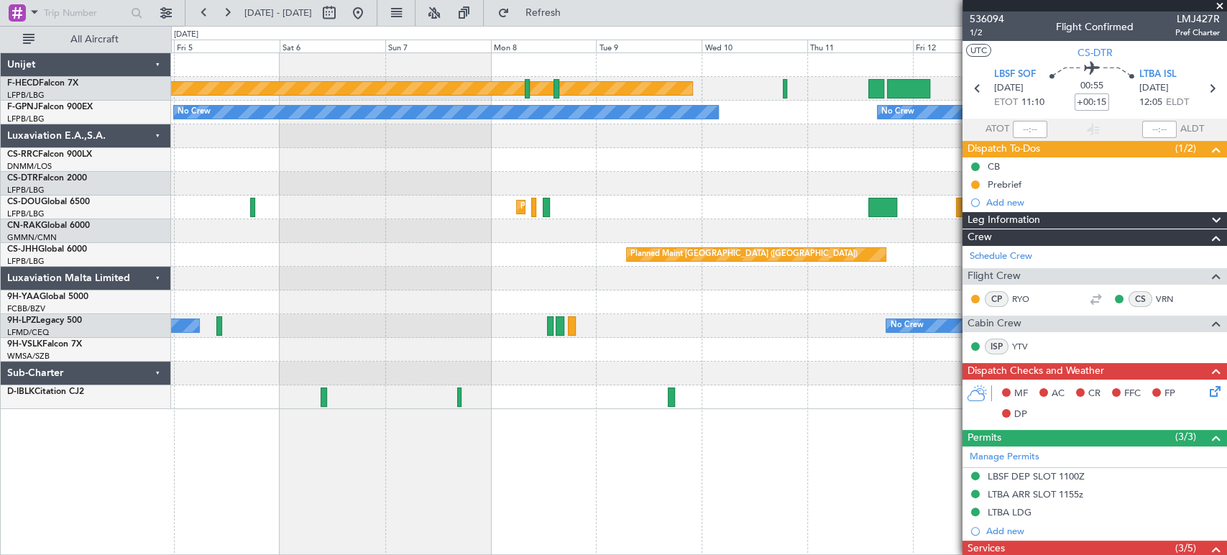
click at [425, 108] on div "No Crew No Crew No Crew No Crew Planned Maint [GEOGRAPHIC_DATA] ([GEOGRAPHIC_DA…" at bounding box center [698, 113] width 1055 height 24
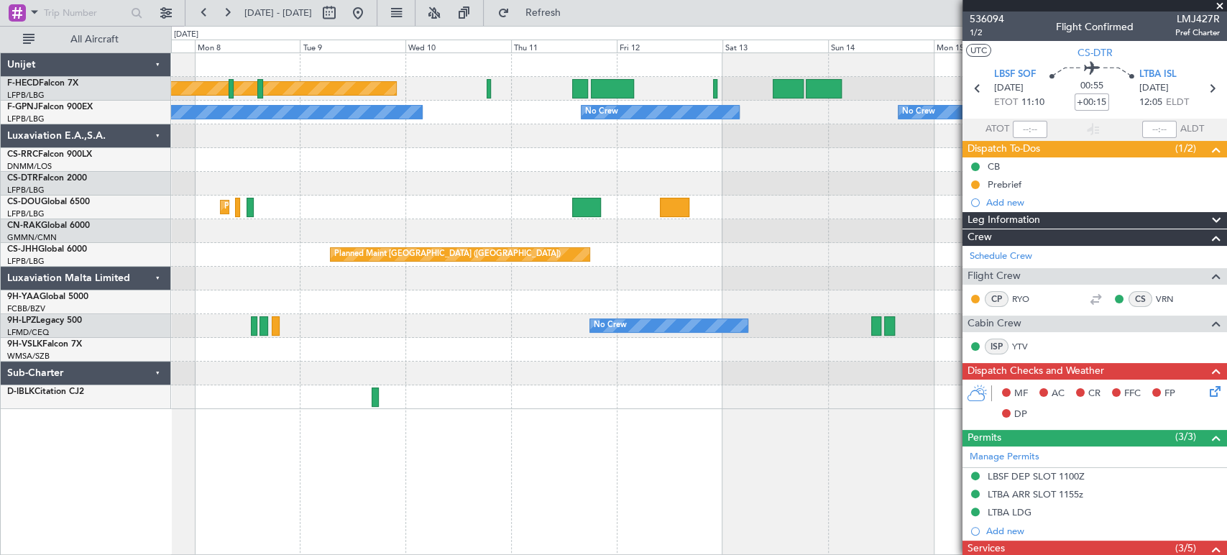
click at [565, 280] on div "Planned Maint Paris (Le Bourget) No Crew No Crew No Crew Planned Maint Paris (L…" at bounding box center [698, 231] width 1055 height 356
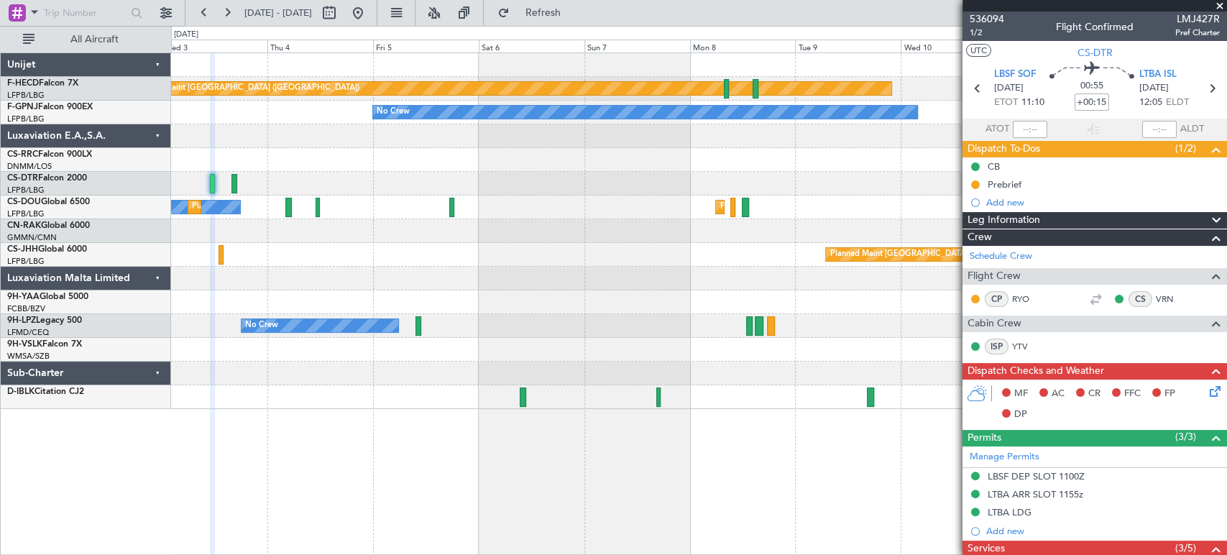
click at [679, 287] on div at bounding box center [698, 279] width 1055 height 24
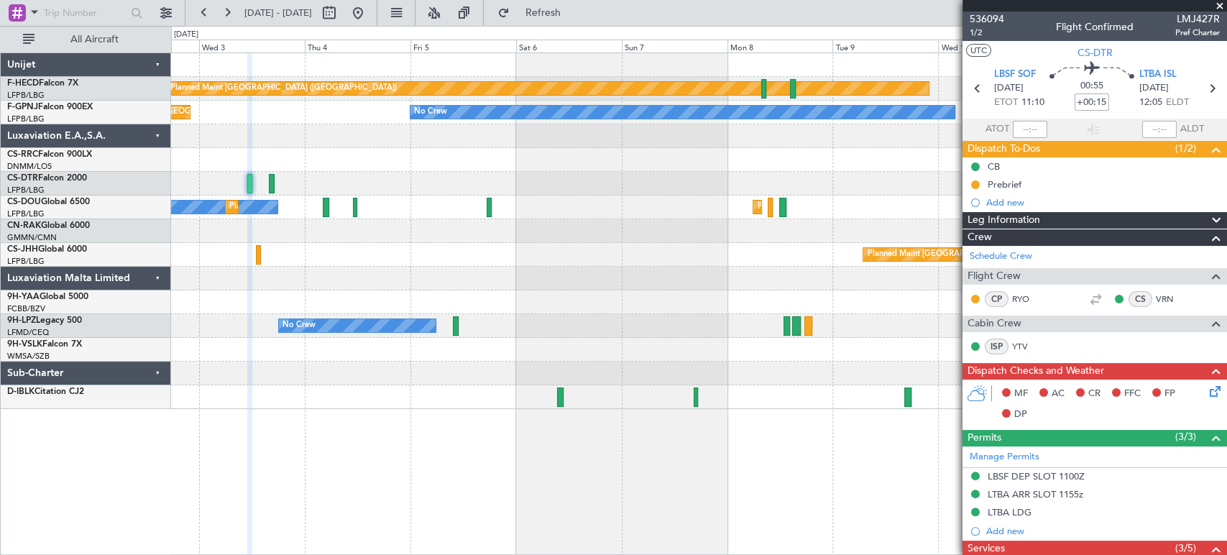
click at [639, 295] on div "Planned Maint Paris (Le Bourget) No Crew No Crew No Crew No Crew Planned Maint …" at bounding box center [698, 231] width 1055 height 356
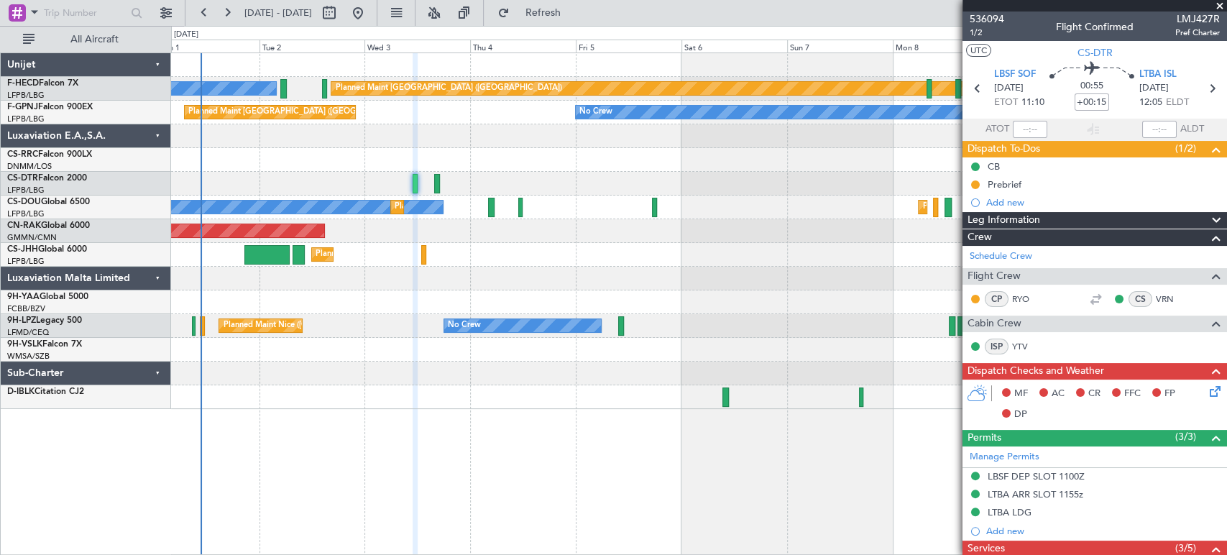
click at [568, 286] on div at bounding box center [698, 279] width 1055 height 24
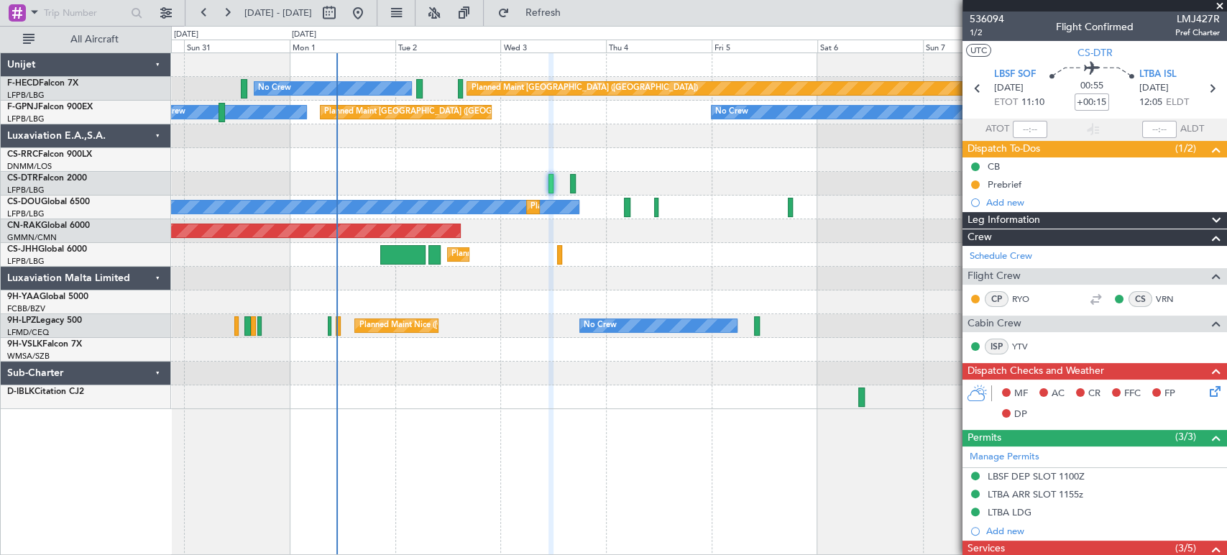
click at [606, 267] on div at bounding box center [698, 279] width 1055 height 24
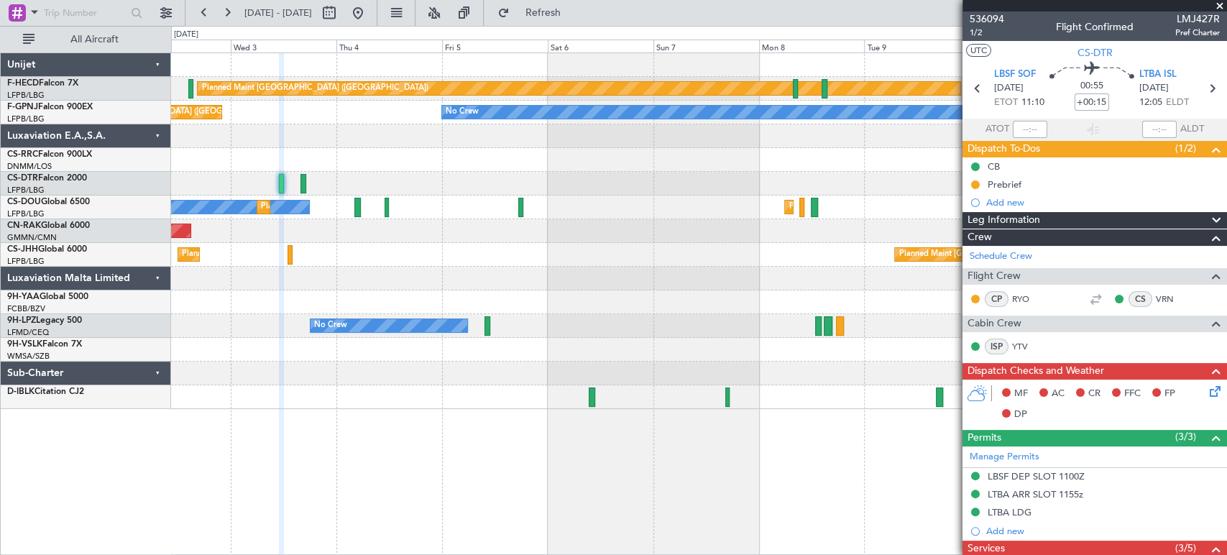
click at [258, 226] on div "Planned Maint [GEOGRAPHIC_DATA] ([GEOGRAPHIC_DATA])" at bounding box center [698, 231] width 1055 height 24
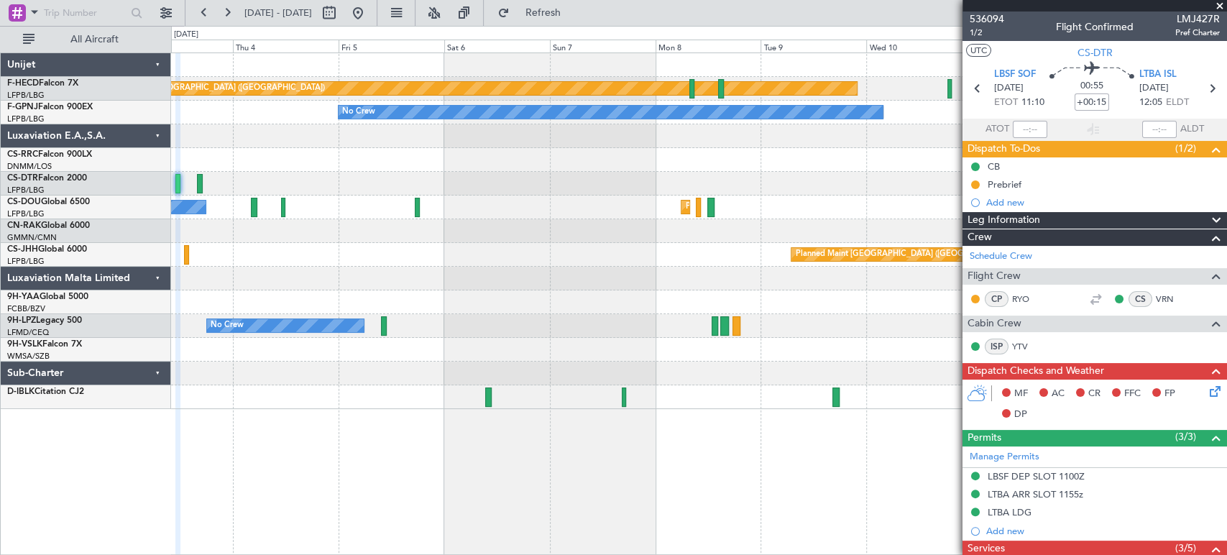
click at [369, 211] on div "Planned Maint [GEOGRAPHIC_DATA] ([GEOGRAPHIC_DATA]) No Crew Planned Maint [GEOG…" at bounding box center [698, 207] width 1055 height 24
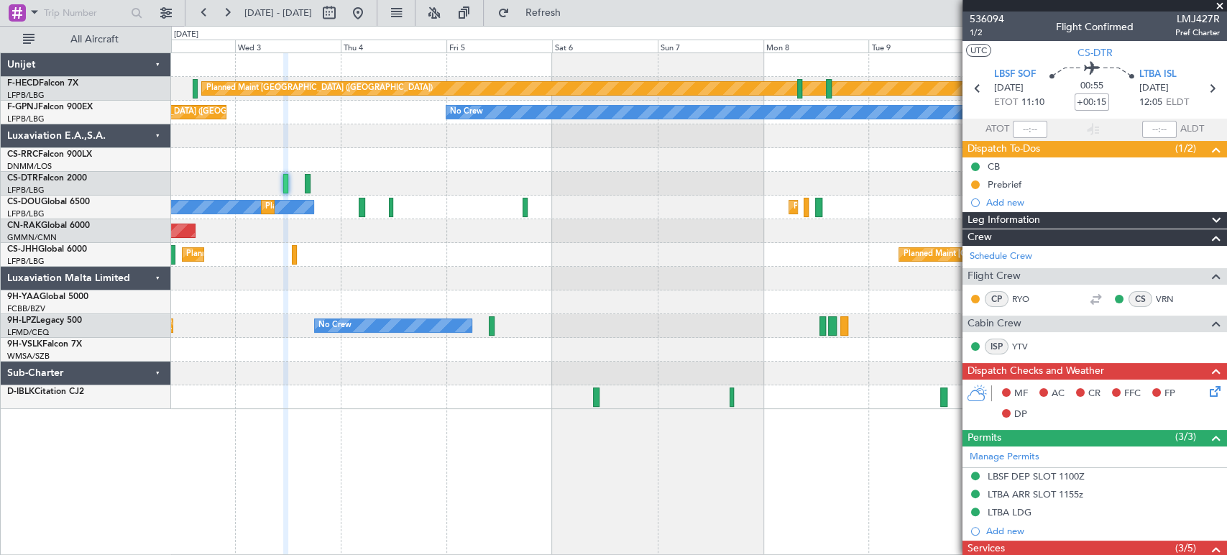
click at [542, 256] on div "Planned Maint Paris (Le Bourget) Planned Maint London (Luton)" at bounding box center [698, 255] width 1055 height 24
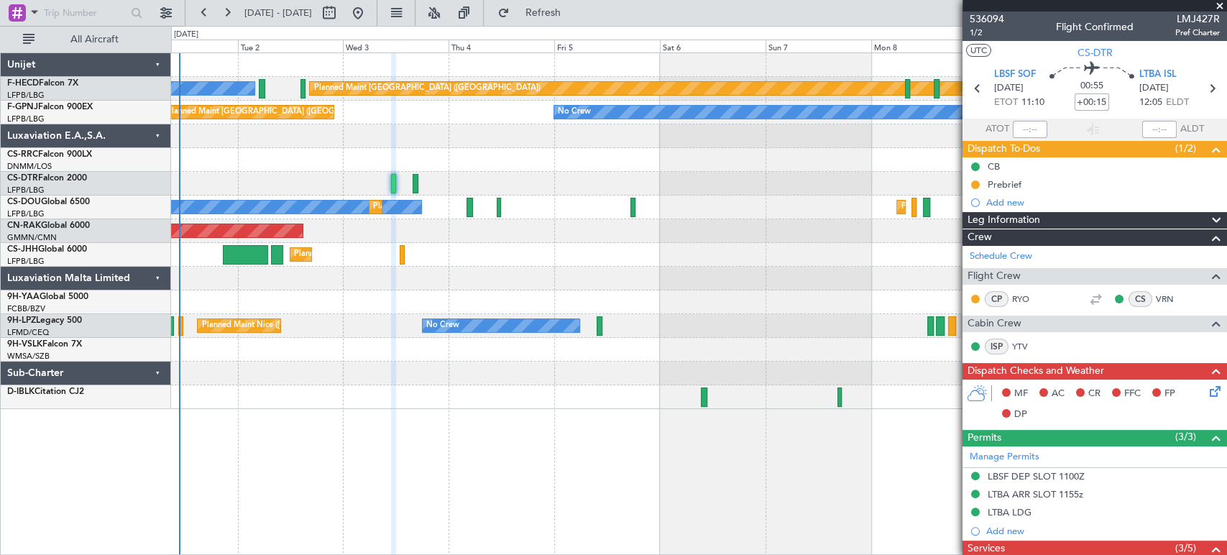
click at [405, 256] on div "Planned Maint Paris (Le Bourget) Planned Maint London (Luton)" at bounding box center [698, 255] width 1055 height 24
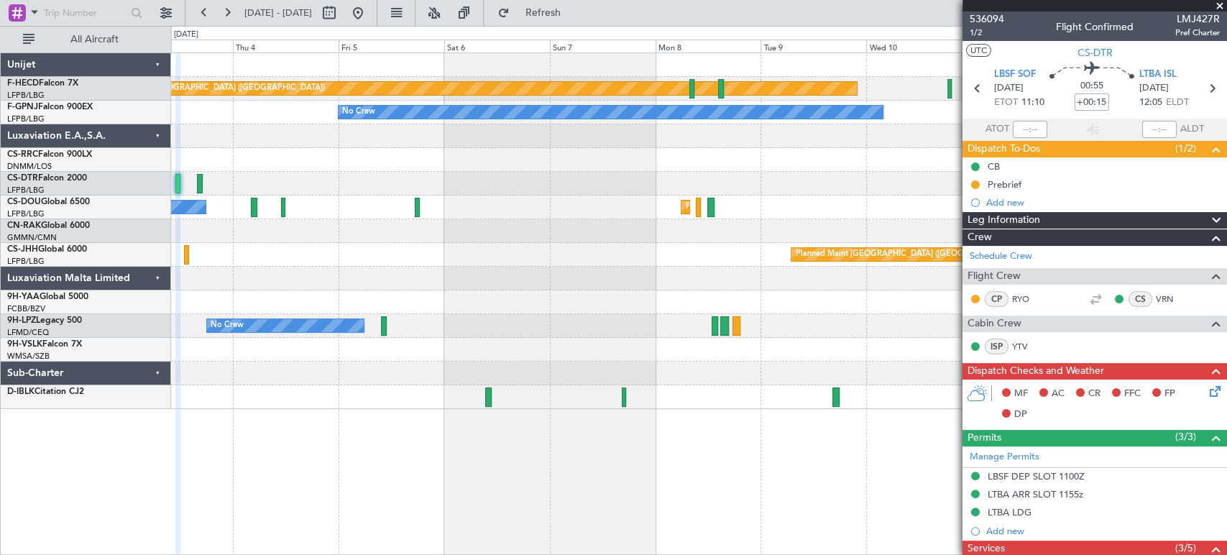
click at [364, 251] on div "Planned Maint Paris (Le Bourget) Planned Maint London (Luton)" at bounding box center [698, 255] width 1055 height 24
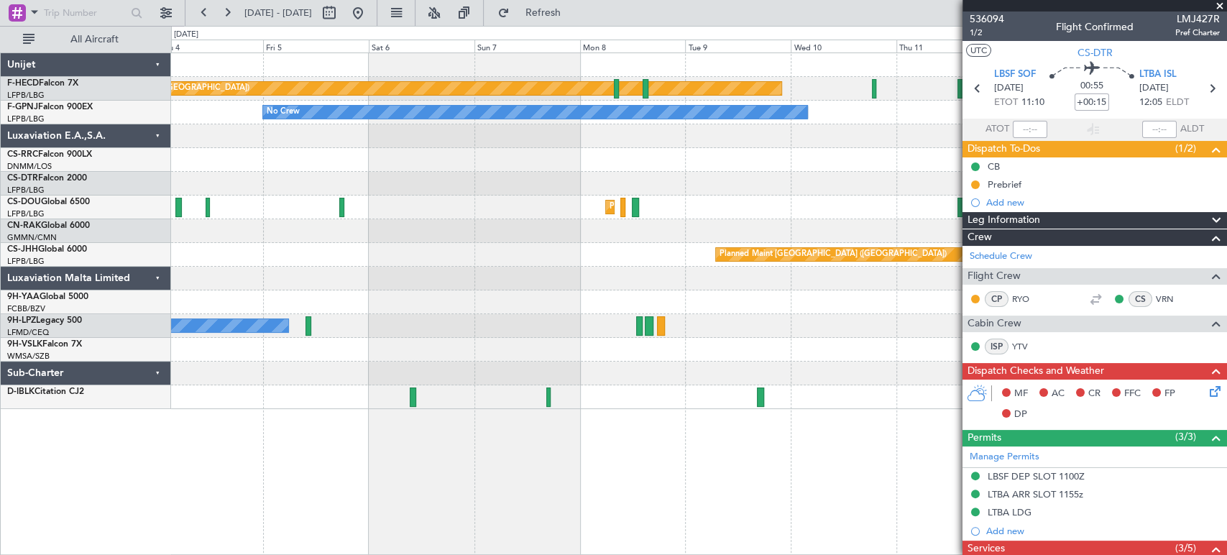
click at [334, 251] on div "Planned Maint Paris (Le Bourget) Planned Maint London (Luton)" at bounding box center [698, 255] width 1055 height 24
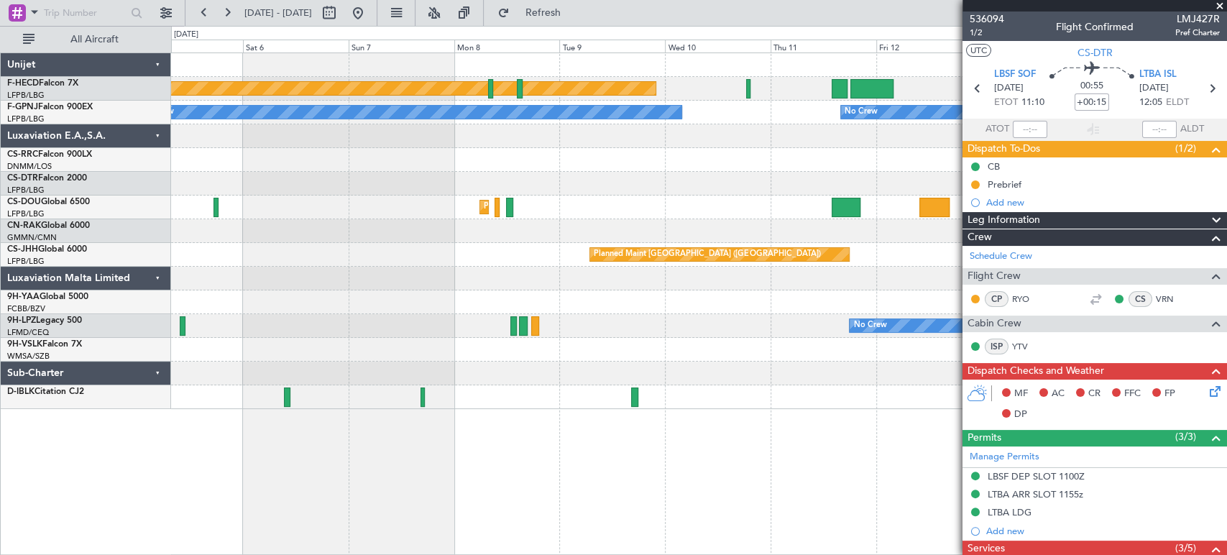
click at [304, 262] on div "Planned Maint [GEOGRAPHIC_DATA] ([GEOGRAPHIC_DATA])" at bounding box center [698, 255] width 1055 height 24
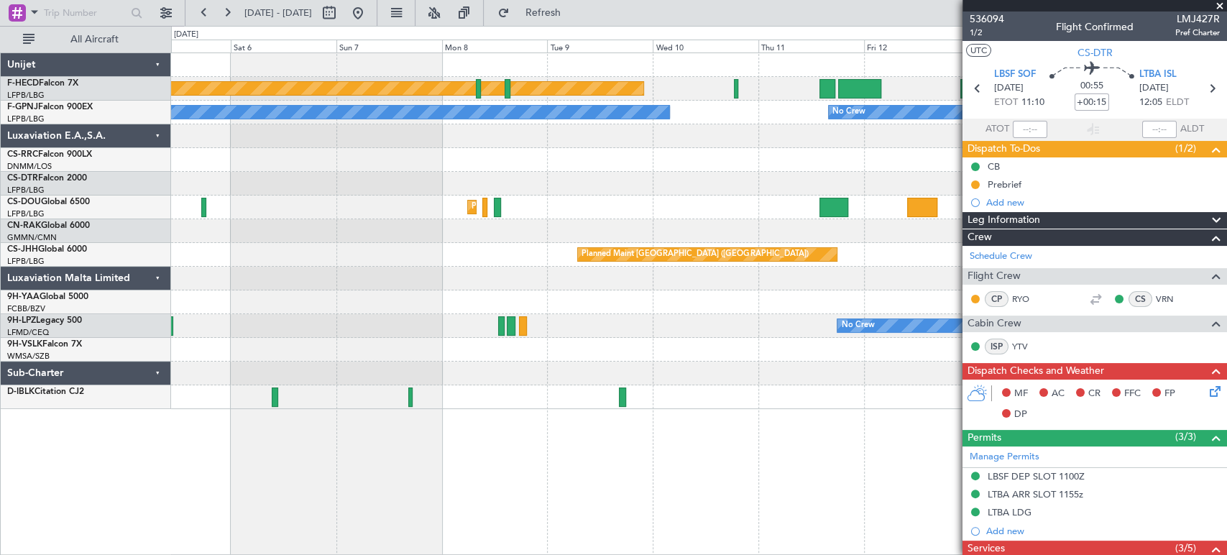
click at [376, 256] on div "Planned Maint [GEOGRAPHIC_DATA] ([GEOGRAPHIC_DATA])" at bounding box center [698, 255] width 1055 height 24
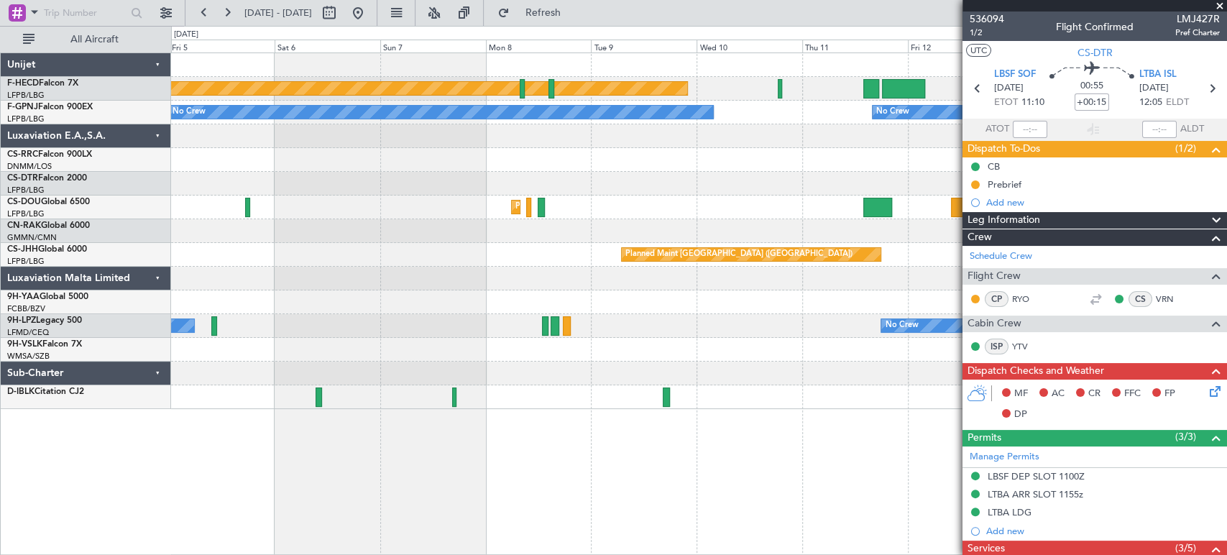
click at [592, 154] on div "Planned Maint [GEOGRAPHIC_DATA] ([GEOGRAPHIC_DATA]) No Crew No Crew No Crew No …" at bounding box center [698, 231] width 1055 height 356
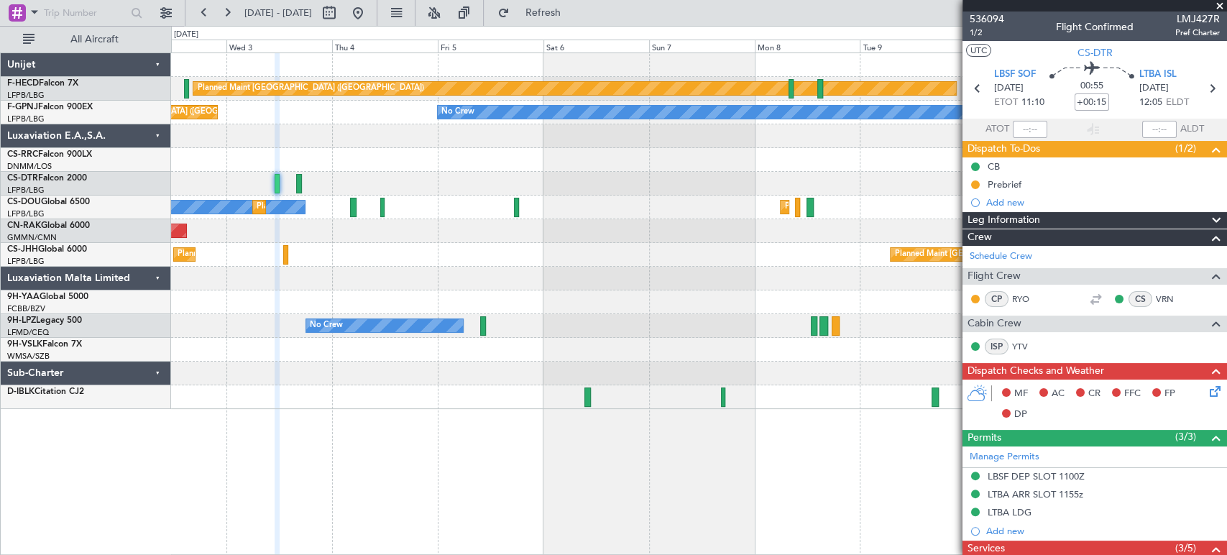
click at [619, 147] on div at bounding box center [698, 136] width 1055 height 24
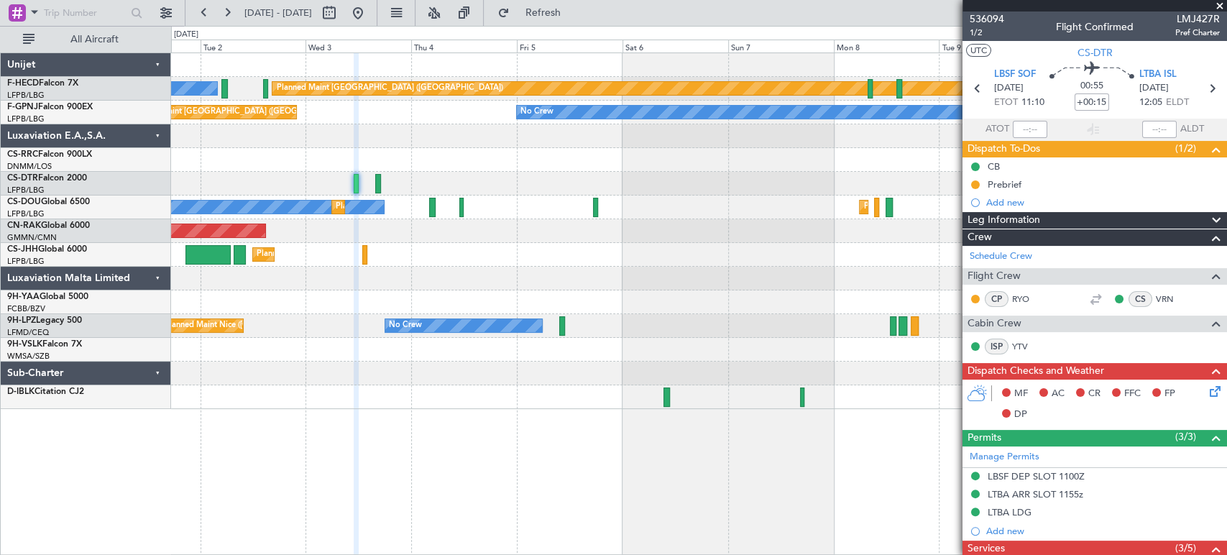
click at [407, 145] on div at bounding box center [698, 136] width 1055 height 24
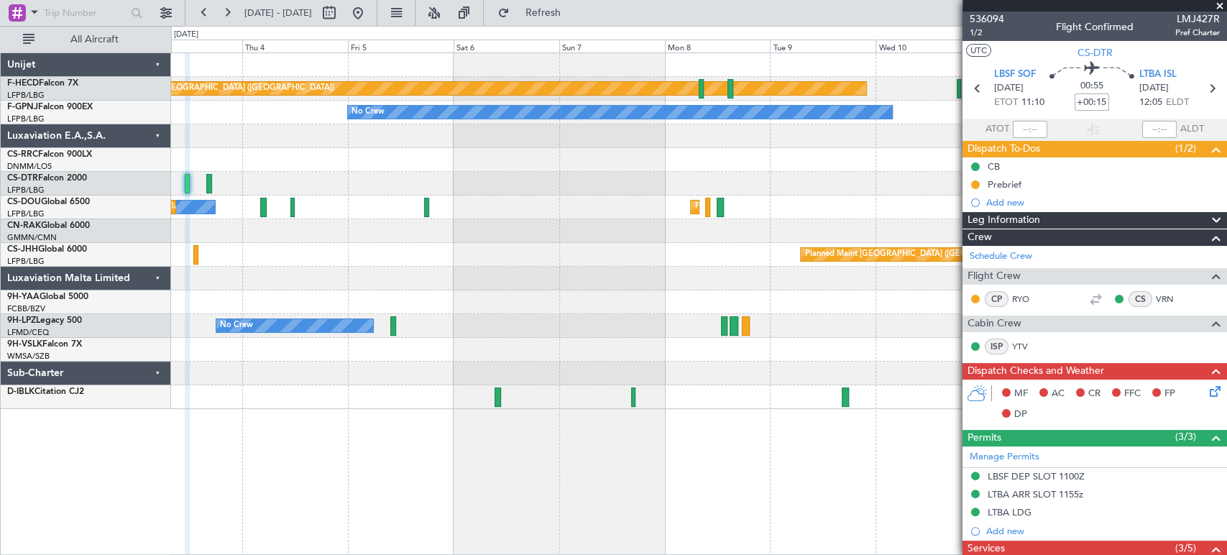
click at [314, 148] on div at bounding box center [698, 160] width 1055 height 24
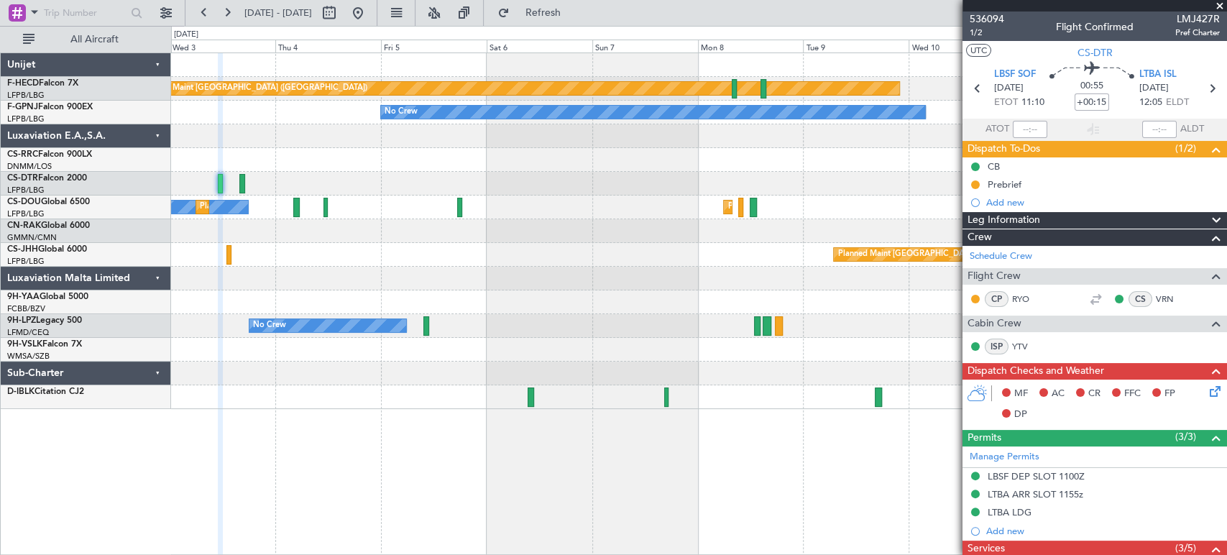
click at [522, 157] on div at bounding box center [698, 160] width 1055 height 24
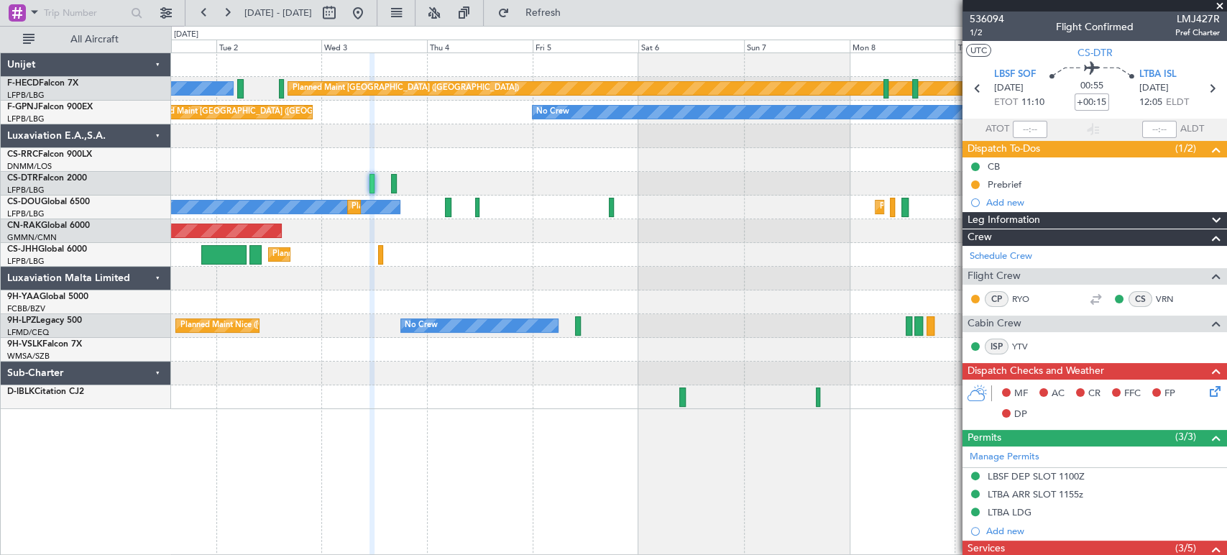
click at [509, 146] on div at bounding box center [698, 136] width 1055 height 24
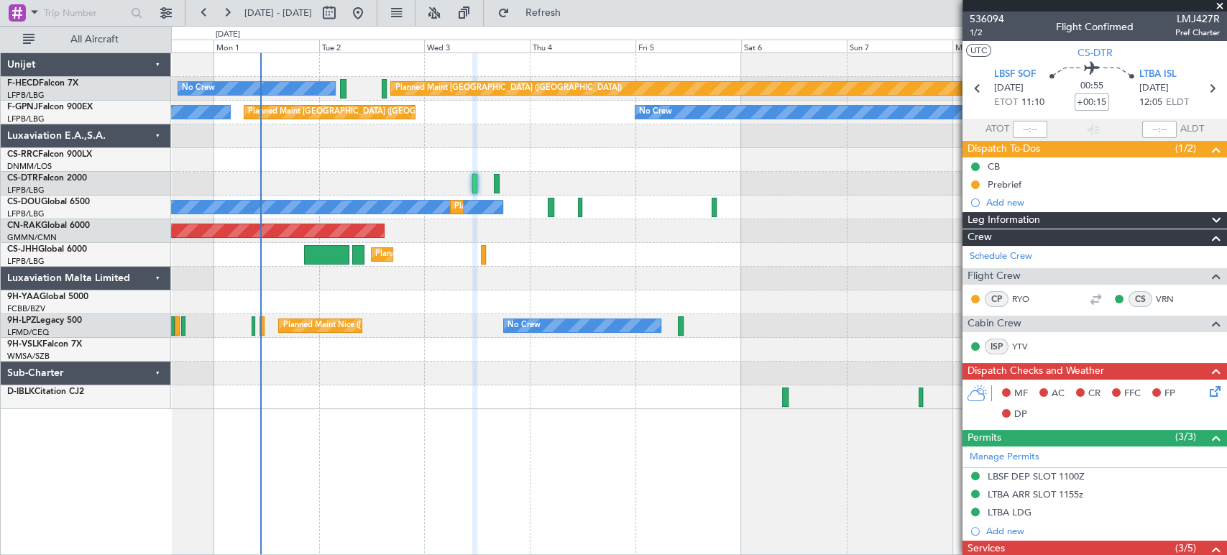
click at [579, 157] on div "Planned Maint Paris (Le Bourget) No Crew No Crew No Crew Planned Maint Paris (L…" at bounding box center [698, 231] width 1055 height 356
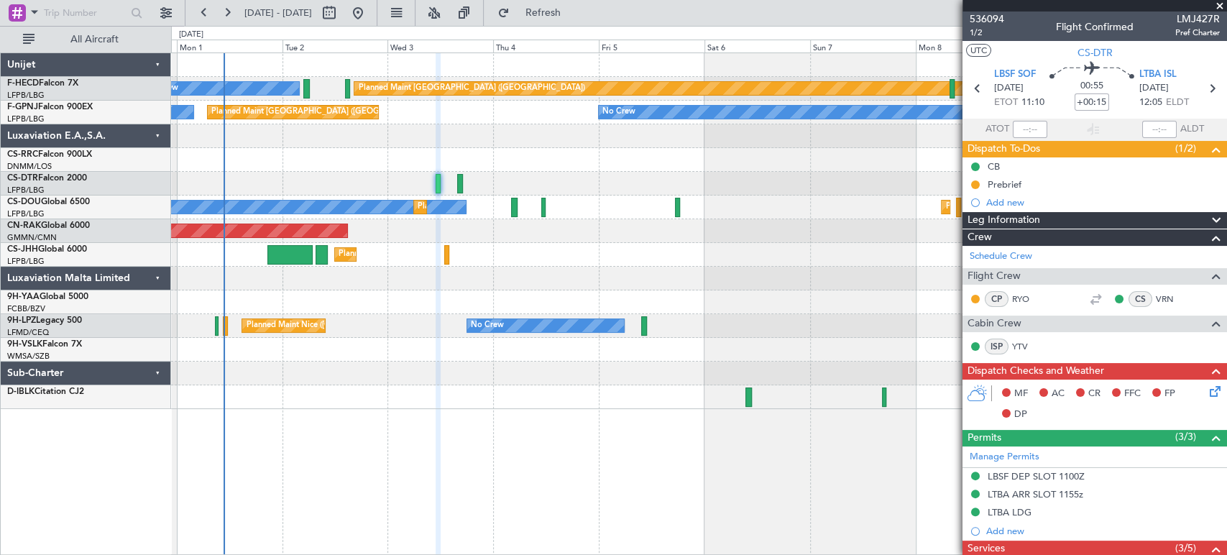
click at [444, 147] on div "Planned Maint Paris (Le Bourget) No Crew No Crew No Crew Planned Maint Paris (L…" at bounding box center [698, 231] width 1055 height 356
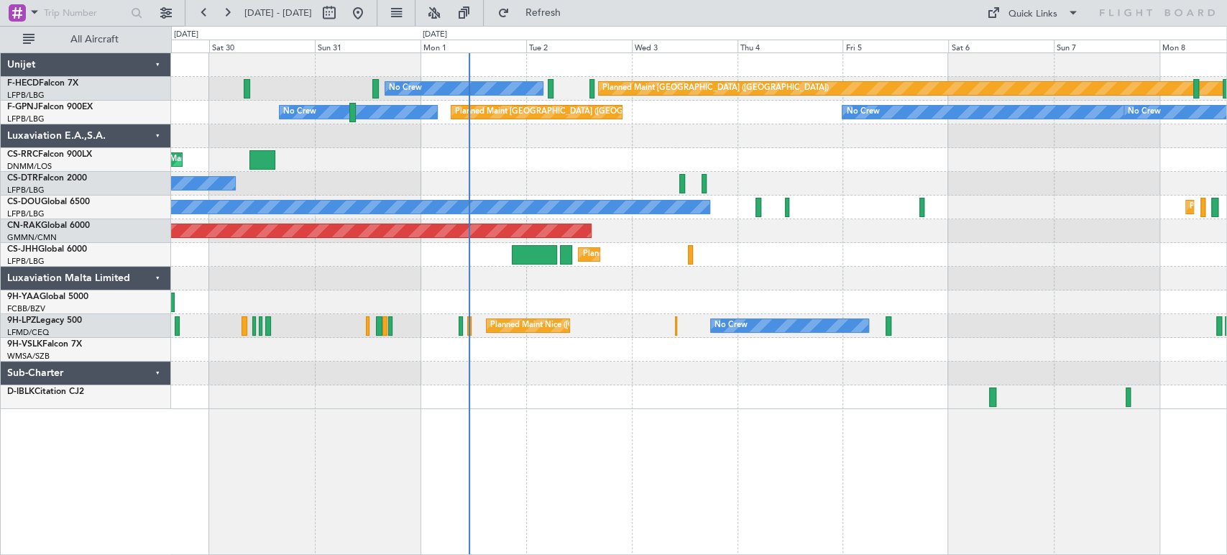
click at [455, 274] on div at bounding box center [698, 279] width 1055 height 24
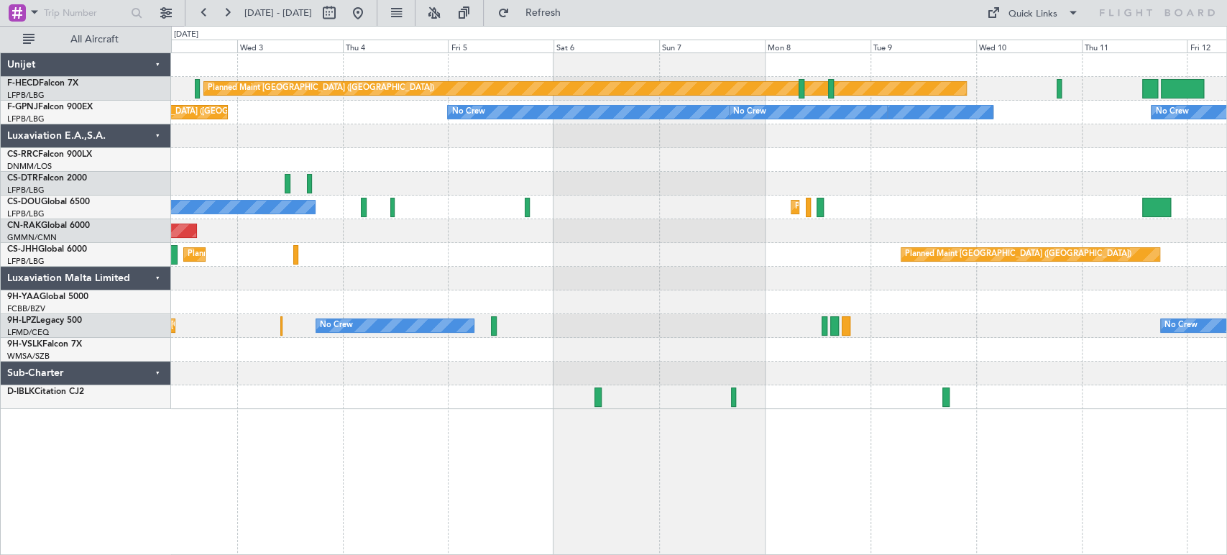
click at [430, 252] on div "Planned Maint London (Luton) Planned Maint Paris (Le Bourget)" at bounding box center [698, 255] width 1055 height 24
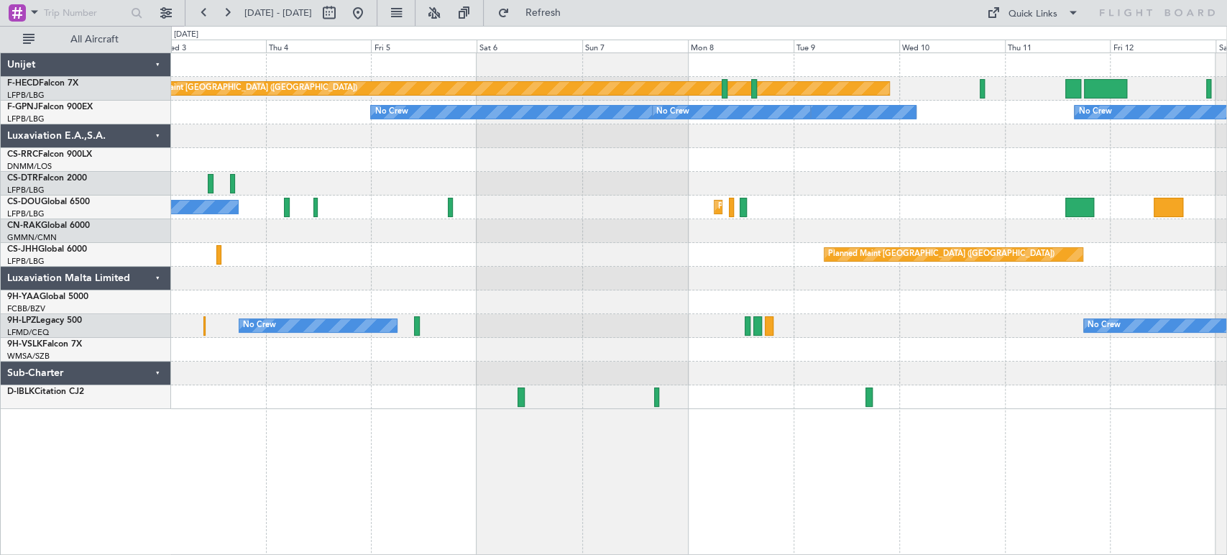
click at [440, 249] on div "Planned Maint [GEOGRAPHIC_DATA] ([GEOGRAPHIC_DATA]) Planned Maint [GEOGRAPHIC_D…" at bounding box center [698, 255] width 1055 height 24
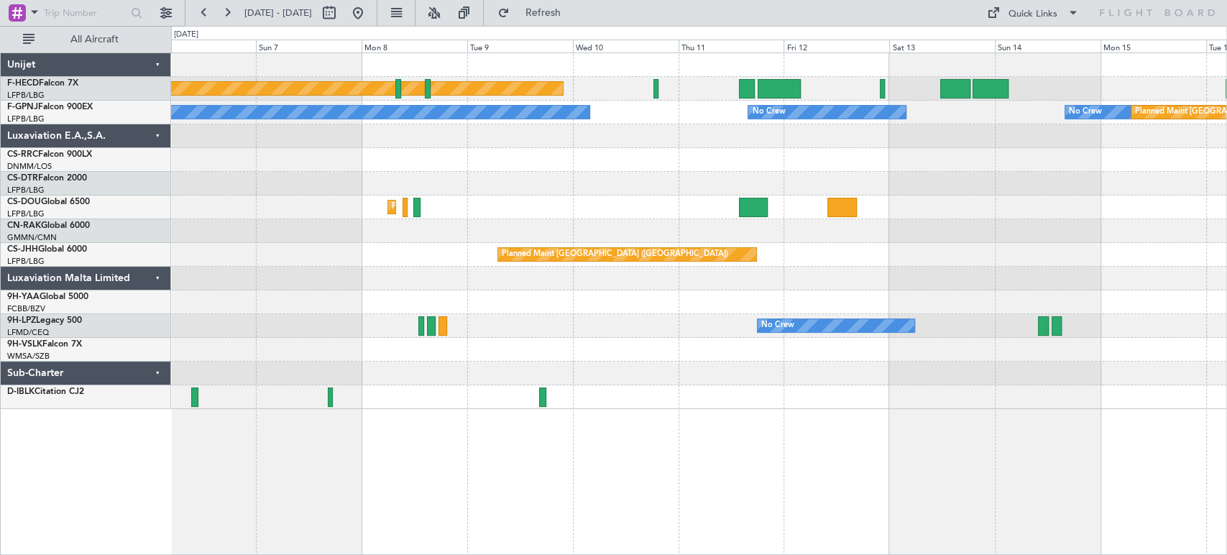
click at [256, 213] on div "Planned Maint Paris (Le Bourget) Planned Maint Paris (Le Bourget) No Crew" at bounding box center [698, 207] width 1055 height 24
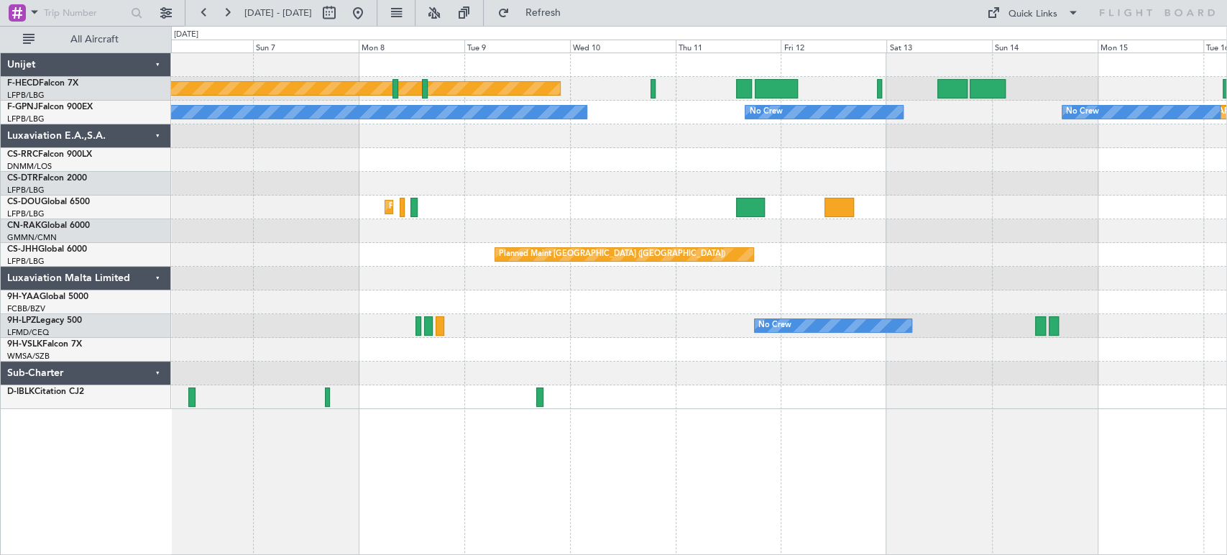
click at [453, 203] on div "Planned Maint Paris (Le Bourget) No Crew No Crew No Crew Planned Maint Paris (L…" at bounding box center [698, 231] width 1055 height 356
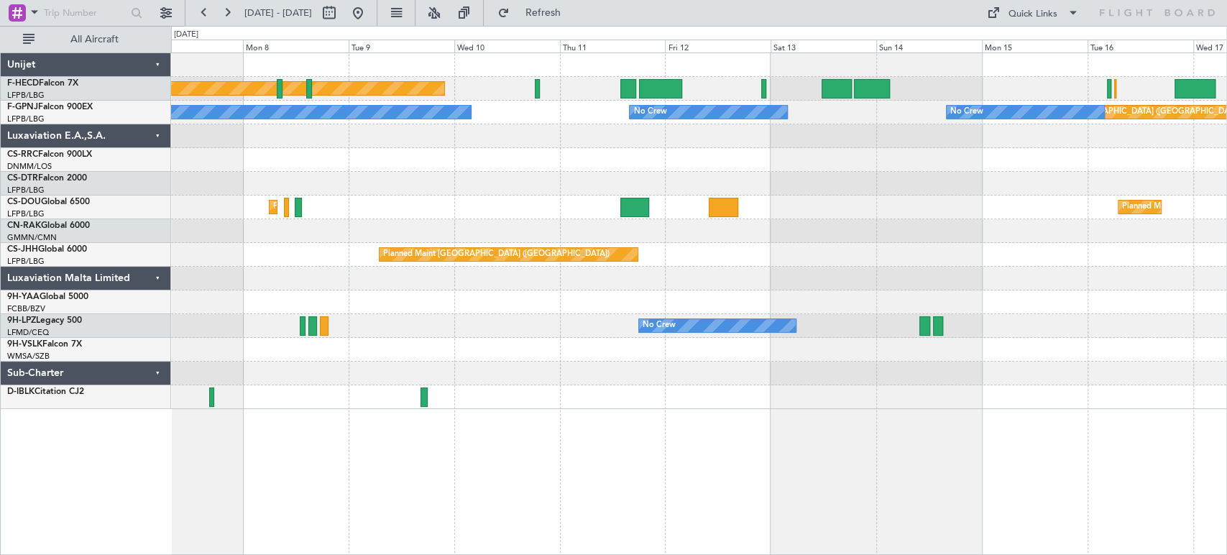
click at [629, 203] on div "Planned Maint [GEOGRAPHIC_DATA] ([GEOGRAPHIC_DATA]) Planned Maint [GEOGRAPHIC_D…" at bounding box center [698, 207] width 1055 height 24
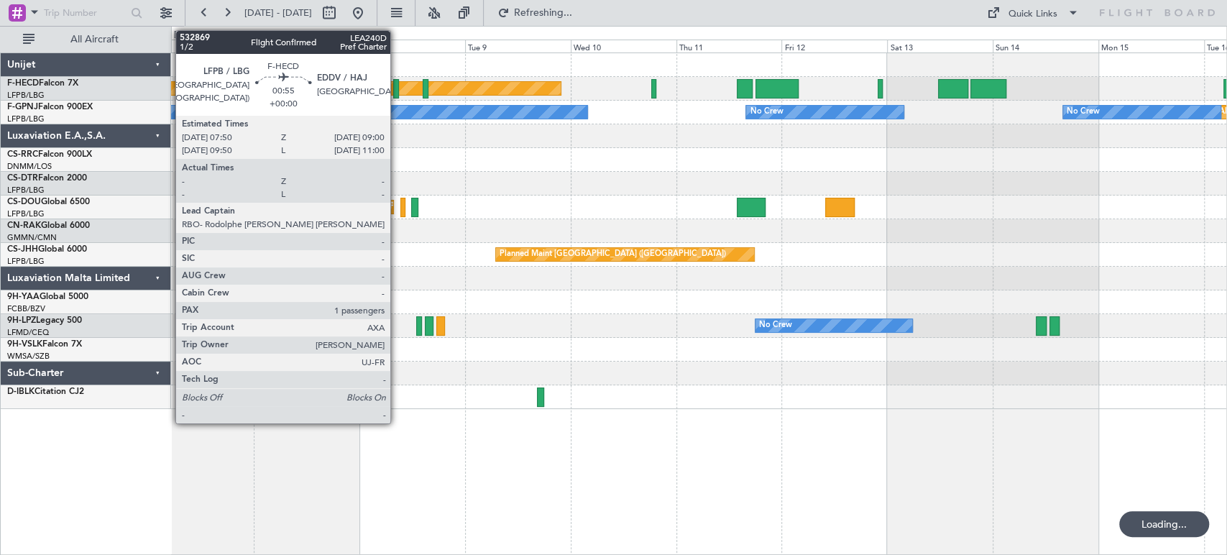
click at [397, 83] on div at bounding box center [396, 88] width 6 height 19
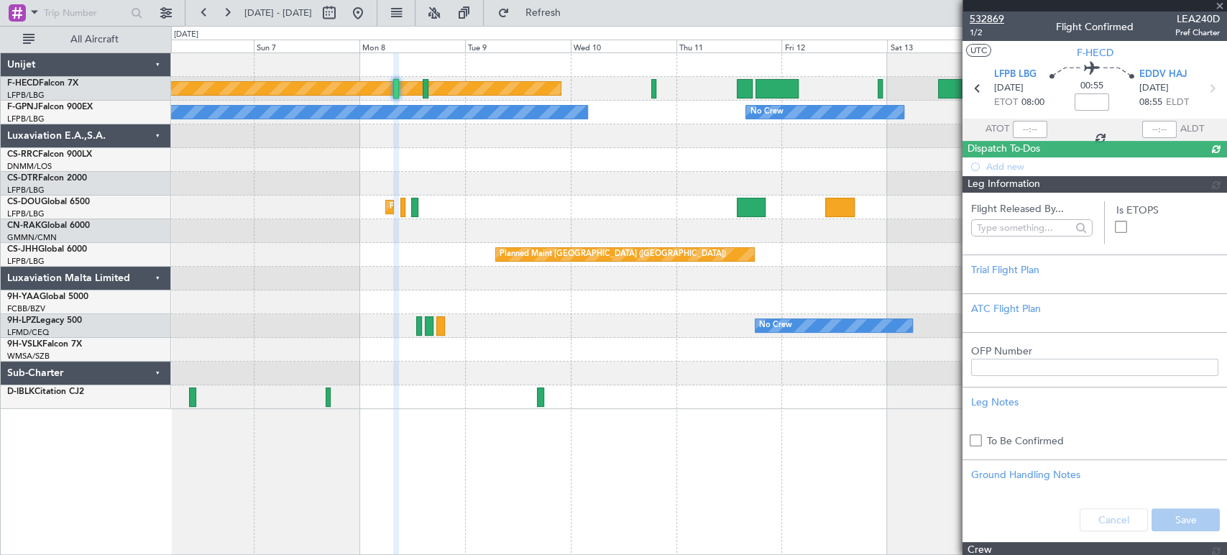
click at [991, 16] on span "532869" at bounding box center [986, 18] width 34 height 15
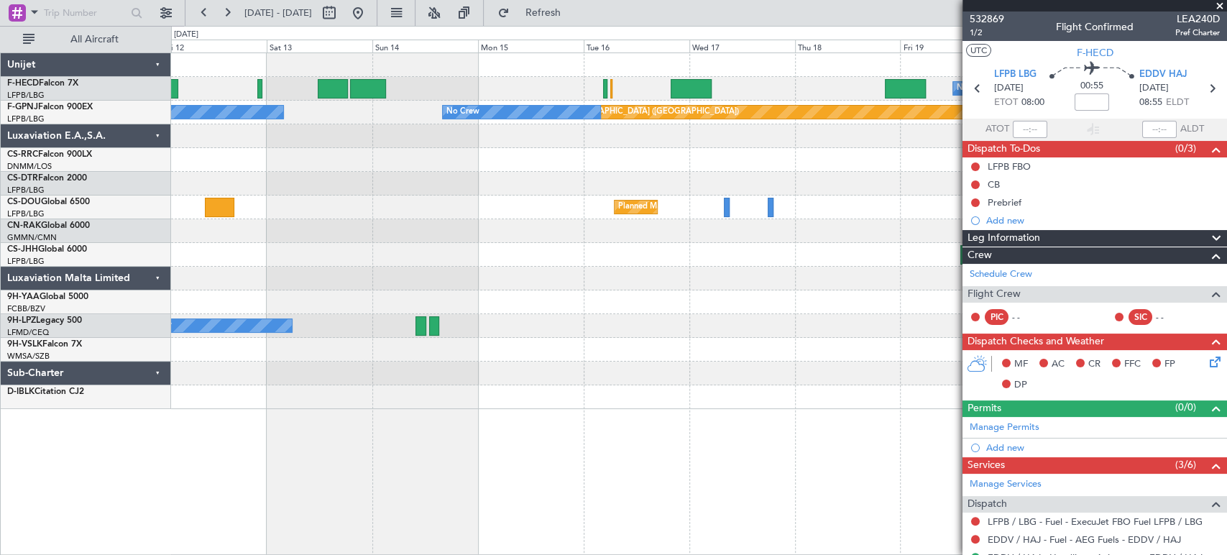
click at [0, 188] on html "06 Sep 2025 - 16 Sep 2025 Refresh Quick Links All Aircraft No Crew Planned Main…" at bounding box center [613, 277] width 1227 height 555
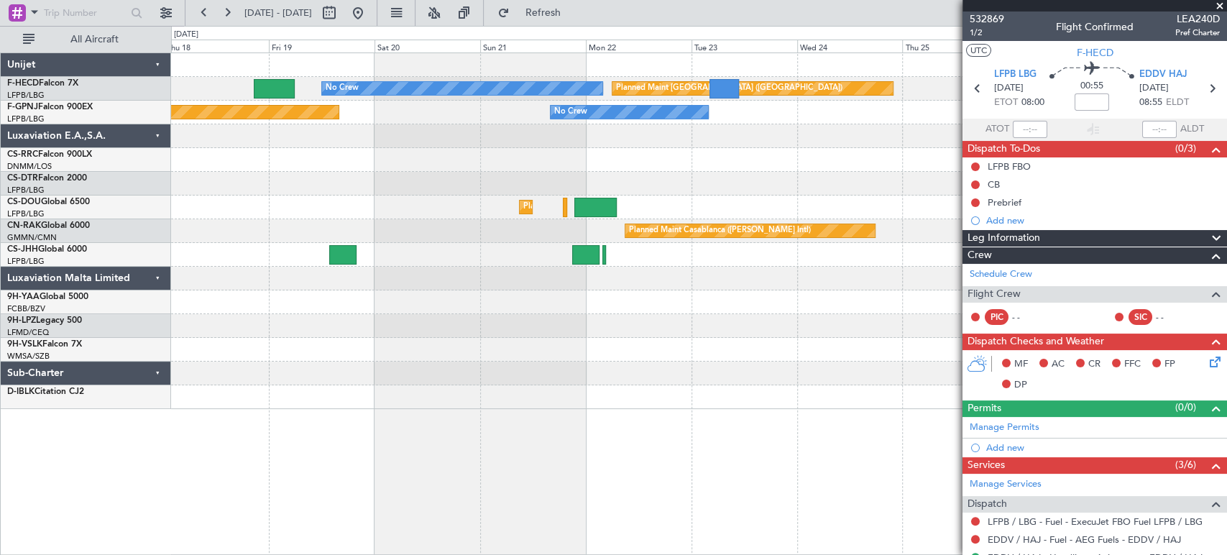
click at [0, 202] on html "06 Sep 2025 - 16 Sep 2025 Refresh Quick Links All Aircraft No Crew Planned Main…" at bounding box center [613, 277] width 1227 height 555
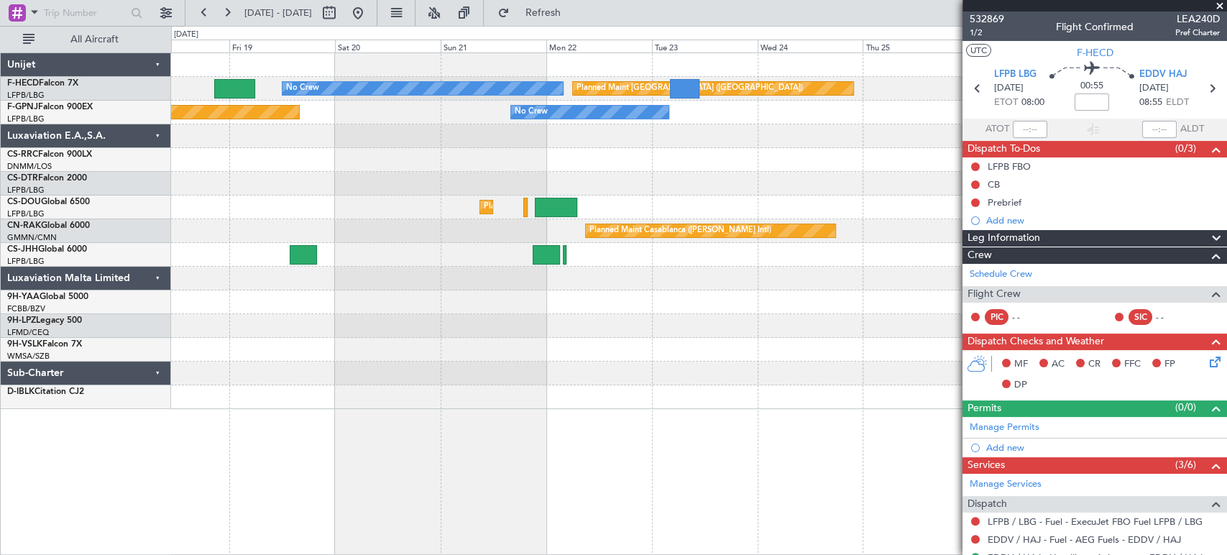
click at [229, 181] on div at bounding box center [698, 184] width 1055 height 24
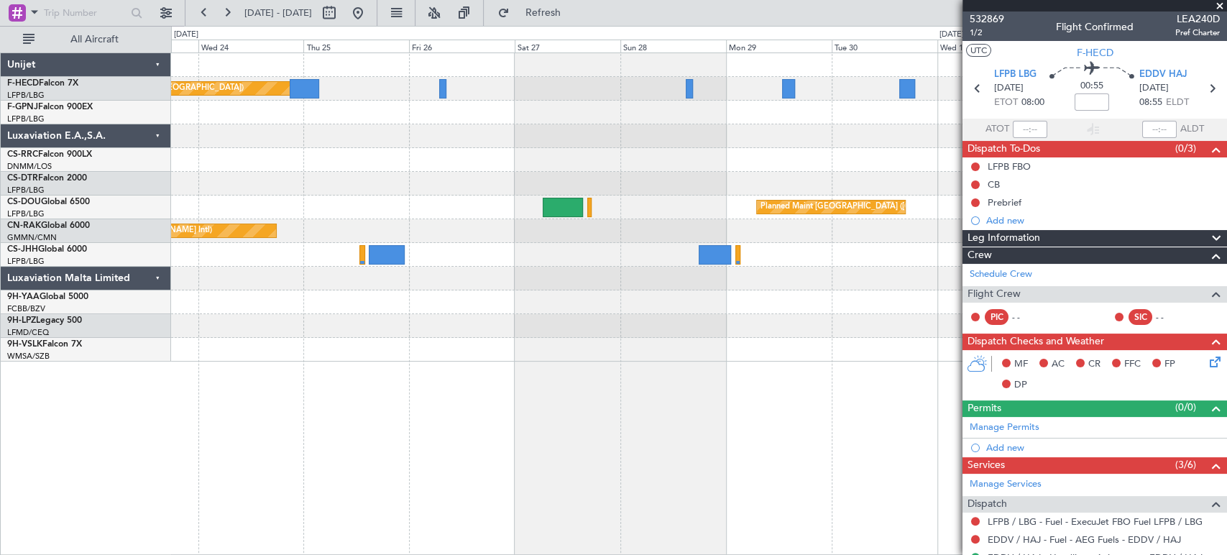
click at [320, 179] on div "Planned Maint Paris (Le Bourget) No Crew No Crew Planned Maint Paris (Le Bourge…" at bounding box center [698, 207] width 1055 height 308
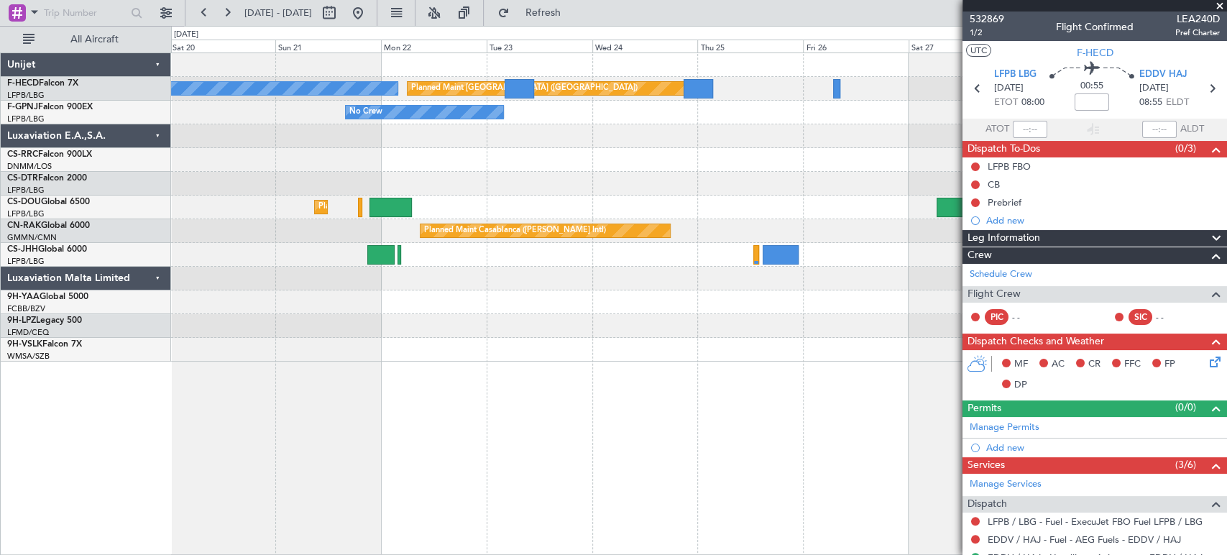
click at [882, 177] on div at bounding box center [698, 184] width 1055 height 24
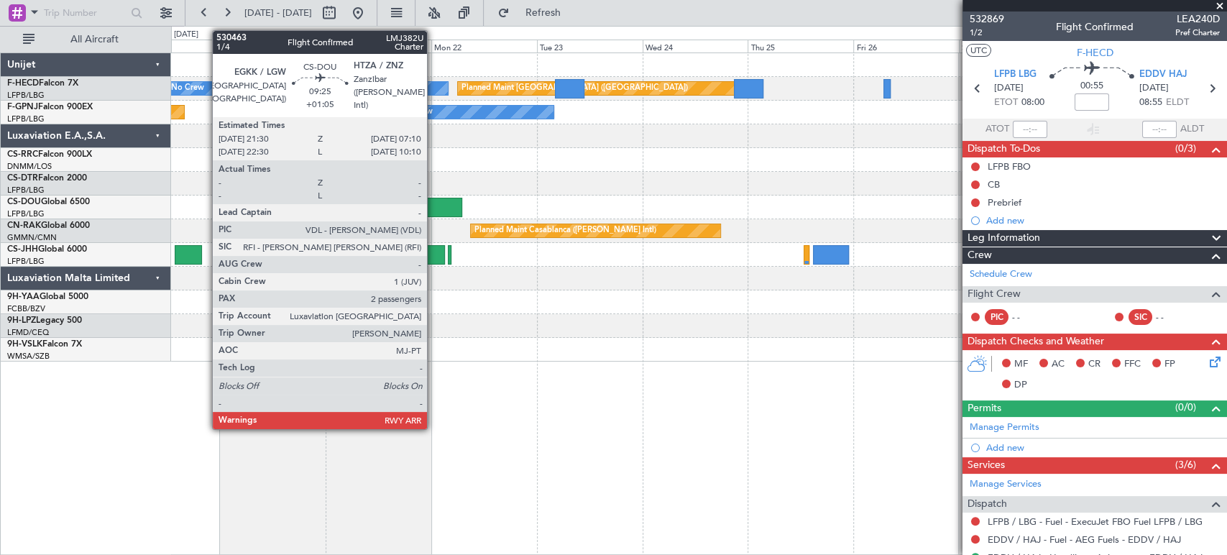
click at [853, 177] on div "Planned Maint Paris (Le Bourget) No Crew No Crew Planned Maint Paris (Le Bourge…" at bounding box center [698, 207] width 1055 height 308
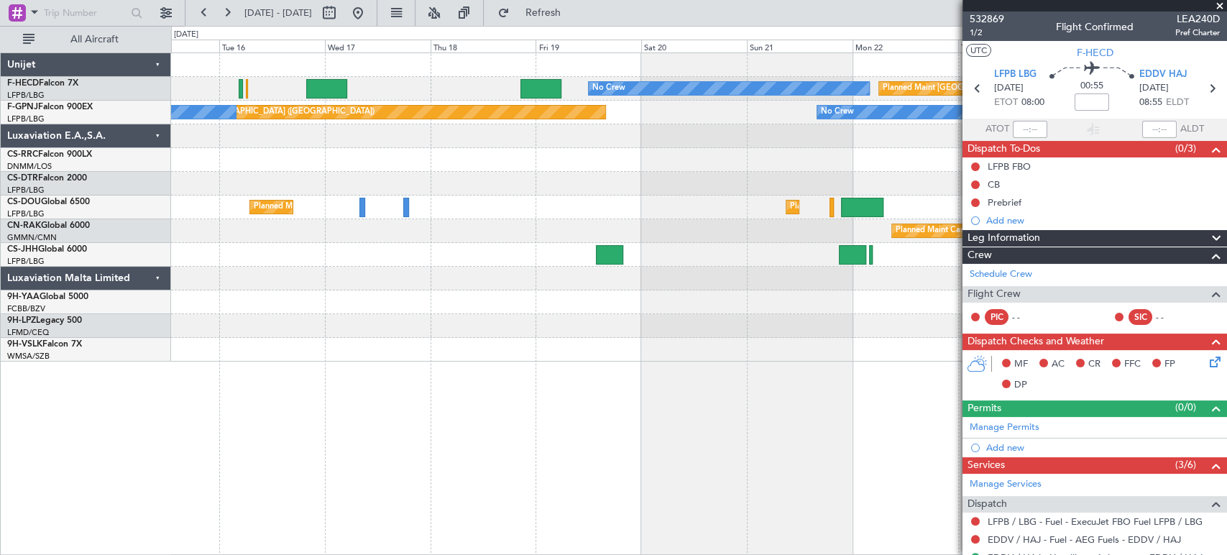
click at [778, 130] on div "Planned Maint Paris (Le Bourget) No Crew No Crew Planned Maint Paris (Le Bourge…" at bounding box center [698, 207] width 1055 height 308
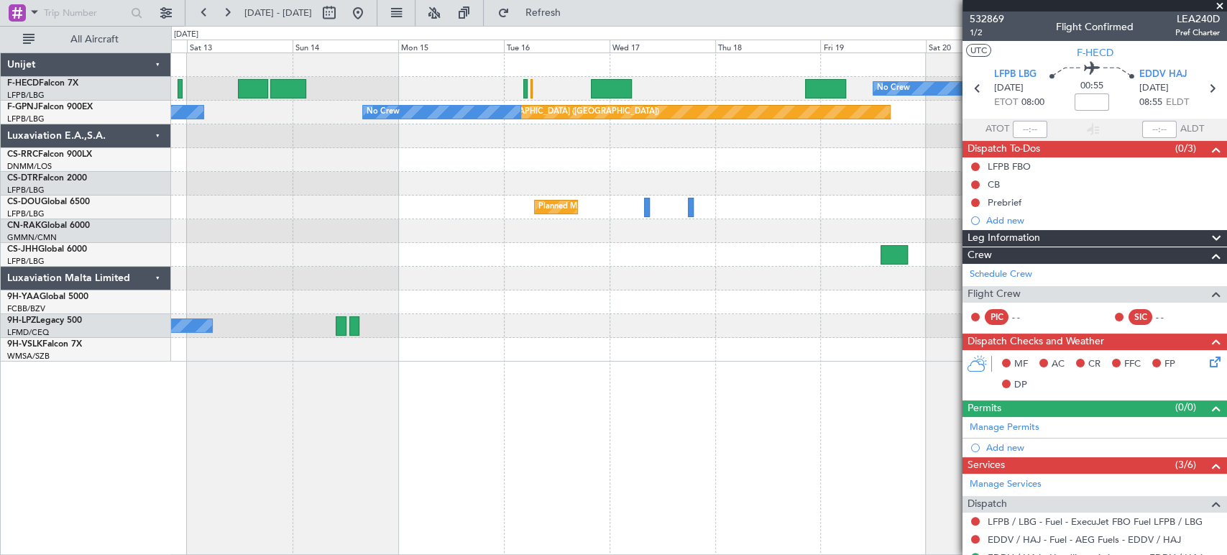
click at [966, 144] on fb-app "23 Sep 2025 - 03 Oct 2025 Refresh Quick Links All Aircraft No Crew Planned Main…" at bounding box center [613, 283] width 1227 height 544
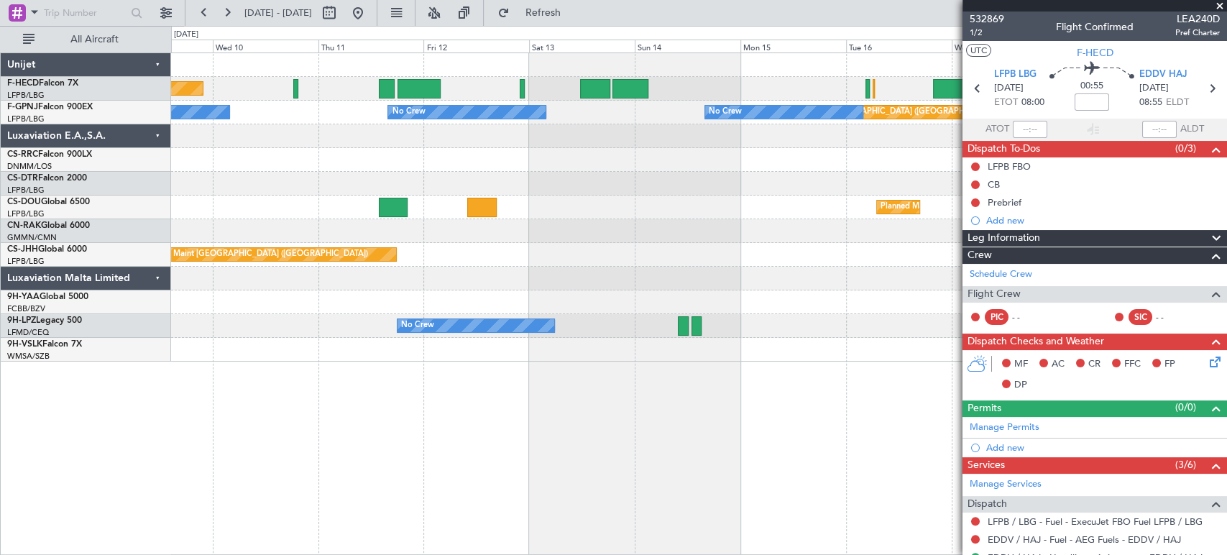
click at [737, 126] on div "No Crew Planned Maint [GEOGRAPHIC_DATA] ([GEOGRAPHIC_DATA]) Planned Maint [GEOG…" at bounding box center [698, 207] width 1055 height 308
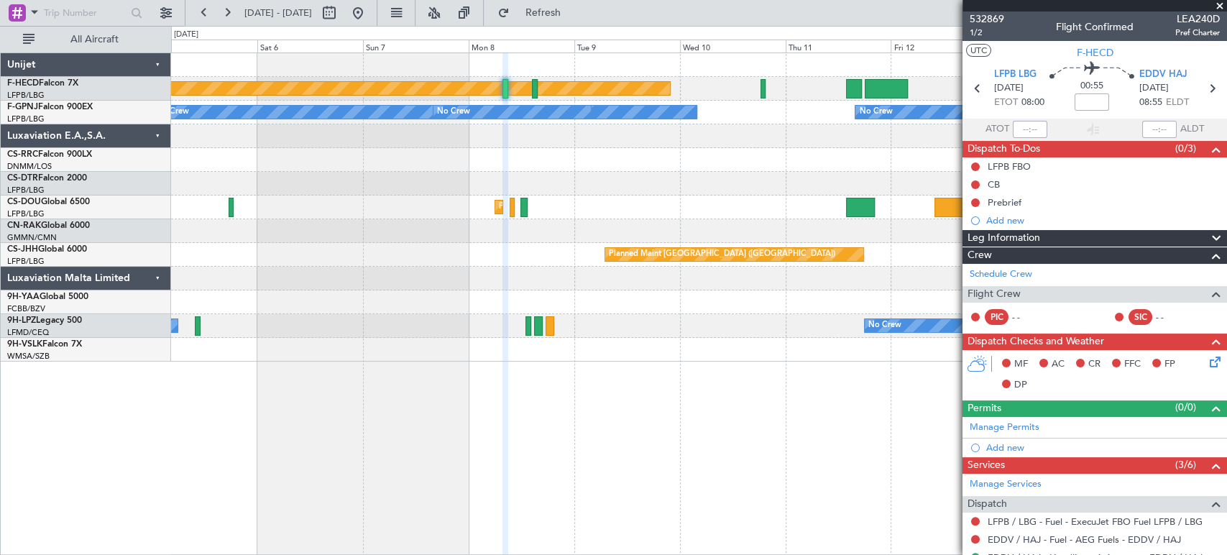
click at [665, 152] on div "Planned Maint Paris (Le Bourget) No Crew No Crew No Crew No Crew Planned Maint …" at bounding box center [698, 207] width 1055 height 308
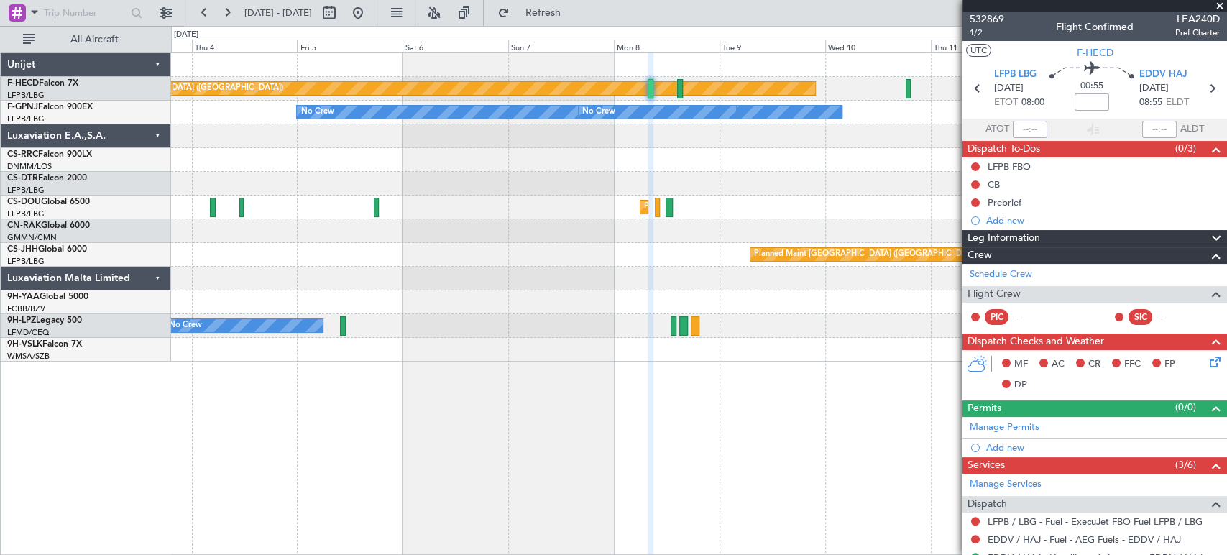
click at [628, 156] on div "Planned Maint Paris (Le Bourget) No Crew No Crew No Crew No Crew Planned Maint …" at bounding box center [698, 207] width 1055 height 308
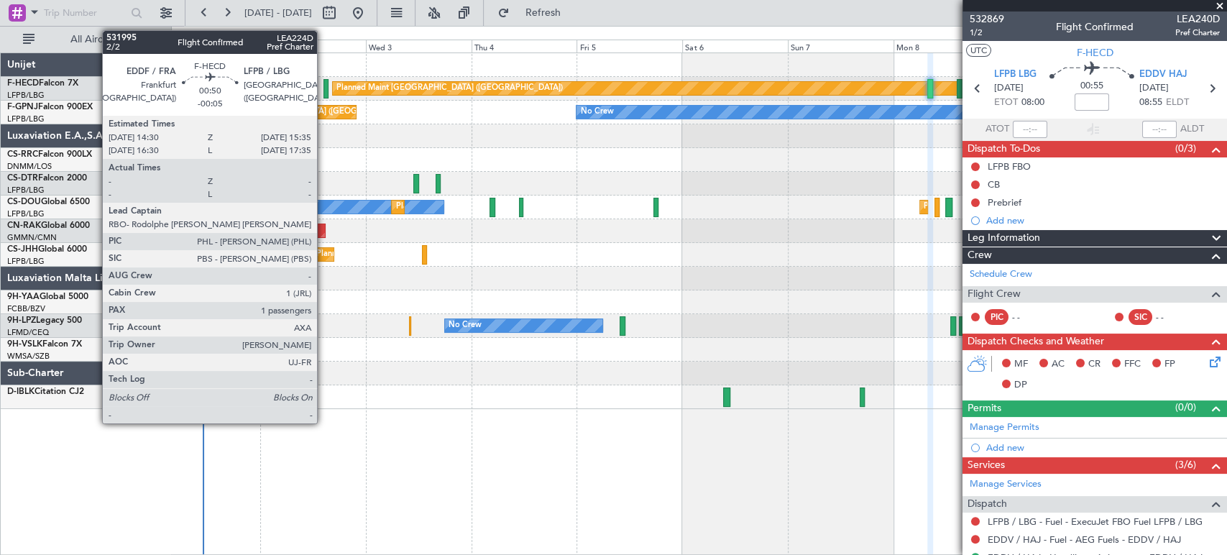
click at [324, 85] on div at bounding box center [325, 88] width 5 height 19
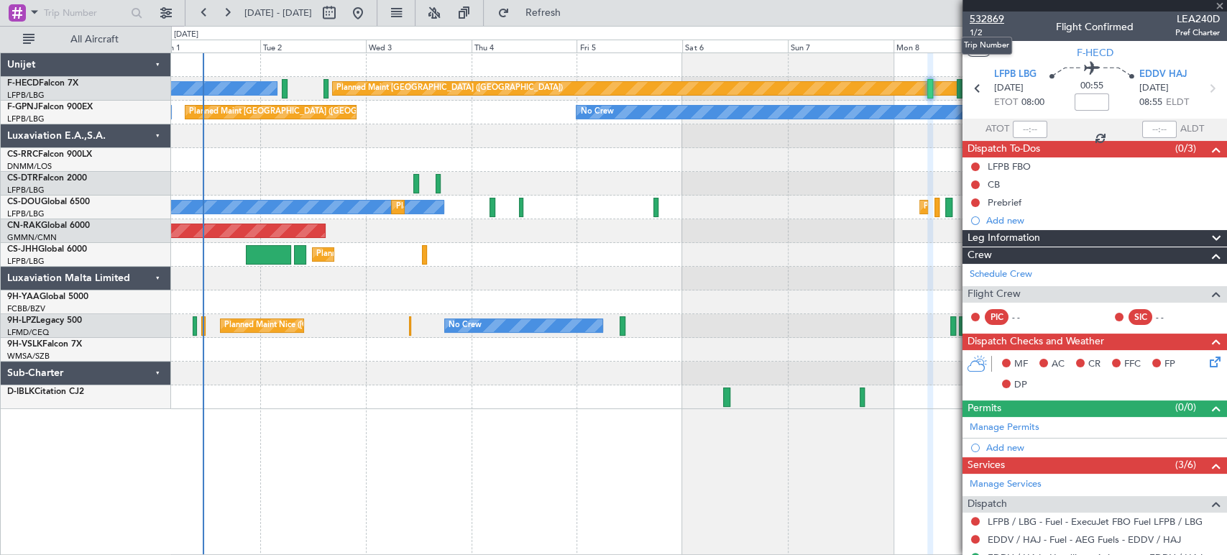
click at [984, 19] on span "532869" at bounding box center [986, 18] width 34 height 15
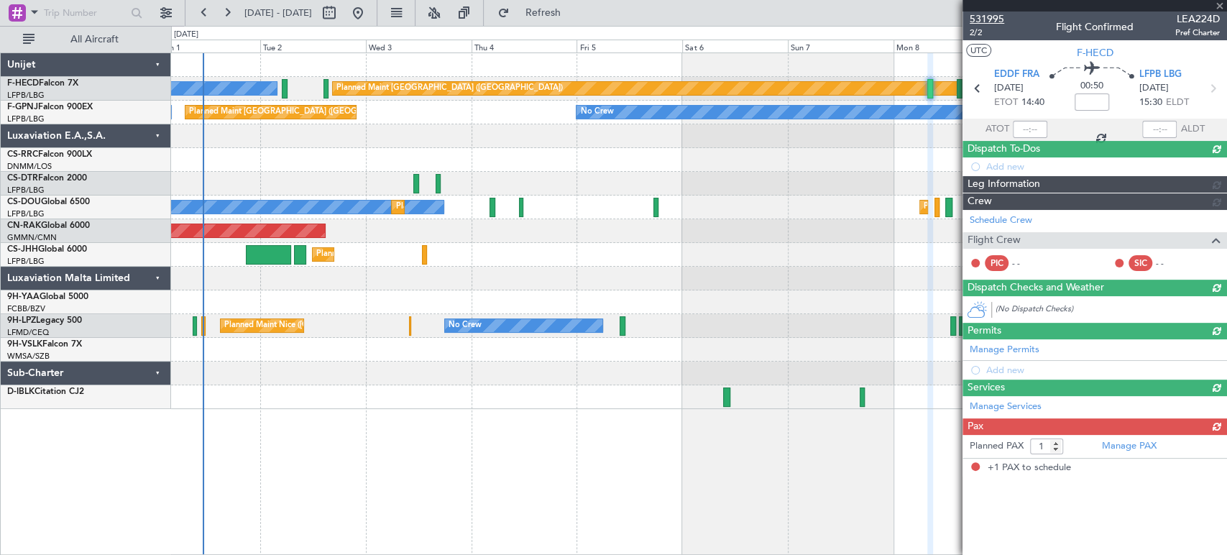
type input "-00:05"
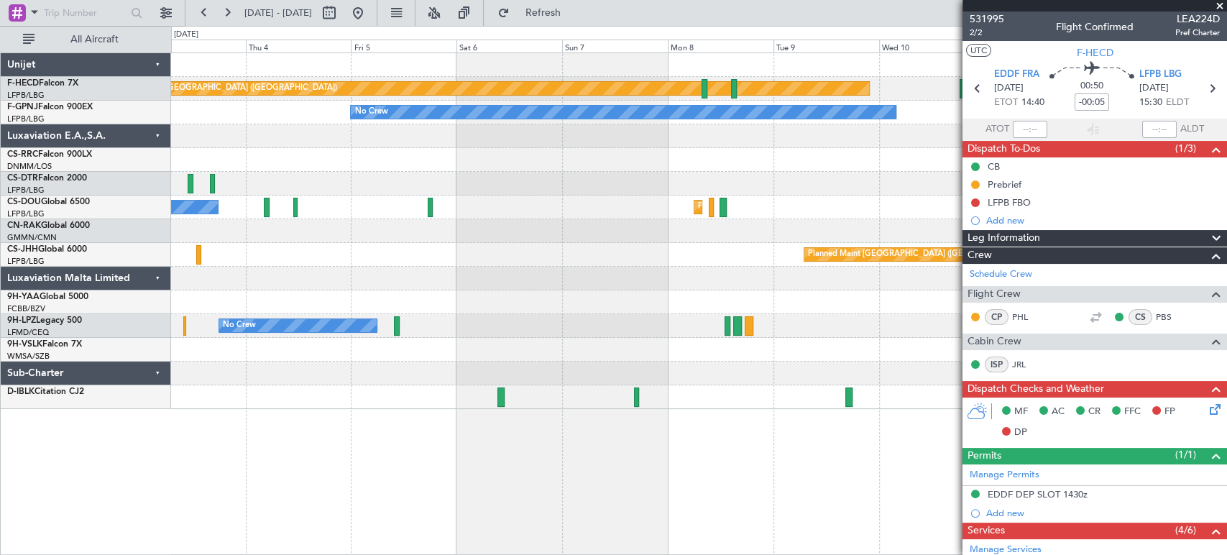
click at [262, 267] on div at bounding box center [698, 279] width 1055 height 24
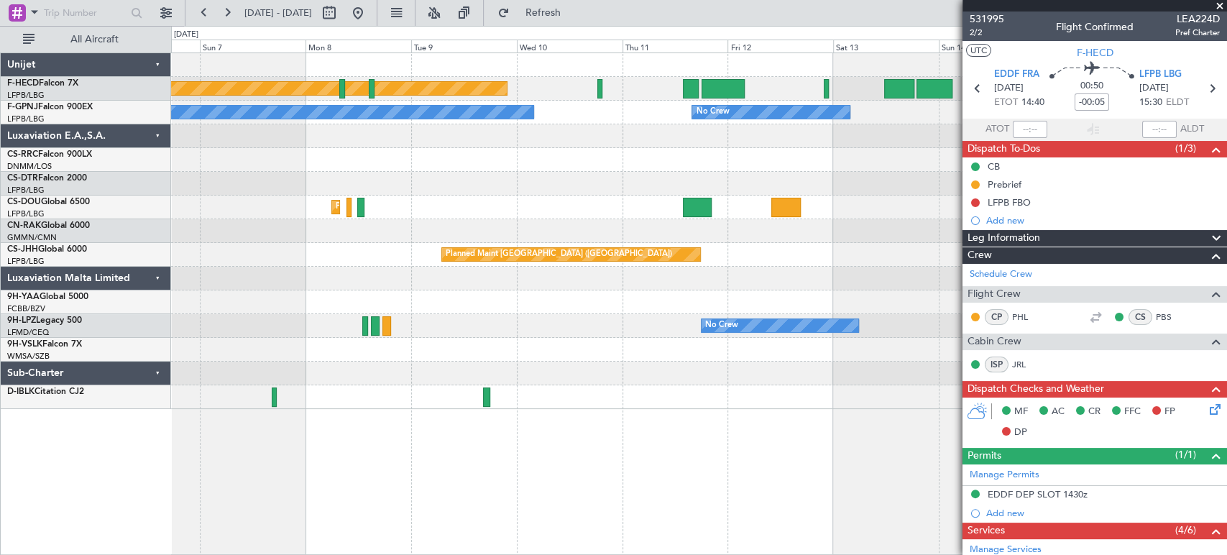
click at [370, 267] on div at bounding box center [698, 279] width 1055 height 24
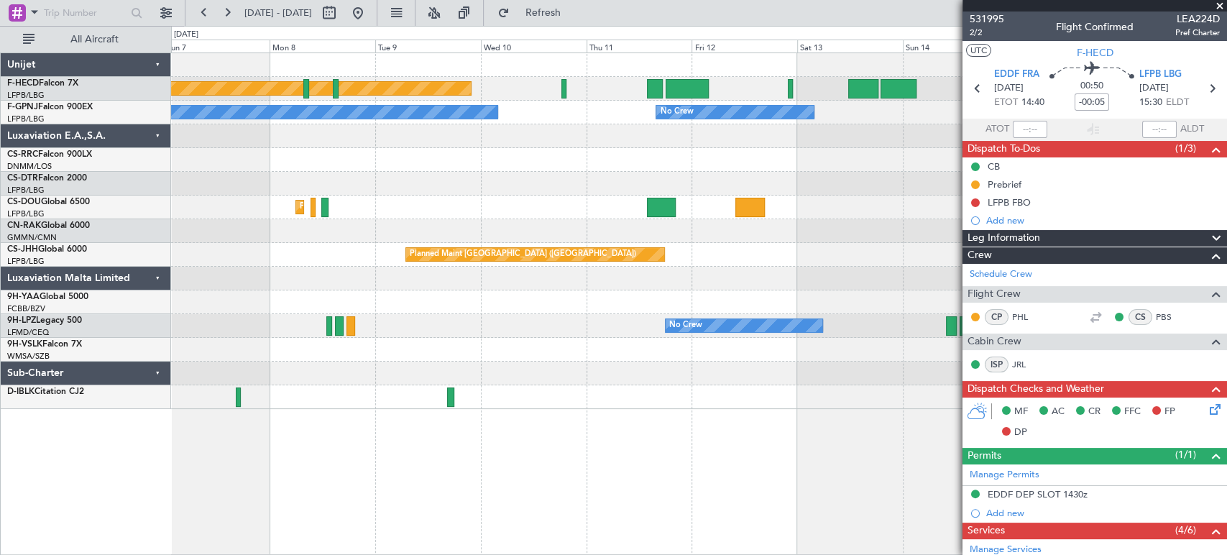
click at [71, 223] on div "Planned Maint Paris (Le Bourget) No Crew No Crew No Crew No Crew No Crew Planne…" at bounding box center [613, 290] width 1227 height 529
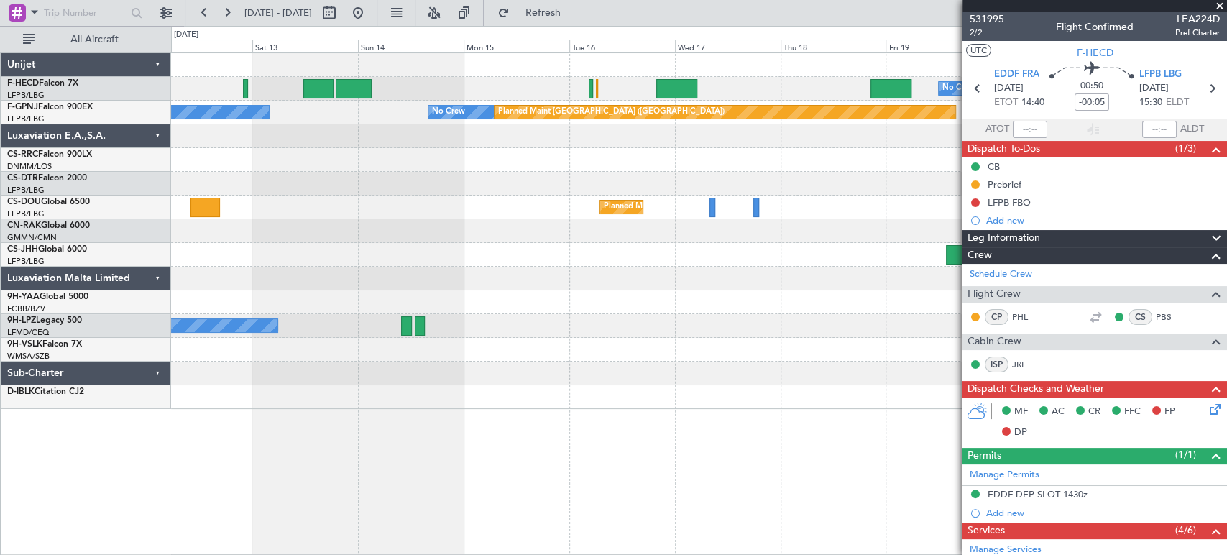
click at [198, 217] on div "No Crew Planned Maint Paris (Le Bourget) Planned Maint Paris (Le Bourget) No Cr…" at bounding box center [698, 231] width 1055 height 356
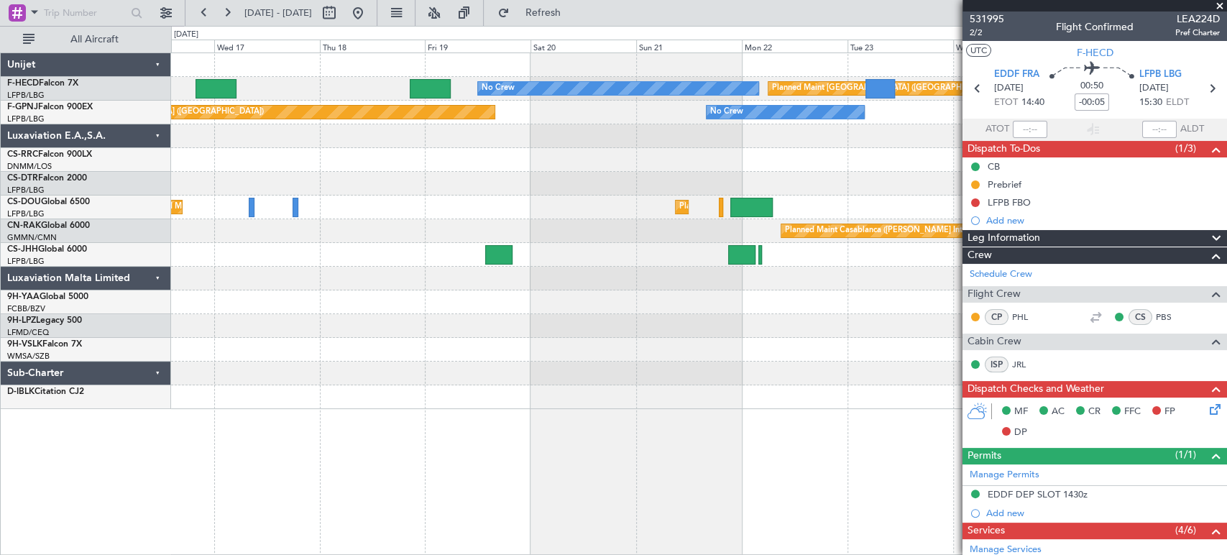
click at [287, 216] on div "Planned Maint Paris (Le Bourget) Planned Maint Paris (Le Bourget)" at bounding box center [698, 207] width 1055 height 24
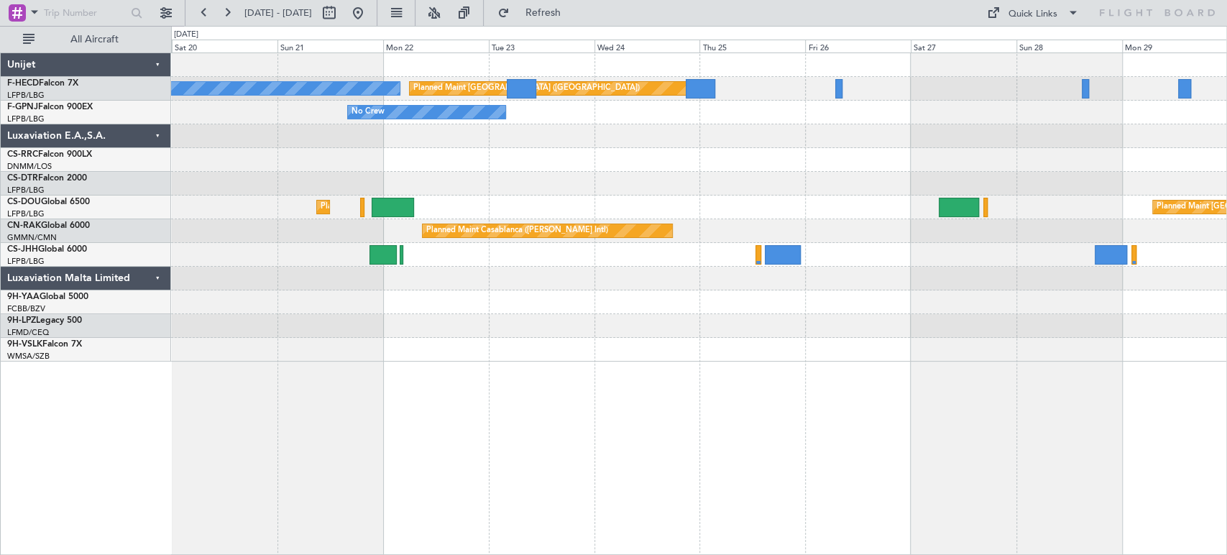
click at [45, 209] on div "Planned Maint Paris (Le Bourget) No Crew No Crew Planned Maint Paris (Le Bourge…" at bounding box center [613, 290] width 1227 height 529
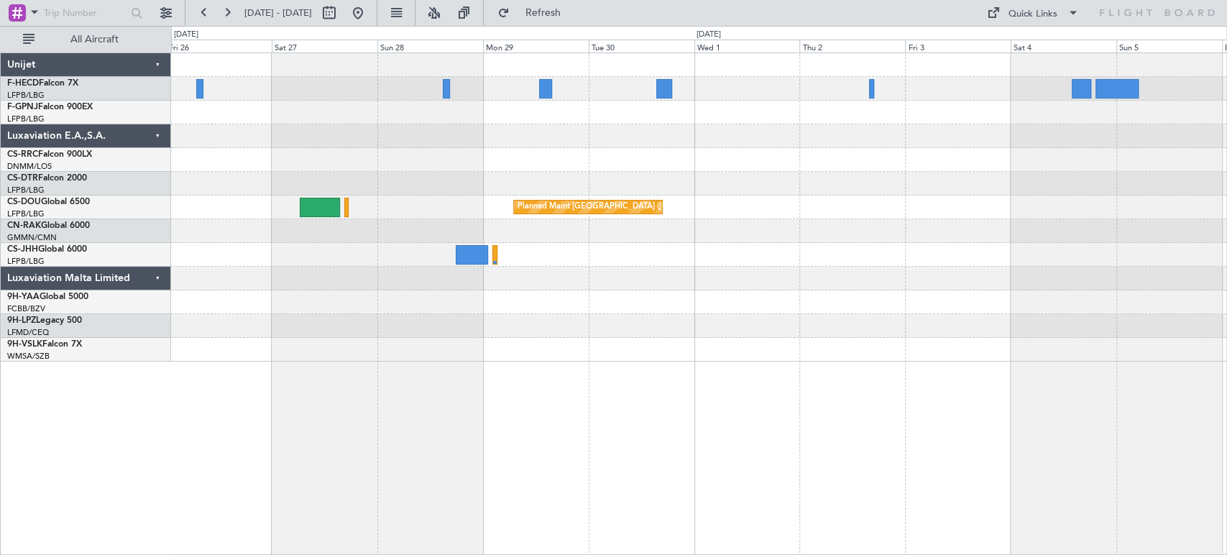
click at [287, 203] on div "Planned Maint Paris (Le Bourget) Planned Maint Paris (Le Bourget) Planned Maint…" at bounding box center [698, 207] width 1055 height 308
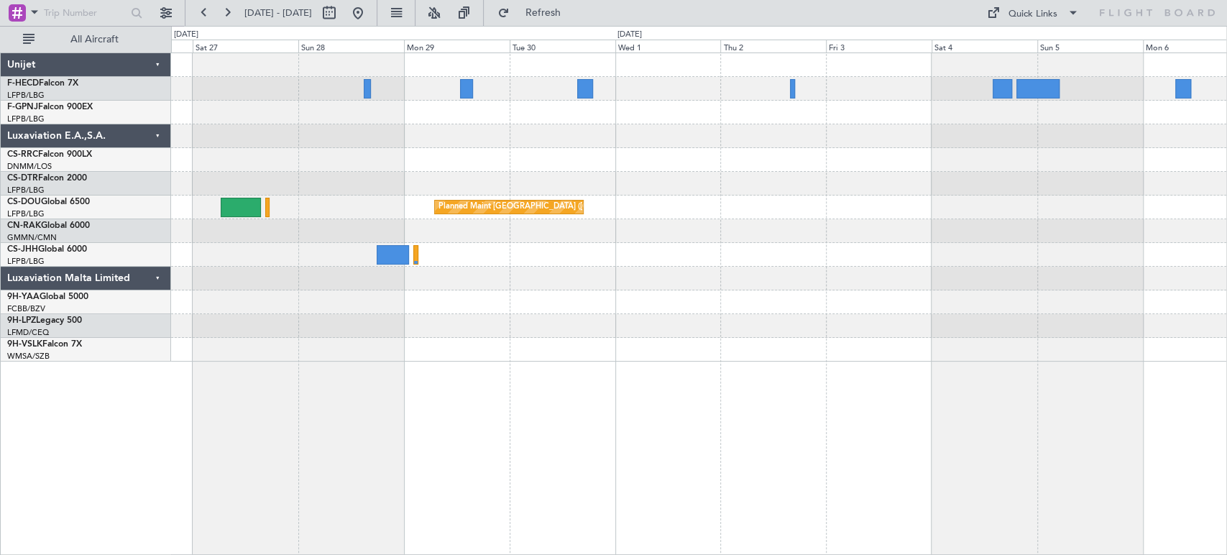
click at [703, 139] on div "Planned Maint Paris (Le Bourget) Planned Maint Paris (Le Bourget) Planned Maint…" at bounding box center [698, 207] width 1055 height 308
click at [369, 14] on button at bounding box center [357, 12] width 23 height 23
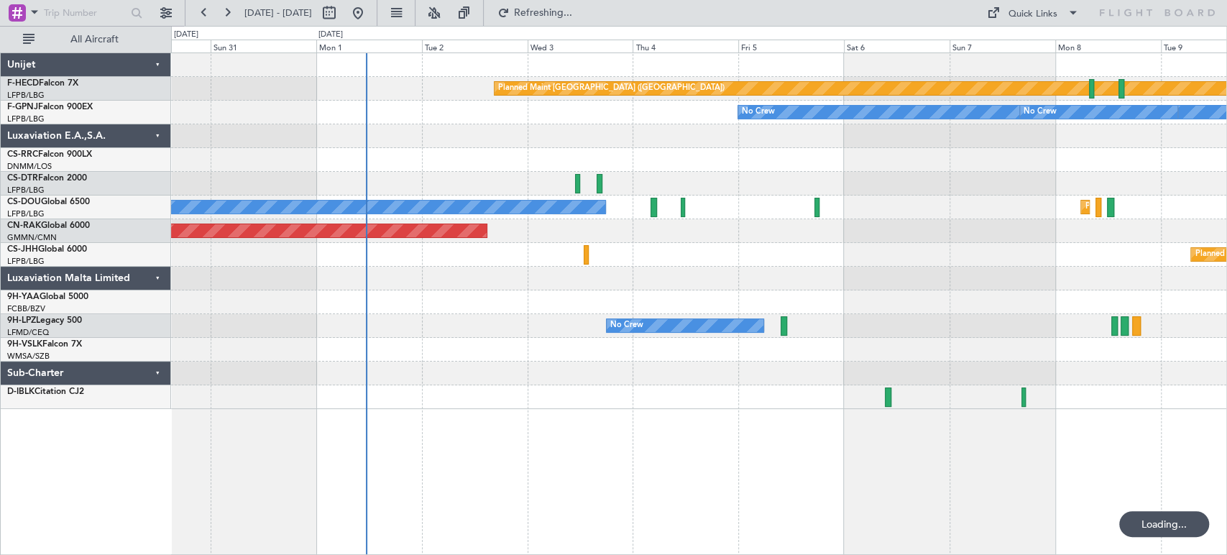
click at [397, 135] on div at bounding box center [698, 136] width 1055 height 24
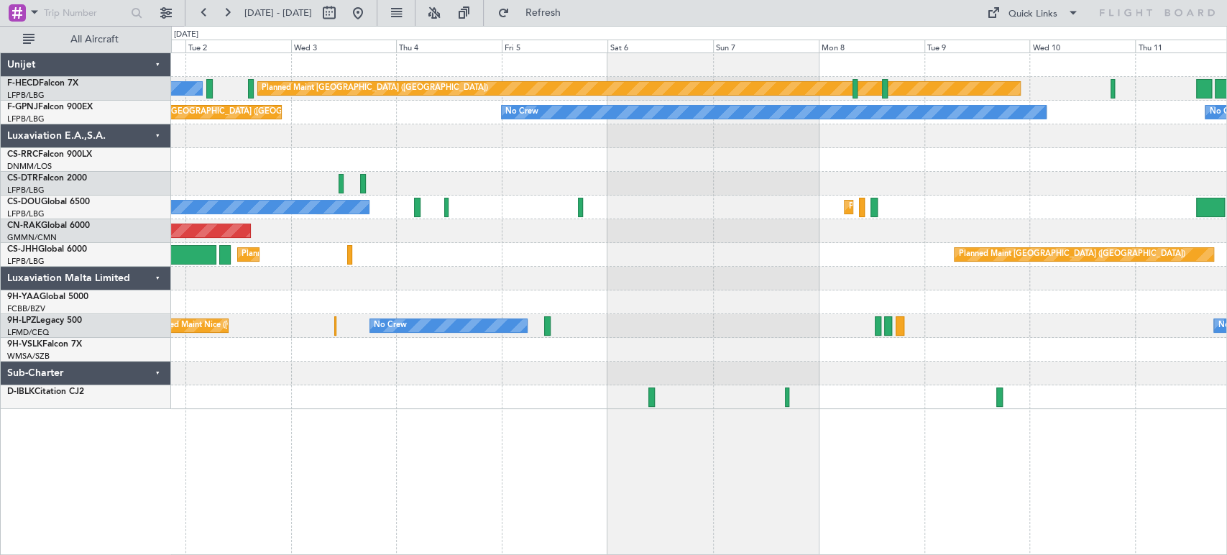
click at [560, 154] on div "Planned Maint Paris (Le Bourget) No Crew No Crew No Crew Planned Maint Paris (L…" at bounding box center [698, 231] width 1055 height 356
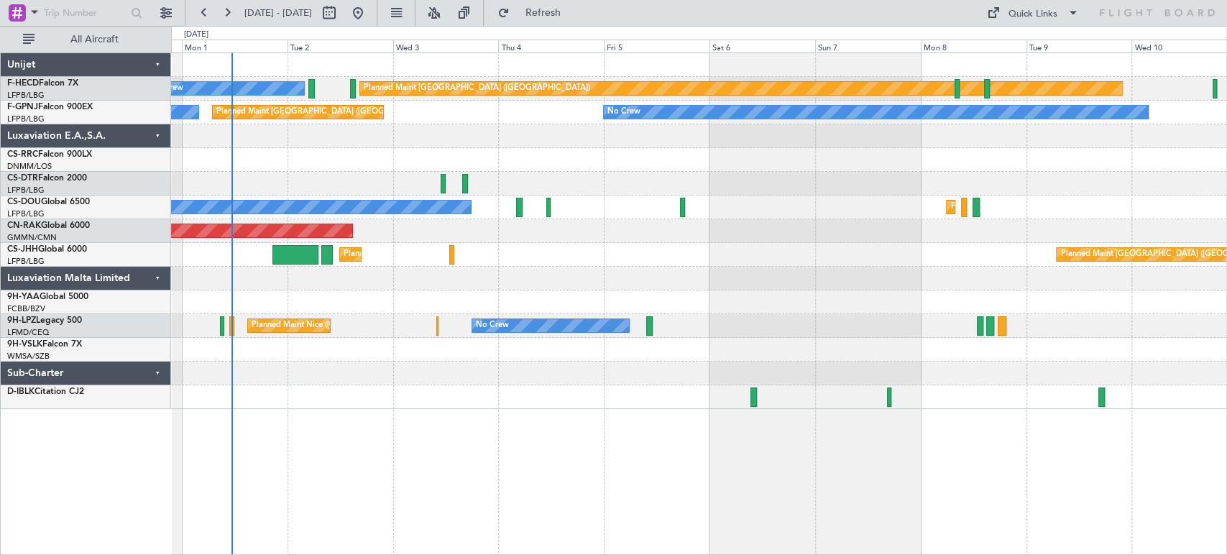
click at [420, 153] on div "Planned Maint Paris (Le Bourget) No Crew No Crew No Crew Planned Maint Paris (L…" at bounding box center [698, 231] width 1055 height 356
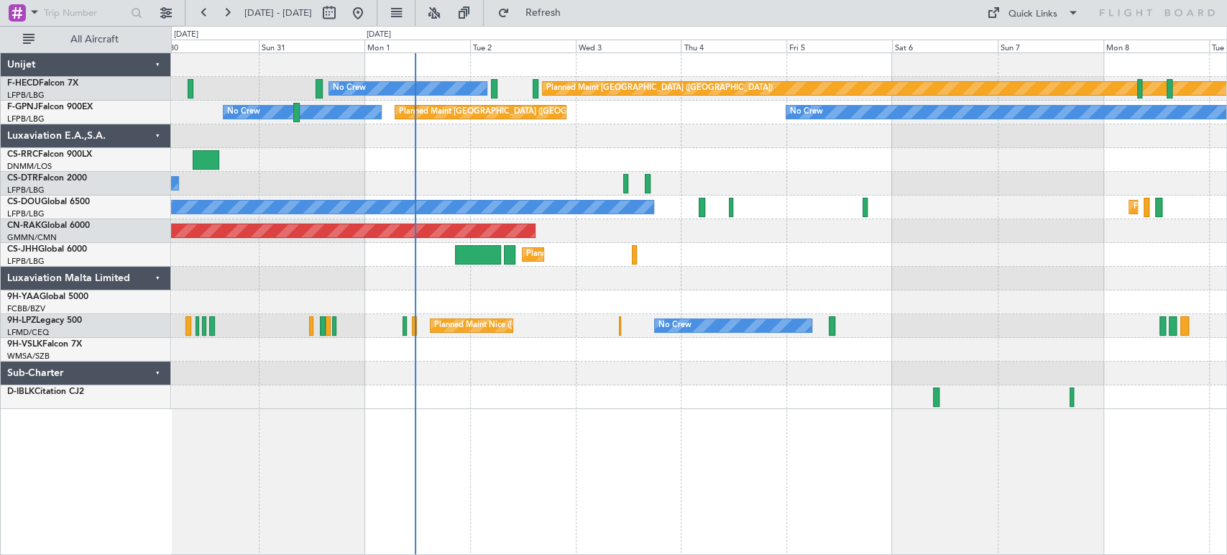
click at [530, 83] on div "Planned Maint [GEOGRAPHIC_DATA] ([GEOGRAPHIC_DATA]) No Crew" at bounding box center [698, 89] width 1055 height 24
click at [442, 77] on div "Planned Maint [GEOGRAPHIC_DATA] ([GEOGRAPHIC_DATA]) No Crew" at bounding box center [698, 89] width 1055 height 24
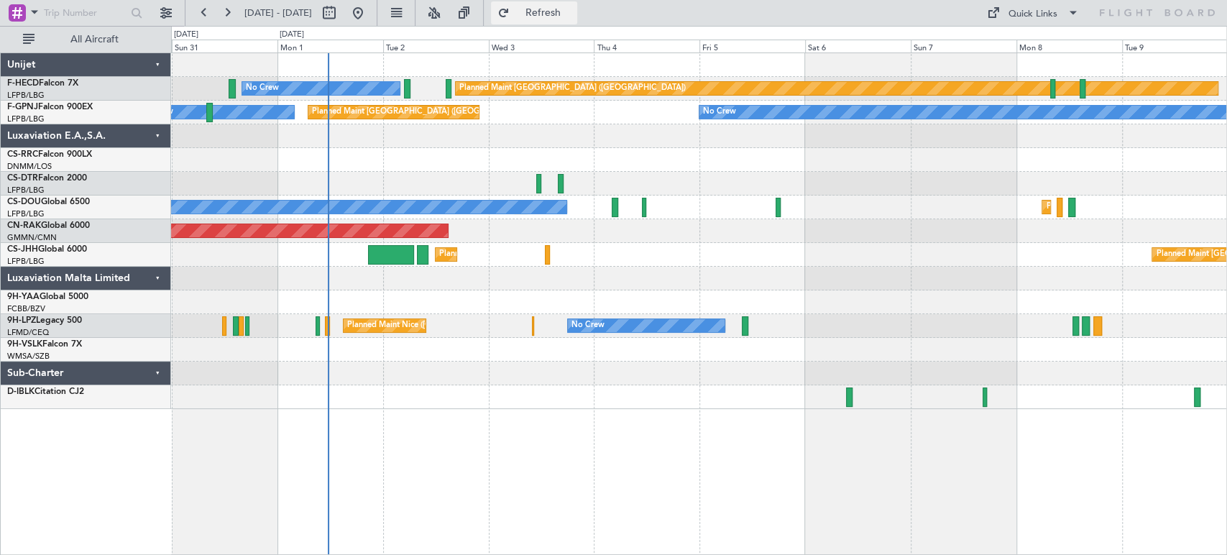
click at [573, 16] on span "Refresh" at bounding box center [542, 13] width 60 height 10
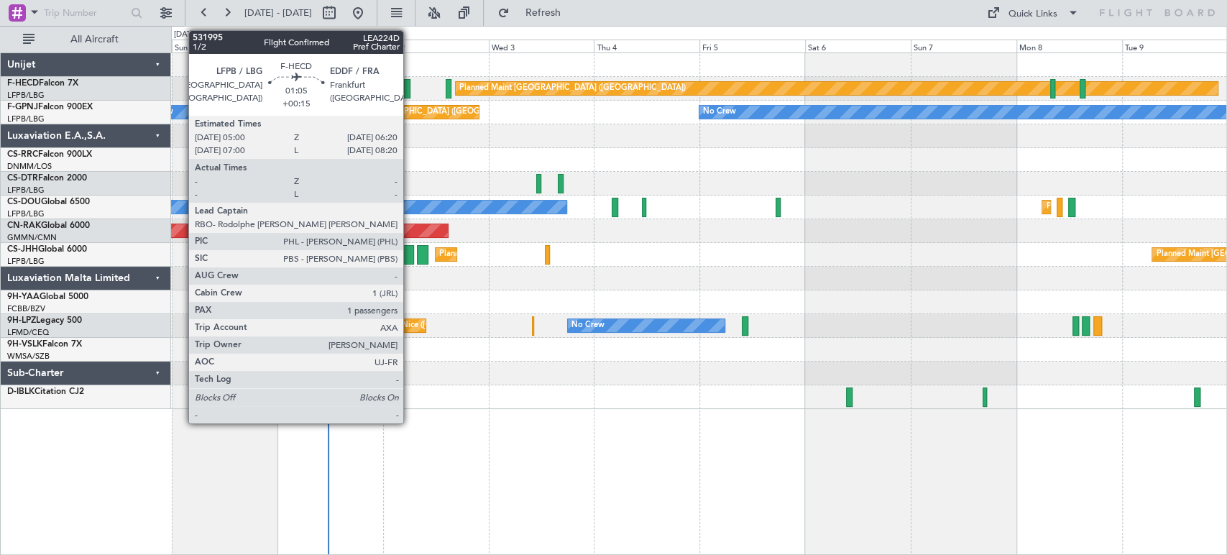
click at [410, 85] on div at bounding box center [407, 88] width 6 height 19
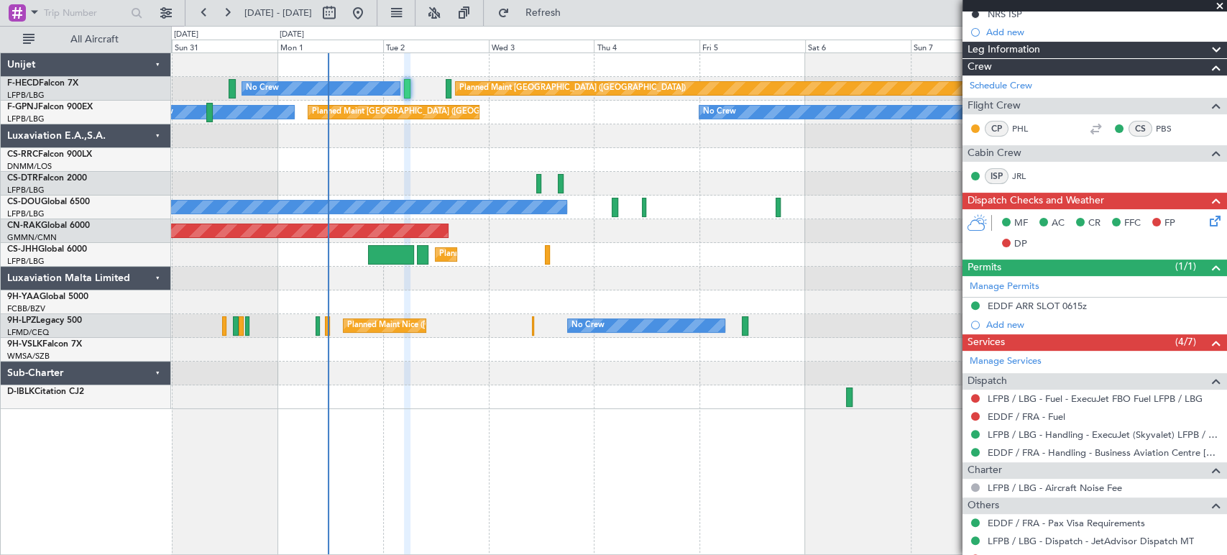
scroll to position [239, 0]
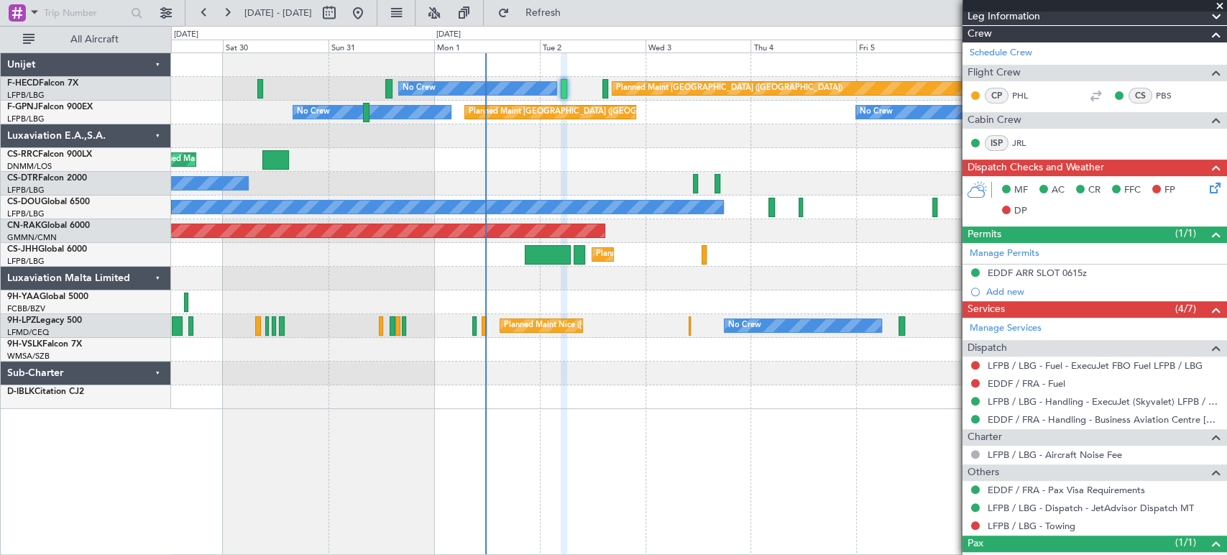
click at [615, 148] on div "Planned Maint Paris (Le Bourget) No Crew Planned Maint Paris (Le Bourget) No Cr…" at bounding box center [698, 231] width 1055 height 356
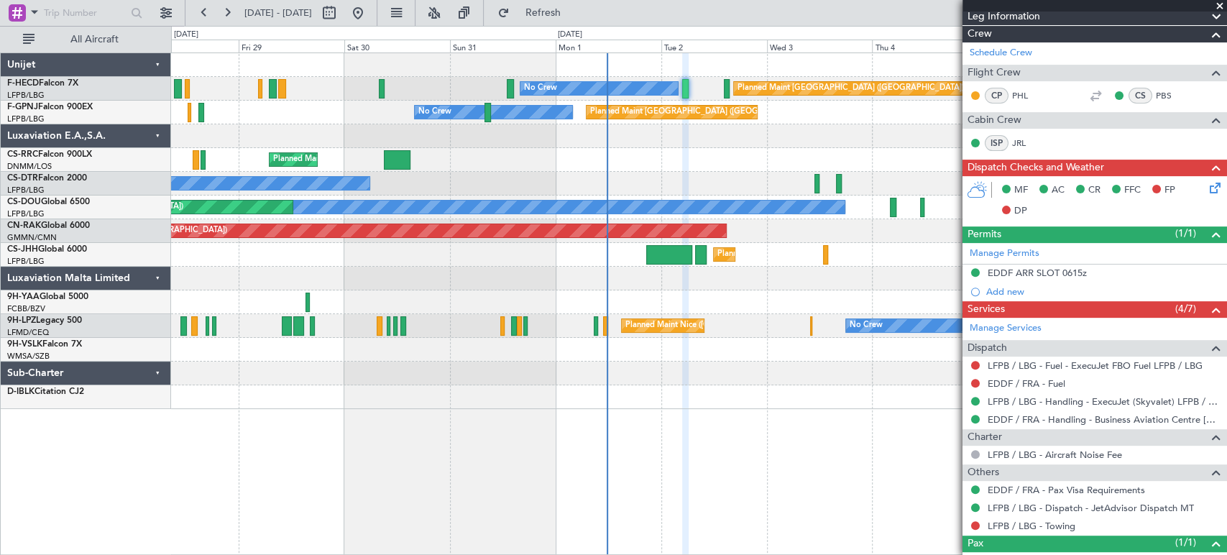
click at [483, 156] on div "Planned Maint Paris (Le Bourget) No Crew No Crew Planned Maint Paris (Le Bourge…" at bounding box center [698, 231] width 1055 height 356
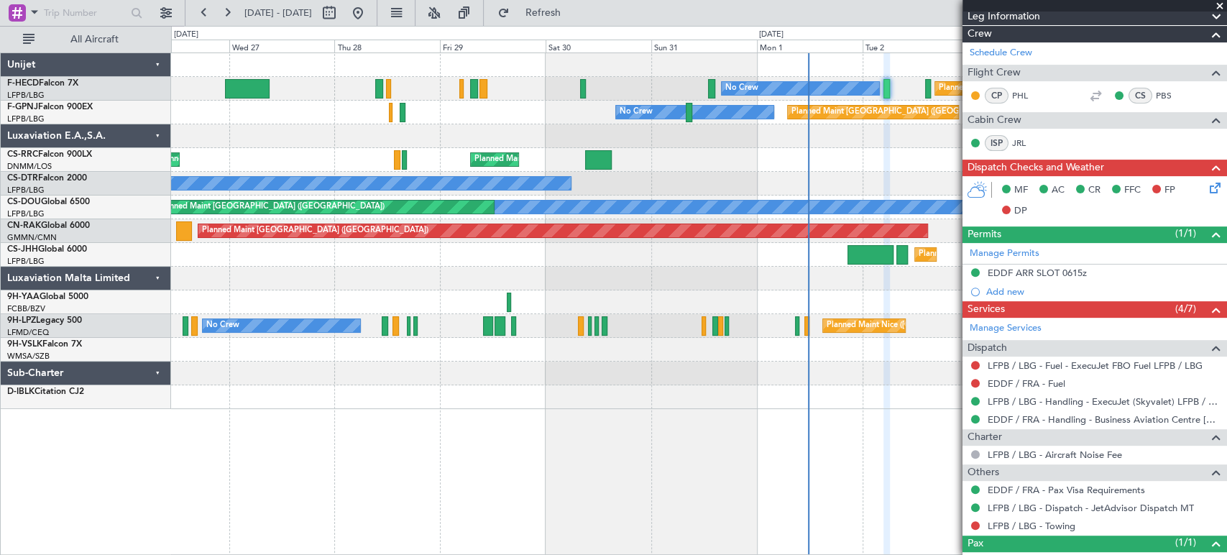
click at [502, 151] on div "Planned Maint Paris (Le Bourget) No Crew No Crew Planned Maint Paris (Le Bourge…" at bounding box center [698, 231] width 1055 height 356
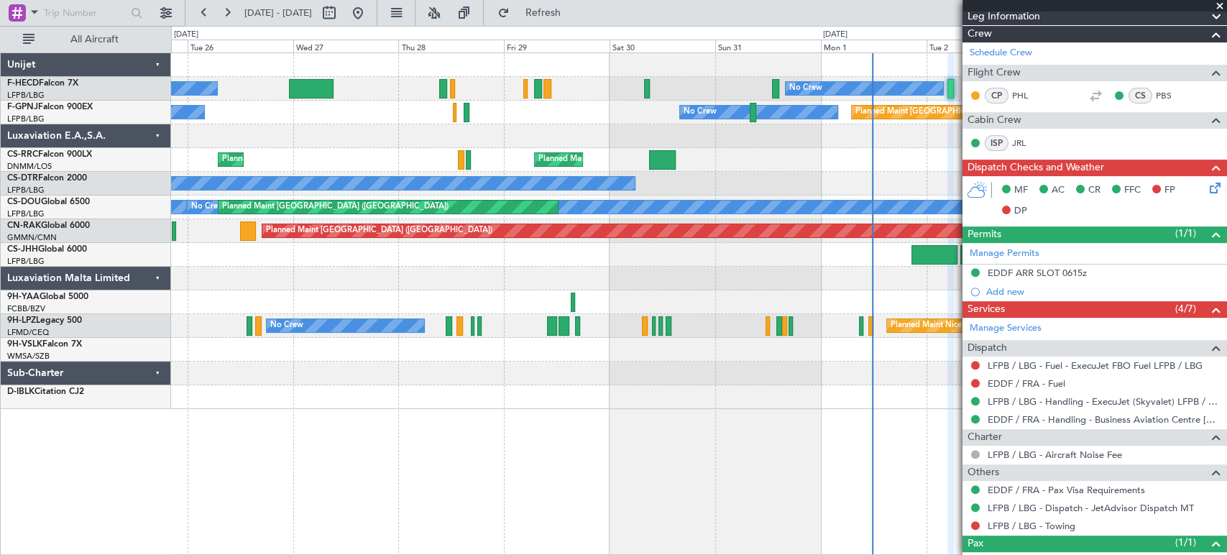
click at [571, 148] on div "Planned Maint Paris (Le Bourget) No Crew No Crew Planned Maint Paris (Le Bourge…" at bounding box center [698, 231] width 1055 height 356
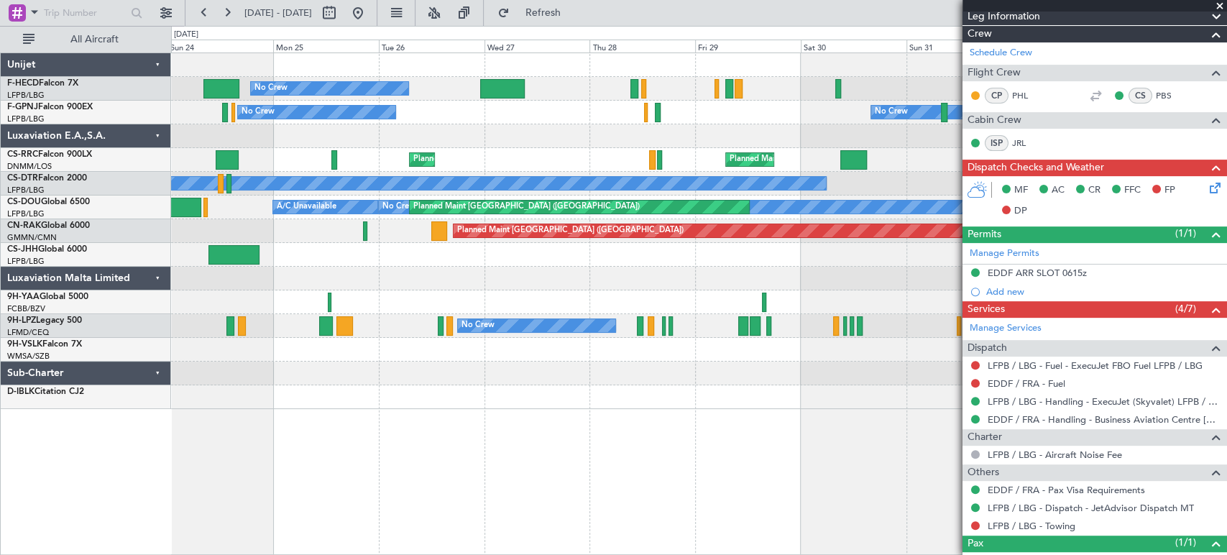
click at [584, 149] on div "Planned Maint Paris (Le Bourget) No Crew No Crew Planned Maint Paris (Le Bourge…" at bounding box center [698, 231] width 1055 height 356
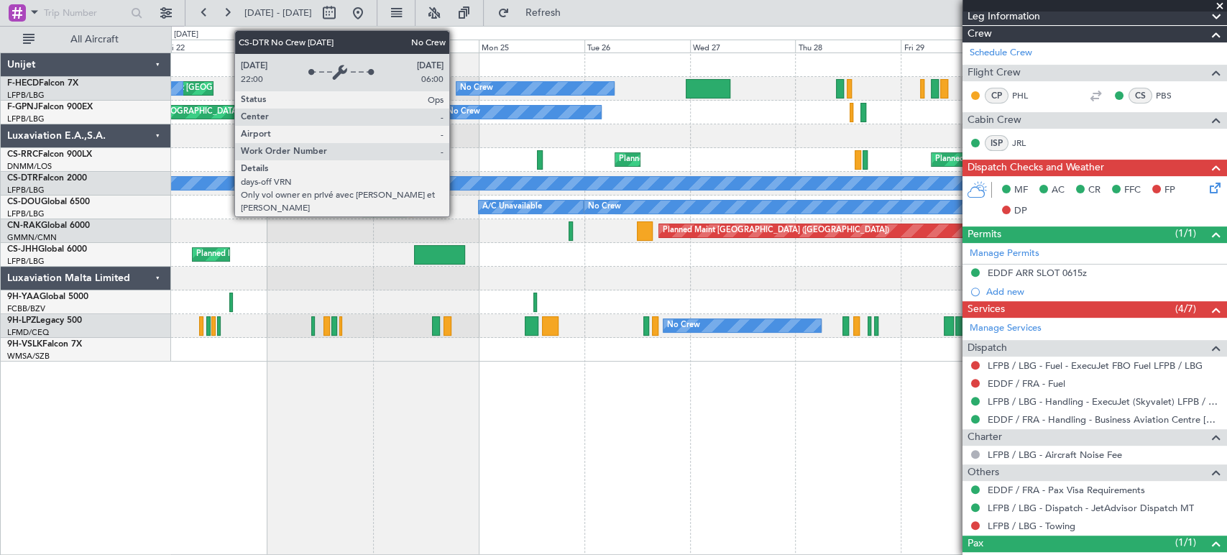
click at [843, 188] on div "No Crew" at bounding box center [434, 183] width 1195 height 13
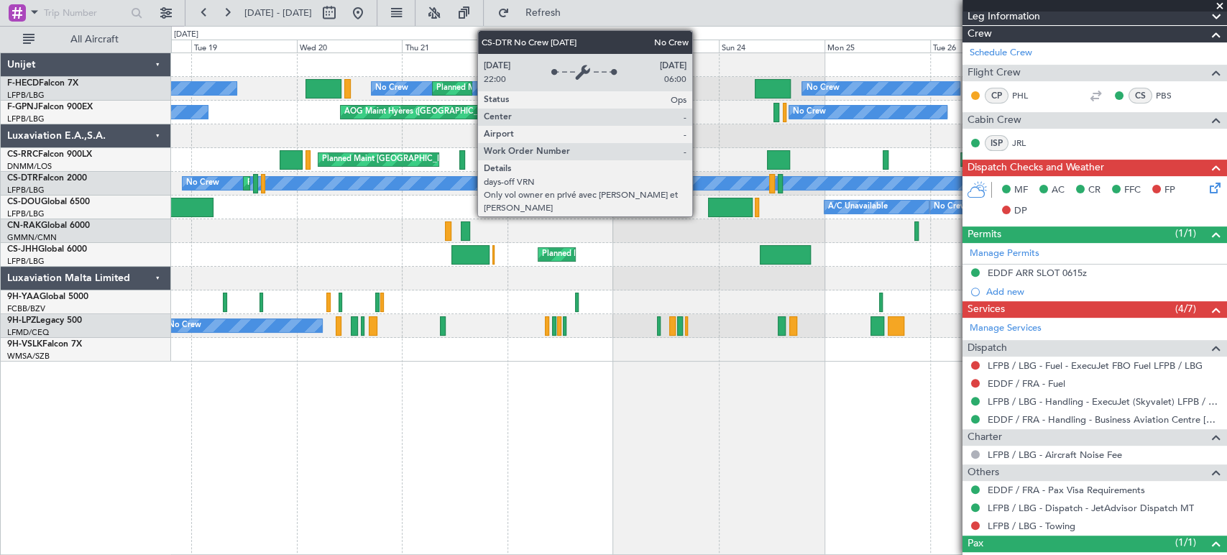
click at [44, 170] on div "No Crew Planned Maint Paris (Le Bourget) No Crew Planned Maint Paris (Le Bourge…" at bounding box center [613, 290] width 1227 height 529
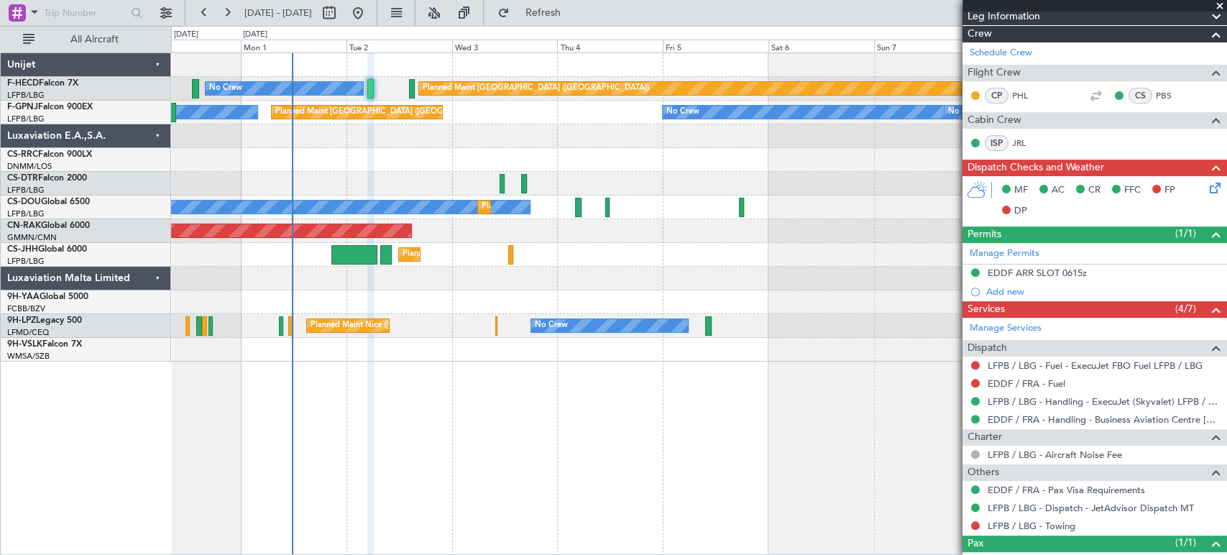
click at [0, 176] on html "22 Aug 2025 - 01 Sep 2025 Refresh Quick Links All Aircraft No Crew Planned Main…" at bounding box center [613, 277] width 1227 height 555
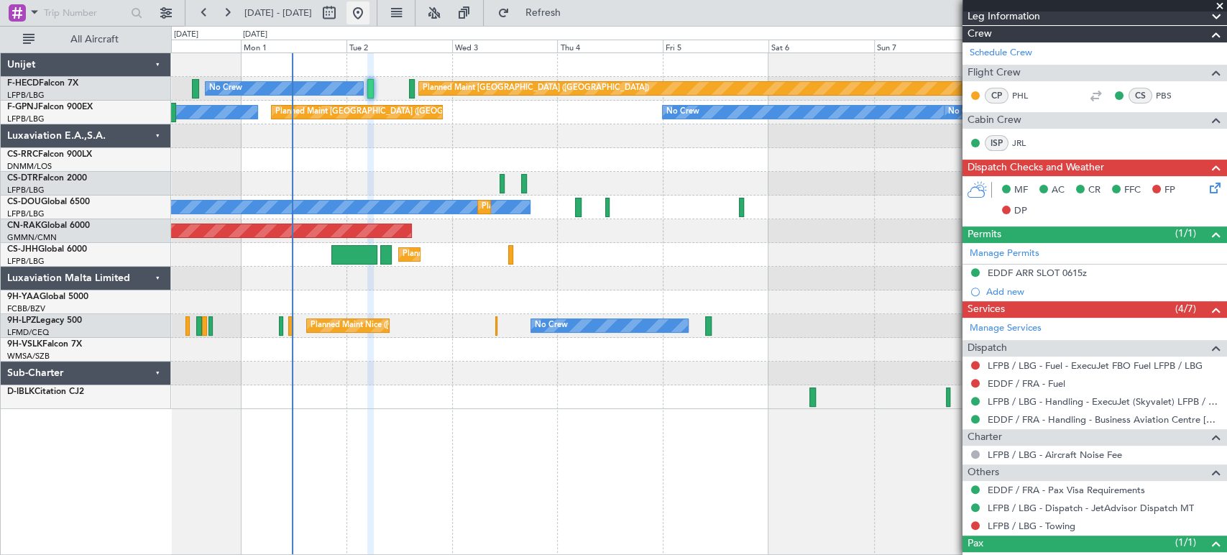
click at [369, 9] on button at bounding box center [357, 12] width 23 height 23
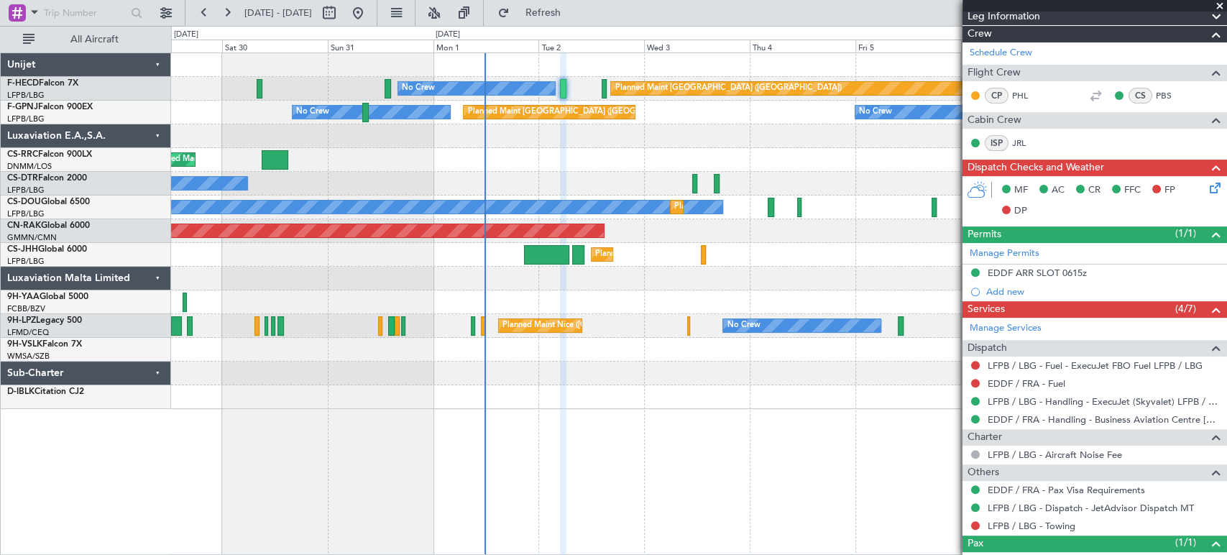
click at [507, 241] on div "Planned Maint [GEOGRAPHIC_DATA] ([GEOGRAPHIC_DATA])" at bounding box center [698, 231] width 1055 height 24
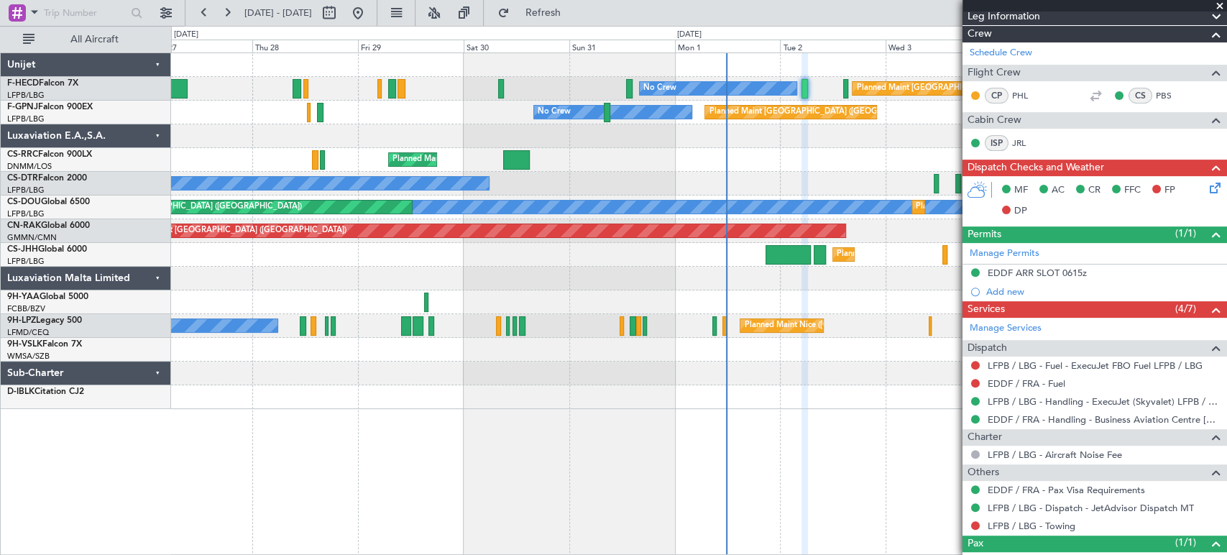
click at [773, 183] on div "No Crew Planned Maint Paris (Le Bourget) No Crew No Crew Planned Maint Paris (L…" at bounding box center [698, 231] width 1055 height 356
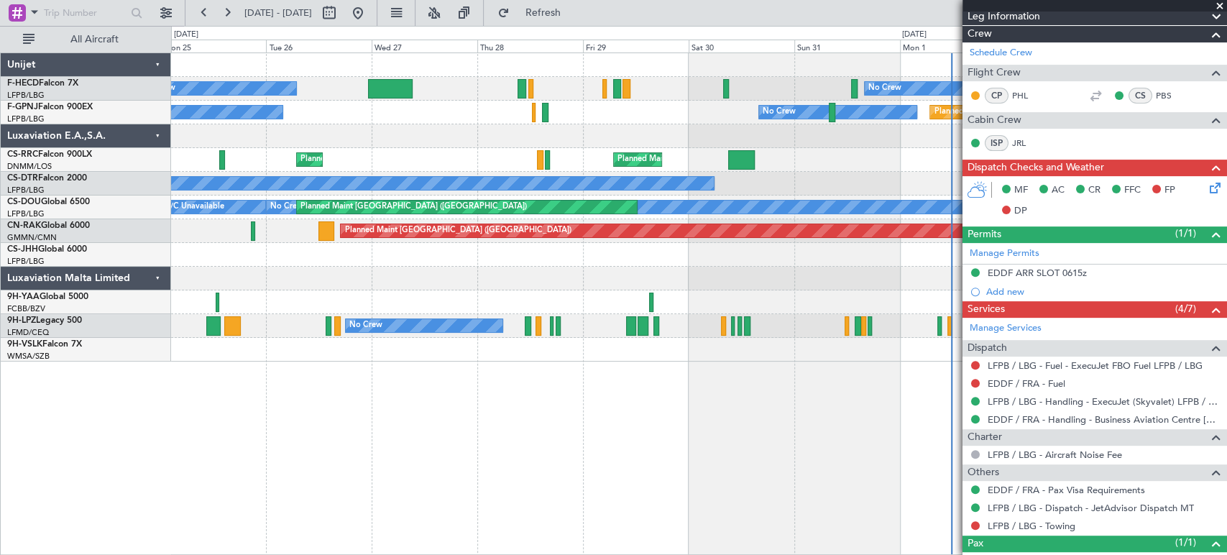
click at [822, 178] on div "No Crew Planned Maint Paris (Le Bourget) No Crew No Crew Planned Maint Paris (L…" at bounding box center [698, 207] width 1055 height 308
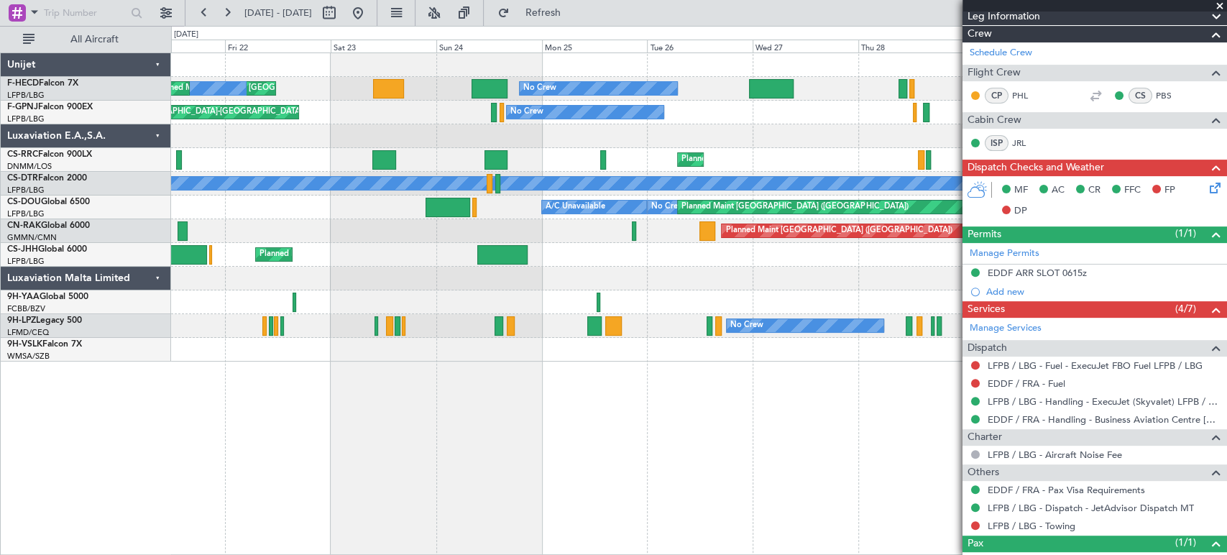
click at [693, 165] on div "Planned Maint Paris (Le Bourget) Planned Maint Paris (Le Bourget) Planned Maint…" at bounding box center [698, 160] width 1055 height 24
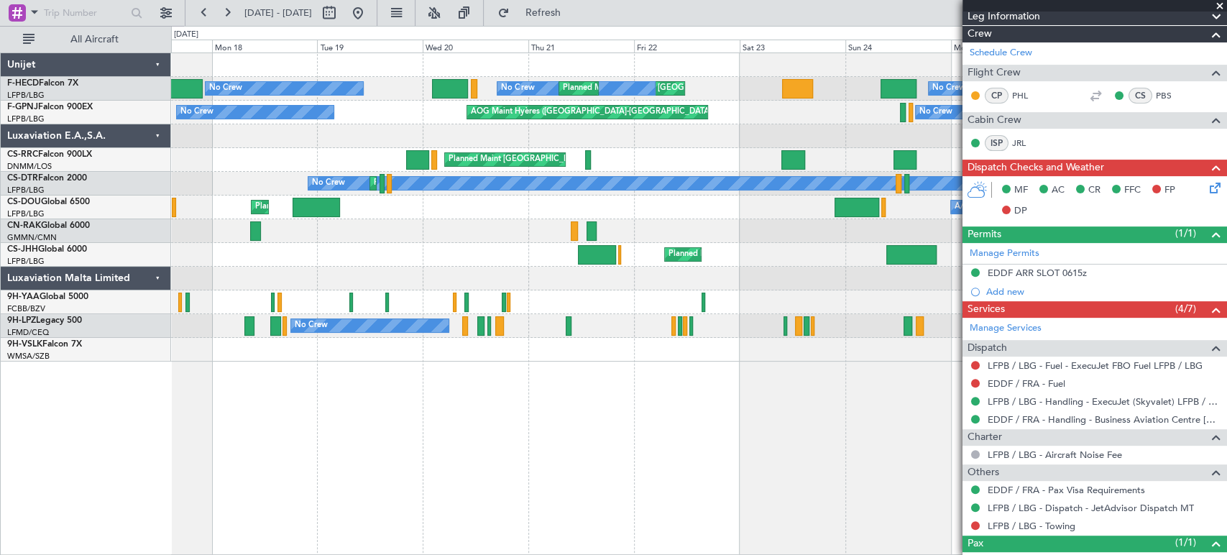
click at [677, 171] on div "No Crew Planned Maint Paris (Le Bourget) No Crew Planned Maint Paris (Le Bourge…" at bounding box center [698, 207] width 1055 height 308
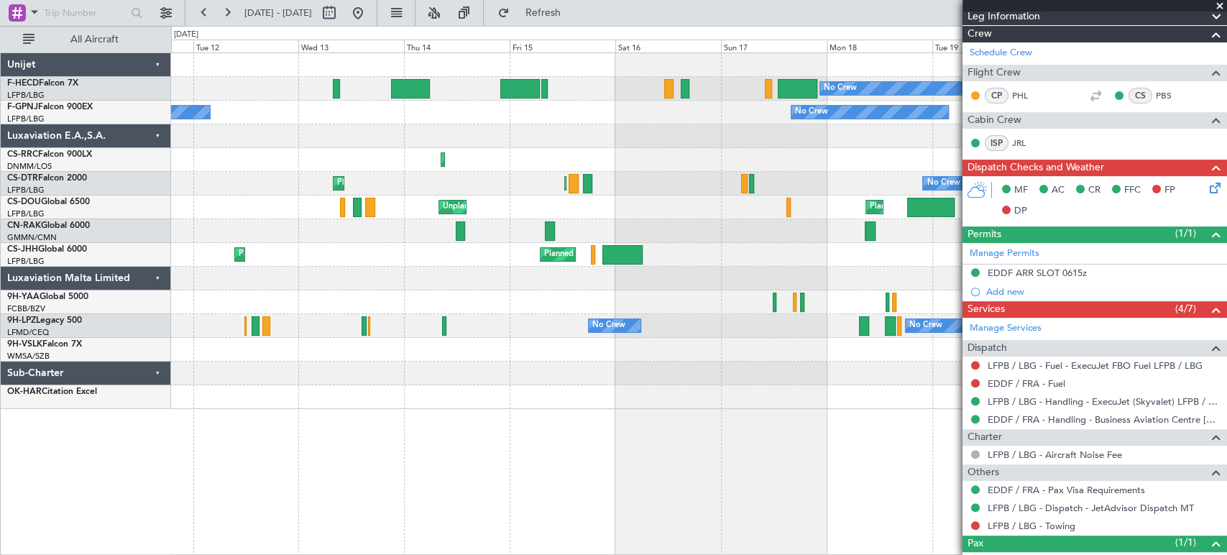
click at [650, 159] on div "Planned Maint Paris (Le Bourget) Planned Maint Lagos (Murtala Muhammed)" at bounding box center [698, 160] width 1055 height 24
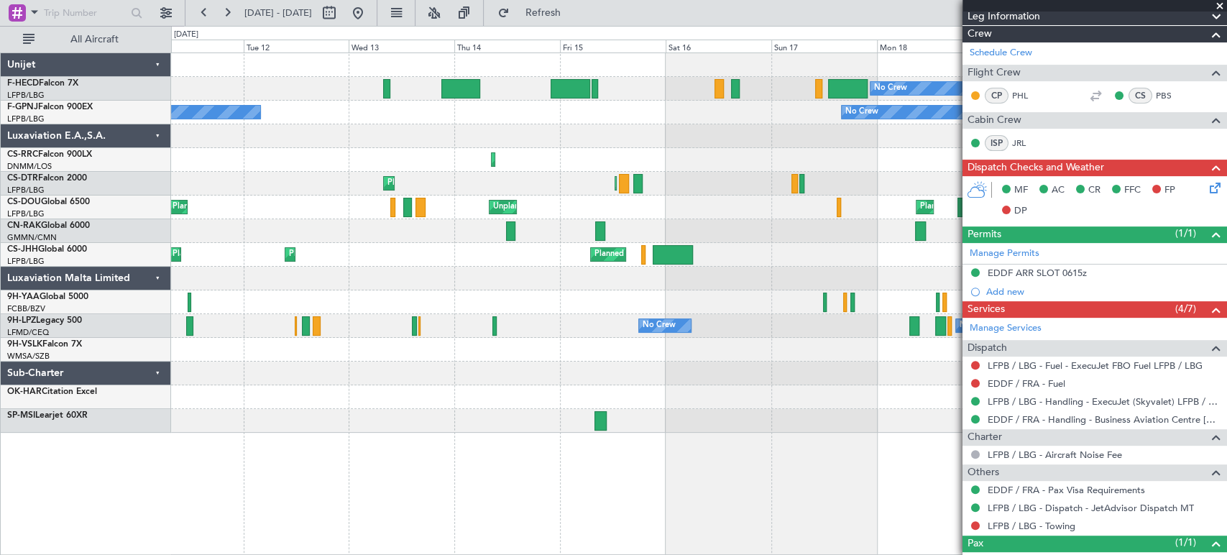
click at [437, 177] on div "No Crew Planned Maint Sofia Planned Maint Paris (Le Bourget) Planned Maint Sofi…" at bounding box center [698, 184] width 1055 height 24
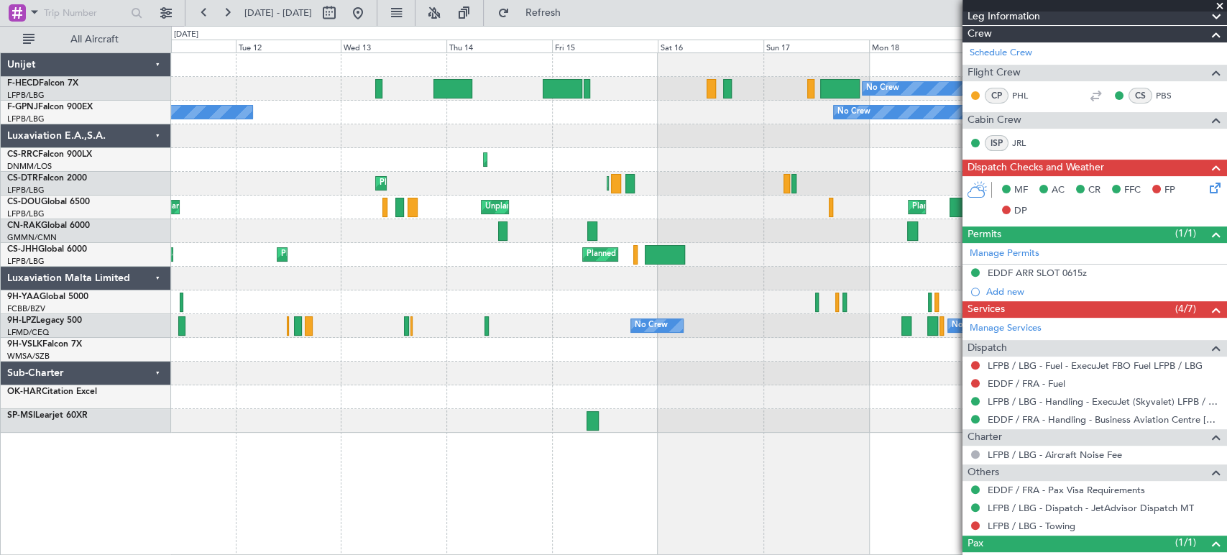
click at [700, 195] on div "No Crew No Crew Planned Maint Paris (Le Bourget) Planned Maint Paris (Le Bourge…" at bounding box center [698, 242] width 1055 height 379
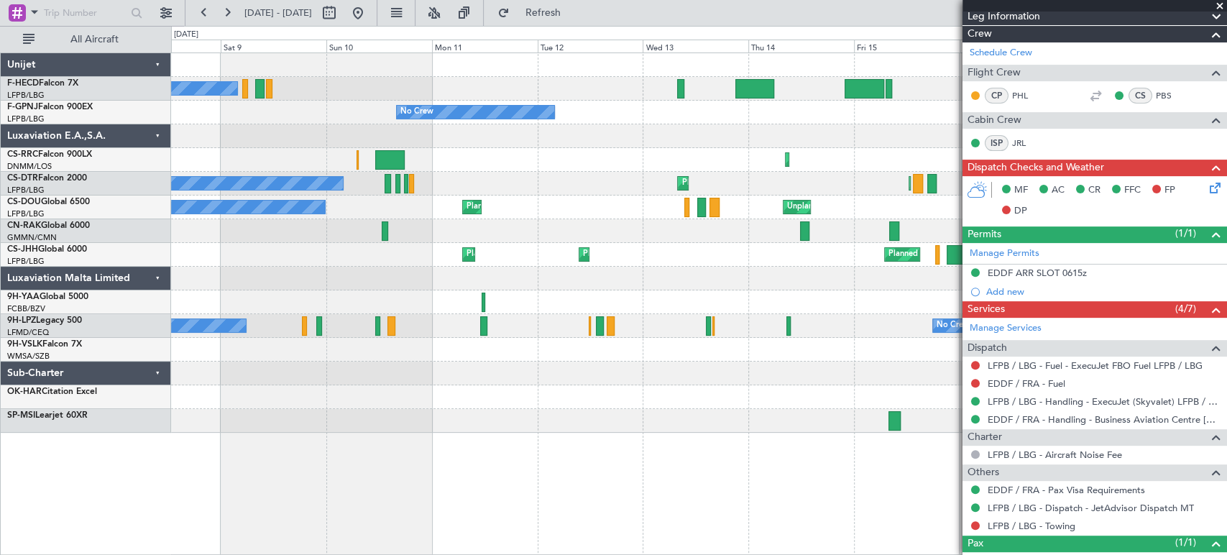
click at [631, 190] on div "No Crew No Crew No Crew No Crew No Crew AOG Maint Hyères (Toulon-Hyères) No Cre…" at bounding box center [698, 242] width 1055 height 379
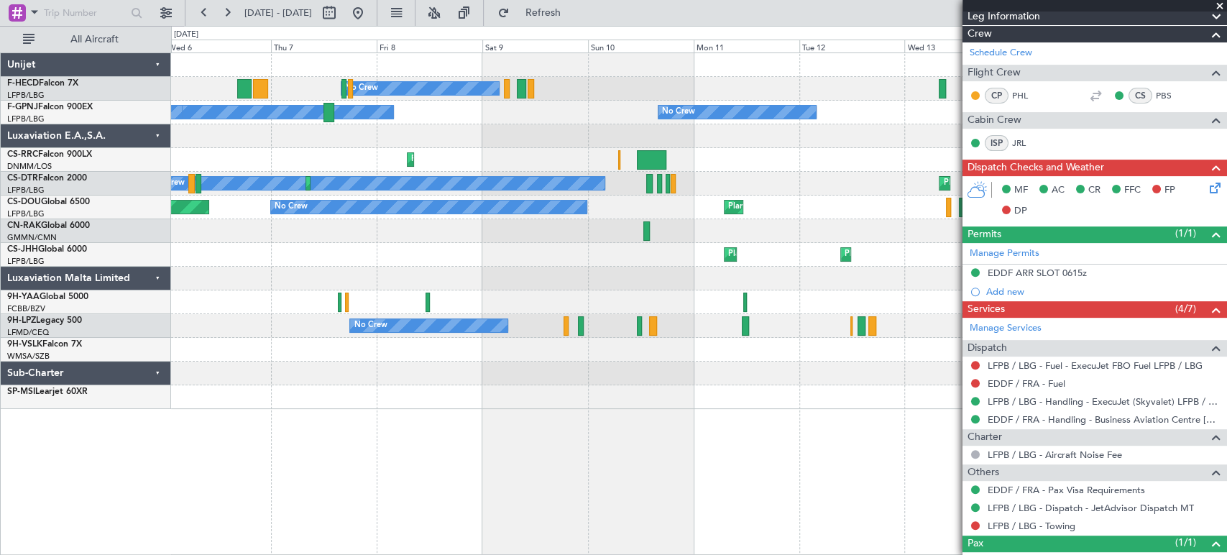
click at [583, 218] on div "No Crew No Crew No Crew No Crew No Crew No Crew Planned Maint Lagos (Murtala Mu…" at bounding box center [698, 231] width 1055 height 356
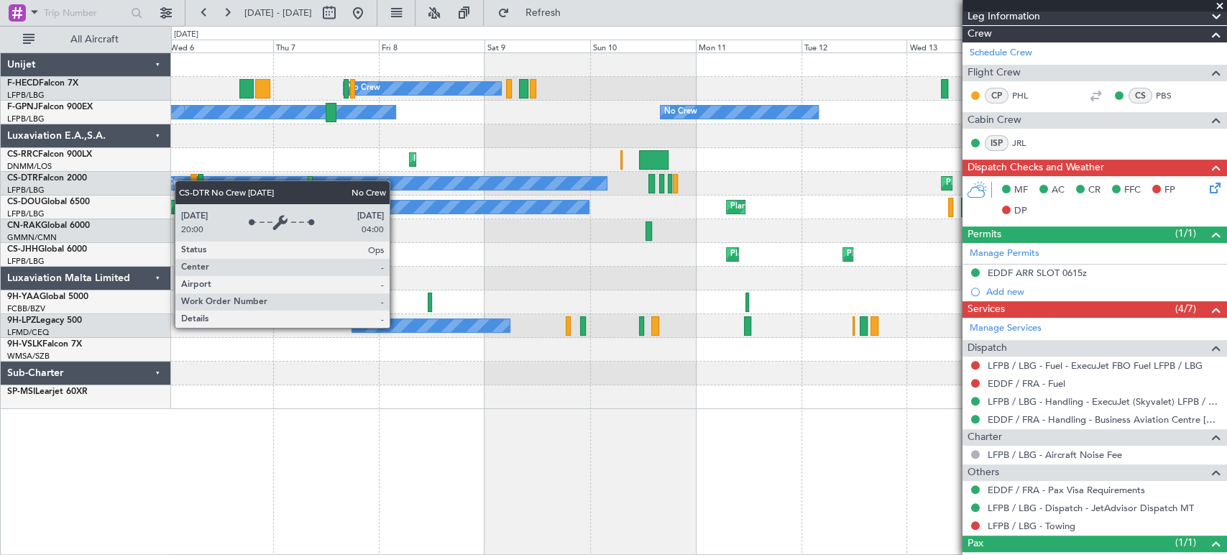
click at [345, 194] on div "No Crew No Crew No Crew No Crew No Crew No Crew Planned Maint Lagos (Murtala Mu…" at bounding box center [613, 290] width 1227 height 529
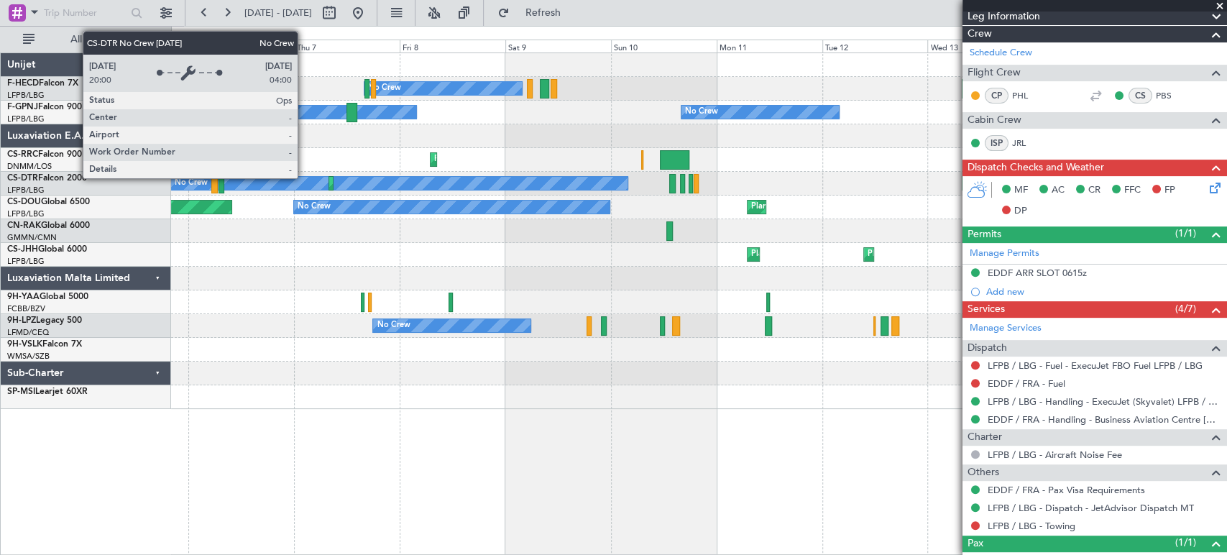
click at [451, 211] on div "No Crew No Crew No Crew No Crew No Crew No Crew Planned Maint Lagos (Murtala Mu…" at bounding box center [698, 231] width 1055 height 356
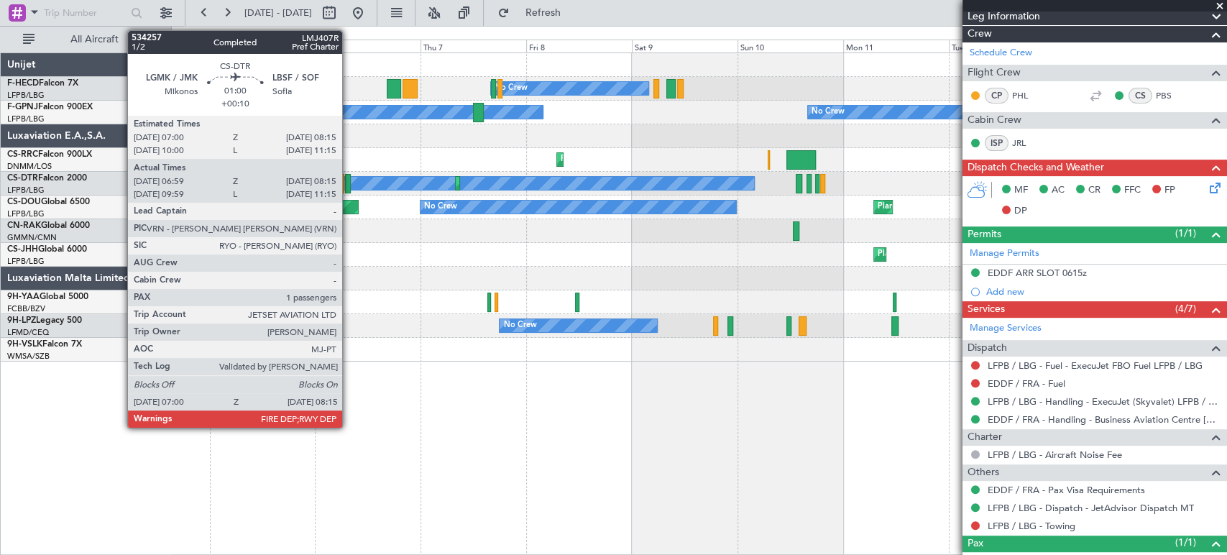
click at [348, 188] on div at bounding box center [348, 183] width 6 height 19
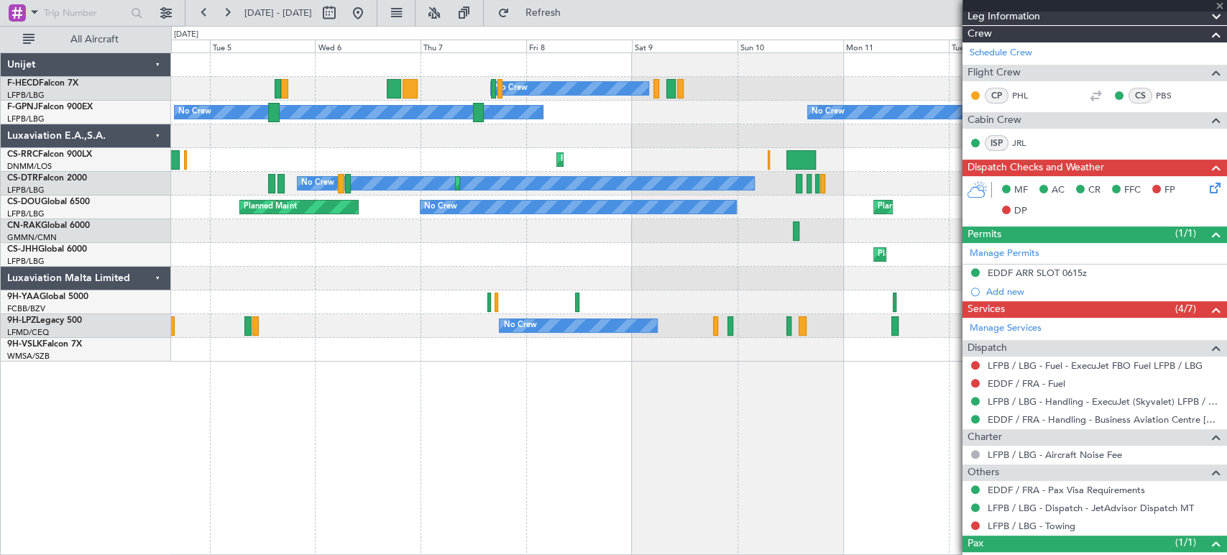
type input "+00:10"
type input "07:09"
type input "08:10"
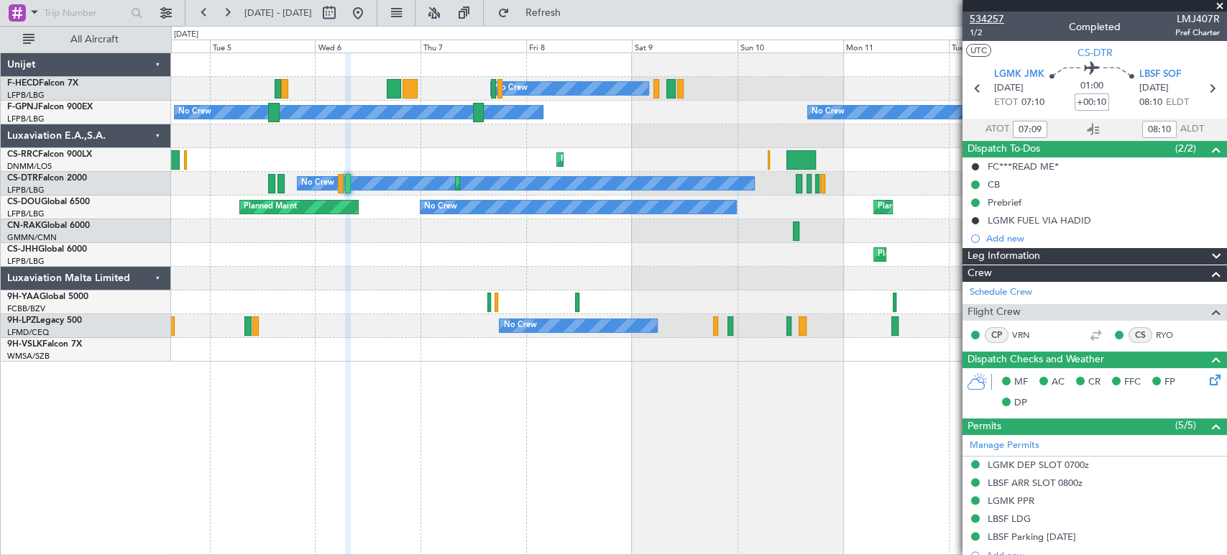
click at [993, 12] on span "534257" at bounding box center [986, 18] width 34 height 15
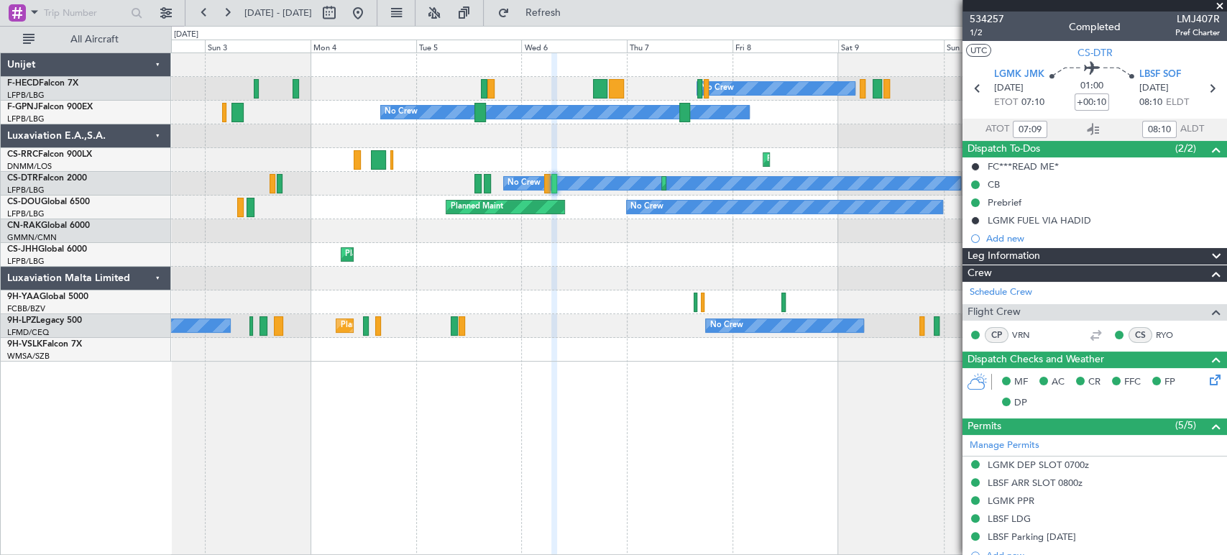
click at [795, 124] on div at bounding box center [698, 136] width 1055 height 24
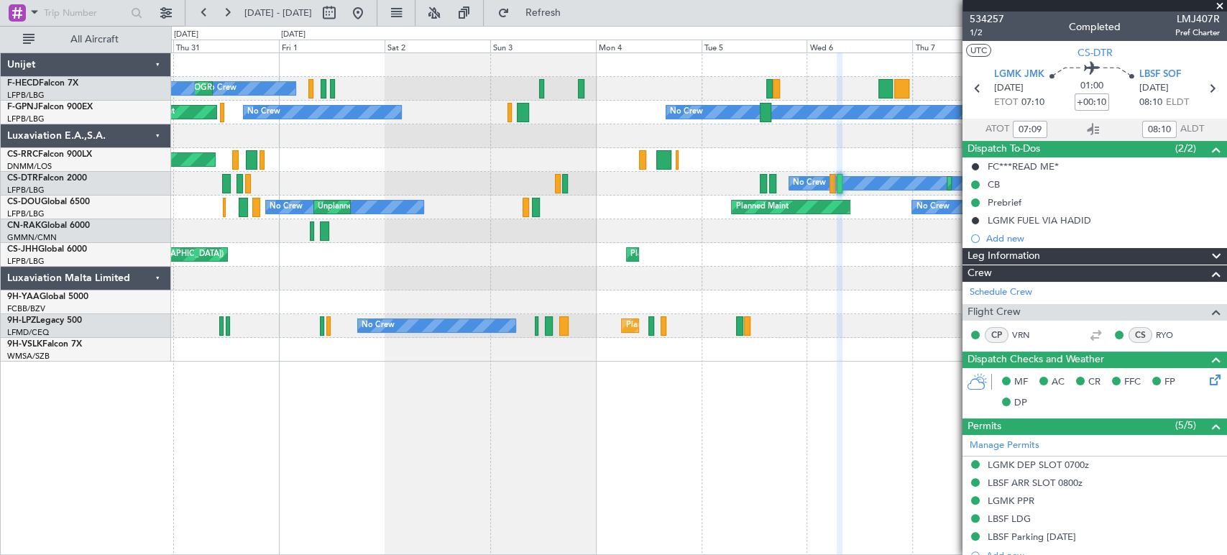
click at [637, 128] on div at bounding box center [698, 136] width 1055 height 24
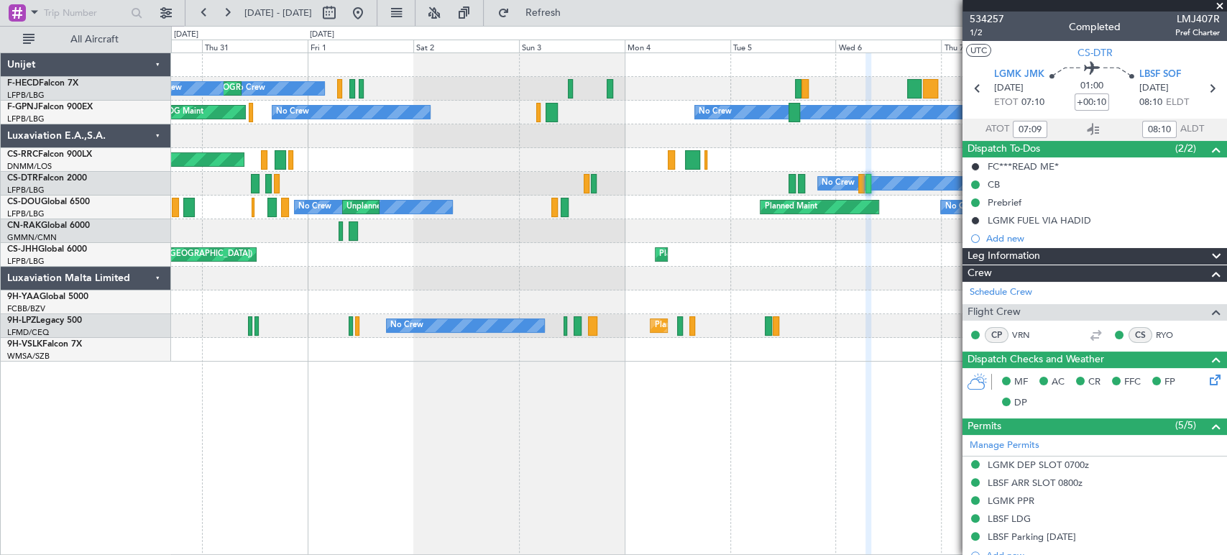
click at [657, 110] on div "No Crew No Crew Planned Maint Paris (Le Bourget) No Crew No Crew No Crew No Cre…" at bounding box center [698, 207] width 1055 height 308
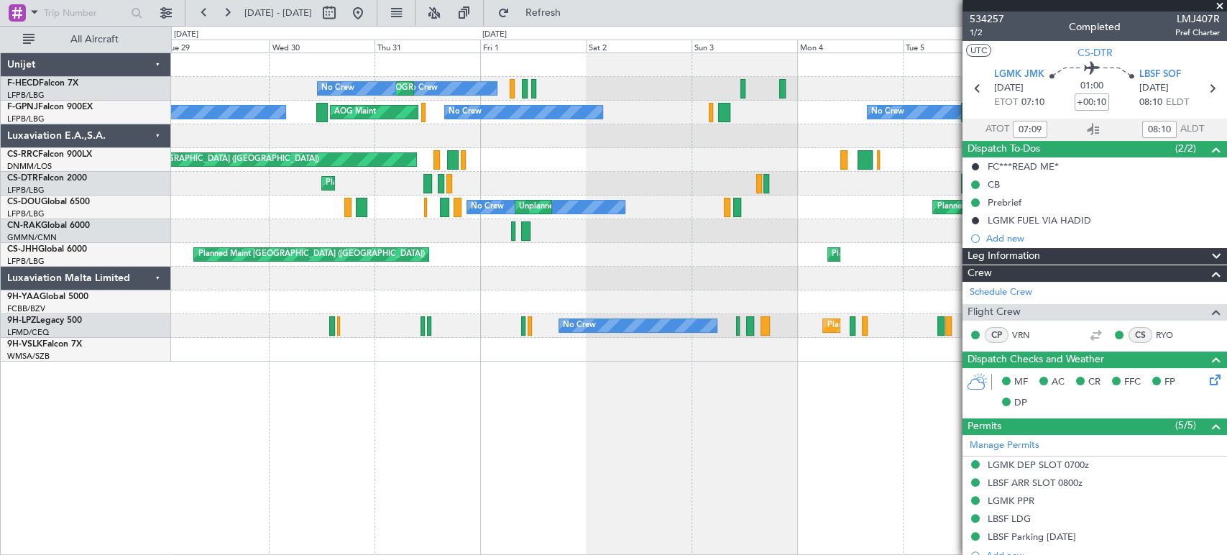
click at [626, 91] on div "No Crew No Crew Planned Maint Paris (Le Bourget) No Crew No Crew No Crew No Cre…" at bounding box center [698, 207] width 1055 height 308
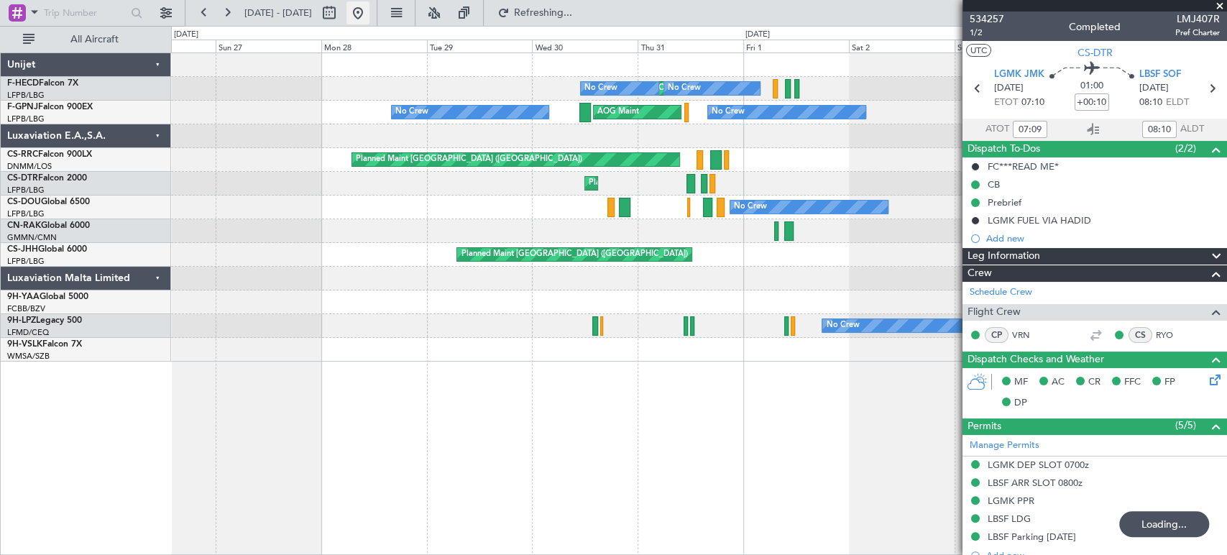
click at [369, 14] on button at bounding box center [357, 12] width 23 height 23
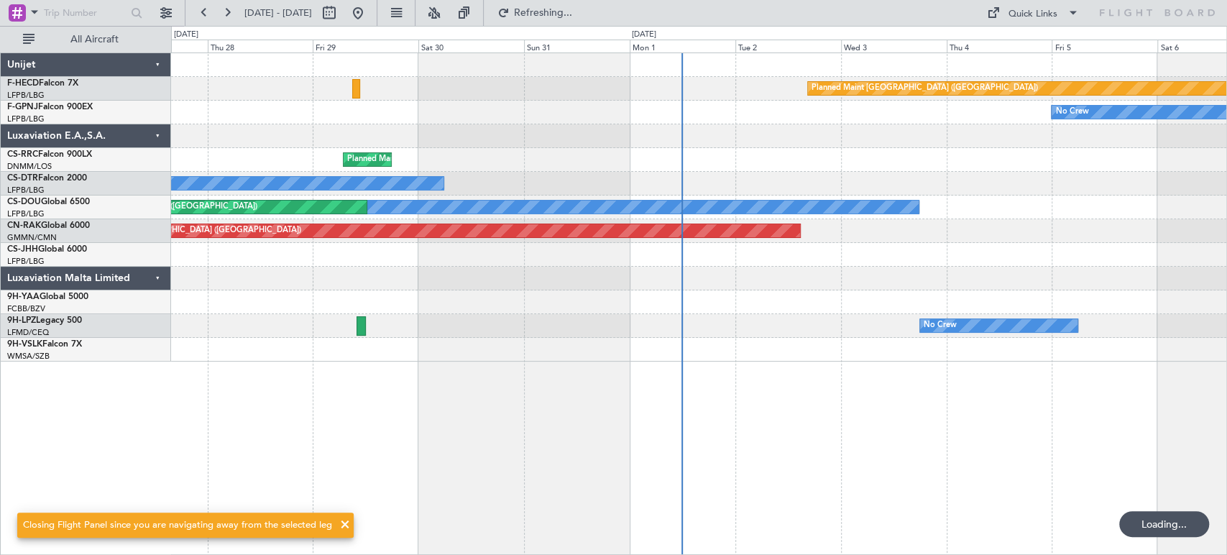
click at [619, 158] on div "Planned Maint Paris (Le Bourget) No Crew No Crew Planned Maint Paris (Le Bourge…" at bounding box center [698, 207] width 1055 height 308
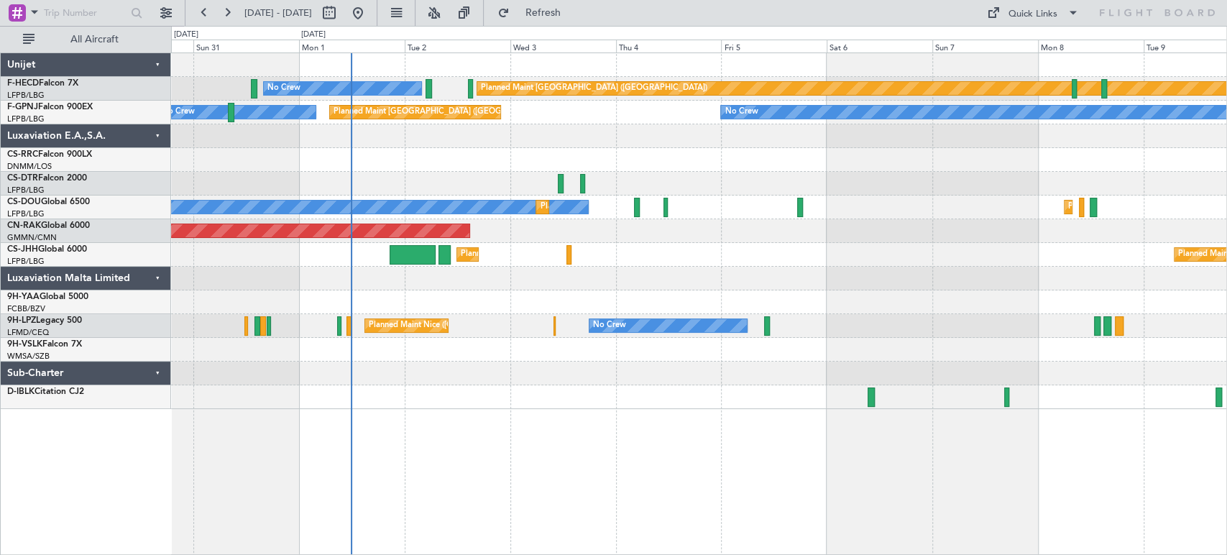
click at [489, 176] on div "Planned Maint Paris (Le Bourget) No Crew No Crew No Crew Planned Maint Paris (L…" at bounding box center [698, 231] width 1055 height 356
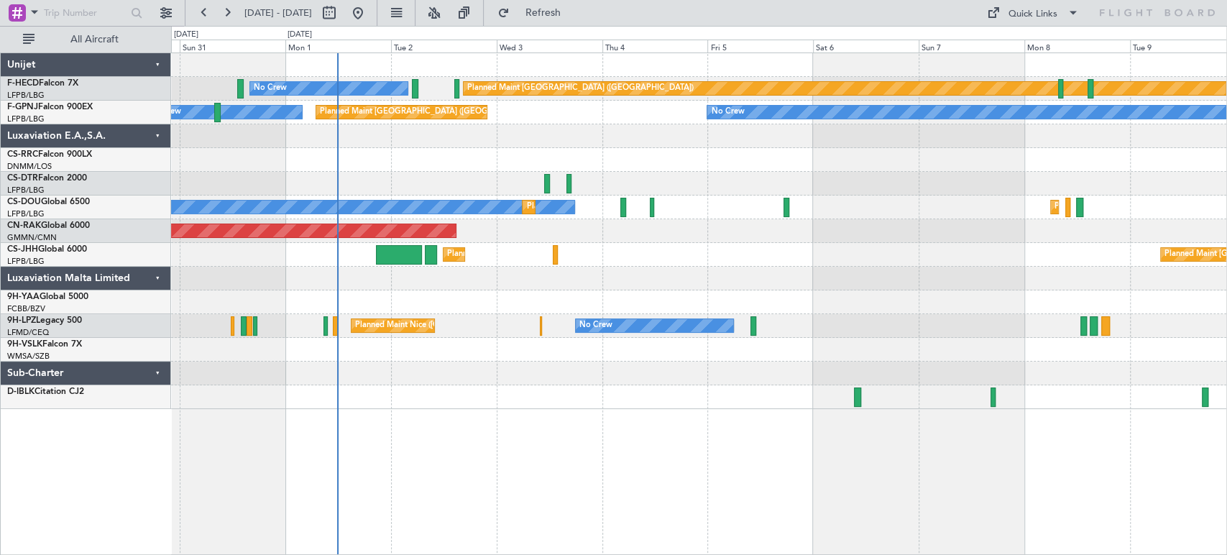
click at [425, 175] on div "Planned Maint Paris (Le Bourget) No Crew No Crew No Crew Planned Maint Paris (L…" at bounding box center [698, 231] width 1055 height 356
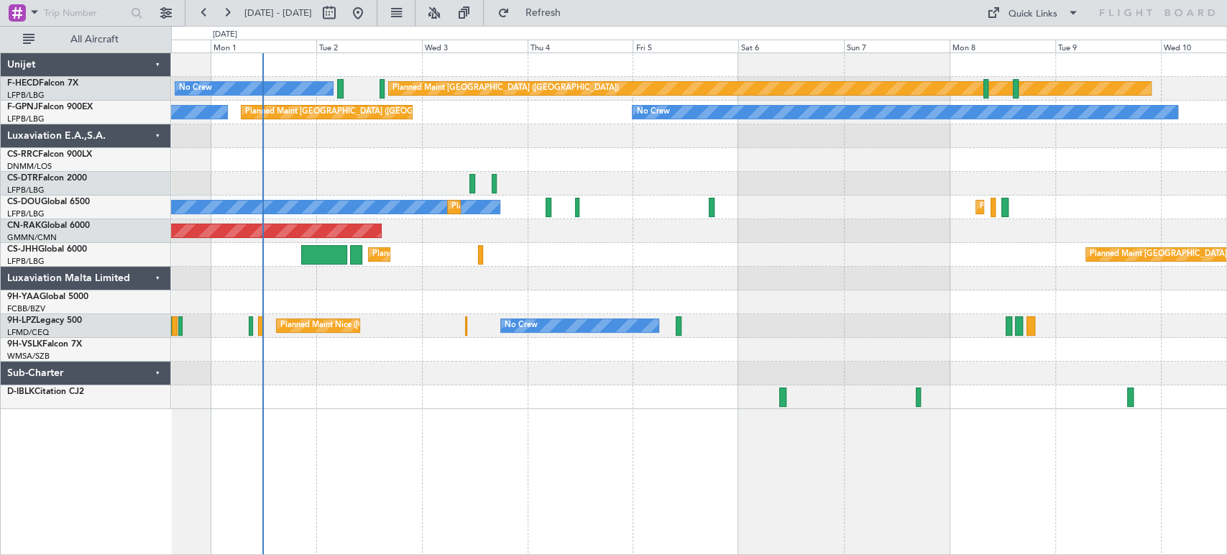
click at [429, 171] on div "Planned Maint Paris (Le Bourget) No Crew No Crew No Crew Planned Maint Paris (L…" at bounding box center [698, 231] width 1055 height 356
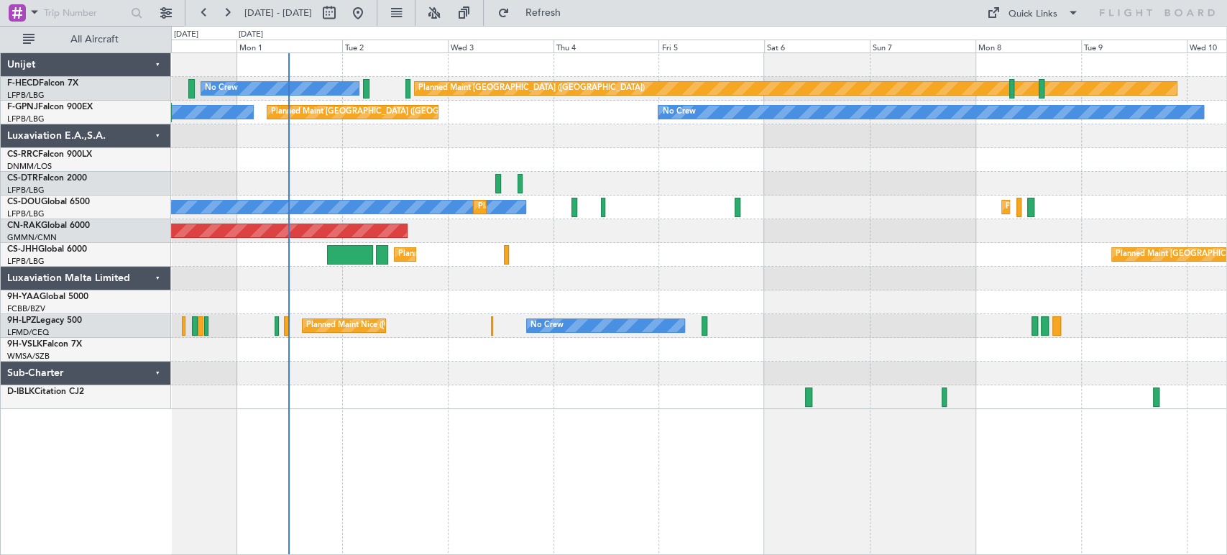
click at [473, 180] on div "No Crew" at bounding box center [698, 184] width 1055 height 24
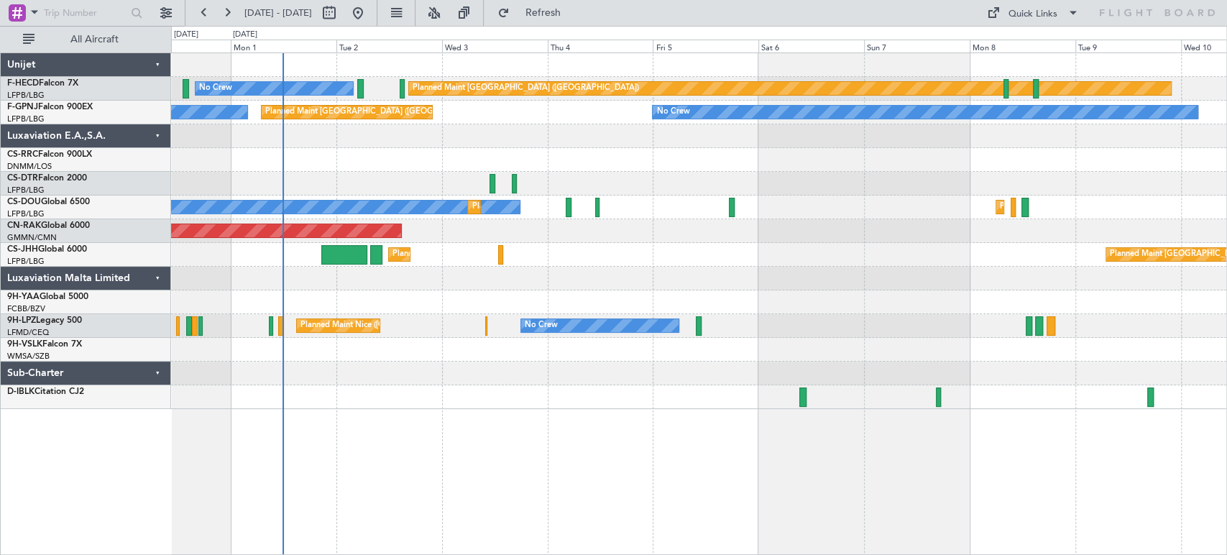
click at [465, 172] on div "Planned Maint Paris (Le Bourget) No Crew No Crew No Crew Planned Maint Paris (L…" at bounding box center [698, 231] width 1055 height 356
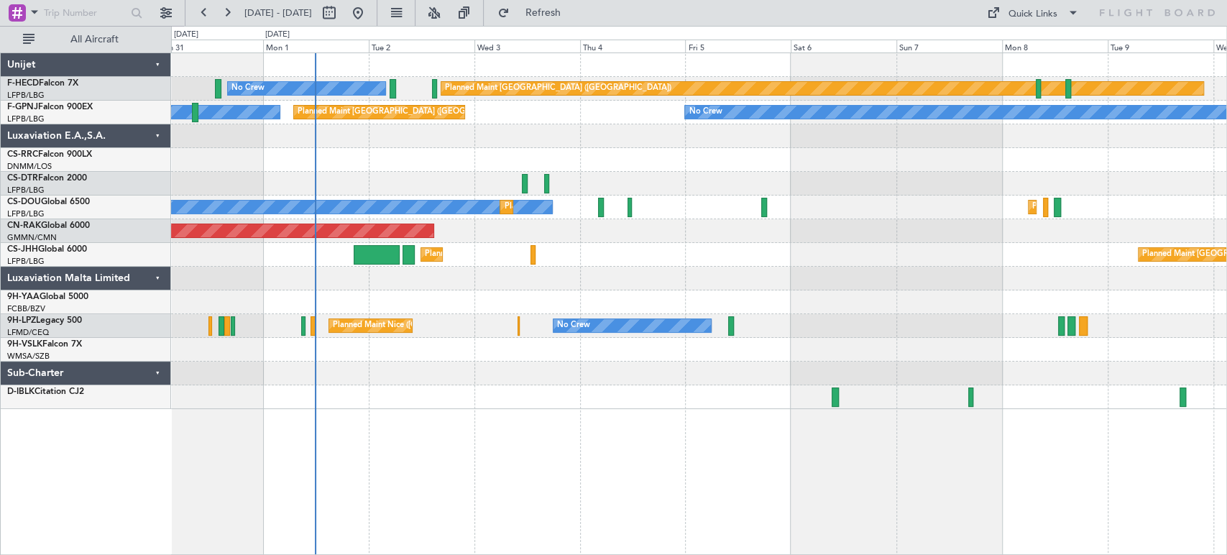
click at [408, 171] on div "Planned Maint Paris (Le Bourget) No Crew No Crew No Crew Planned Maint Paris (L…" at bounding box center [698, 231] width 1055 height 356
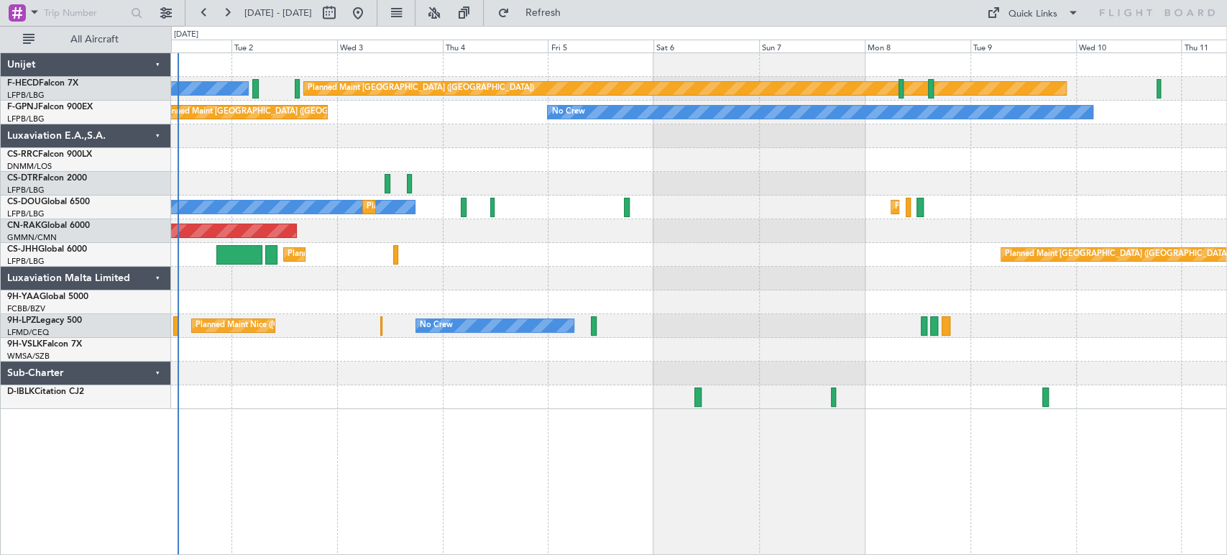
click at [431, 163] on div "Planned Maint Paris (Le Bourget) No Crew No Crew No Crew Planned Maint Paris (L…" at bounding box center [698, 231] width 1055 height 356
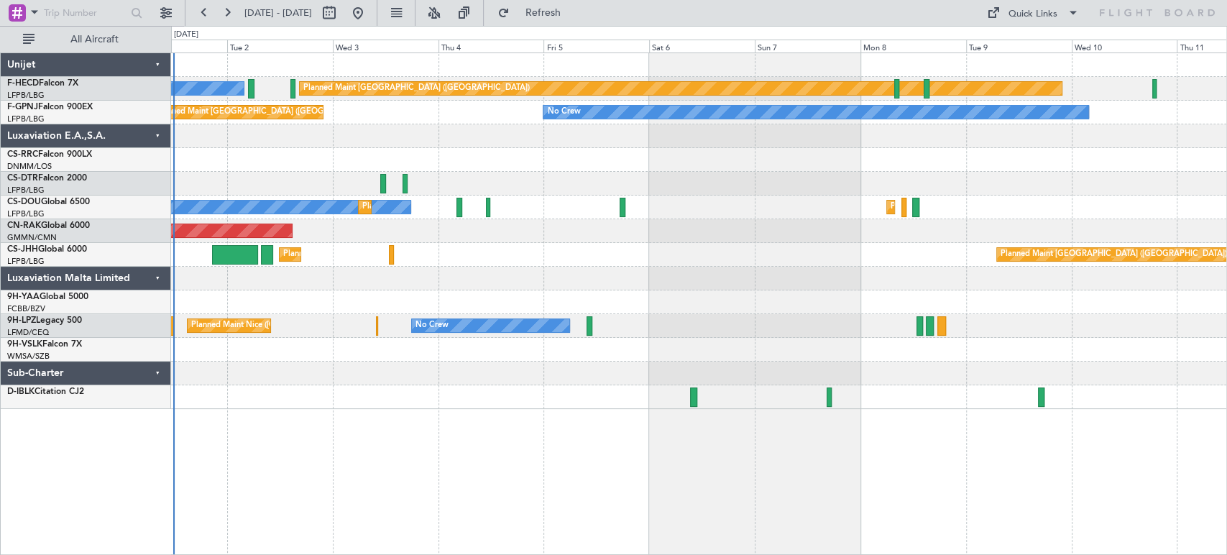
click at [387, 160] on div at bounding box center [698, 160] width 1055 height 24
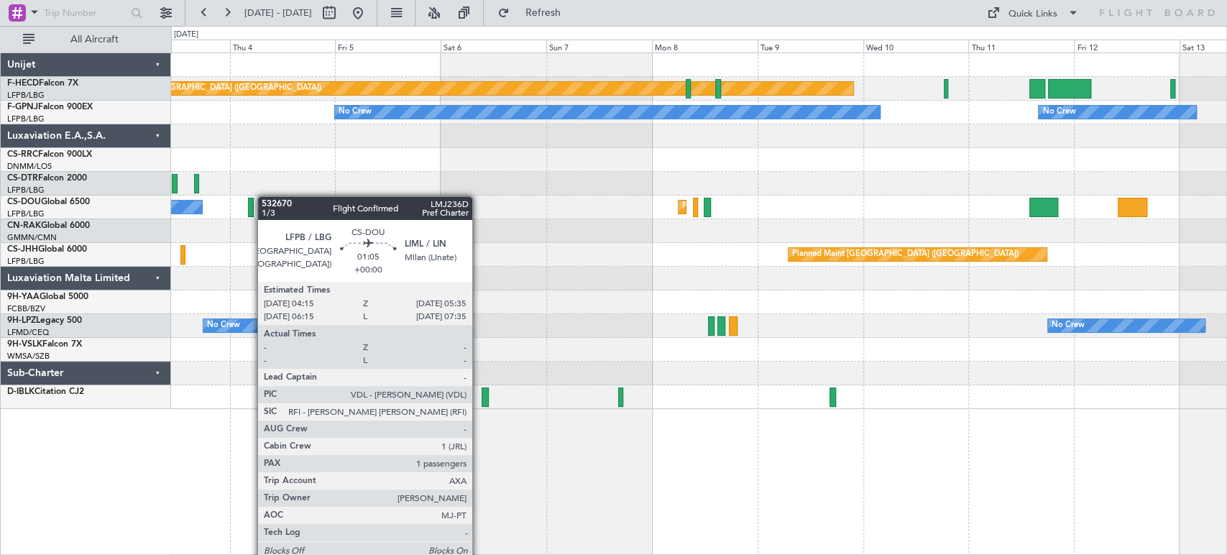
click at [251, 203] on div "Planned Maint Paris (Le Bourget) No Crew No Crew No Crew No Crew Planned Maint …" at bounding box center [698, 231] width 1055 height 356
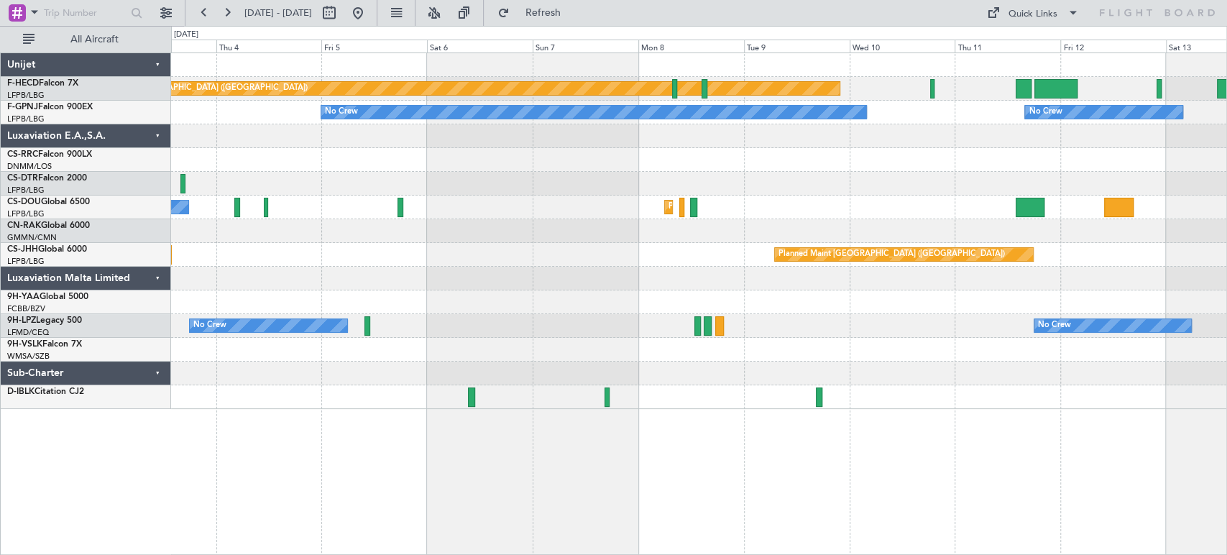
click at [464, 212] on div "Planned Maint Paris (Le Bourget) No Crew No Crew No Crew No Crew Planned Maint …" at bounding box center [698, 231] width 1055 height 356
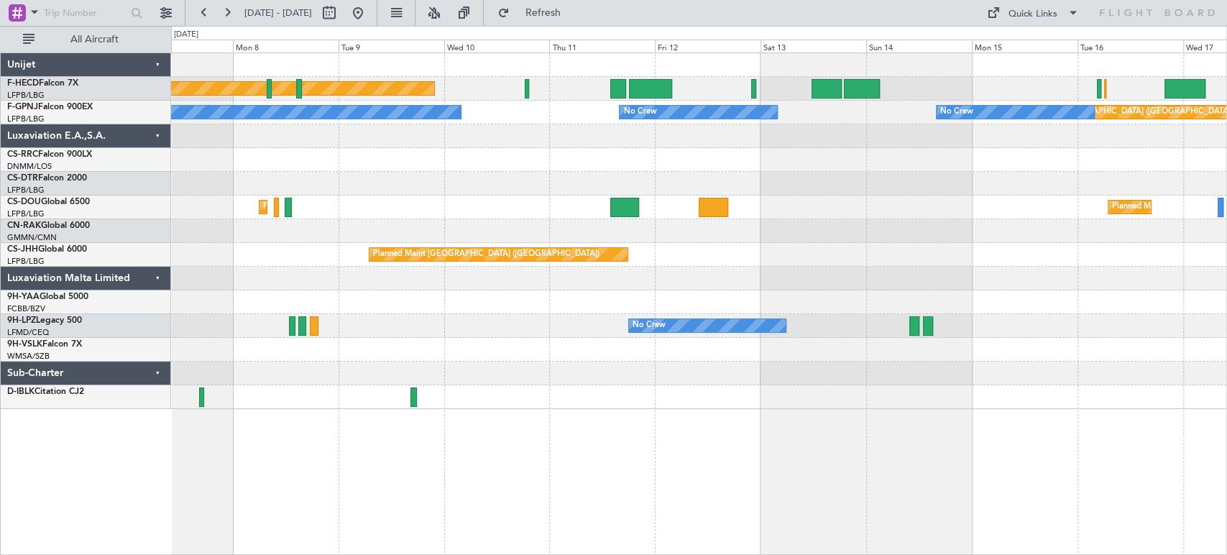
click at [154, 188] on div "Planned Maint Paris (Le Bourget) No Crew Planned Maint Paris (Le Bourget) No Cr…" at bounding box center [613, 290] width 1227 height 529
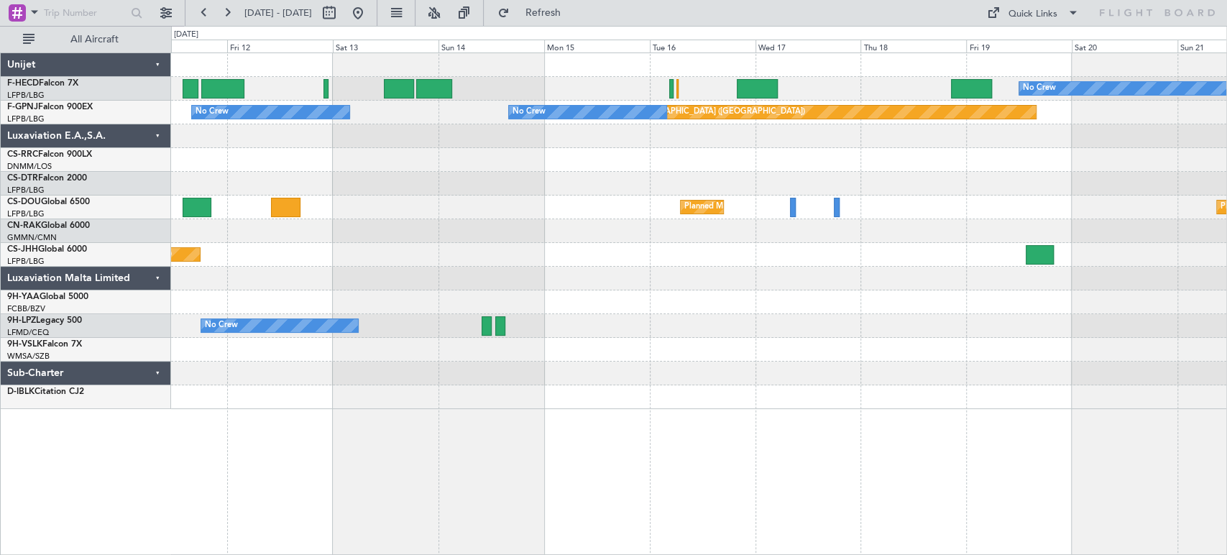
click at [213, 180] on div "No Crew Planned Maint Paris (Le Bourget) Planned Maint Paris (Le Bourget) Plann…" at bounding box center [698, 231] width 1055 height 356
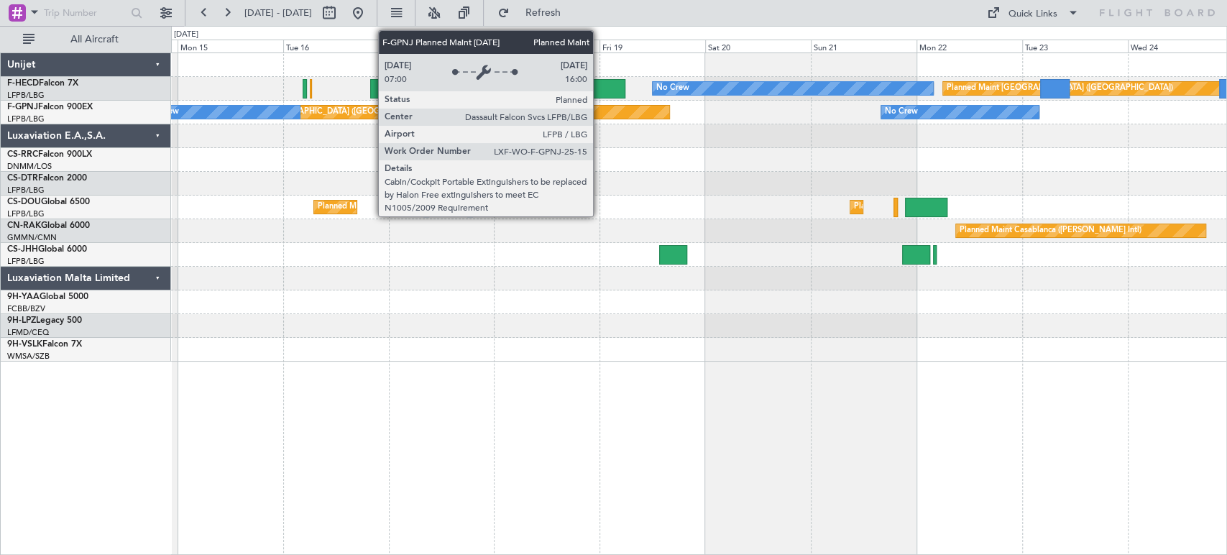
click at [599, 111] on div "Planned Maint [GEOGRAPHIC_DATA] ([GEOGRAPHIC_DATA])" at bounding box center [438, 112] width 461 height 13
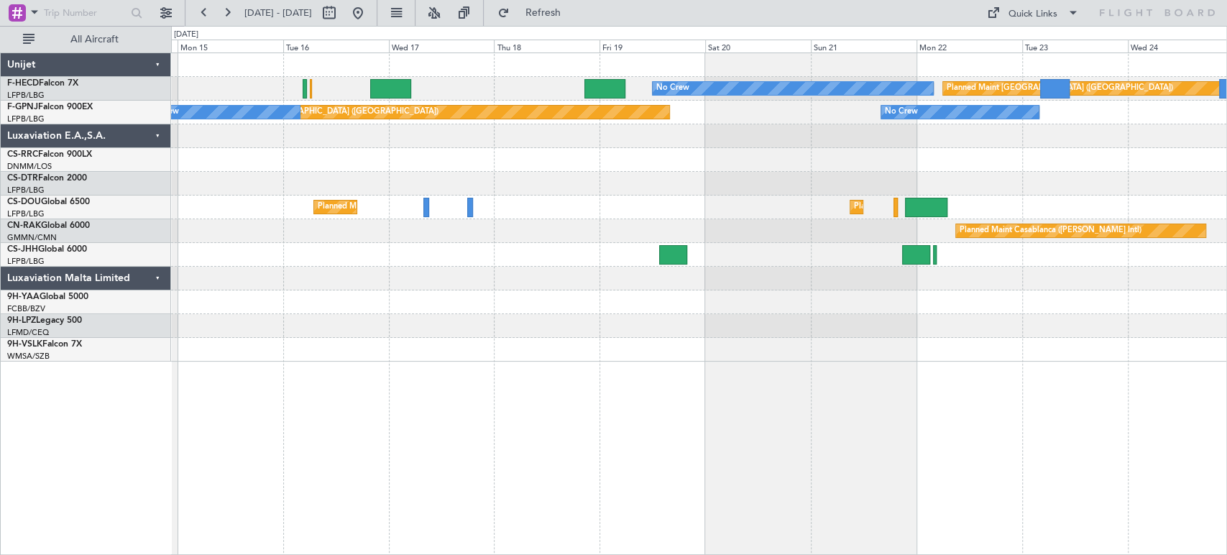
click at [860, 182] on div "Planned Maint Paris (Le Bourget) No Crew No Crew Planned Maint Paris (Le Bourge…" at bounding box center [698, 207] width 1055 height 308
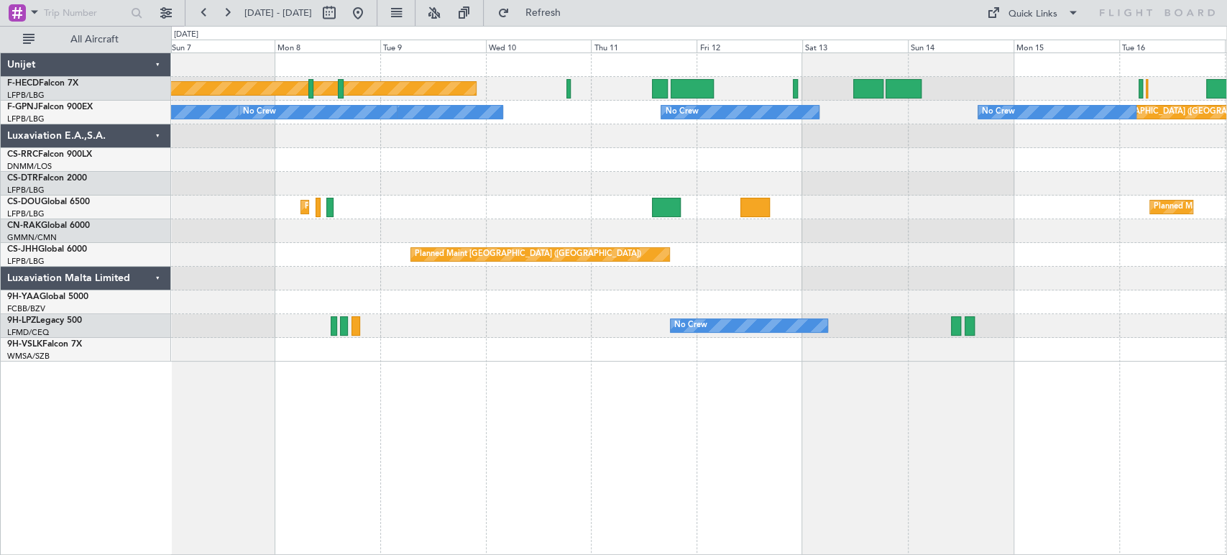
click at [791, 181] on div at bounding box center [698, 184] width 1055 height 24
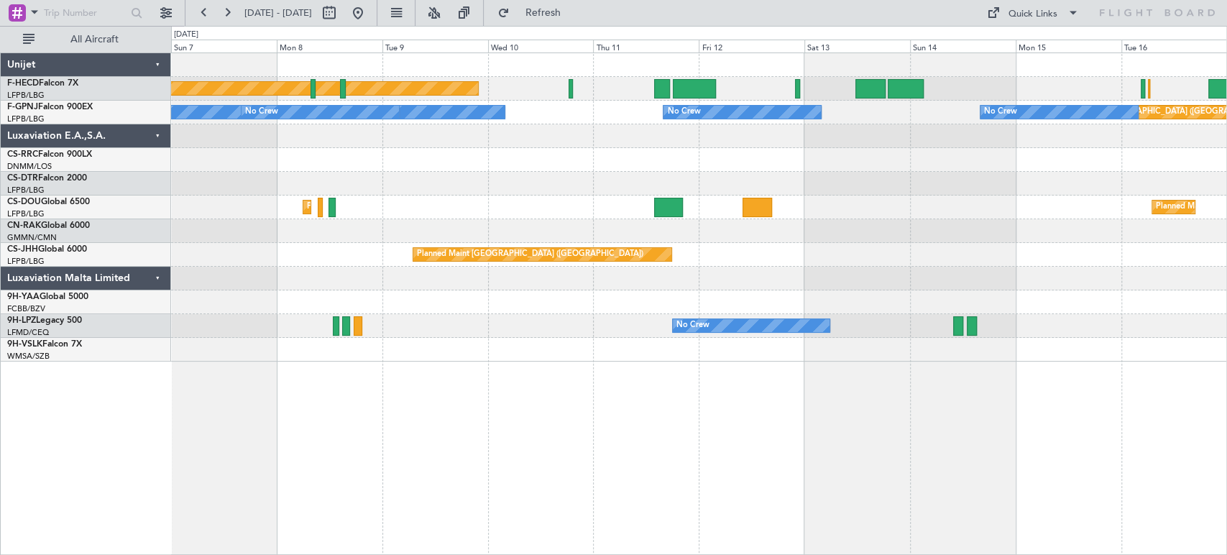
click at [760, 155] on div at bounding box center [698, 160] width 1055 height 24
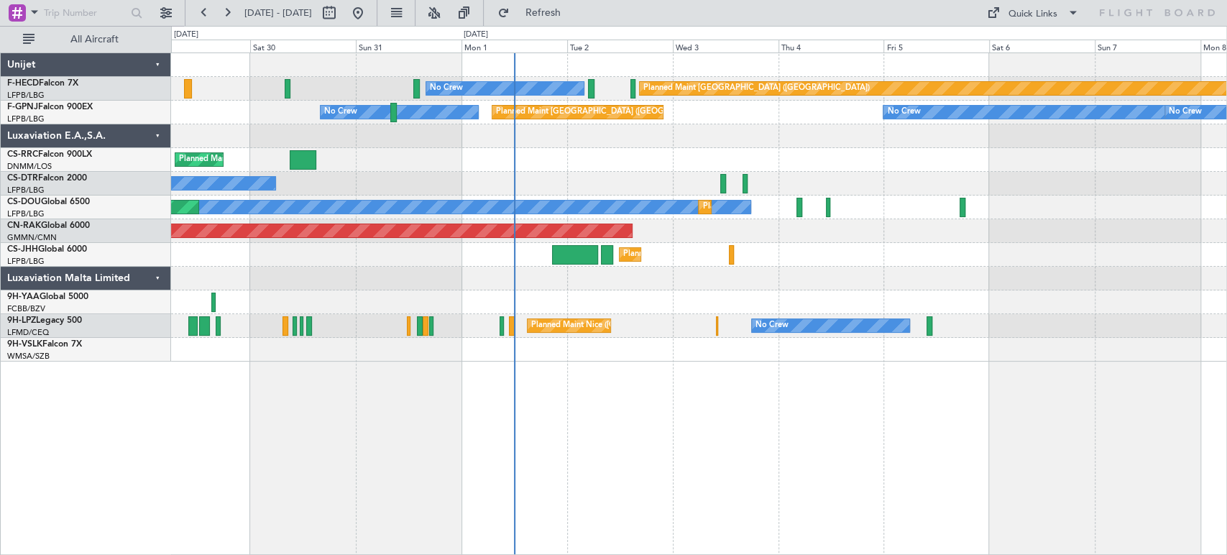
click at [968, 180] on div "No Crew" at bounding box center [698, 184] width 1055 height 24
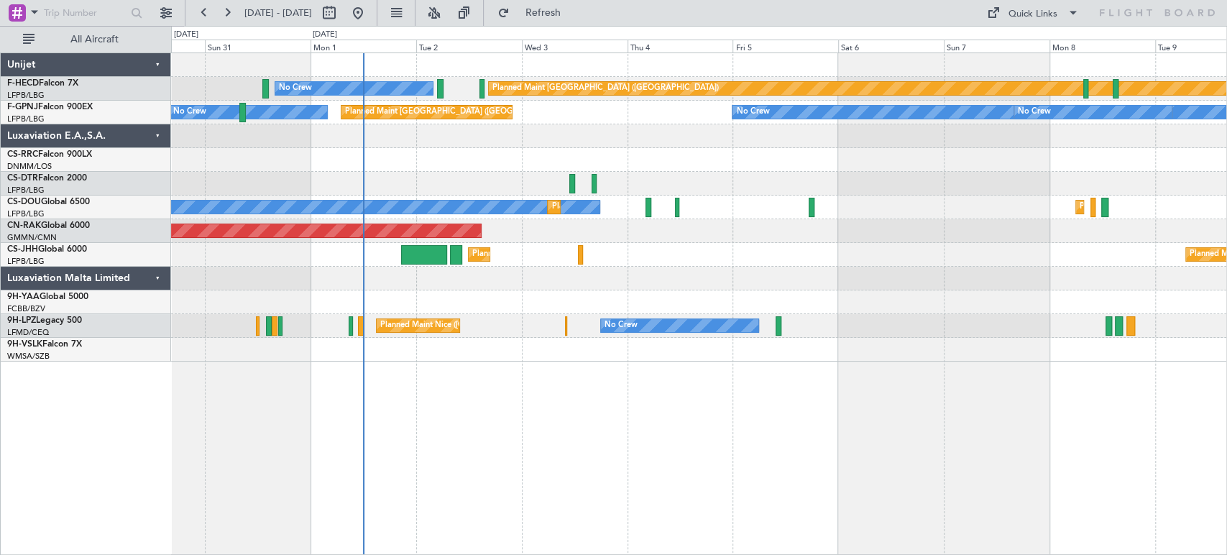
click at [438, 182] on div "Planned Maint Paris (Le Bourget) No Crew No Crew No Crew Planned Maint Paris (L…" at bounding box center [698, 207] width 1055 height 308
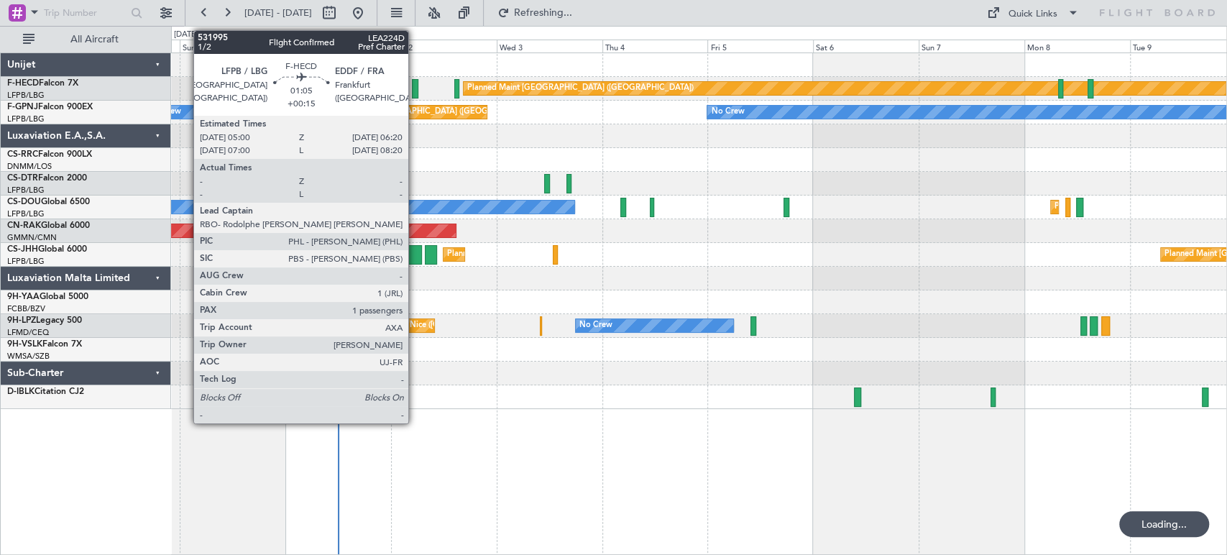
click at [415, 86] on div at bounding box center [415, 88] width 6 height 19
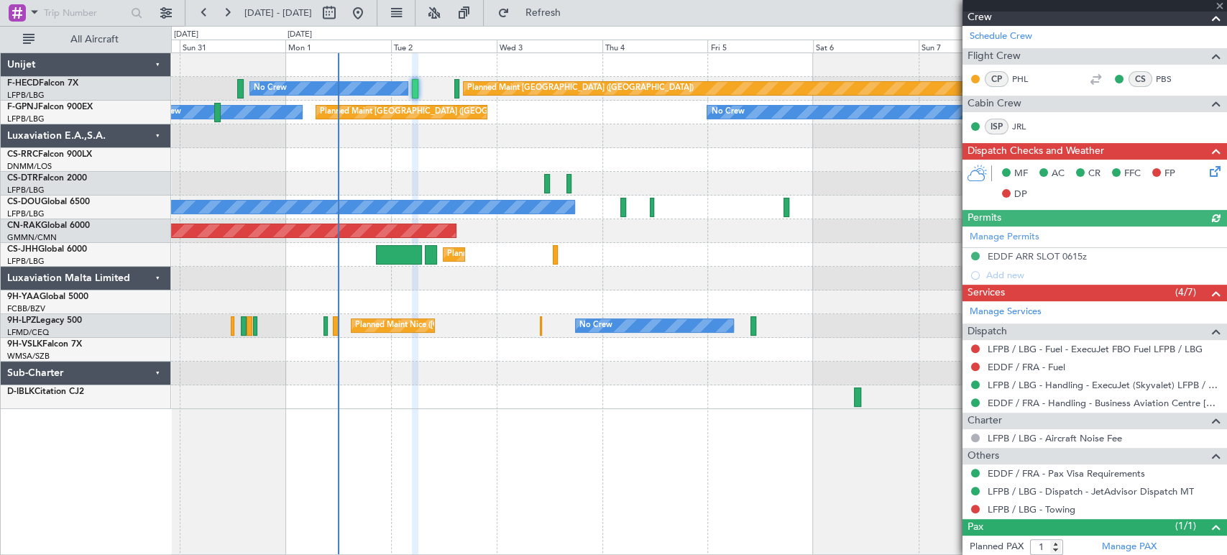
scroll to position [290, 0]
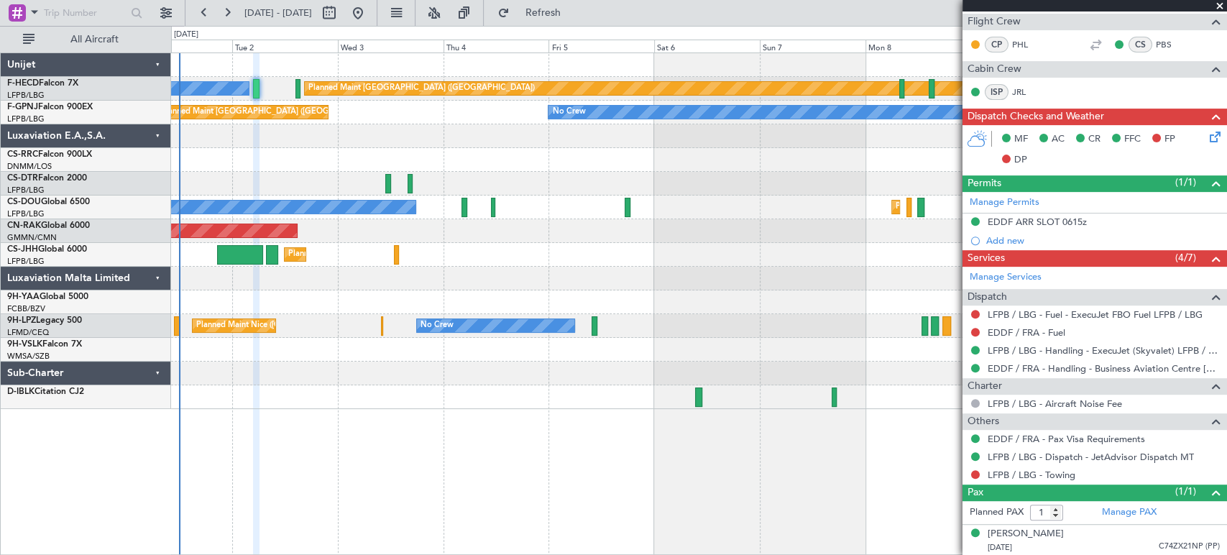
click at [621, 177] on div "No Crew" at bounding box center [698, 184] width 1055 height 24
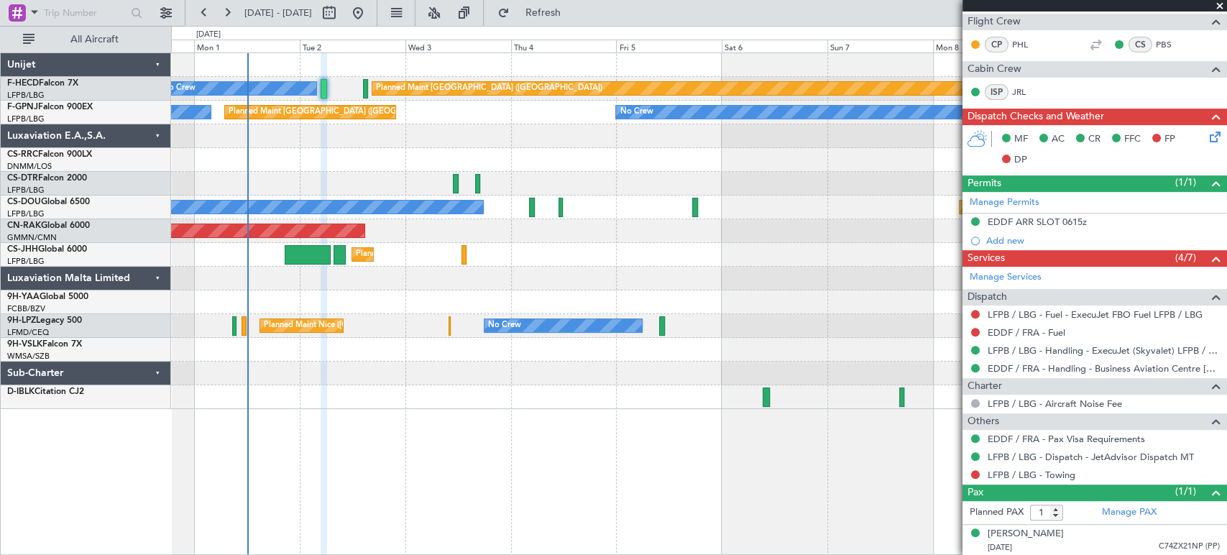
click at [397, 177] on div "No Crew" at bounding box center [698, 184] width 1055 height 24
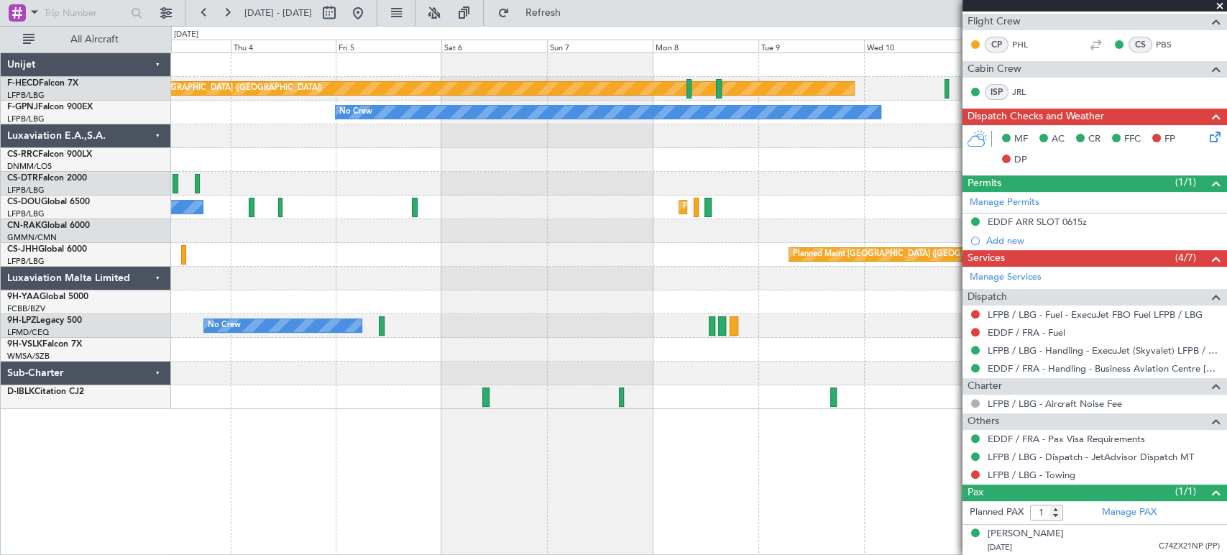
click at [471, 164] on div at bounding box center [698, 160] width 1055 height 24
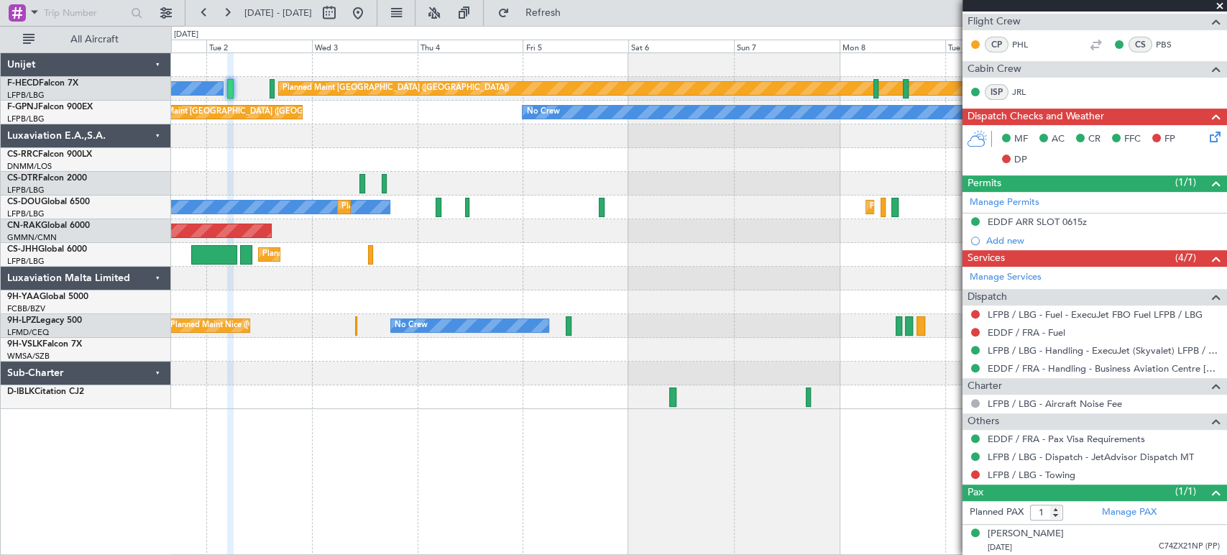
click at [1029, 177] on fb-app "03 Sep 2025 - 13 Sep 2025 Refresh Quick Links All Aircraft Planned Maint Paris …" at bounding box center [613, 283] width 1227 height 544
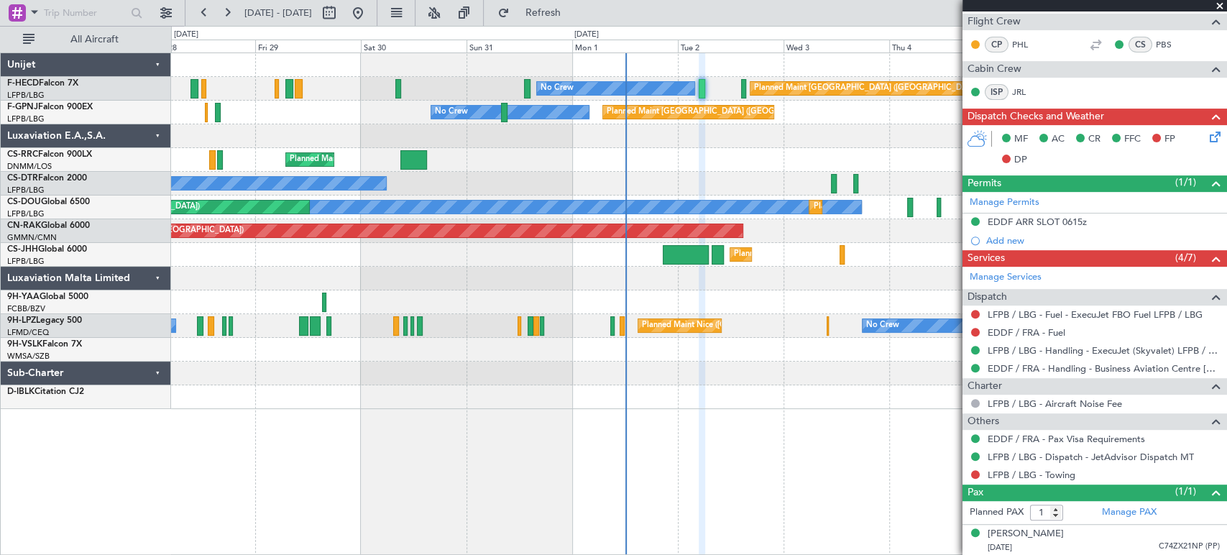
click at [611, 129] on div "Planned Maint Paris (Le Bourget) No Crew No Crew No Crew Planned Maint Paris (L…" at bounding box center [698, 231] width 1055 height 356
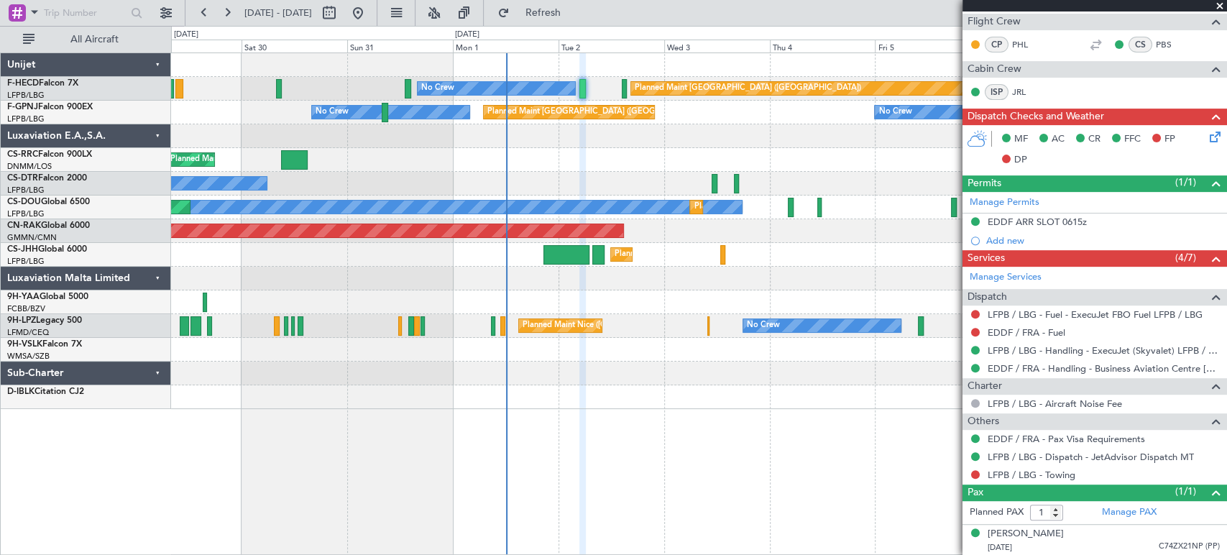
click at [369, 154] on div "Planned Maint Paris (Le Bourget) No Crew No Crew Planned Maint Paris (Le Bourge…" at bounding box center [698, 231] width 1055 height 356
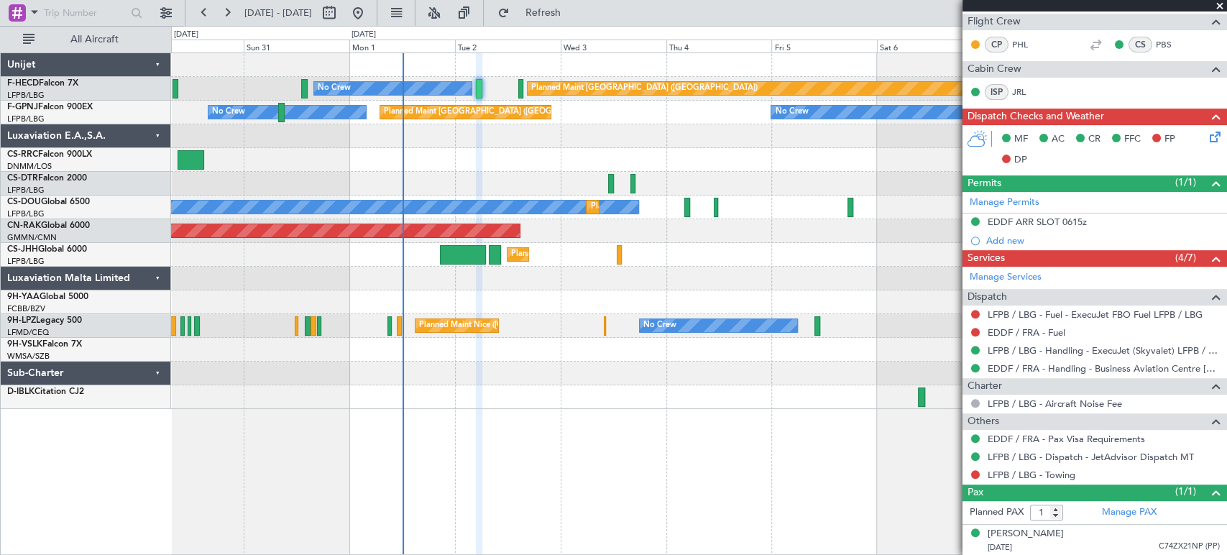
click at [487, 171] on div "Planned Maint Paris (Le Bourget) No Crew No Crew Planned Maint Paris (Le Bourge…" at bounding box center [698, 231] width 1055 height 356
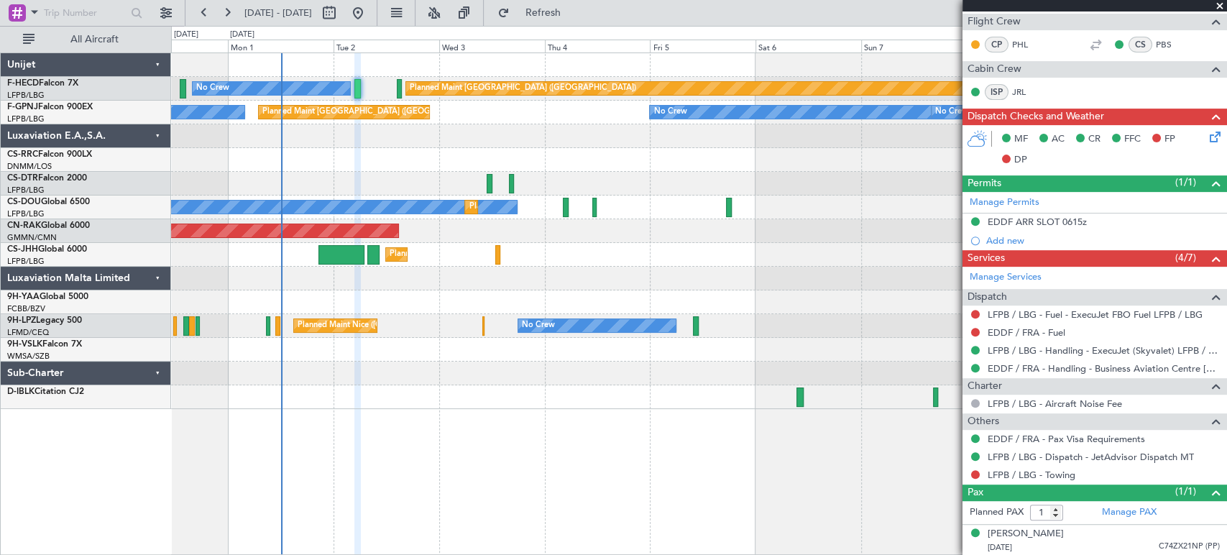
click at [412, 149] on div "Planned Maint [GEOGRAPHIC_DATA] ([GEOGRAPHIC_DATA])" at bounding box center [698, 160] width 1055 height 24
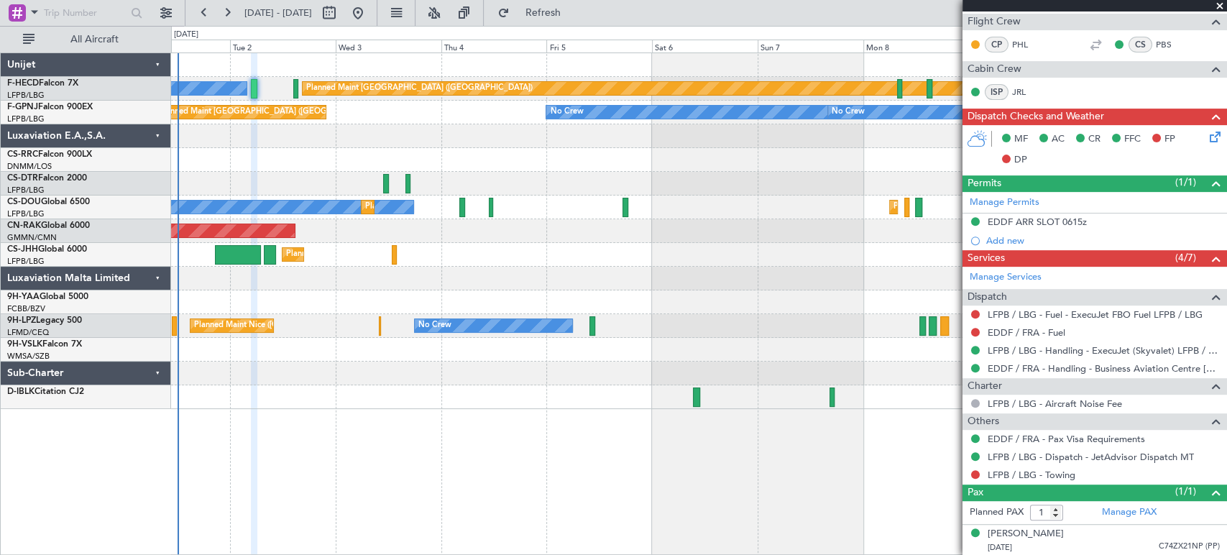
click at [428, 138] on div at bounding box center [698, 136] width 1055 height 24
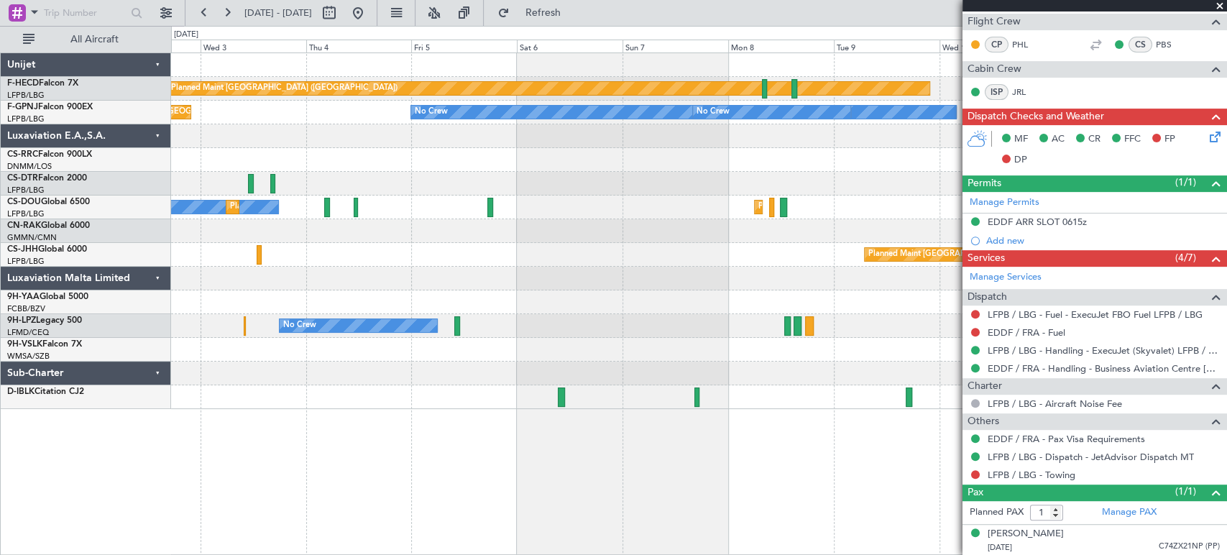
click at [384, 188] on div at bounding box center [698, 184] width 1055 height 24
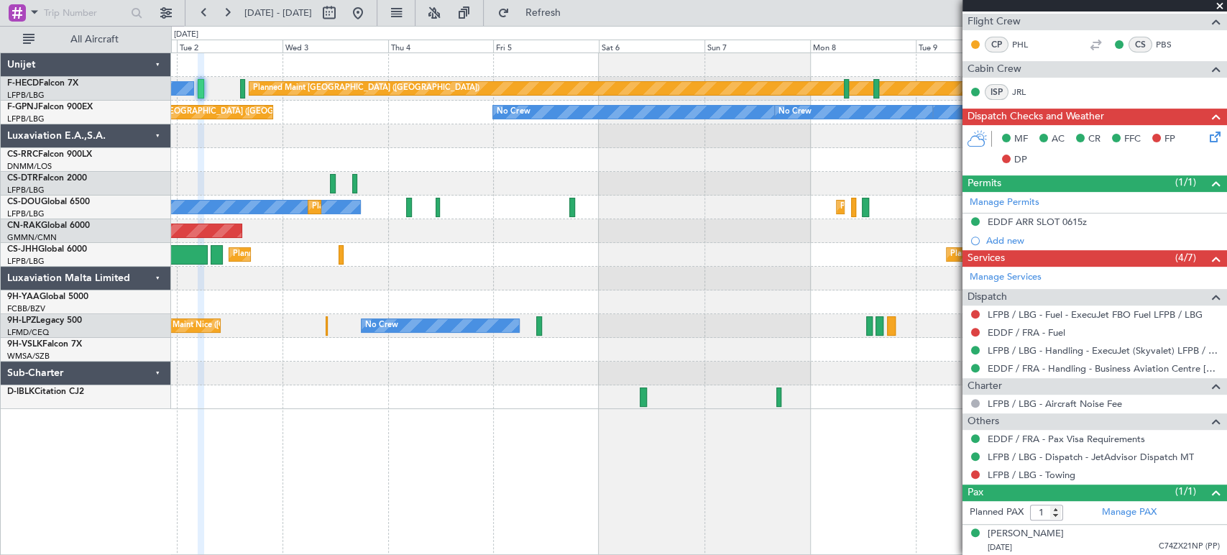
click at [601, 161] on div "Planned Maint Paris (Le Bourget) No Crew No Crew Planned Maint Paris (Le Bourge…" at bounding box center [698, 231] width 1055 height 356
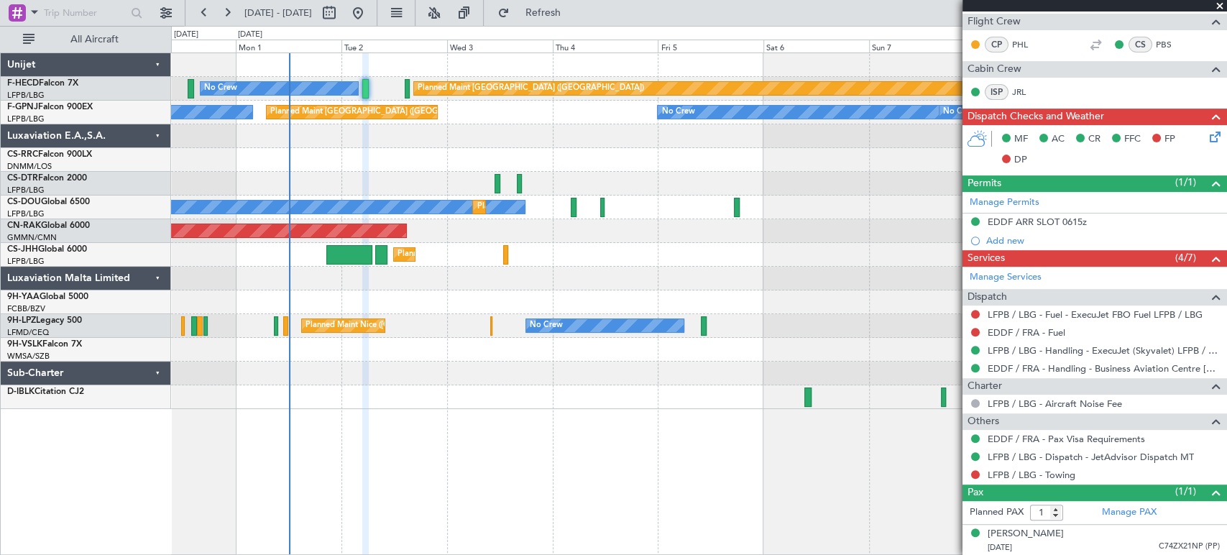
click at [489, 183] on div "Planned Maint Paris (Le Bourget) No Crew No Crew Planned Maint Paris (Le Bourge…" at bounding box center [698, 231] width 1055 height 356
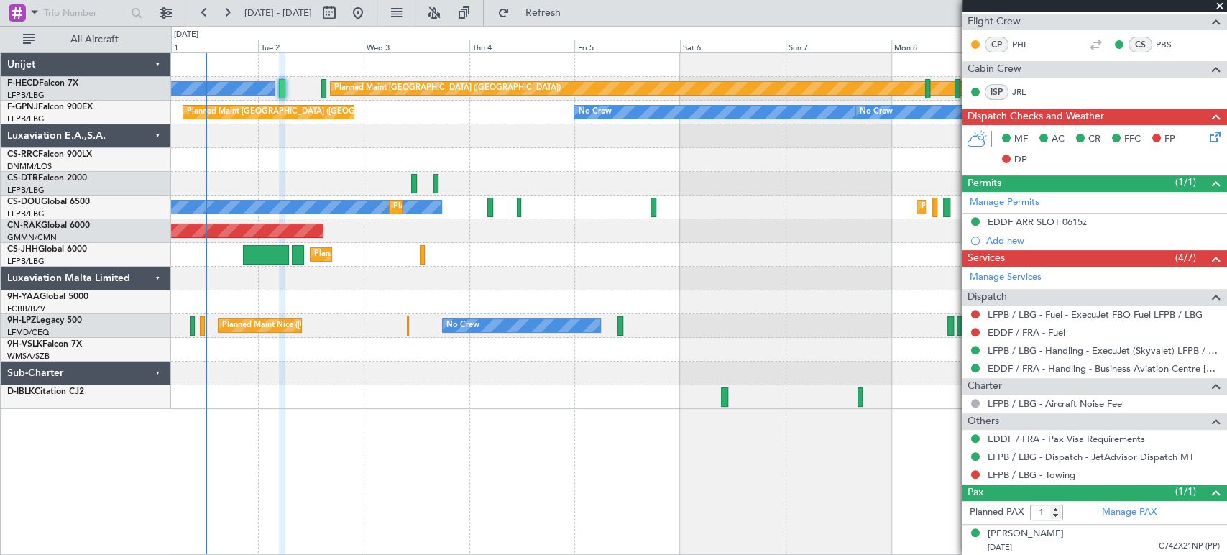
click at [286, 167] on div "Planned Maint Paris (Le Bourget) No Crew No Crew Planned Maint Paris (Le Bourge…" at bounding box center [698, 231] width 1055 height 356
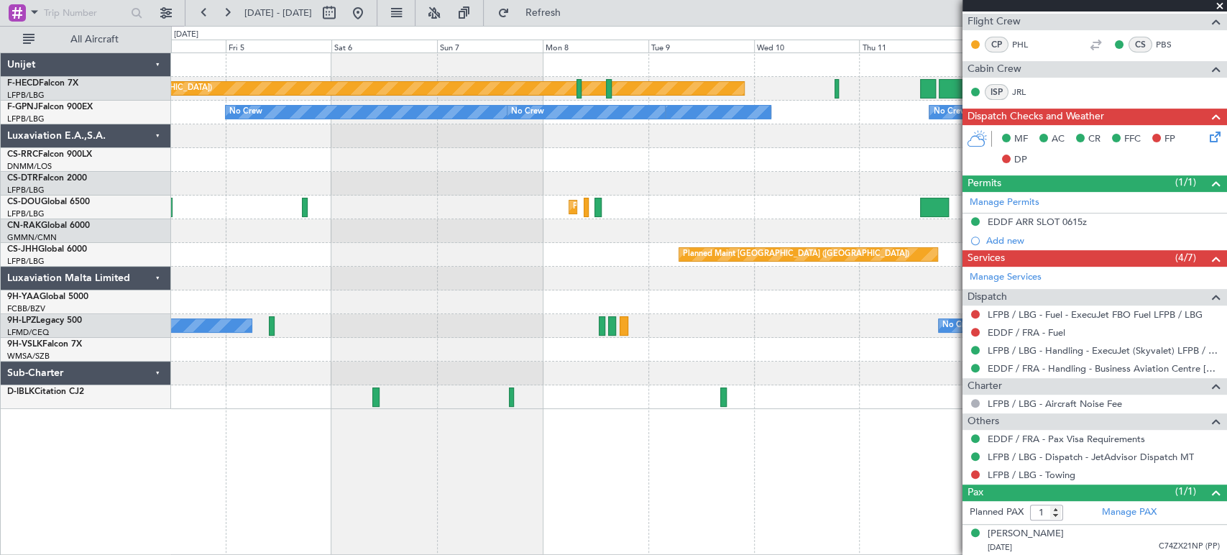
click at [535, 190] on div "Planned Maint Paris (Le Bourget) No Crew No Crew No Crew No Crew No Crew Planne…" at bounding box center [698, 231] width 1055 height 356
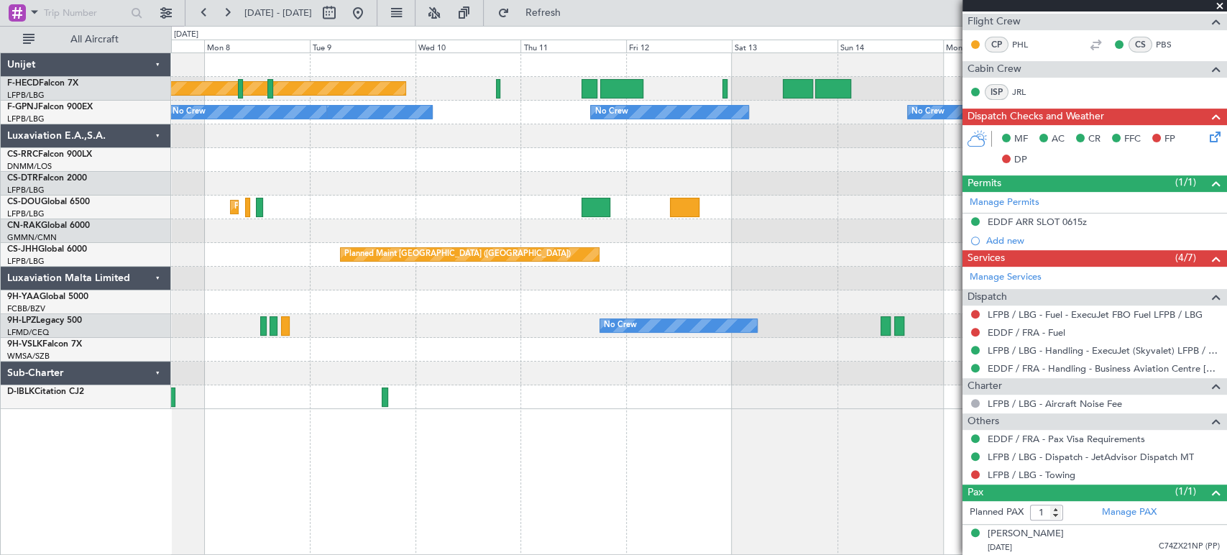
click at [402, 177] on div "Planned Maint [GEOGRAPHIC_DATA] ([GEOGRAPHIC_DATA]) No Crew No Crew No Crew No …" at bounding box center [698, 231] width 1055 height 356
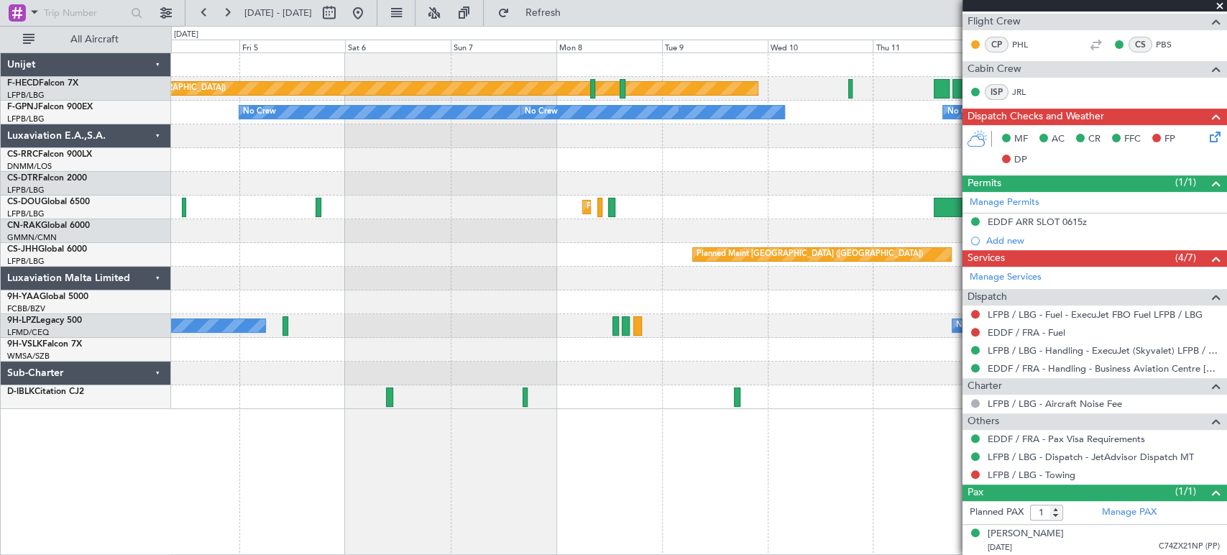
click at [770, 177] on div "Planned Maint Paris (Le Bourget) No Crew No Crew No Crew No Crew No Crew Planne…" at bounding box center [698, 231] width 1055 height 356
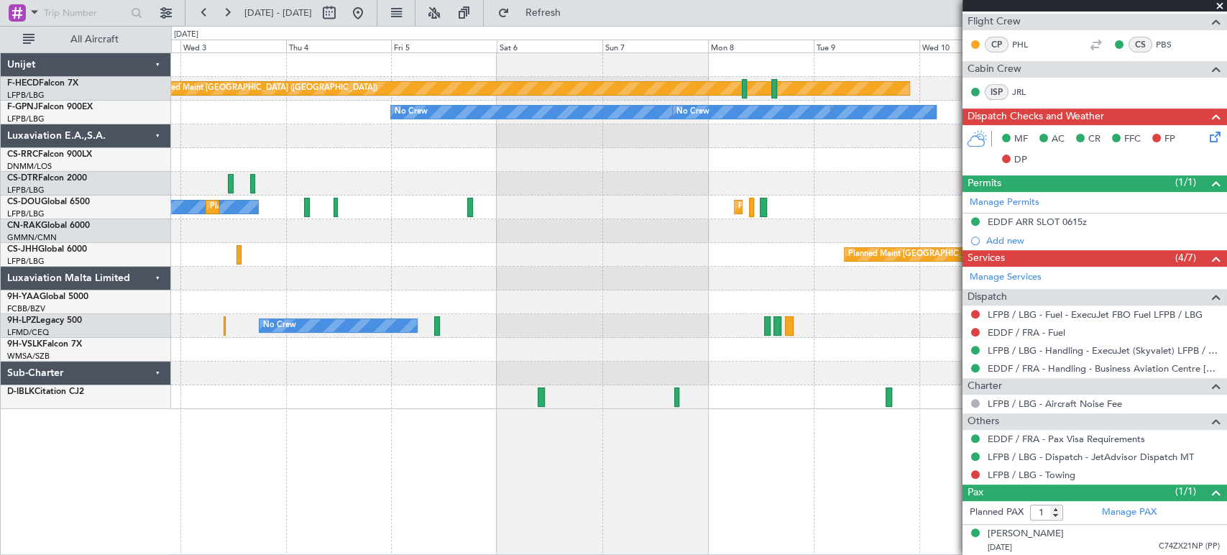
click at [301, 177] on div at bounding box center [698, 184] width 1055 height 24
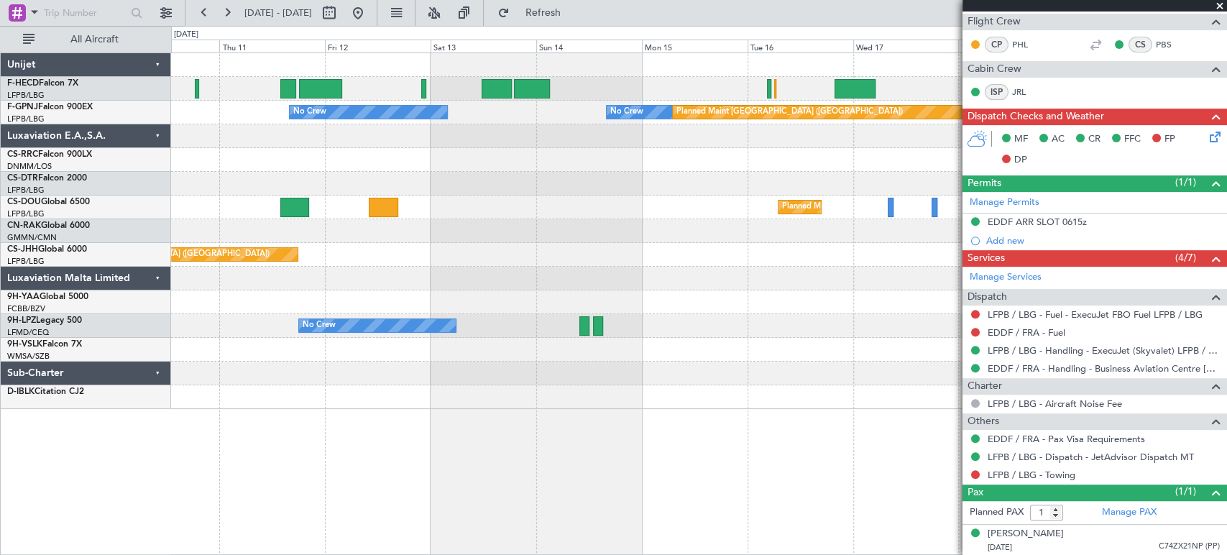
click at [238, 165] on div "No Crew Planned Maint Paris (Le Bourget) Planned Maint Paris (Le Bourget) No Cr…" at bounding box center [698, 231] width 1055 height 356
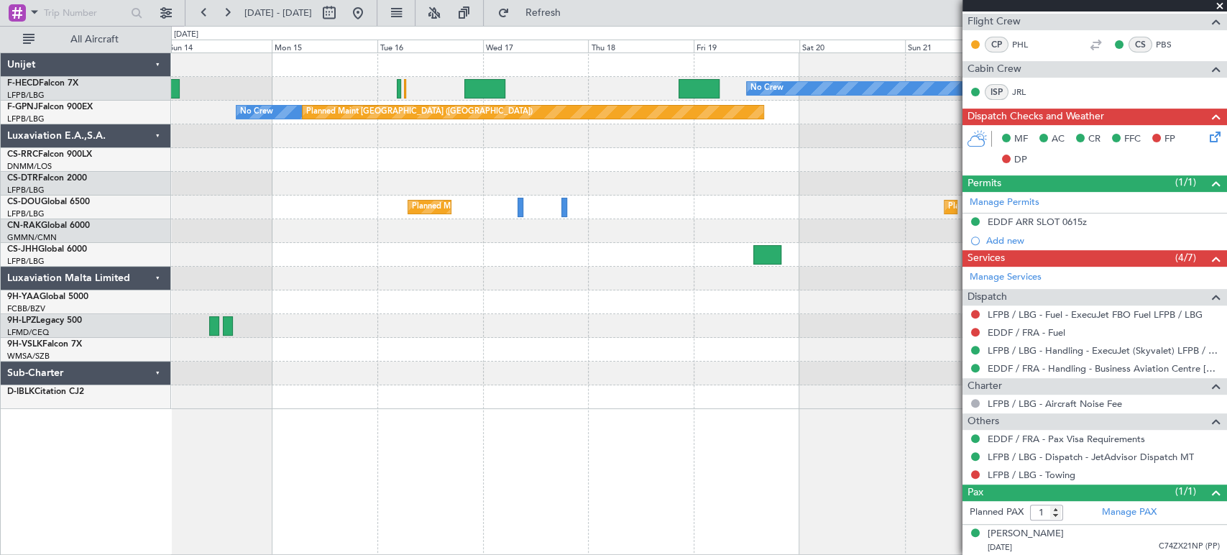
click at [351, 160] on div at bounding box center [698, 160] width 1055 height 24
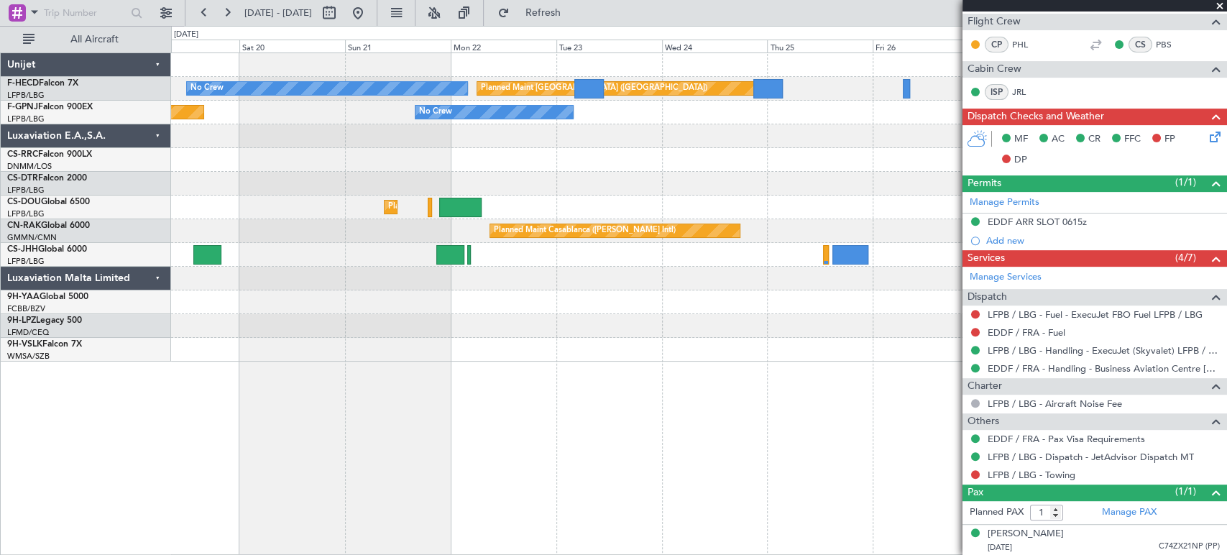
click at [263, 149] on div "Planned Maint Paris (Le Bourget) No Crew Planned Maint Paris (Le Bourget) No Cr…" at bounding box center [698, 207] width 1055 height 308
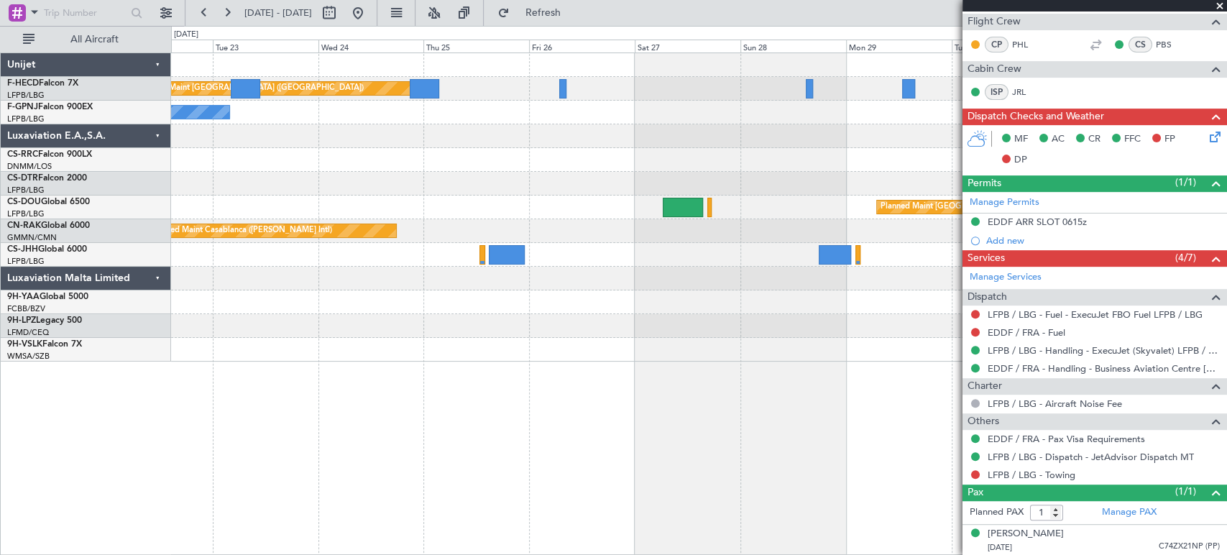
click at [165, 217] on div "Planned Maint Paris (Le Bourget) No Crew No Crew Planned Maint Paris (Le Bourge…" at bounding box center [613, 290] width 1227 height 529
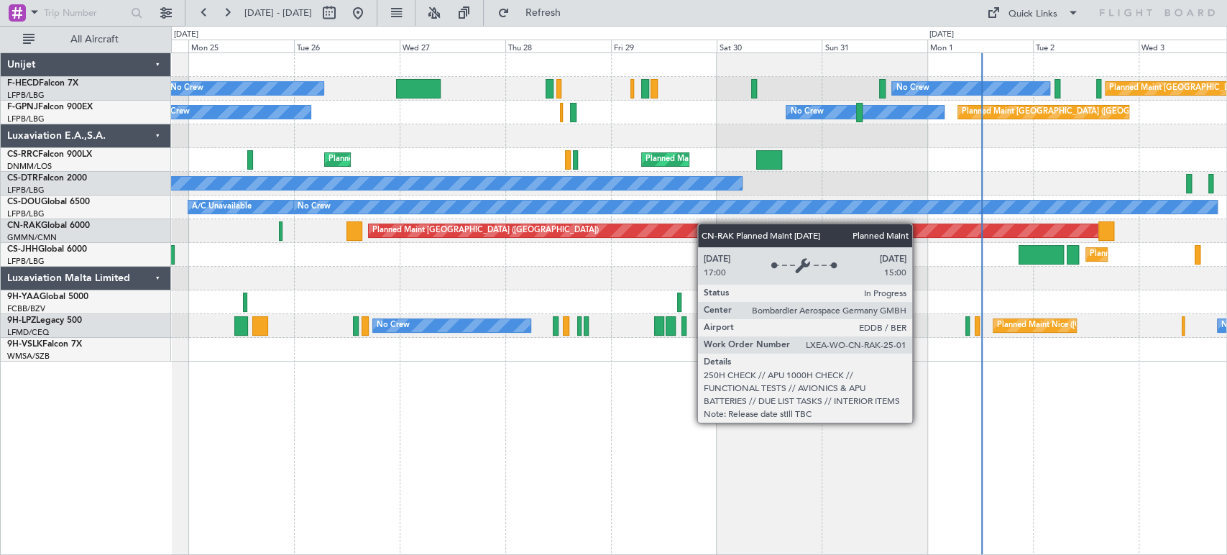
click at [887, 244] on div "Planned Maint Paris (Le Bourget) No Crew No Crew Planned Maint Paris (Le Bourge…" at bounding box center [698, 207] width 1055 height 308
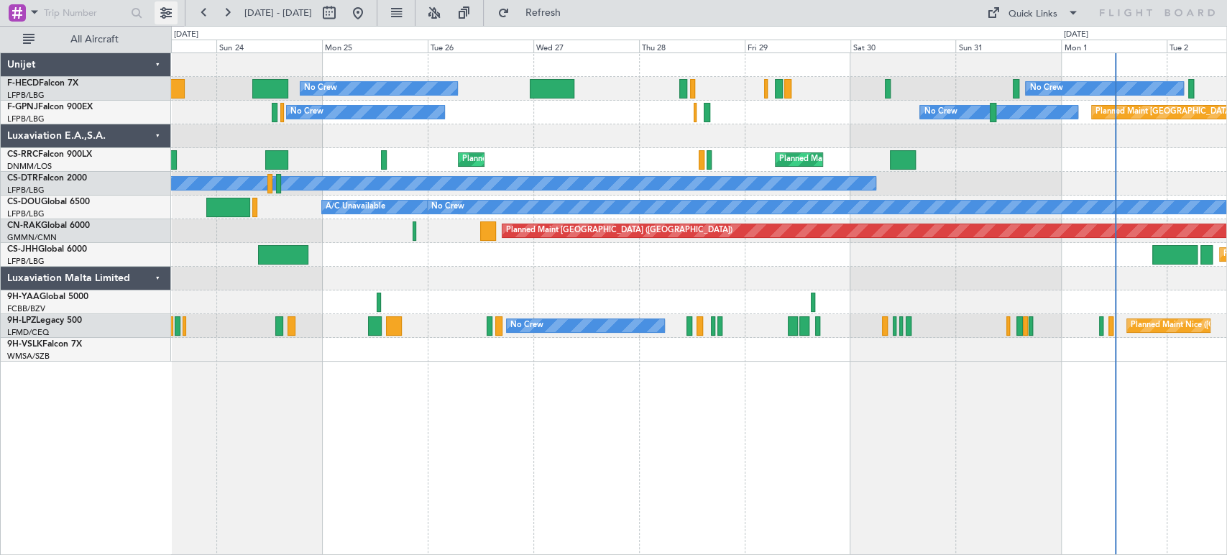
click at [172, 4] on div at bounding box center [92, 13] width 185 height 26
click at [172, 7] on button at bounding box center [165, 12] width 23 height 23
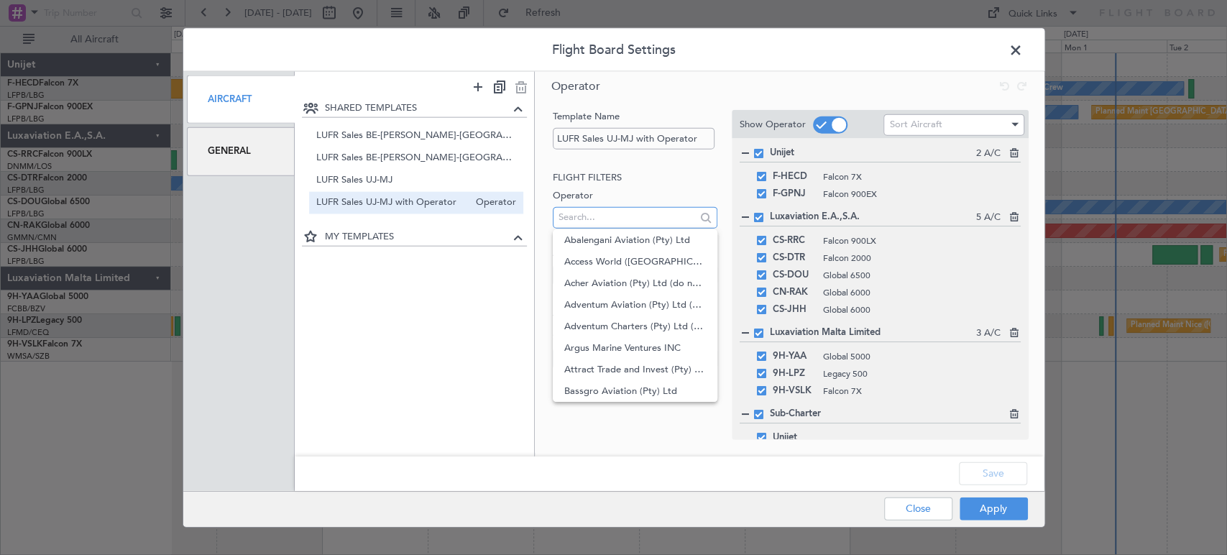
click at [610, 216] on input "text" at bounding box center [626, 217] width 137 height 22
click at [519, 228] on icon at bounding box center [517, 236] width 17 height 17
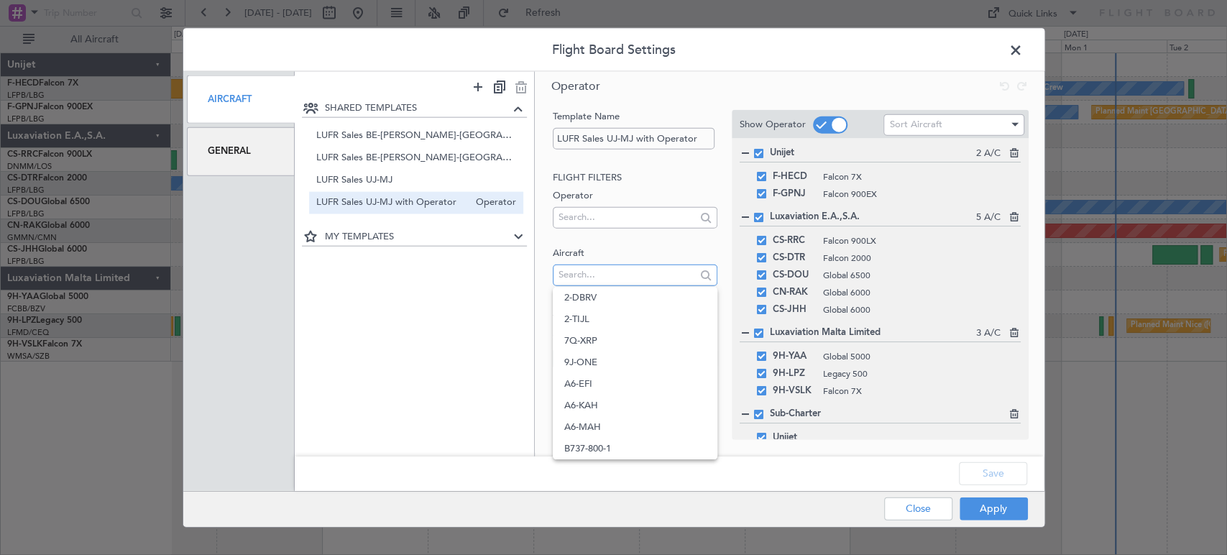
click at [562, 269] on input "text" at bounding box center [626, 275] width 137 height 22
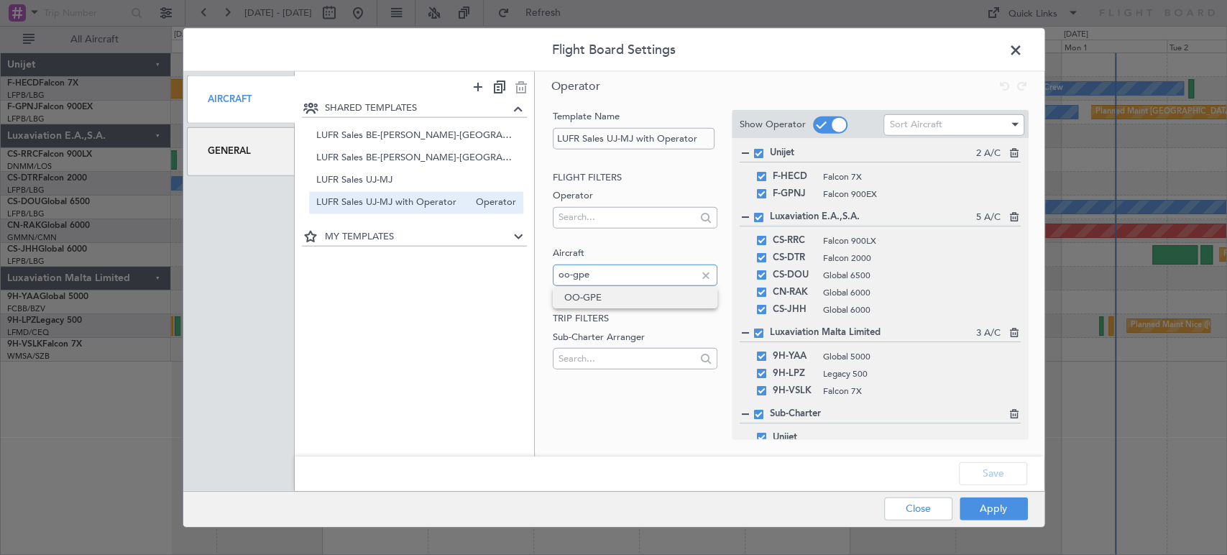
type input "oo-gpe"
click at [594, 298] on span "OO-GPE" at bounding box center [635, 298] width 142 height 22
click at [992, 501] on button "Apply" at bounding box center [993, 508] width 68 height 23
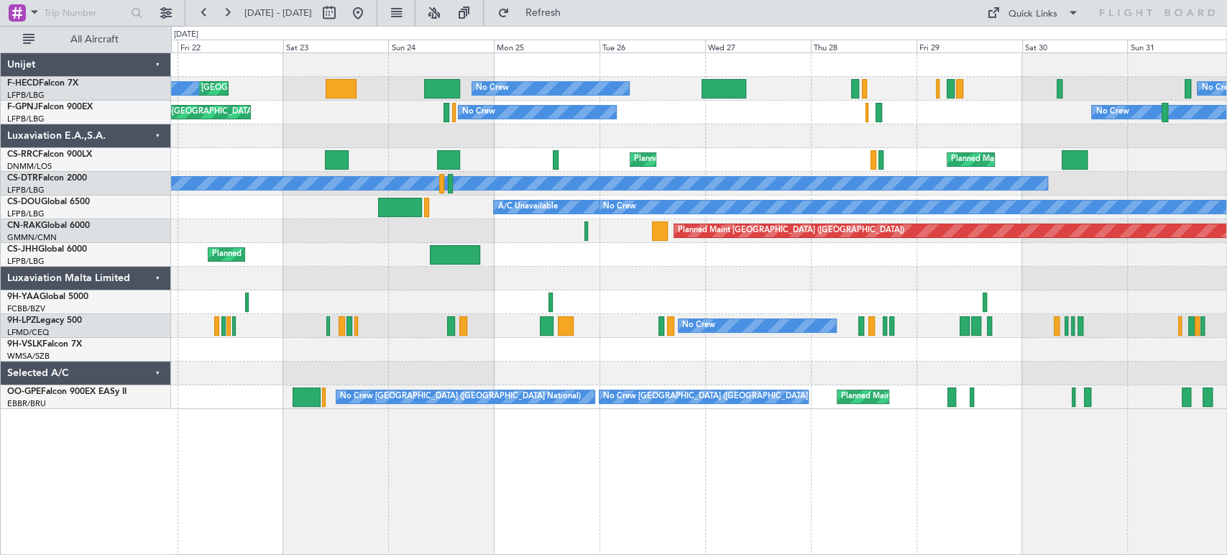
click at [909, 404] on div "Planned Maint Brussels (Brussels National) No Crew Brussels (Brussels National)…" at bounding box center [698, 397] width 1055 height 24
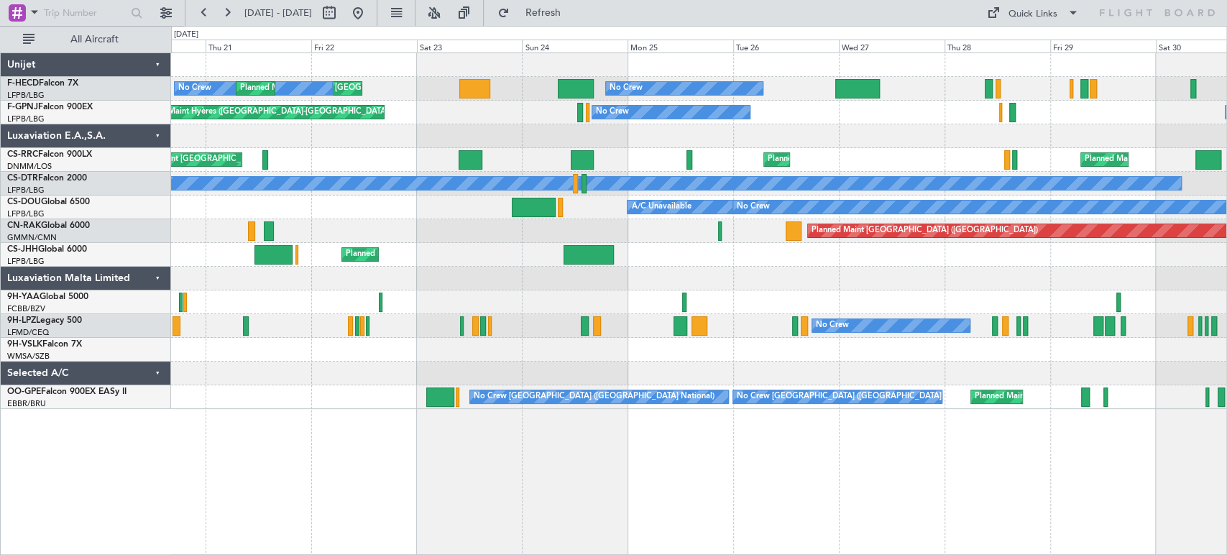
click at [147, 410] on div "No Crew Planned Maint Paris (Le Bourget) No Crew Planned Maint Paris (Le Bourge…" at bounding box center [613, 290] width 1227 height 529
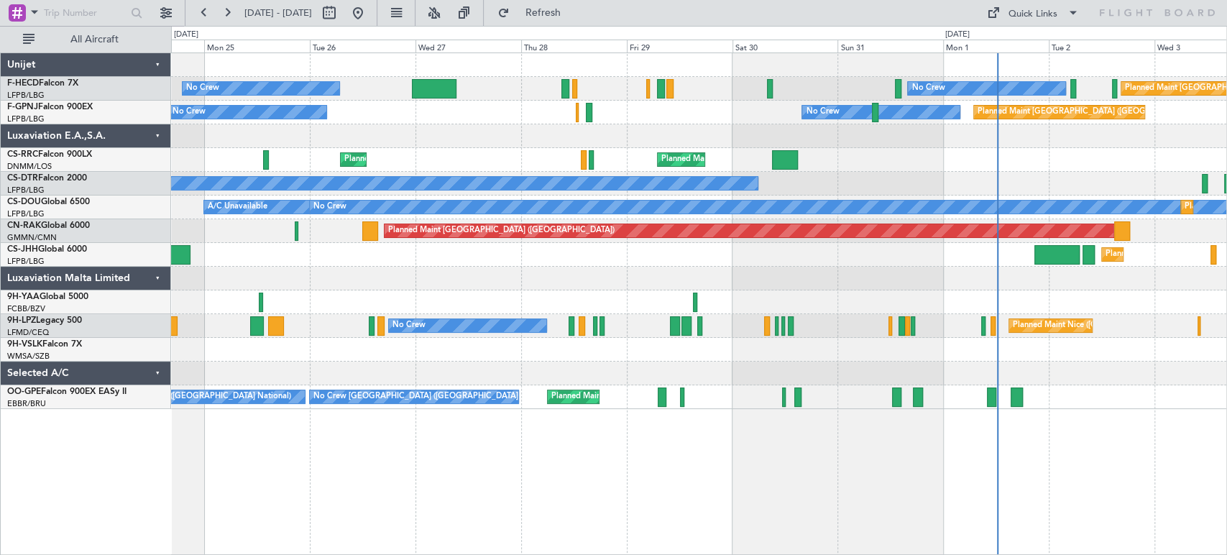
click at [529, 422] on div "No Crew No Crew Planned Maint Paris (Le Bourget) Planned Maint Paris (Le Bourge…" at bounding box center [699, 303] width 1056 height 502
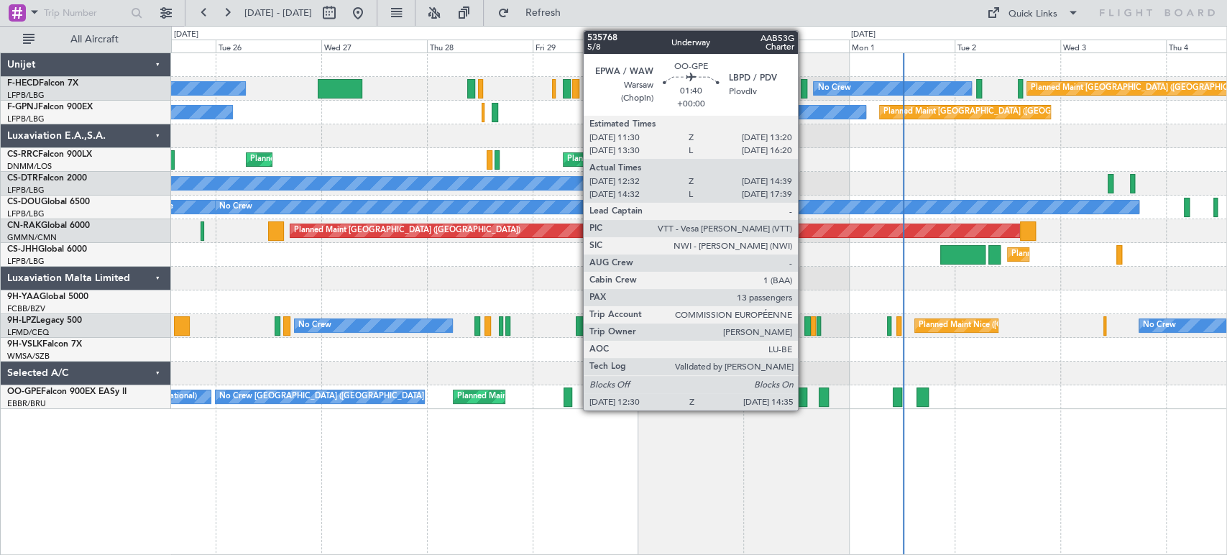
click at [804, 400] on div at bounding box center [802, 396] width 9 height 19
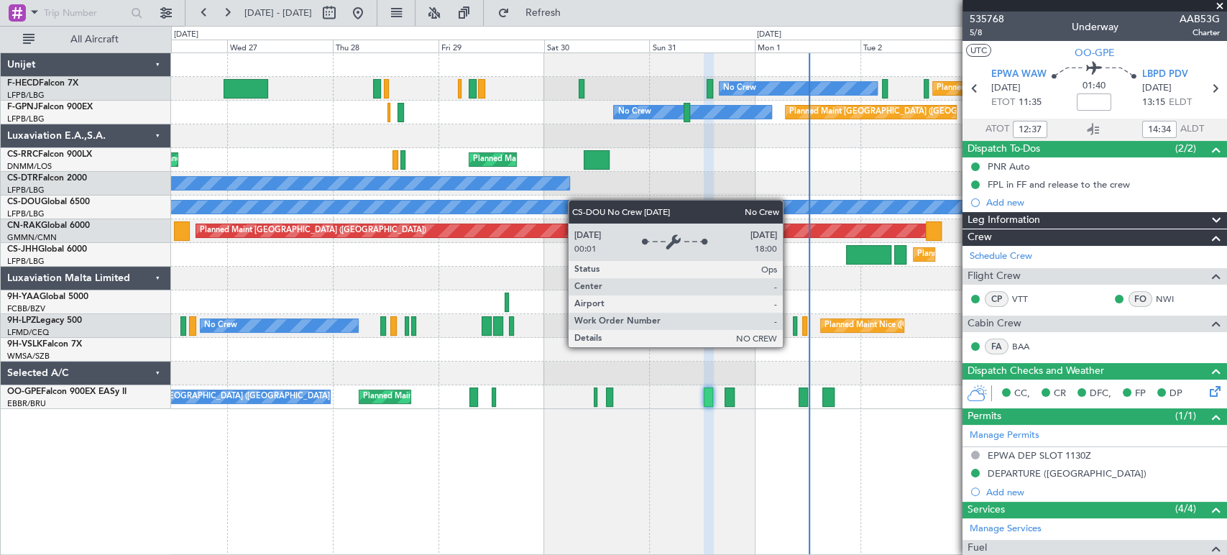
click at [291, 211] on div "No Crew Planned Maint Paris (Le Bourget) No Crew No Crew Planned Maint Paris (L…" at bounding box center [698, 231] width 1055 height 356
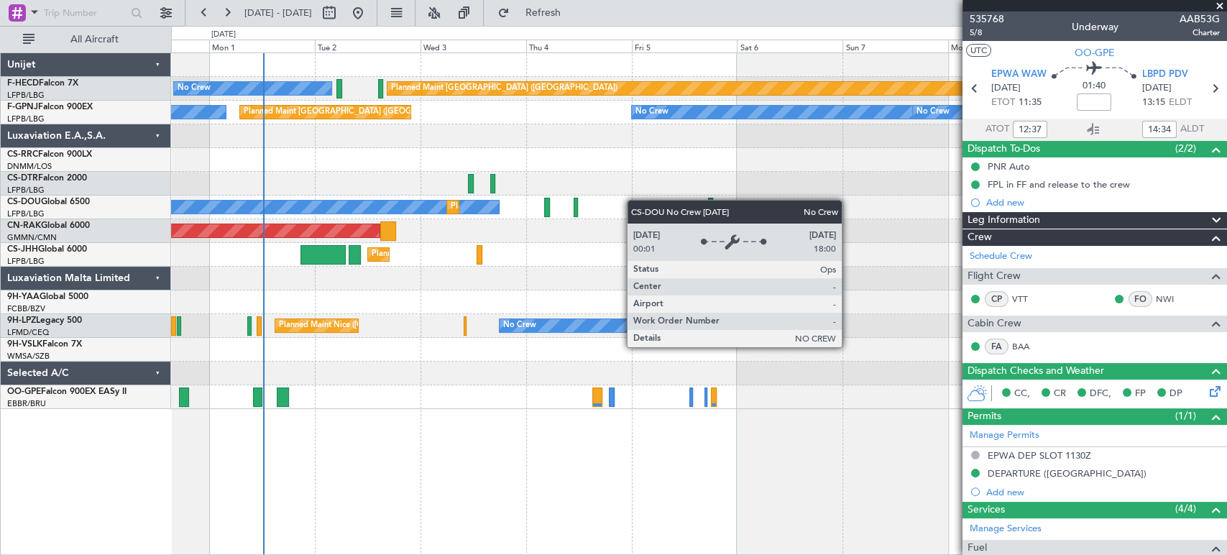
click at [251, 202] on div "No Crew Planned Maint Paris (Le Bourget) No Crew Planned Maint Paris (Le Bourge…" at bounding box center [698, 231] width 1055 height 356
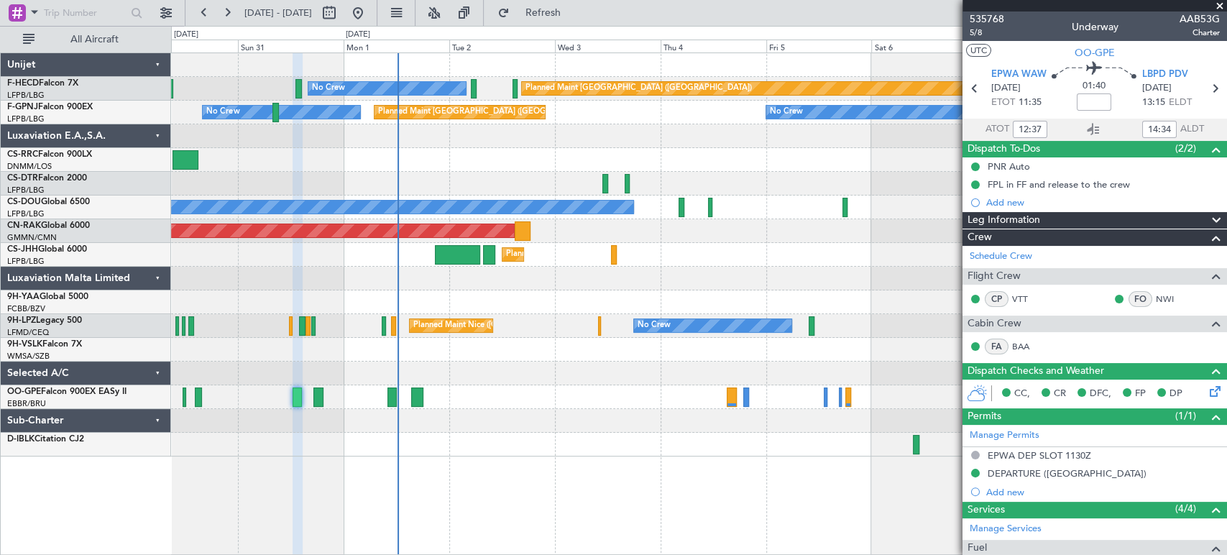
click at [724, 208] on div "Planned Maint [GEOGRAPHIC_DATA] ([GEOGRAPHIC_DATA]) No Crew Planned Maint [GEOG…" at bounding box center [698, 207] width 1055 height 24
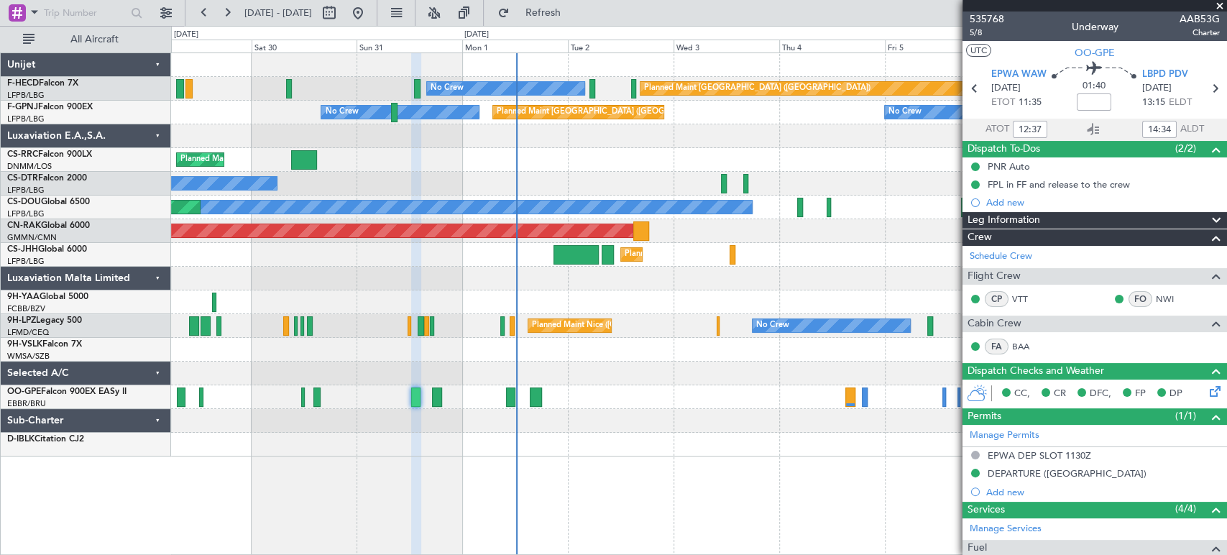
click at [753, 190] on div "No Crew" at bounding box center [698, 184] width 1055 height 24
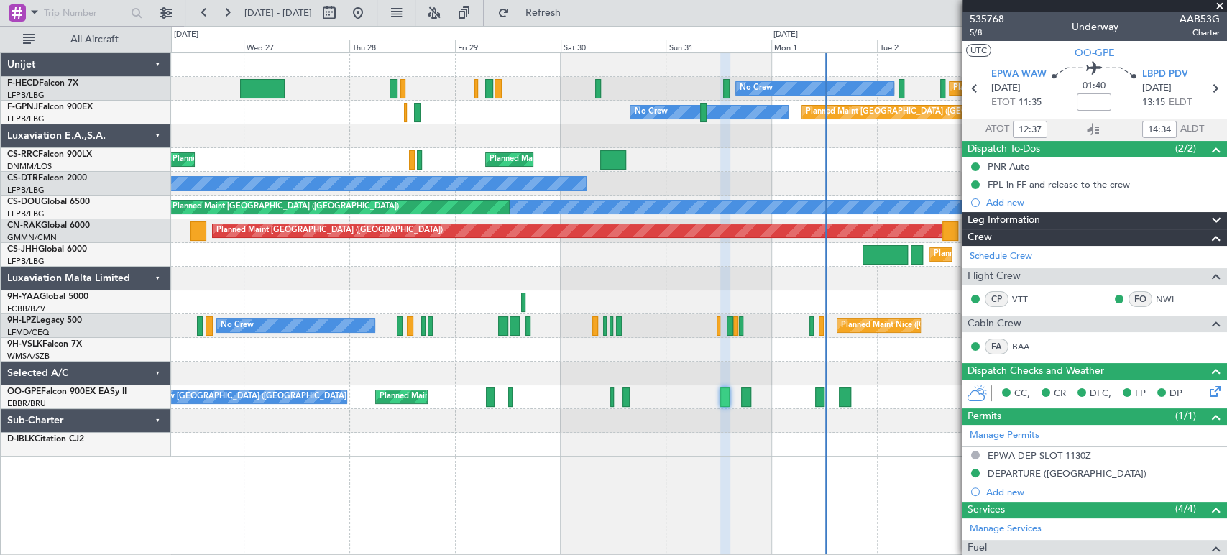
click at [668, 195] on div "Planned Maint Paris (Le Bourget) No Crew No Crew Planned Maint Paris (Le Bourge…" at bounding box center [698, 254] width 1055 height 403
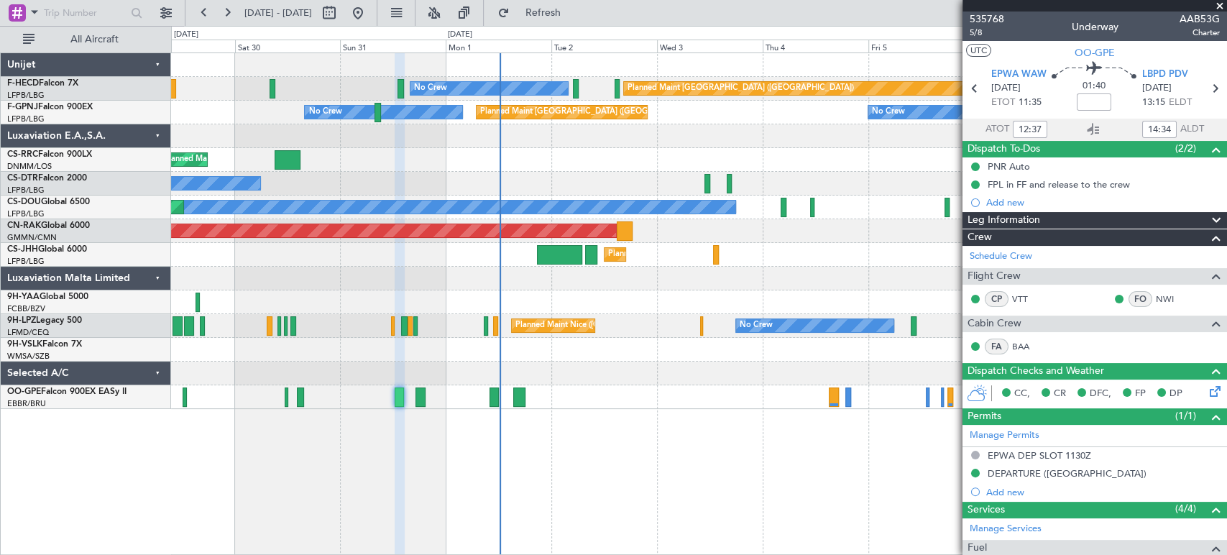
click at [361, 149] on div "Planned Maint Paris (Le Bourget) No Crew Planned Maint Paris (Le Bourget) No Cr…" at bounding box center [698, 231] width 1055 height 356
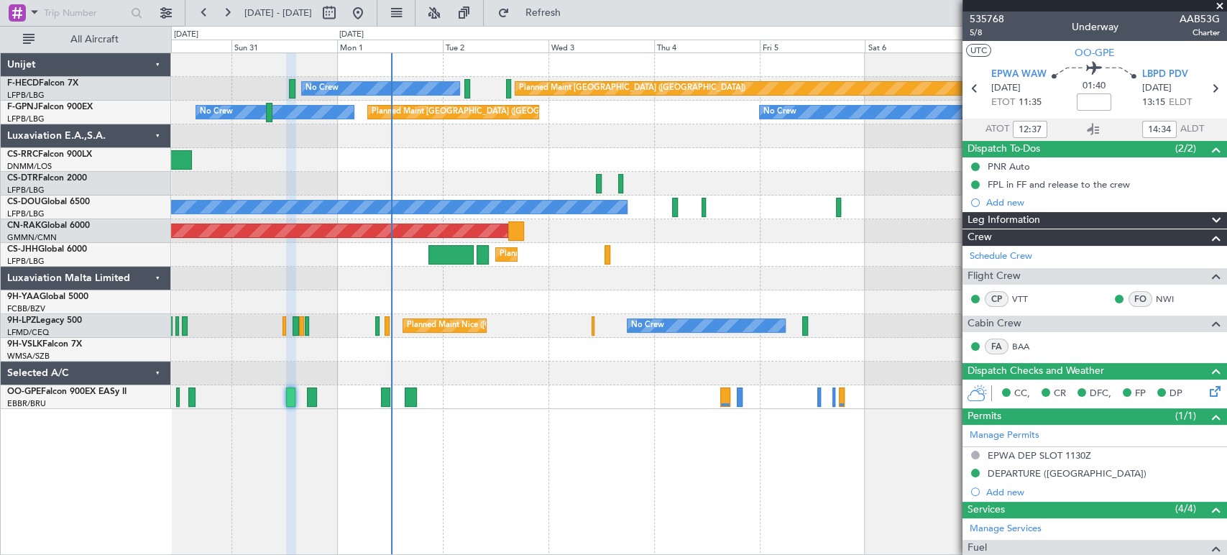
click at [467, 122] on div "Planned Maint Paris (Le Bourget) No Crew Planned Maint Paris (Le Bourget) No Cr…" at bounding box center [698, 231] width 1055 height 356
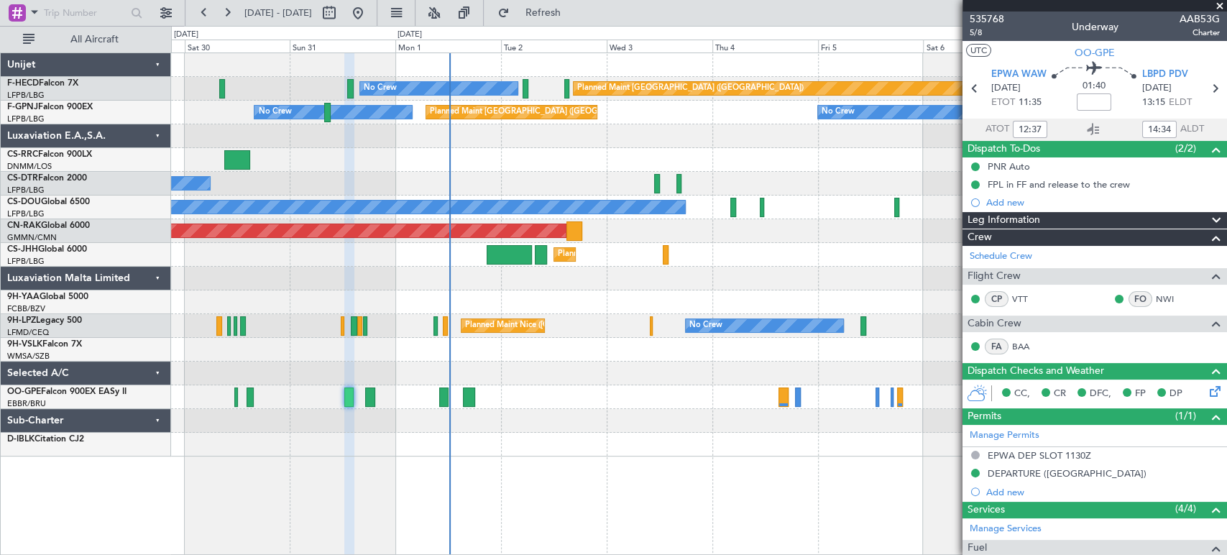
click at [380, 181] on div "No Crew" at bounding box center [698, 184] width 1055 height 24
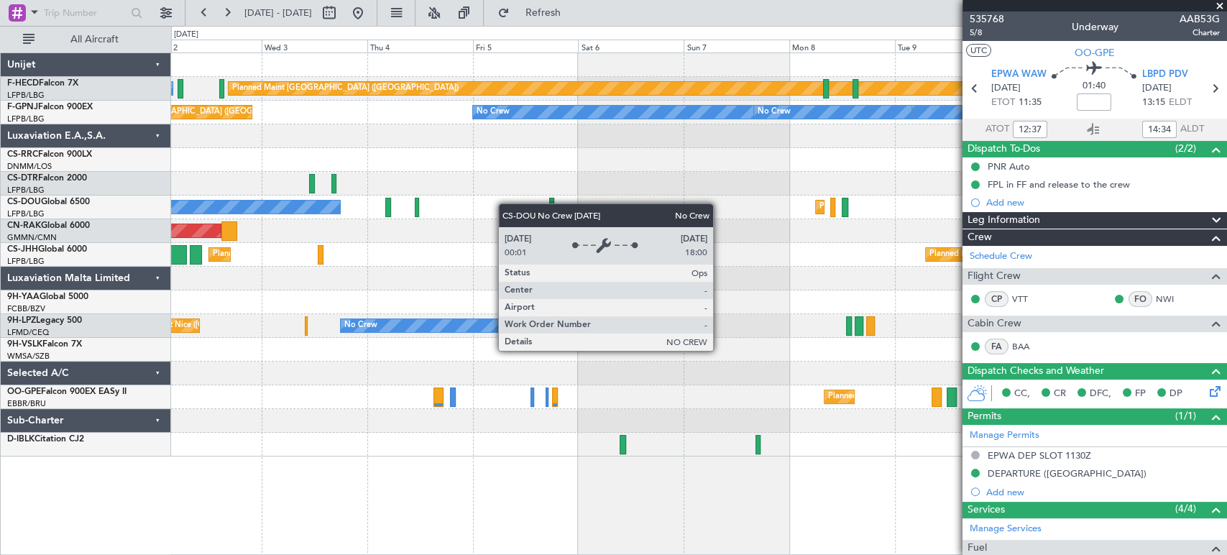
click at [295, 213] on div "Planned Maint Paris (Le Bourget) No Crew Planned Maint Paris (Le Bourget) No Cr…" at bounding box center [698, 254] width 1055 height 403
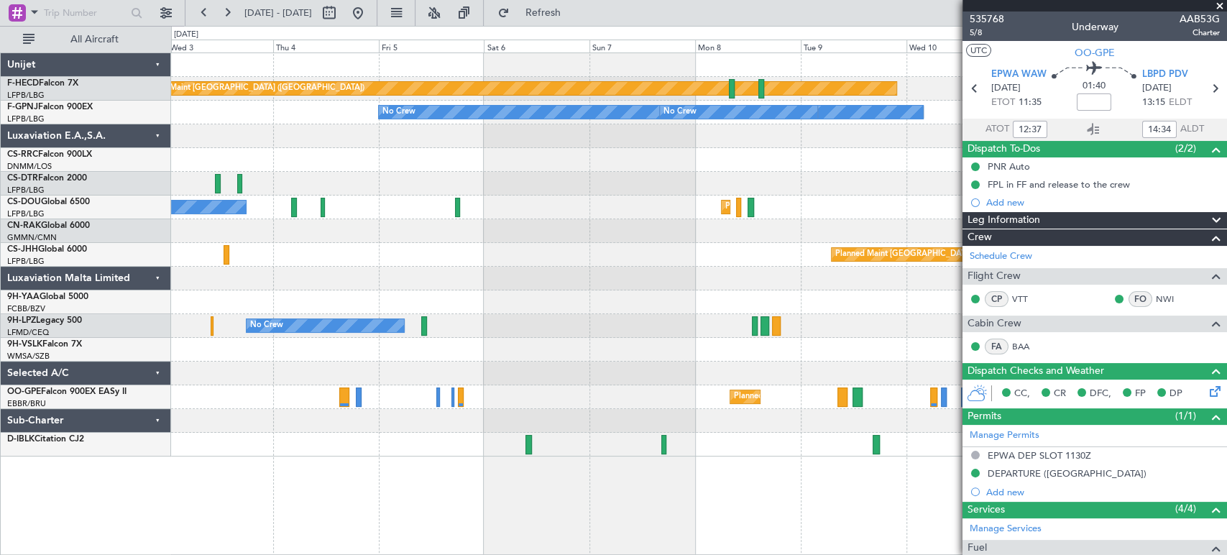
click at [218, 166] on div at bounding box center [698, 160] width 1055 height 24
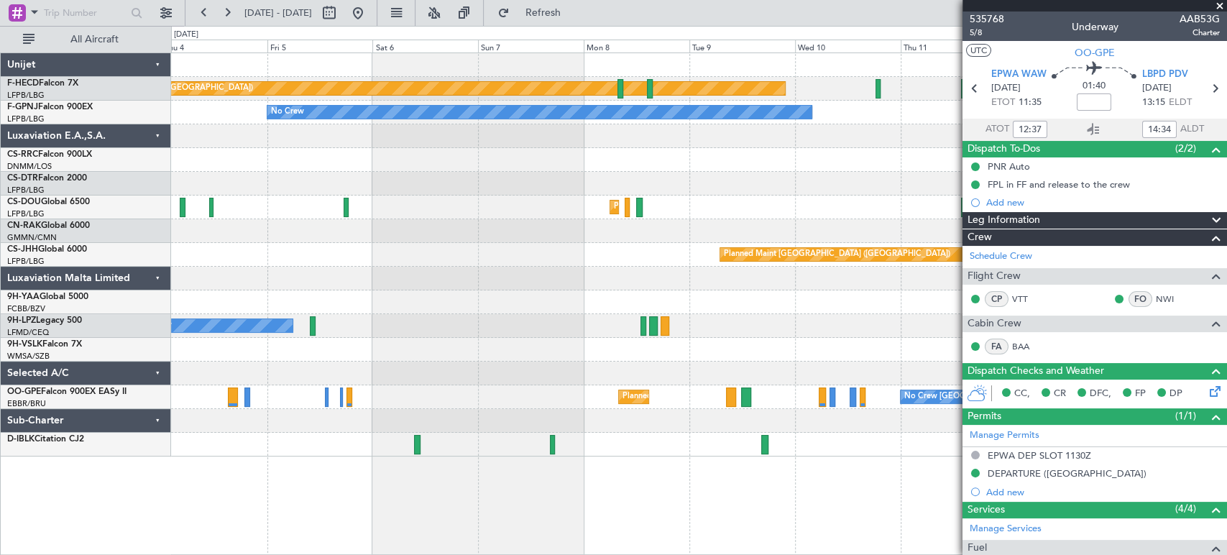
click at [796, 194] on div "Planned Maint Paris (Le Bourget) No Crew No Crew No Crew No Crew No Crew Planne…" at bounding box center [698, 254] width 1055 height 403
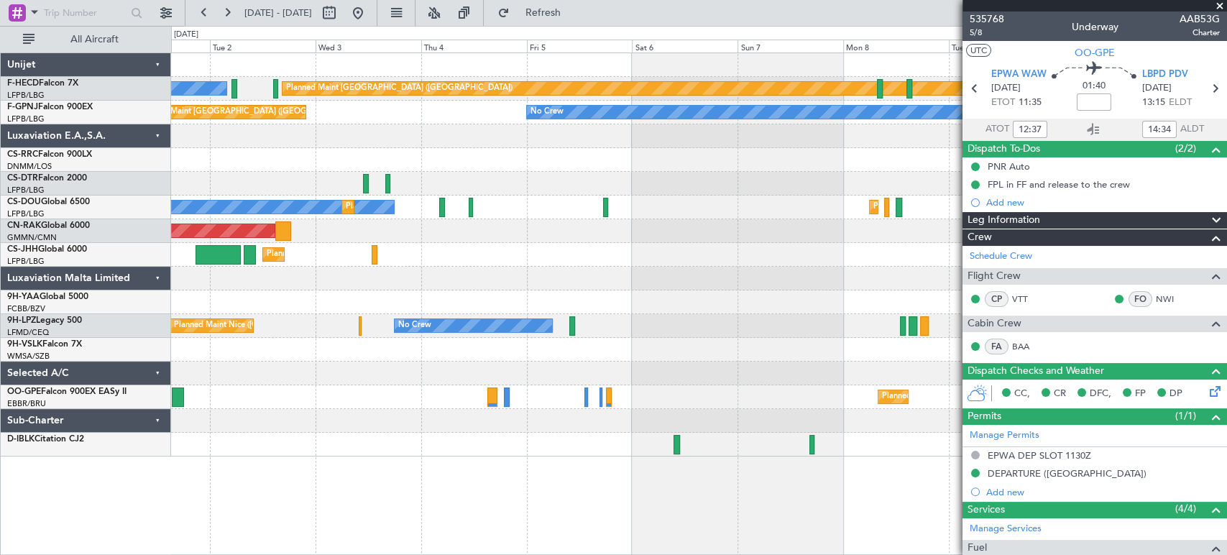
click at [910, 175] on div "Planned Maint Paris (Le Bourget) No Crew No Crew No Crew Planned Maint Paris (L…" at bounding box center [698, 254] width 1055 height 403
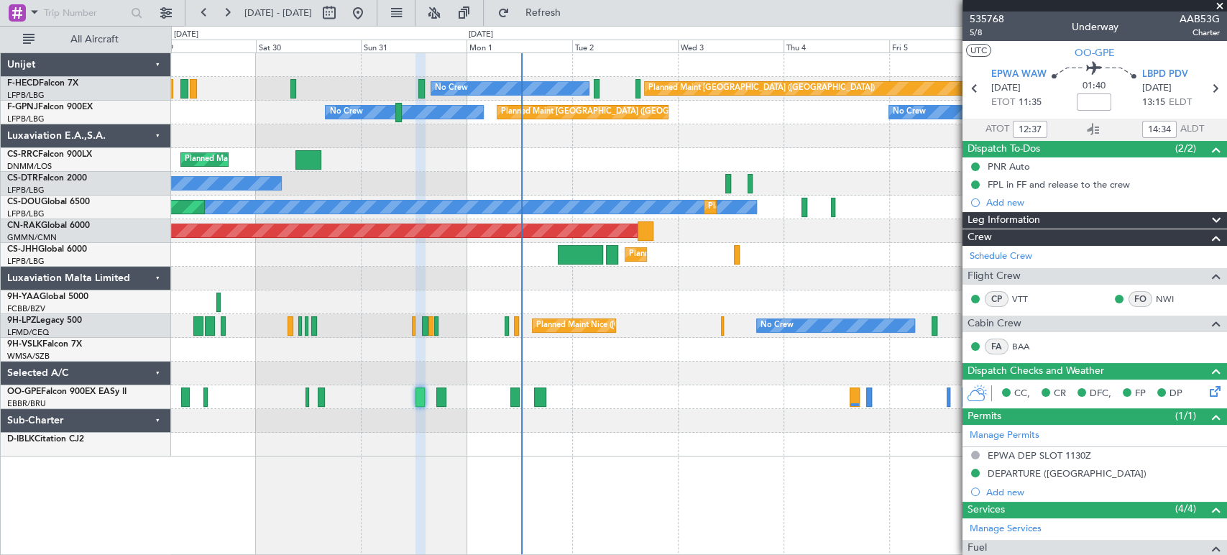
click at [451, 188] on div "No Crew" at bounding box center [698, 184] width 1055 height 24
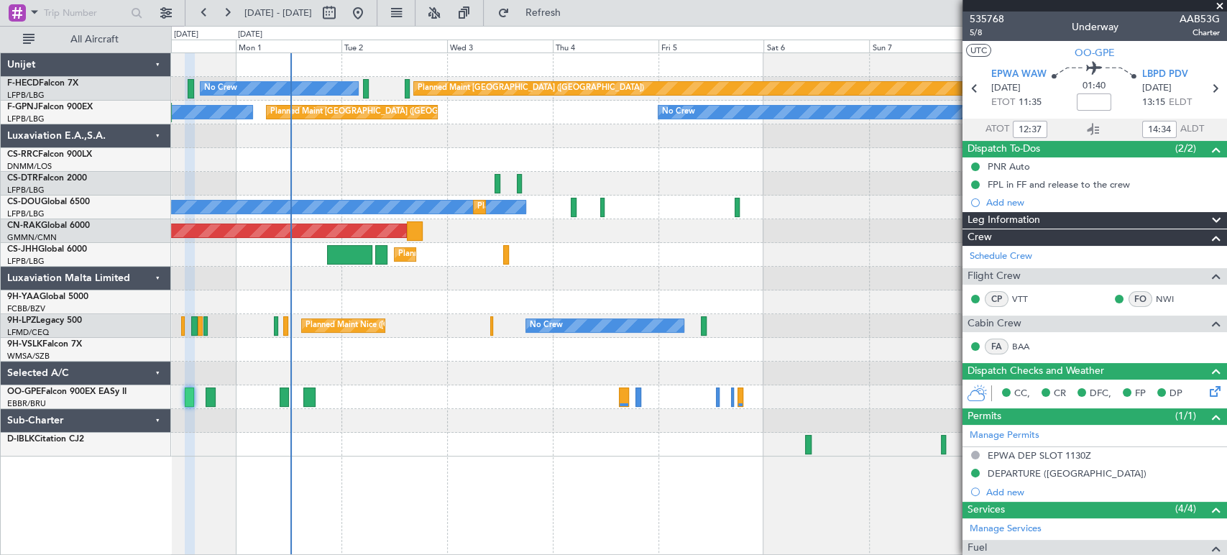
click at [632, 146] on div at bounding box center [698, 136] width 1055 height 24
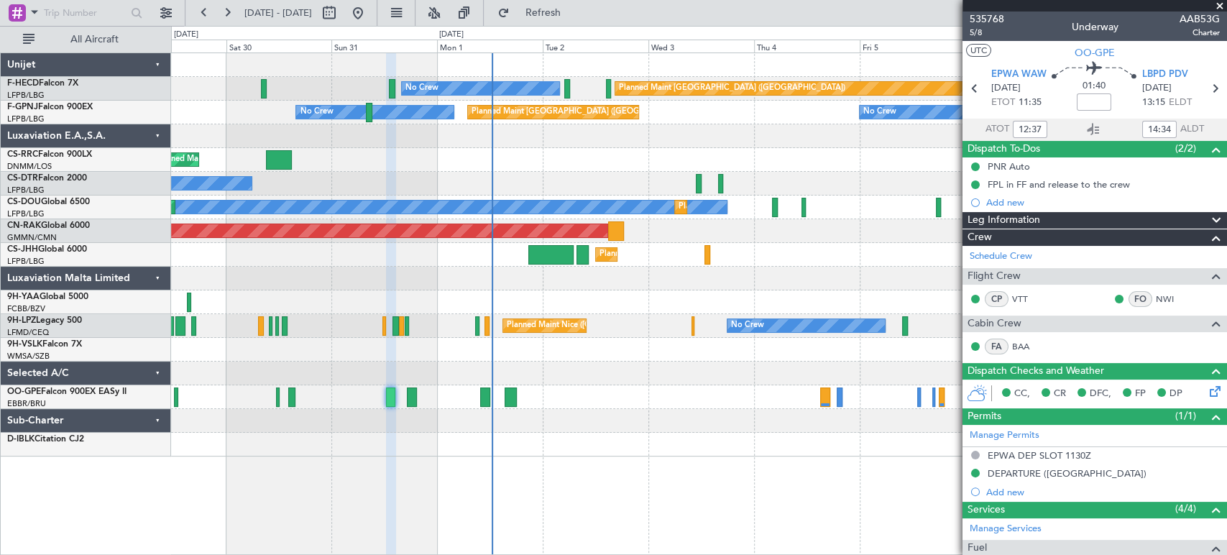
click at [567, 136] on div "Planned Maint Paris (Le Bourget) No Crew No Crew Planned Maint Paris (Le Bourge…" at bounding box center [698, 254] width 1055 height 403
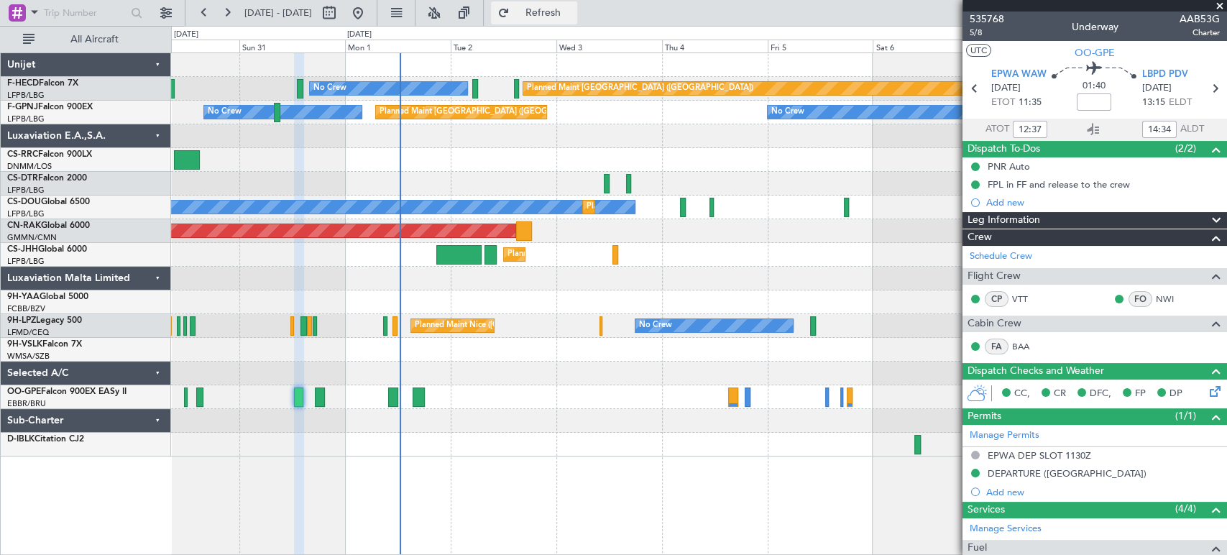
click at [573, 18] on span "Refresh" at bounding box center [542, 13] width 60 height 10
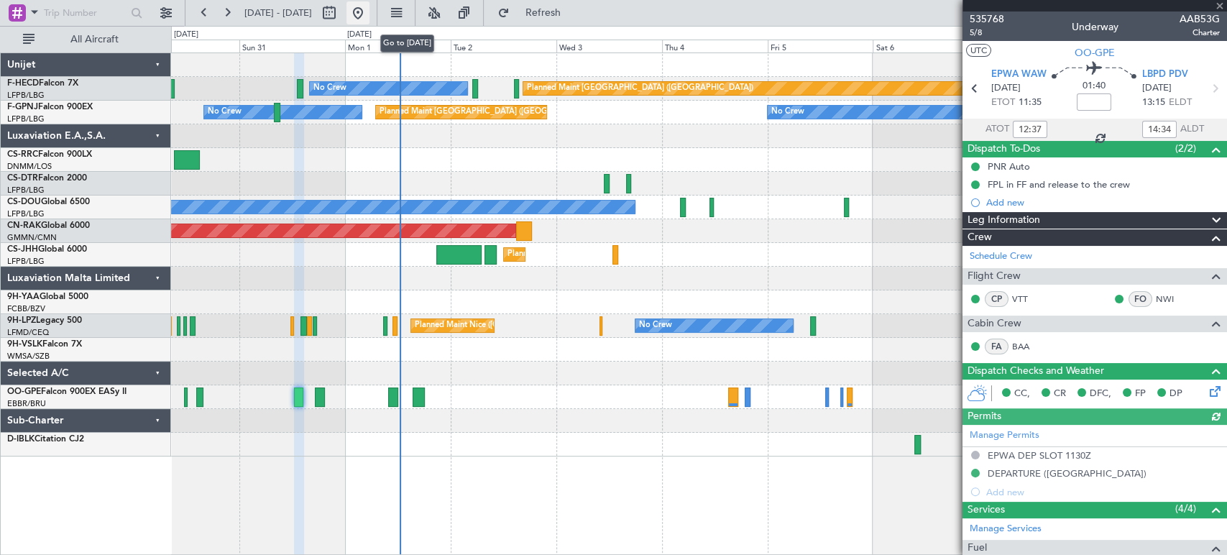
click at [369, 22] on button at bounding box center [357, 12] width 23 height 23
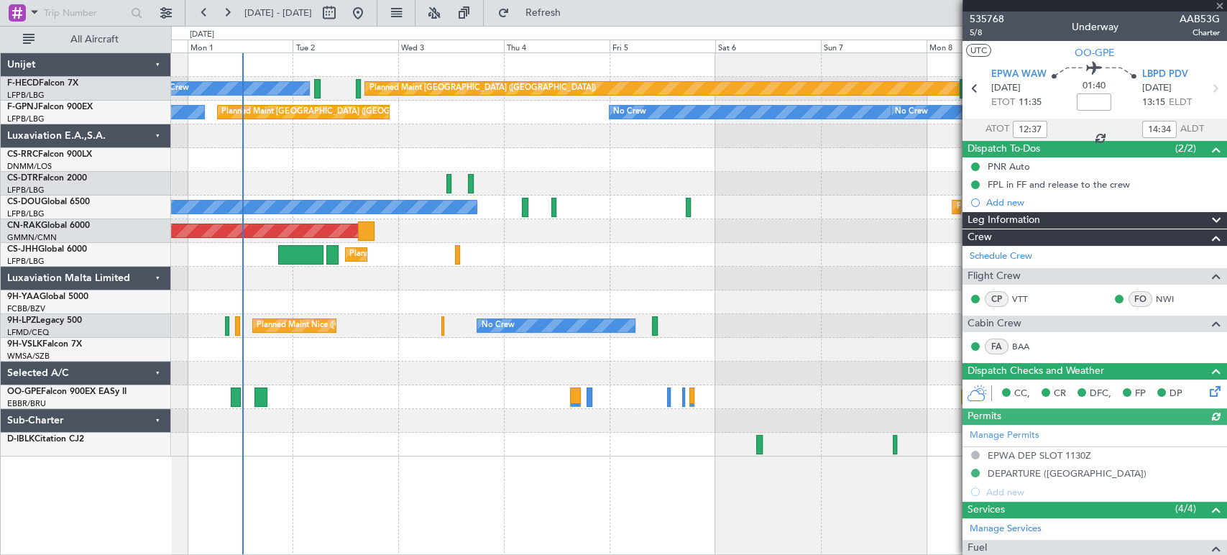
click at [366, 243] on div "Planned Maint Paris (Le Bourget) No Crew Planned Maint Paris (Le Bourget) No Cr…" at bounding box center [698, 254] width 1055 height 403
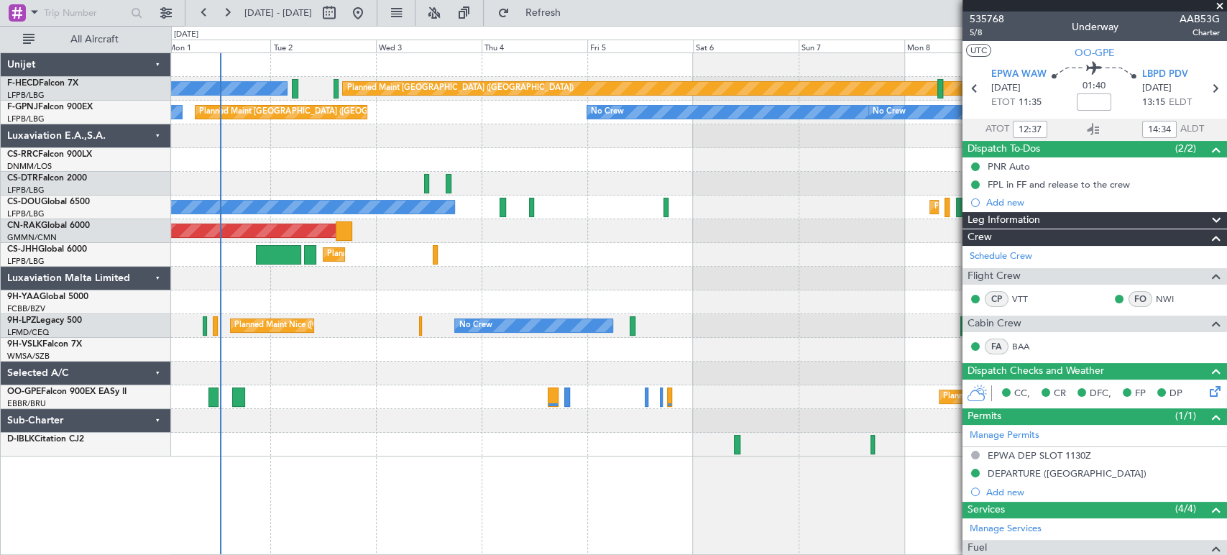
click at [583, 154] on div "Planned Maint Paris (Le Bourget) No Crew Planned Maint Paris (Le Bourget) No Cr…" at bounding box center [698, 254] width 1055 height 403
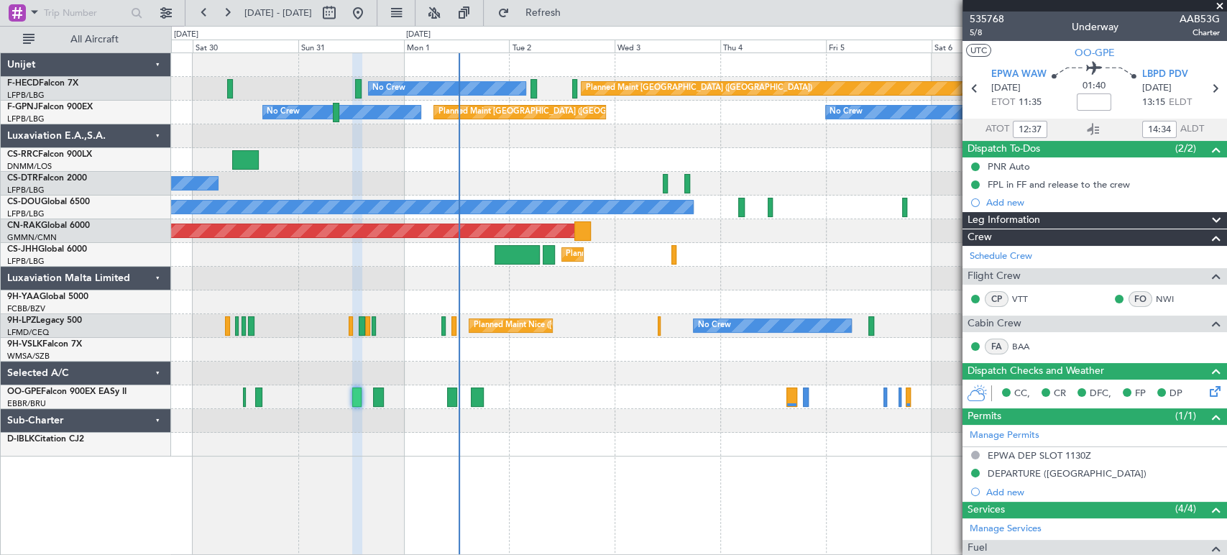
click at [483, 181] on div "Planned Maint Paris (Le Bourget) No Crew Planned Maint Paris (Le Bourget) No Cr…" at bounding box center [698, 254] width 1055 height 403
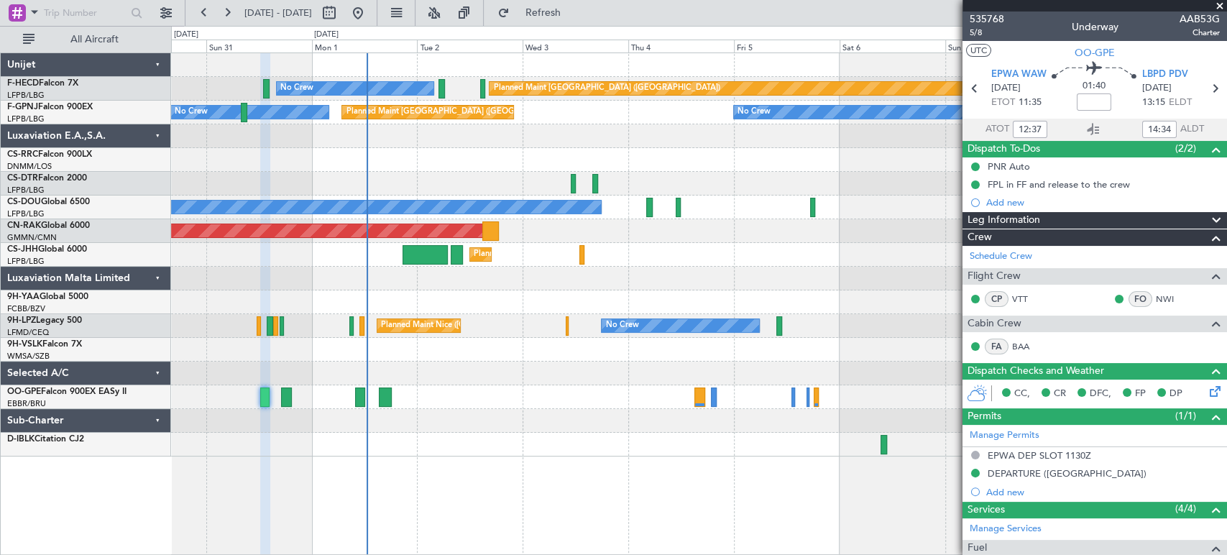
click at [457, 162] on div "Planned Maint Paris (Le Bourget) No Crew Planned Maint Paris (Le Bourget) No Cr…" at bounding box center [698, 254] width 1055 height 403
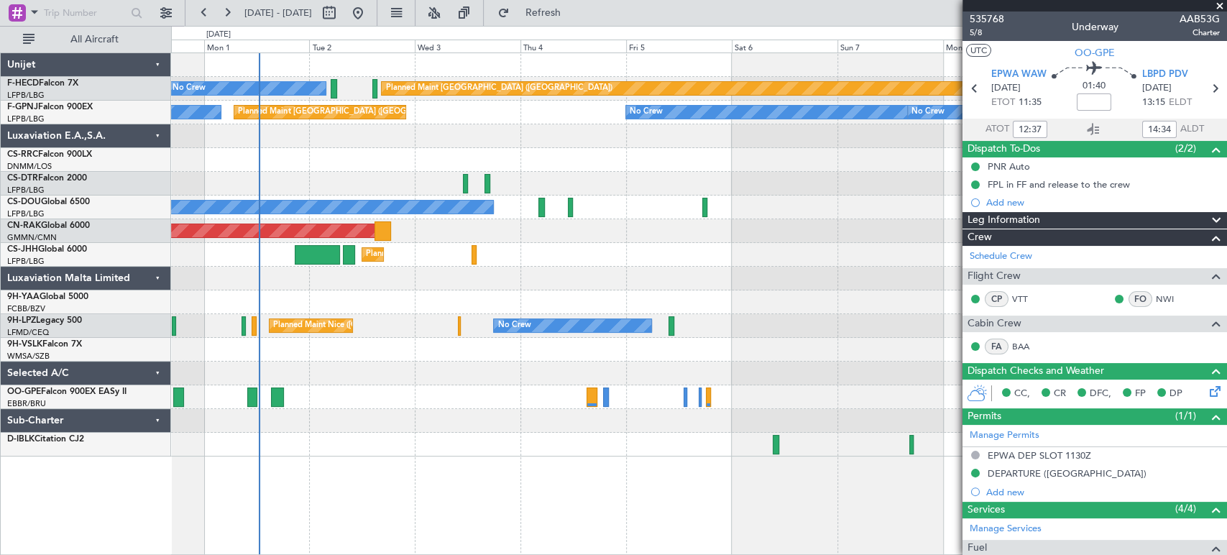
click at [494, 157] on div "Planned Maint Paris (Le Bourget) No Crew Planned Maint Paris (Le Bourget) No Cr…" at bounding box center [698, 254] width 1055 height 403
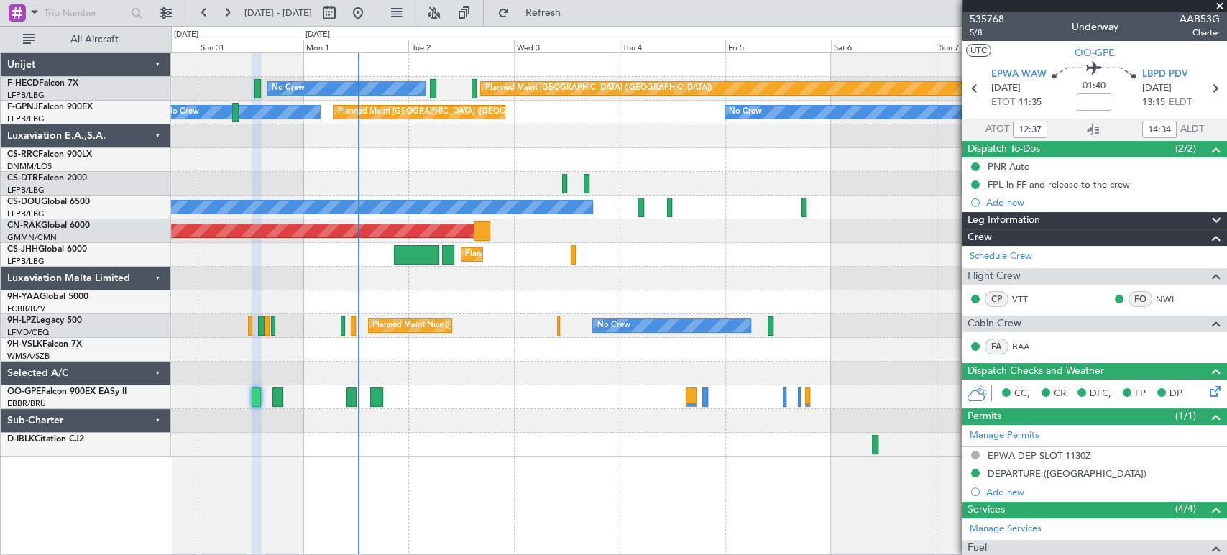
click at [575, 158] on div "Planned Maint [GEOGRAPHIC_DATA] ([GEOGRAPHIC_DATA])" at bounding box center [698, 160] width 1055 height 24
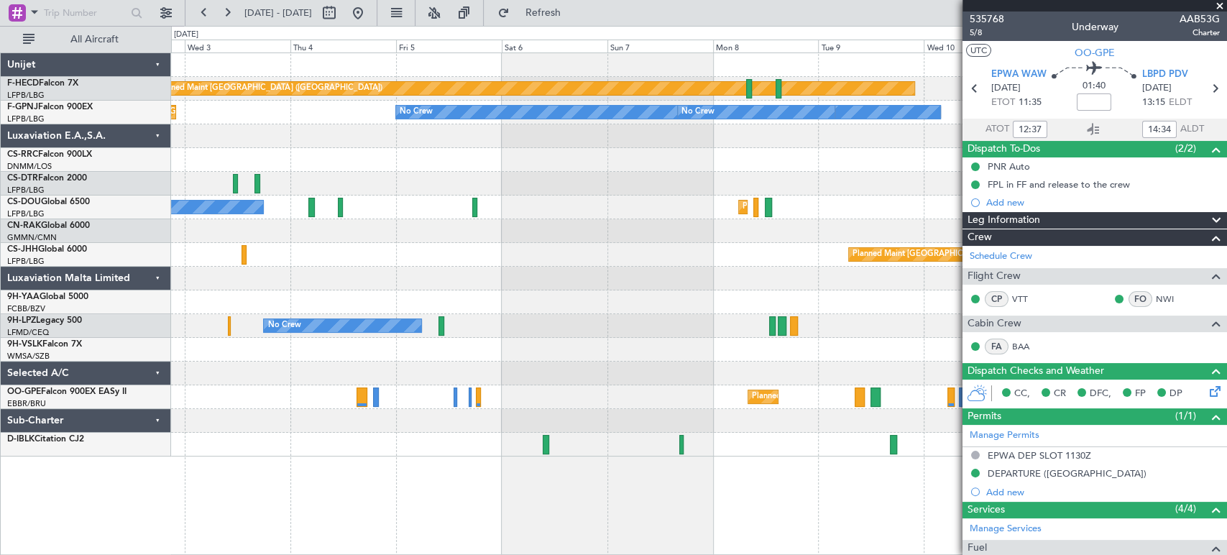
click at [269, 146] on div at bounding box center [698, 136] width 1055 height 24
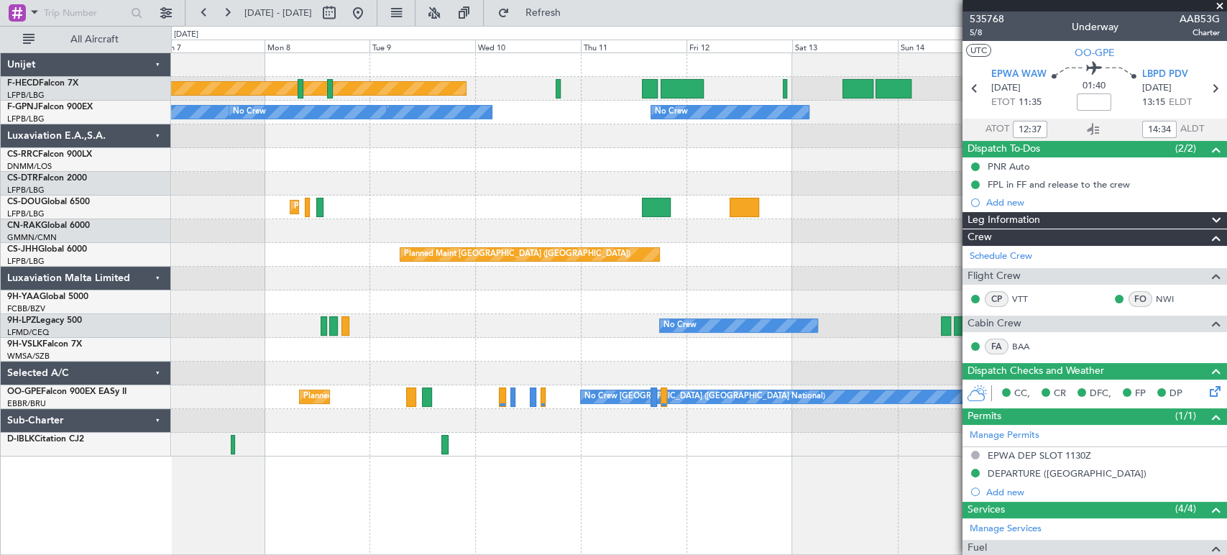
click at [79, 140] on div "Planned Maint Paris (Le Bourget) No Crew No Crew No Crew No Crew No Crew Planne…" at bounding box center [613, 290] width 1227 height 529
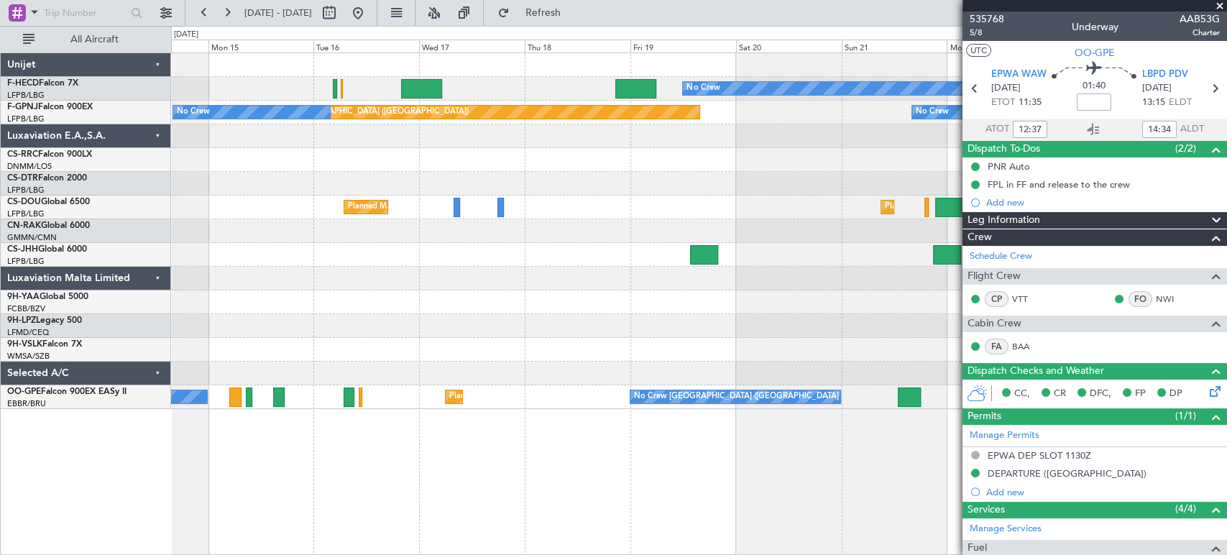
click at [477, 99] on div "No Crew Planned Maint [GEOGRAPHIC_DATA] ([GEOGRAPHIC_DATA])" at bounding box center [698, 89] width 1055 height 24
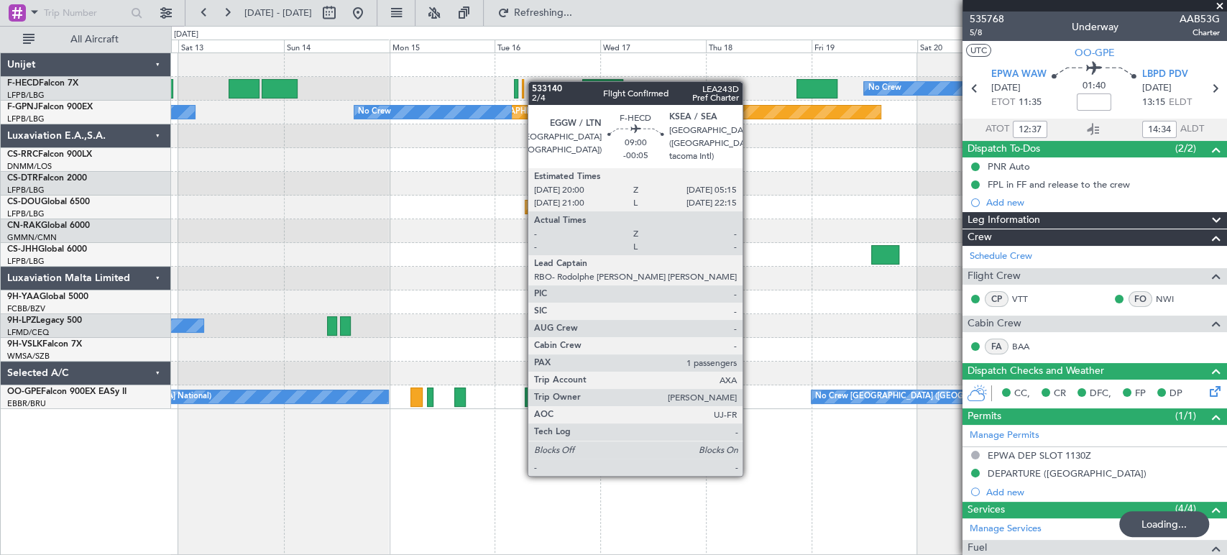
click at [703, 83] on div "No Crew Planned Maint [GEOGRAPHIC_DATA] ([GEOGRAPHIC_DATA])" at bounding box center [698, 89] width 1055 height 24
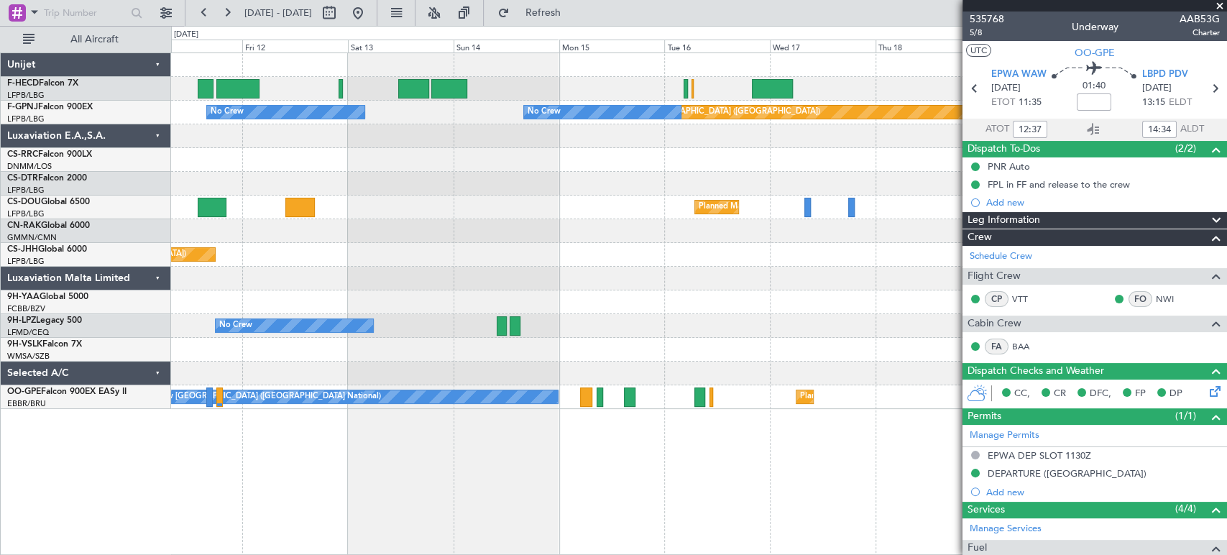
click at [706, 104] on div "No Crew Planned Maint Paris (Le Bourget) No Crew No Crew No Crew No Crew" at bounding box center [698, 113] width 1055 height 24
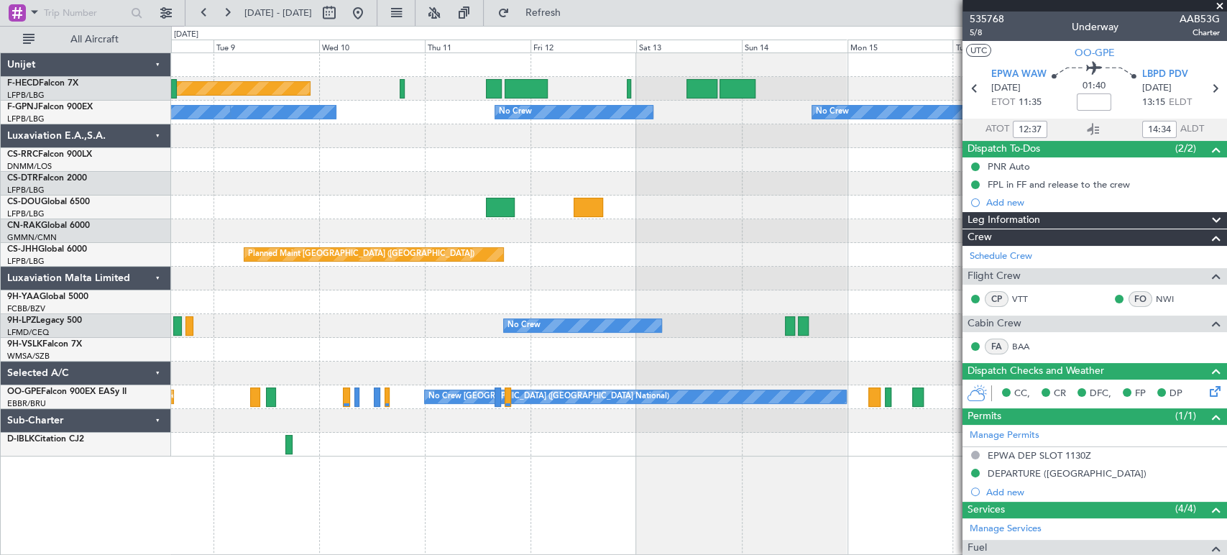
click at [453, 96] on div "Planned Maint [GEOGRAPHIC_DATA] ([GEOGRAPHIC_DATA]) No Crew" at bounding box center [698, 89] width 1055 height 24
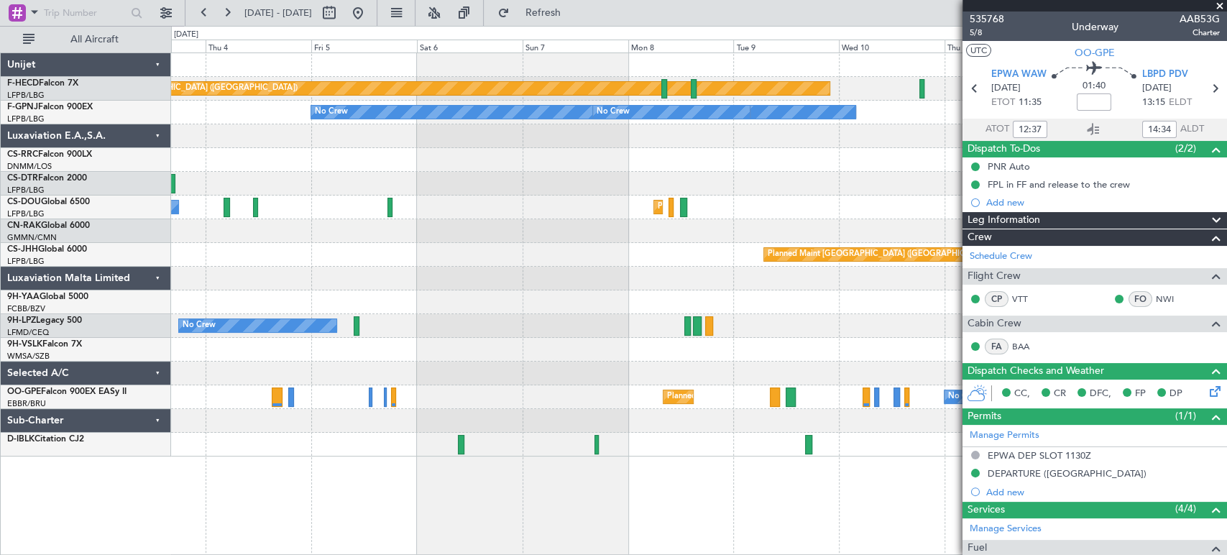
click at [720, 207] on div "Planned Maint Paris (Le Bourget) No Crew No Crew No Crew No Crew Planned Maint …" at bounding box center [698, 254] width 1055 height 403
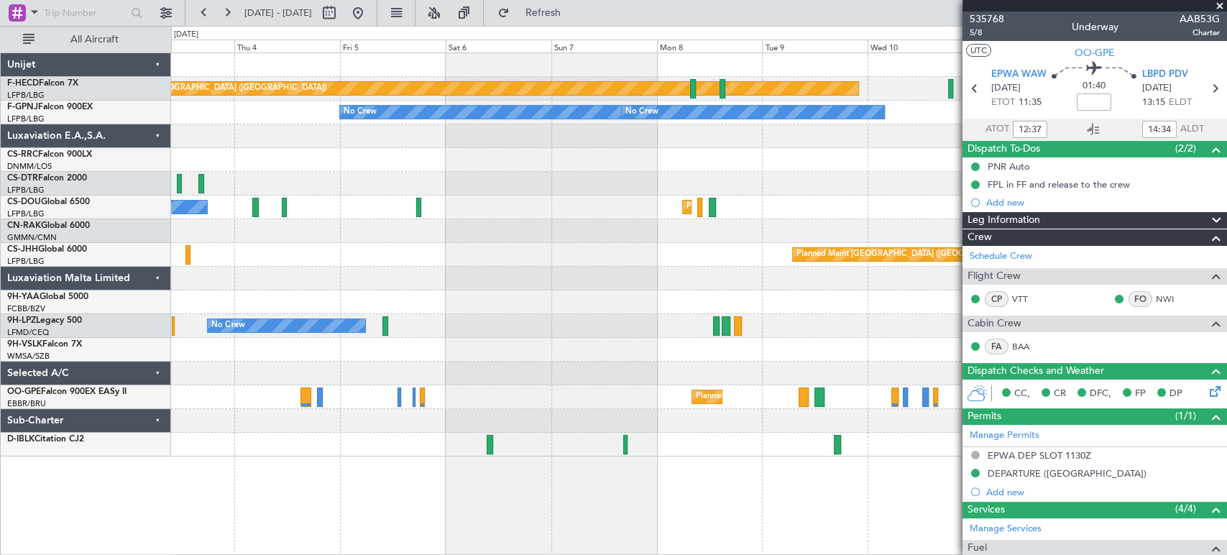
click at [750, 217] on div "Planned Maint Paris (Le Bourget) No Crew No Crew No Crew No Crew Planned Maint …" at bounding box center [698, 254] width 1055 height 403
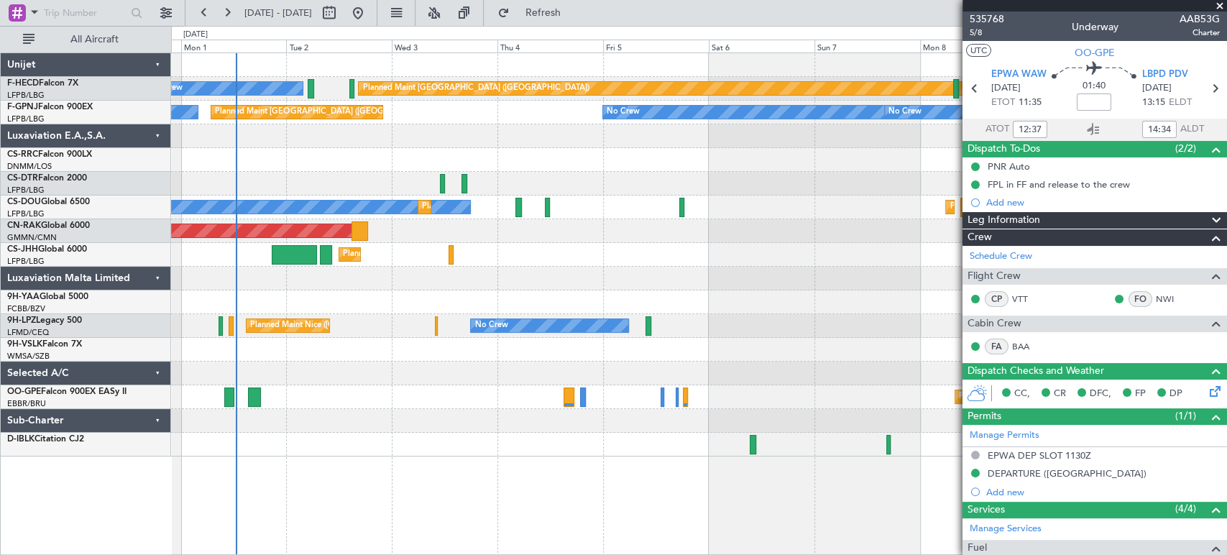
click at [599, 241] on div "Planned Maint [GEOGRAPHIC_DATA] ([GEOGRAPHIC_DATA])" at bounding box center [698, 231] width 1055 height 24
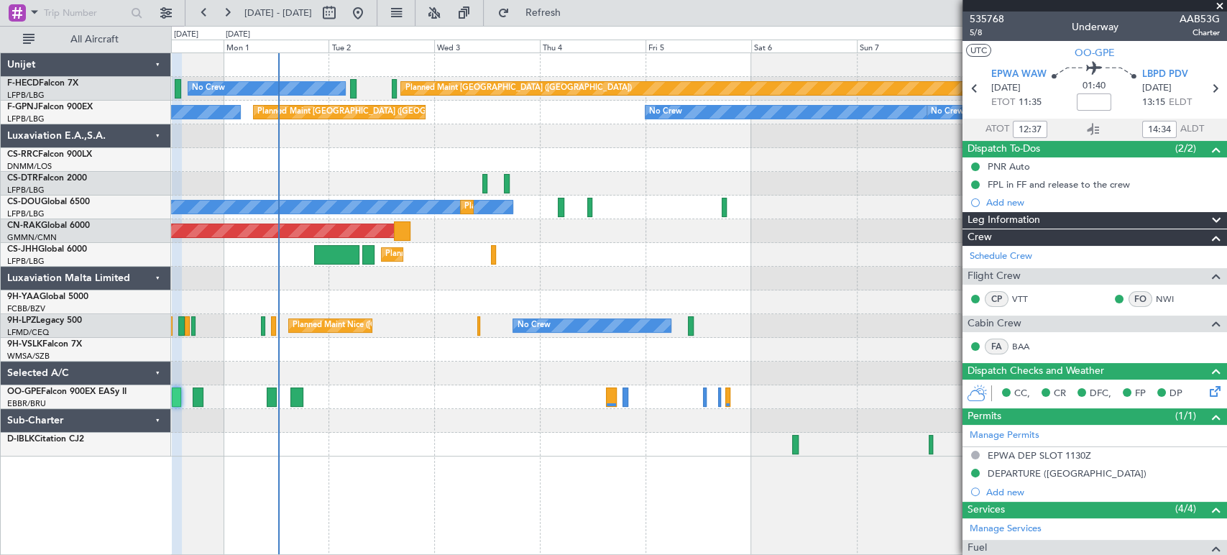
click at [591, 245] on div "Planned Maint Paris (Le Bourget) No Crew No Crew No Crew Planned Maint Paris (L…" at bounding box center [698, 254] width 1055 height 403
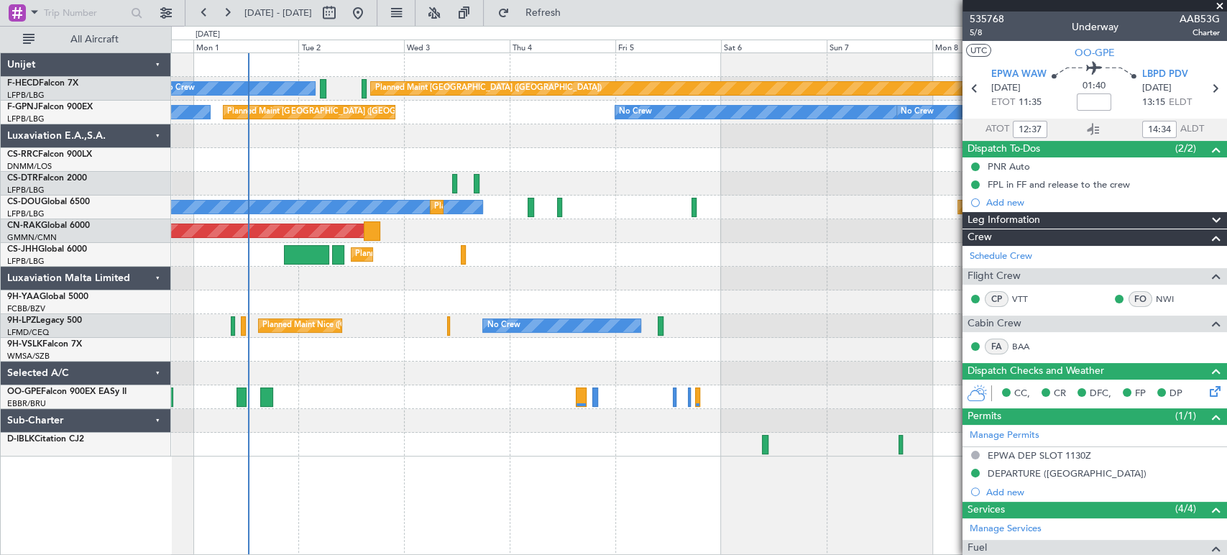
click at [517, 241] on div "Planned Maint Paris (Le Bourget) No Crew No Crew No Crew Planned Maint Paris (L…" at bounding box center [698, 254] width 1055 height 403
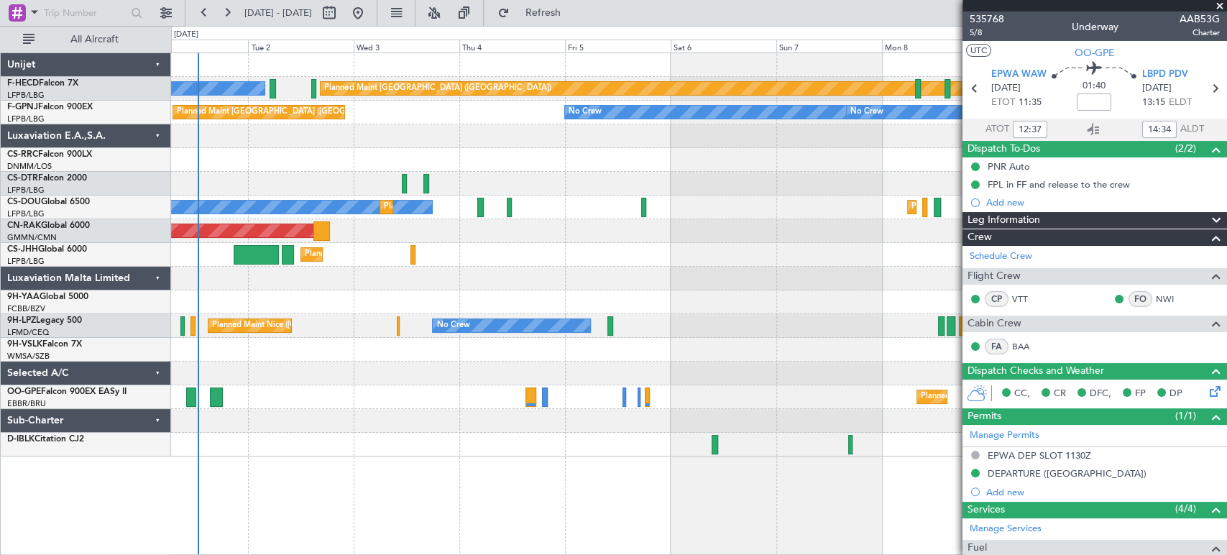
click at [471, 238] on div "Planned Maint [GEOGRAPHIC_DATA] ([GEOGRAPHIC_DATA])" at bounding box center [698, 231] width 1055 height 24
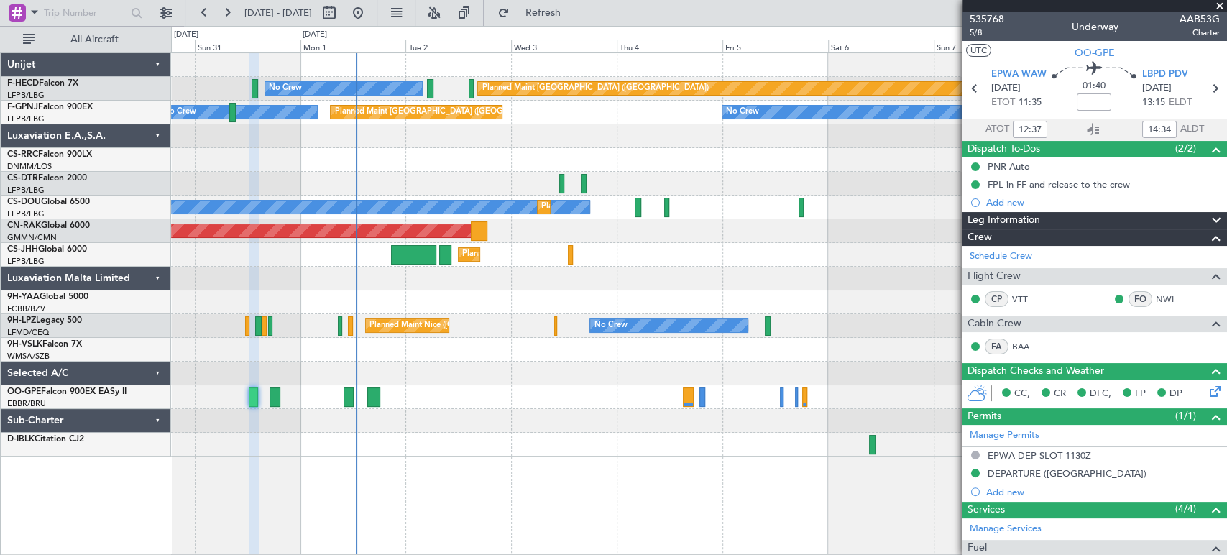
click at [522, 155] on div "Planned Maint [GEOGRAPHIC_DATA] ([GEOGRAPHIC_DATA])" at bounding box center [698, 160] width 1055 height 24
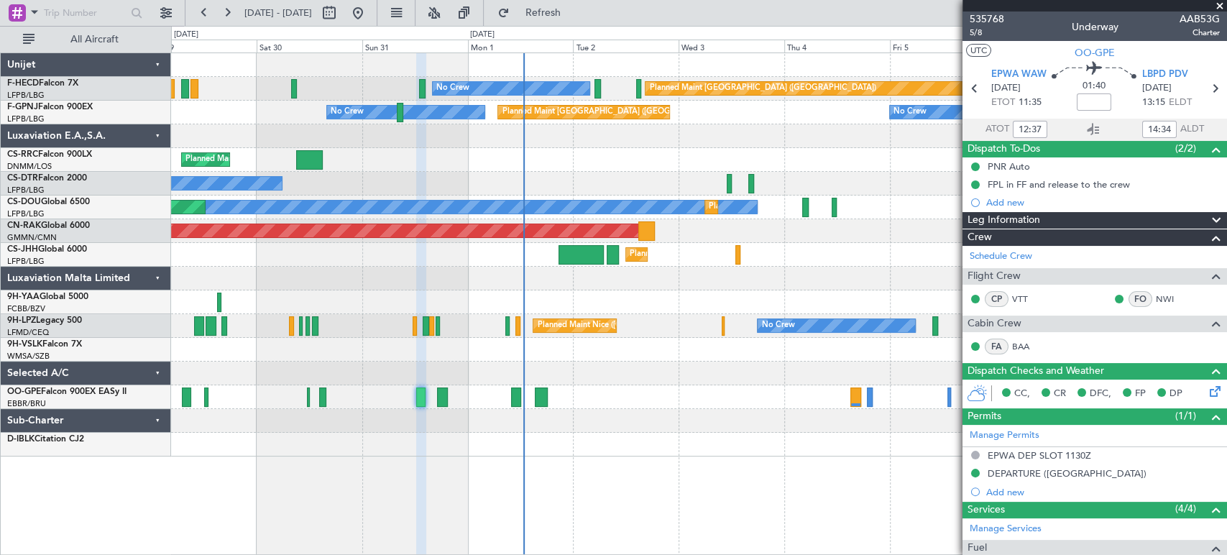
click at [607, 162] on div "Planned Maint [GEOGRAPHIC_DATA] ([GEOGRAPHIC_DATA])" at bounding box center [698, 160] width 1055 height 24
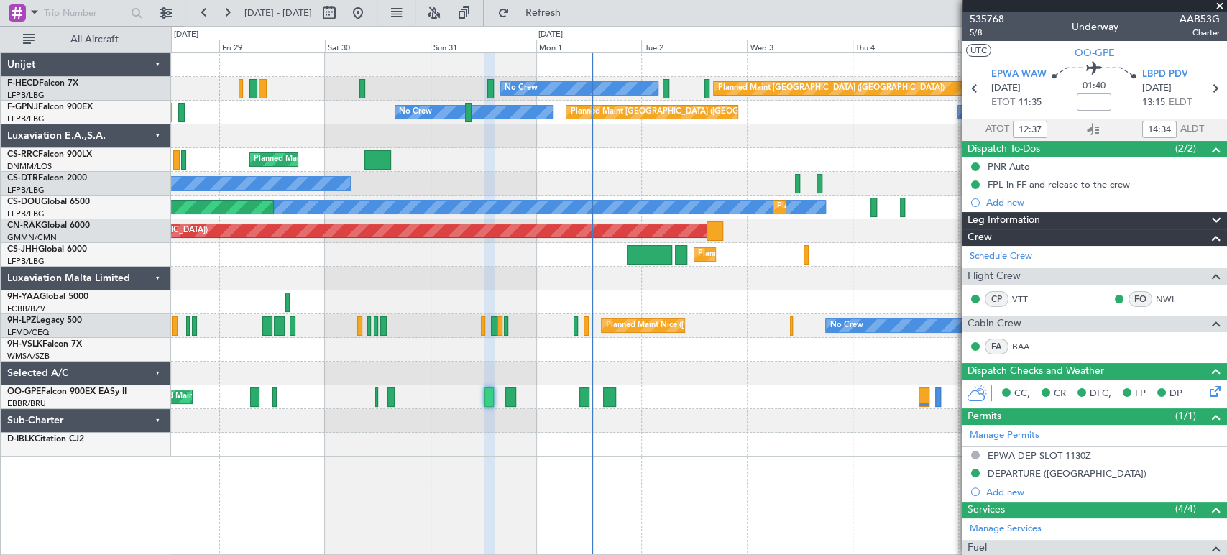
click at [644, 159] on div "Planned Maint Paris (Le Bourget) Planned Maint Paris (Le Bourget)" at bounding box center [698, 160] width 1055 height 24
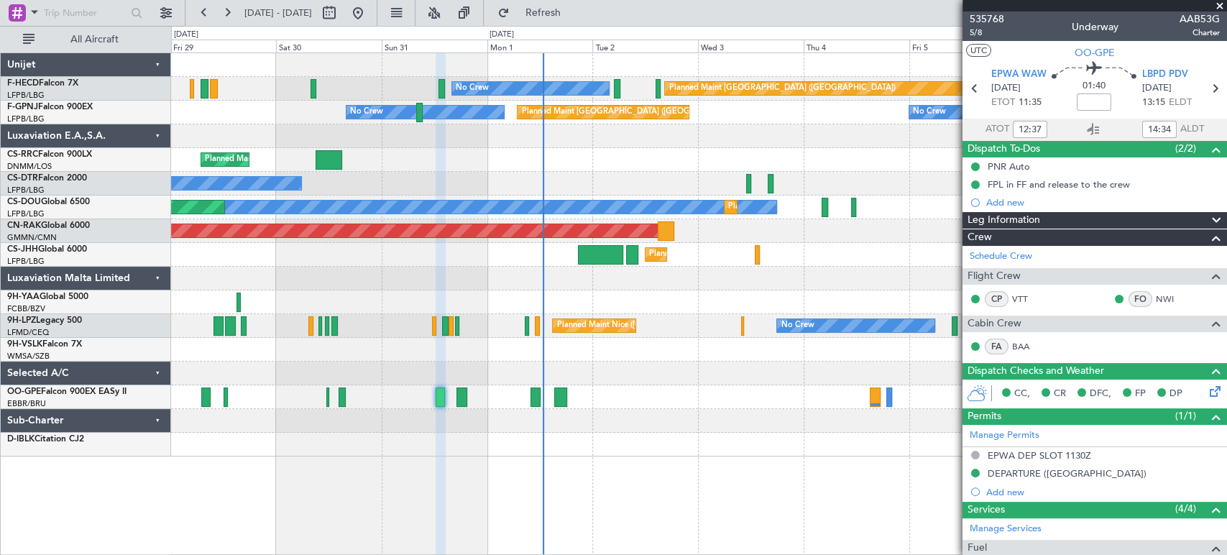
click at [565, 167] on div "Planned Maint Paris (Le Bourget) Planned Maint Paris (Le Bourget)" at bounding box center [698, 160] width 1055 height 24
click at [459, 165] on div "Planned Maint Paris (Le Bourget) Planned Maint Paris (Le Bourget)" at bounding box center [698, 160] width 1055 height 24
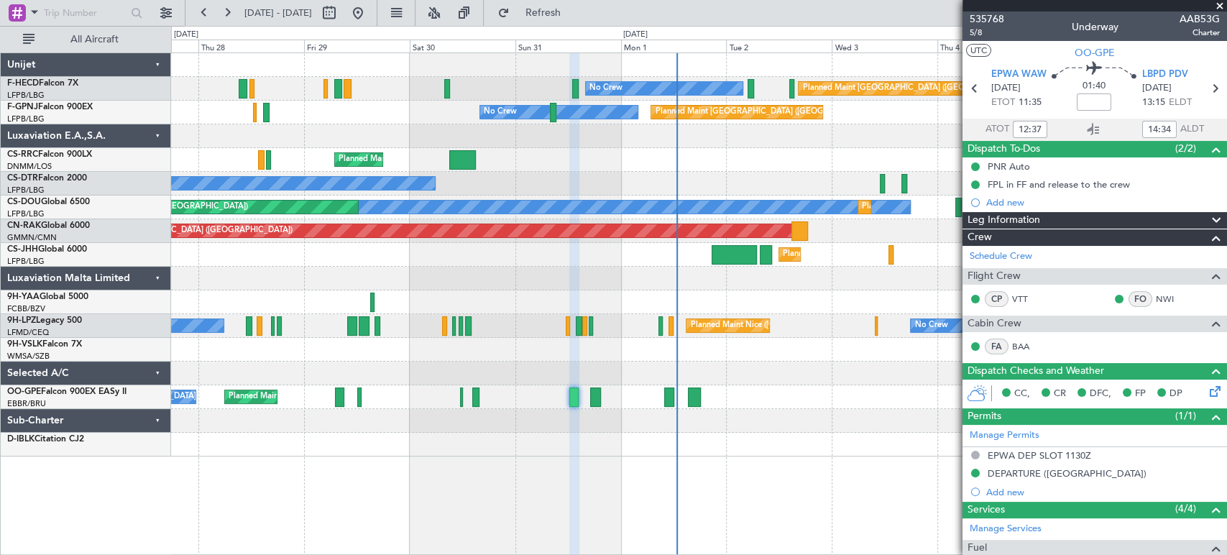
click at [789, 154] on div "Planned Maint Paris (Le Bourget) No Crew No Crew Planned Maint Paris (Le Bourge…" at bounding box center [698, 254] width 1055 height 403
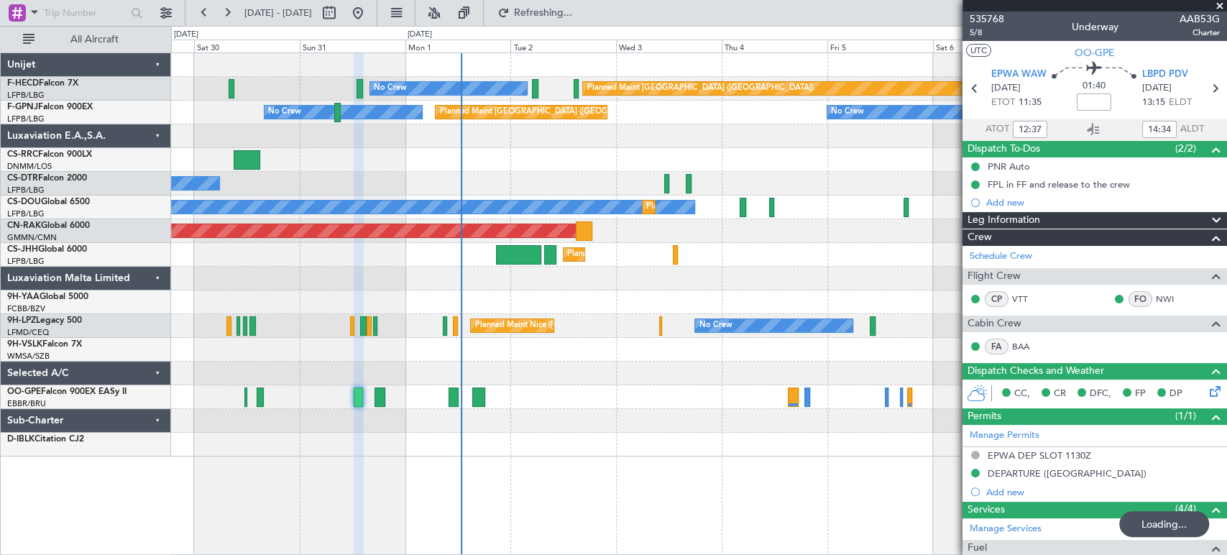
click at [352, 152] on div "Planned Maint Paris (Le Bourget) No Crew Planned Maint Paris (Le Bourget) No Cr…" at bounding box center [698, 254] width 1055 height 403
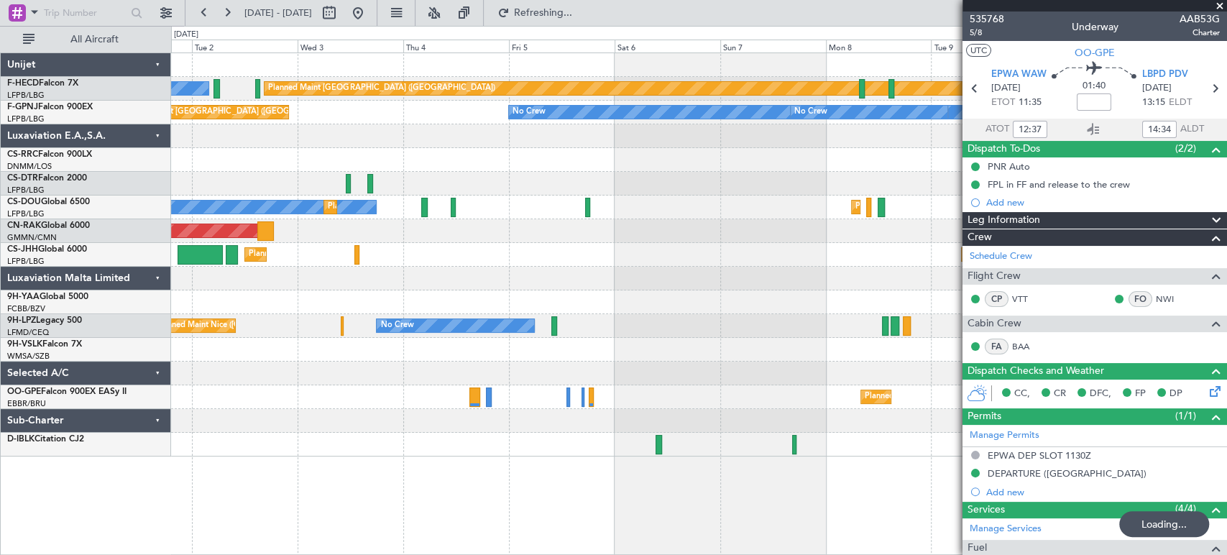
click at [196, 152] on div "Planned Maint Paris (Le Bourget) No Crew Planned Maint Paris (Le Bourget) No Cr…" at bounding box center [698, 254] width 1055 height 403
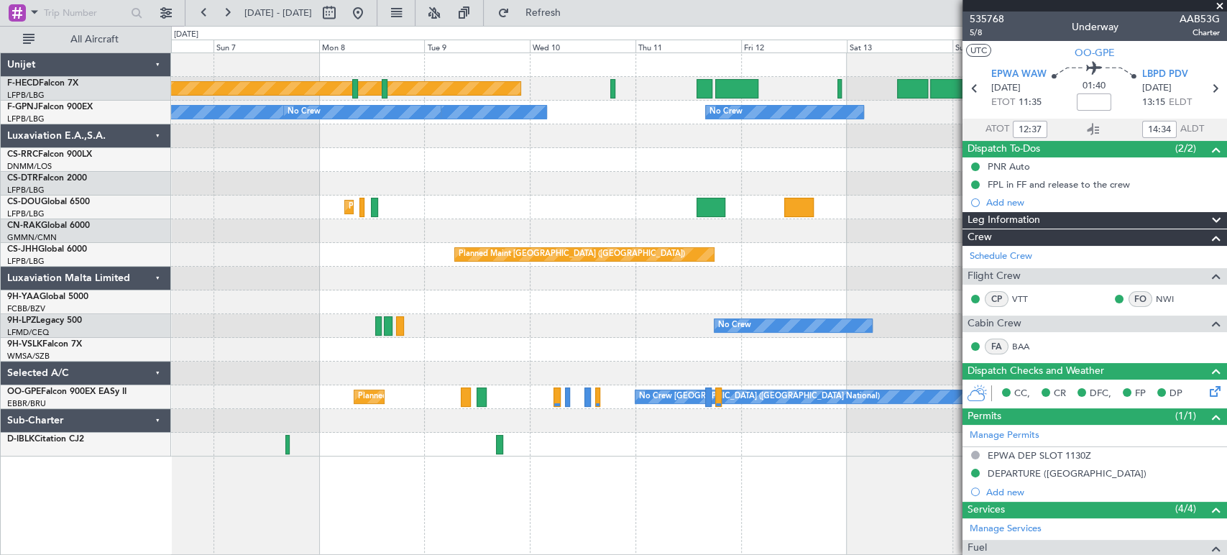
click at [284, 142] on div at bounding box center [698, 136] width 1055 height 24
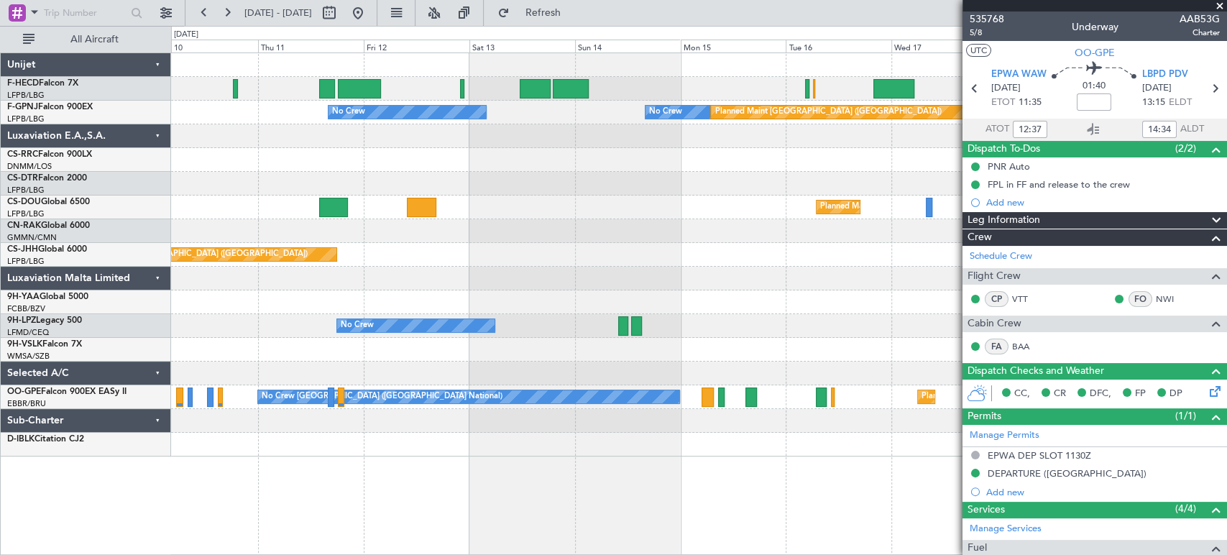
click at [320, 109] on div "No Crew Planned Maint Paris (Le Bourget) Planned Maint Paris (Le Bourget) No Cr…" at bounding box center [698, 254] width 1055 height 403
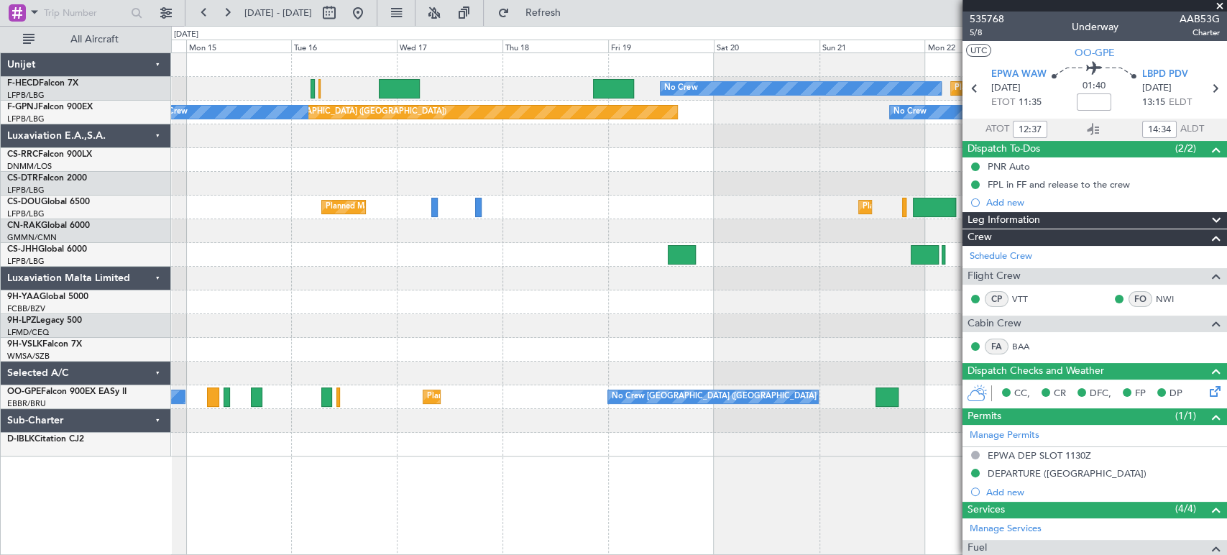
click at [397, 107] on div "Planned Maint Paris (Le Bourget) No Crew No Crew No Crew" at bounding box center [698, 113] width 1055 height 24
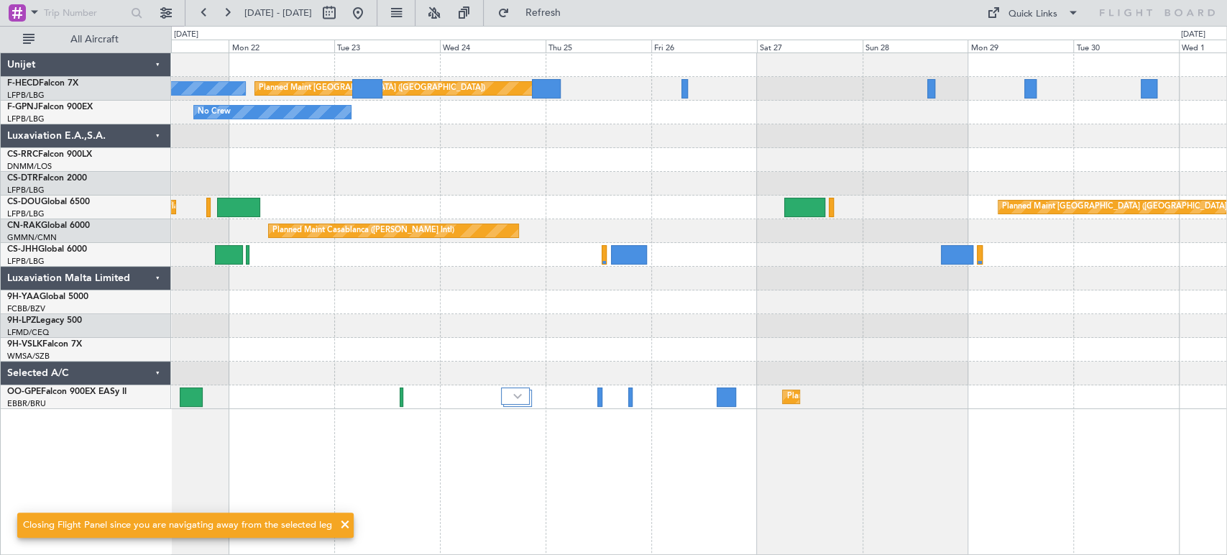
click at [637, 152] on div "Planned Maint Paris (Le Bourget) No Crew No Crew Planned Maint Paris (Le Bourge…" at bounding box center [698, 231] width 1055 height 356
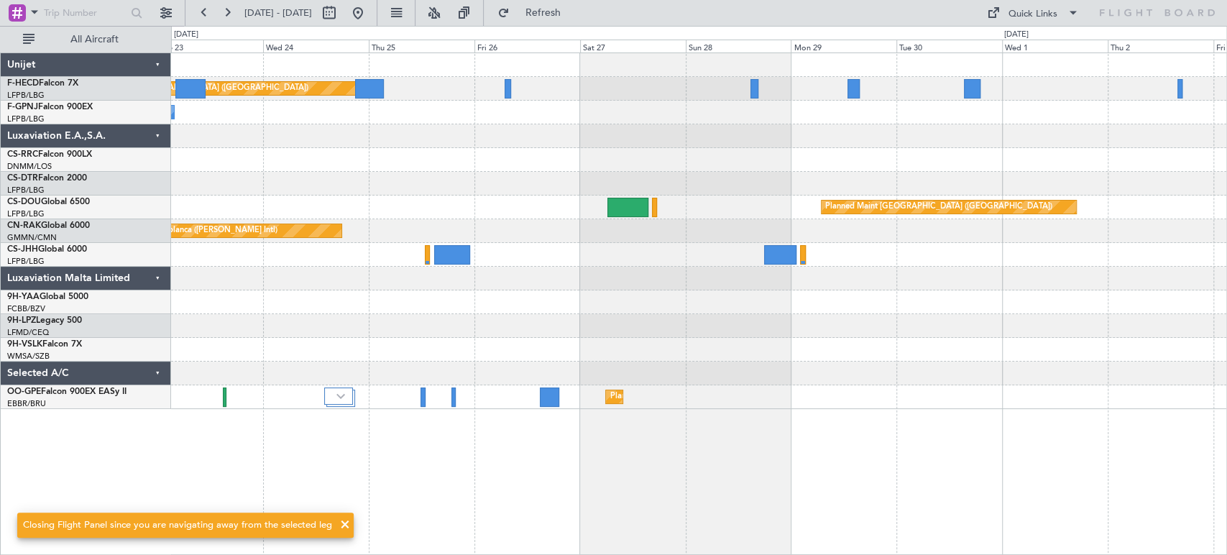
click at [573, 151] on div "Planned Maint Paris (Le Bourget) No Crew No Crew Planned Maint Paris (Le Bourge…" at bounding box center [698, 231] width 1055 height 356
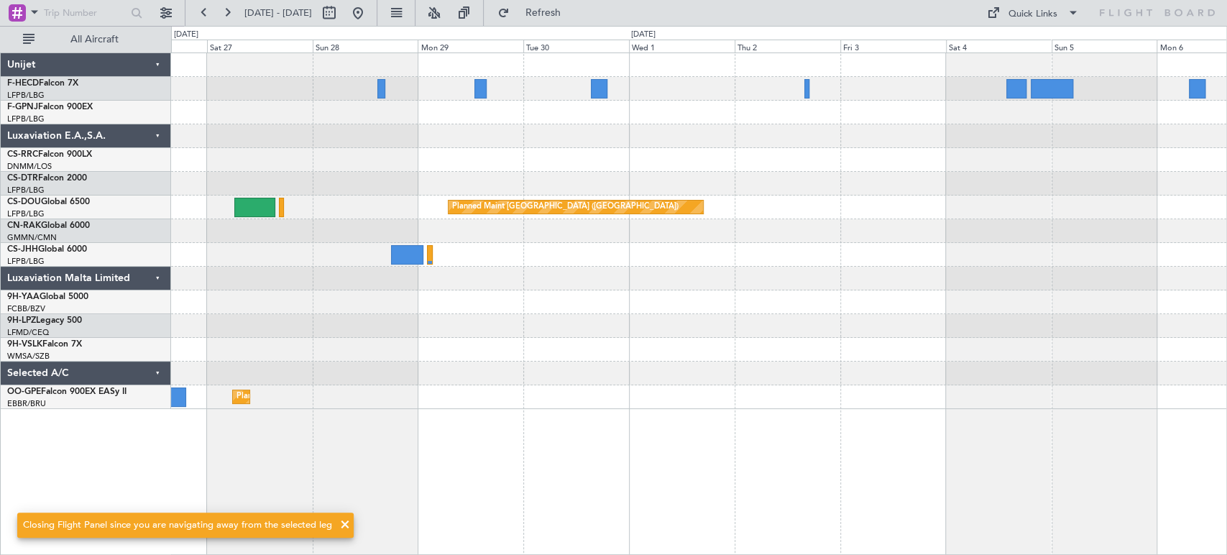
click at [672, 129] on div "Planned Maint Paris (Le Bourget) Planned Maint Paris (Le Bourget) Planned Maint…" at bounding box center [698, 231] width 1055 height 356
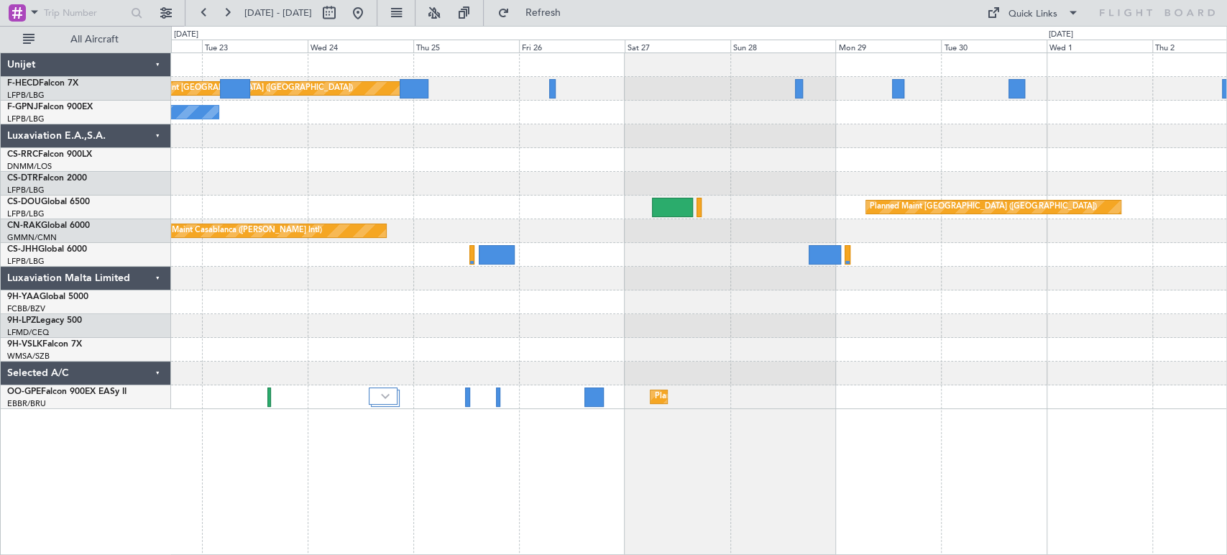
click at [1225, 167] on div "Planned Maint Paris (Le Bourget) No Crew No Crew Planned Maint Paris (Le Bourge…" at bounding box center [613, 290] width 1227 height 529
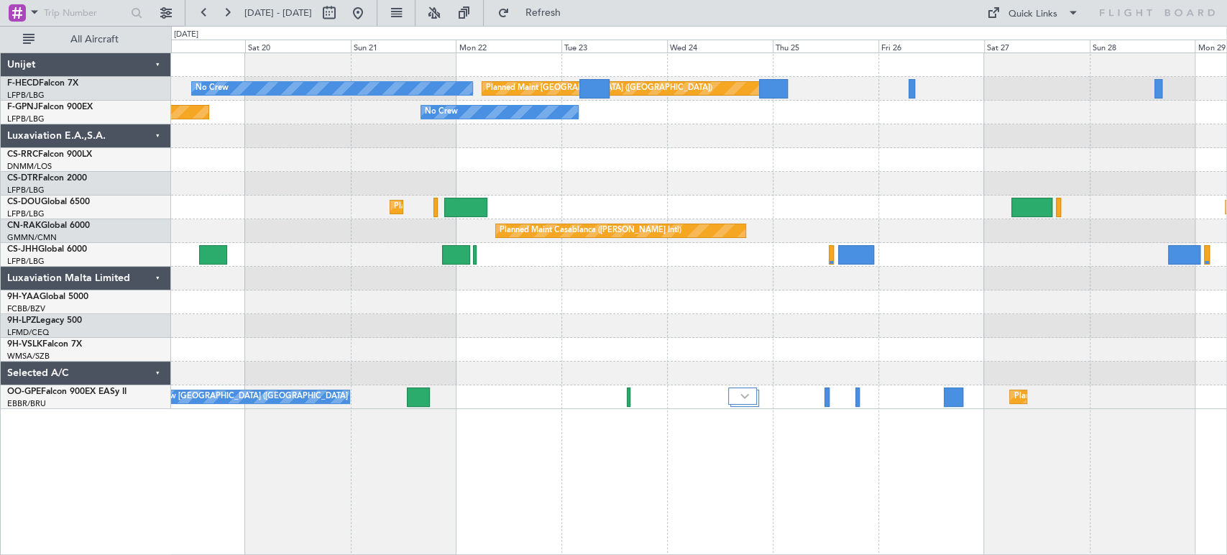
click at [1130, 160] on div "Planned Maint Paris (Le Bourget) No Crew No Crew Planned Maint Paris (Le Bourge…" at bounding box center [698, 231] width 1055 height 356
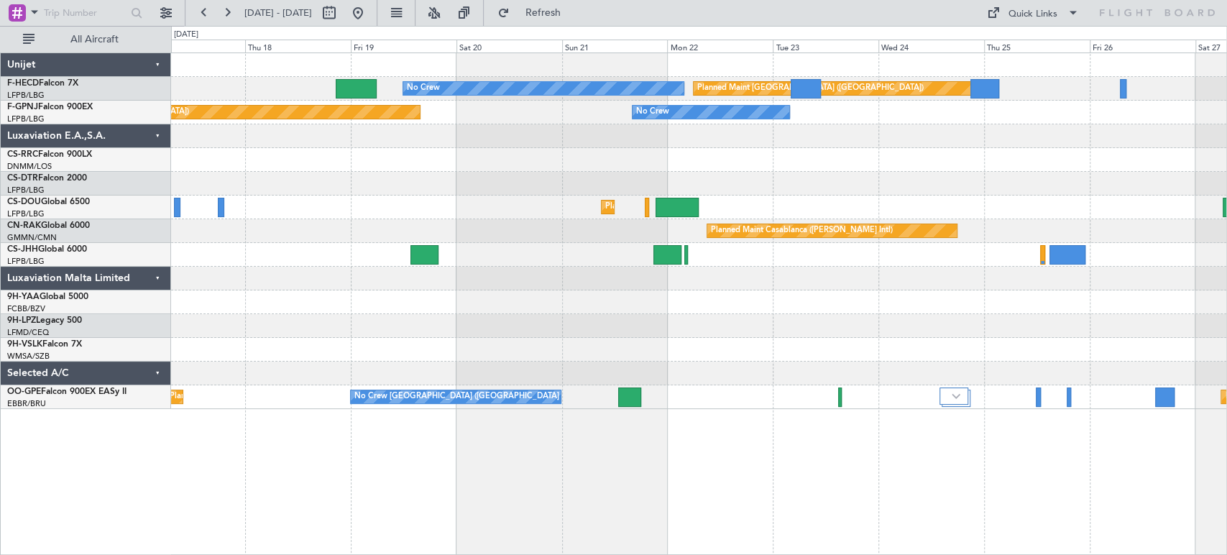
click at [853, 114] on div "No Crew Planned Maint Paris (Le Bourget) No Crew" at bounding box center [698, 113] width 1055 height 24
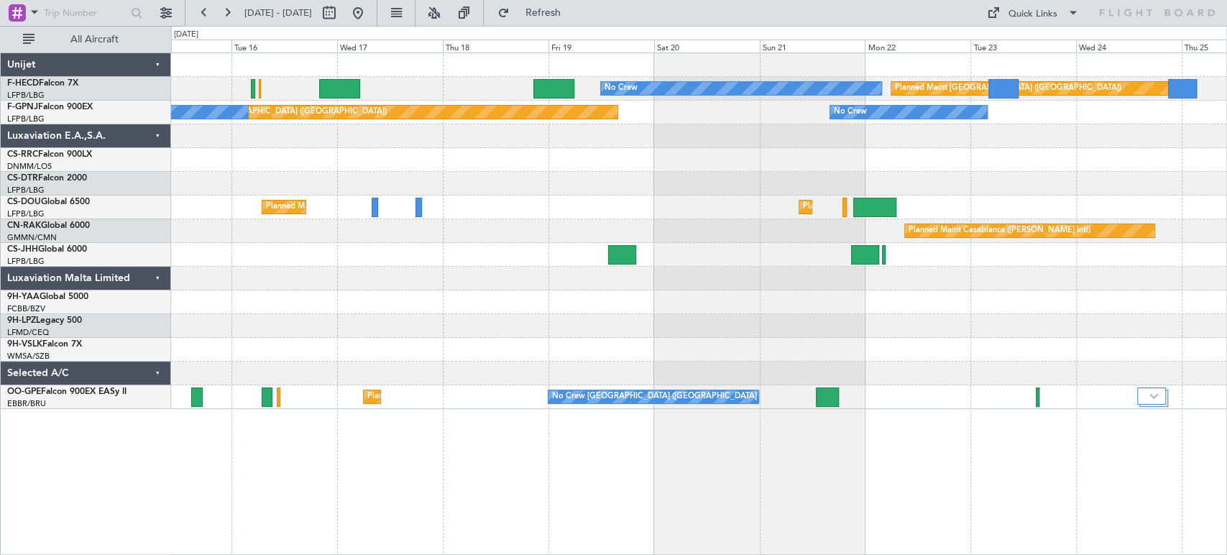
click at [1041, 125] on div "Planned Maint Paris (Le Bourget) No Crew No Crew Planned Maint Paris (Le Bourge…" at bounding box center [698, 231] width 1055 height 356
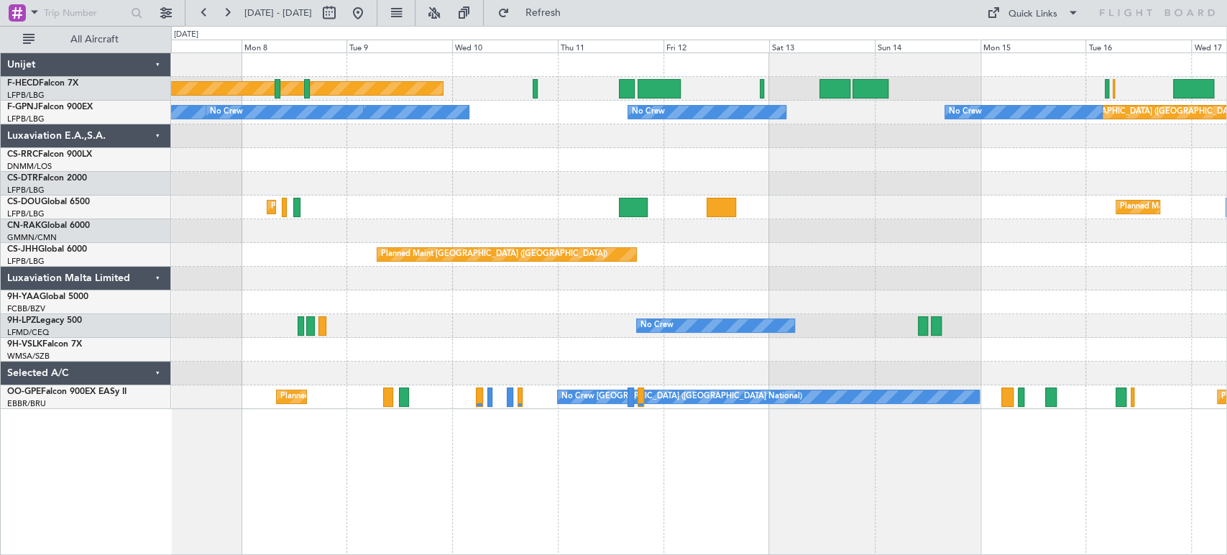
click at [1053, 96] on div "Planned Maint [GEOGRAPHIC_DATA] ([GEOGRAPHIC_DATA]) No Crew" at bounding box center [698, 89] width 1055 height 24
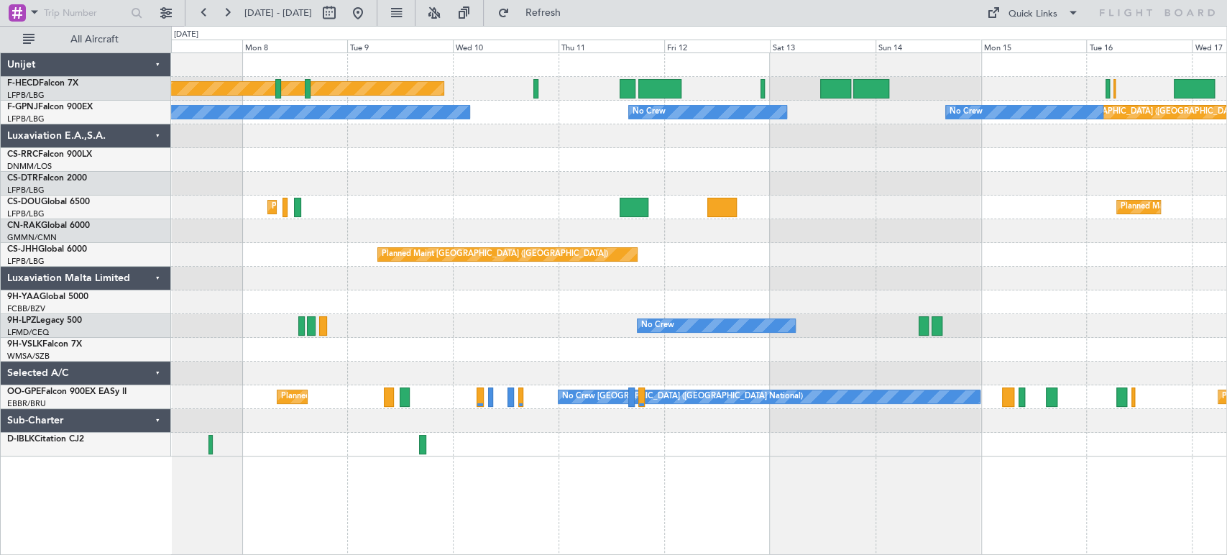
click at [625, 100] on div "Planned Maint Paris (Le Bourget) No Crew Planned Maint Paris (Le Bourget) No Cr…" at bounding box center [698, 254] width 1055 height 403
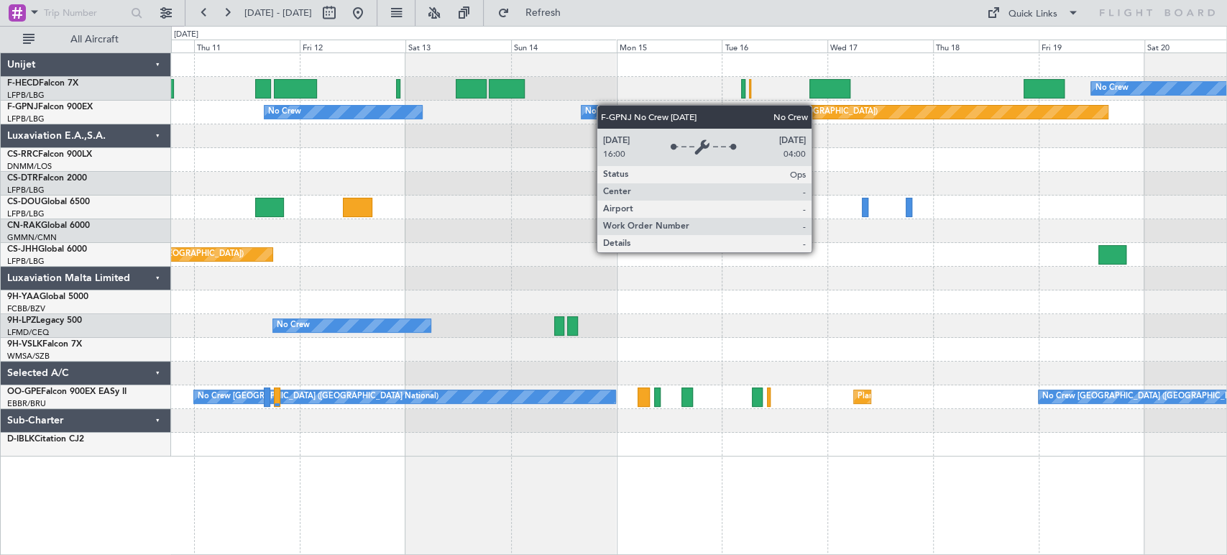
click at [588, 106] on div "No Crew Planned Maint Paris (Le Bourget) Planned Maint Paris (Le Bourget) Plann…" at bounding box center [698, 254] width 1055 height 403
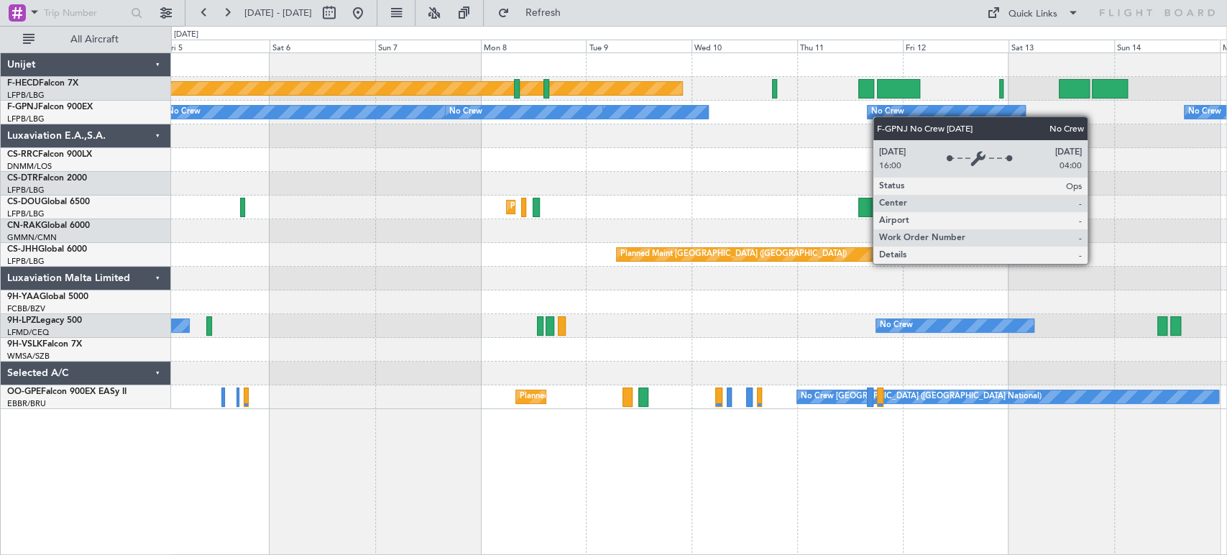
click at [954, 116] on div "Planned Maint Paris (Le Bourget) No Crew No Crew No Crew No Crew Planned Maint …" at bounding box center [698, 231] width 1055 height 356
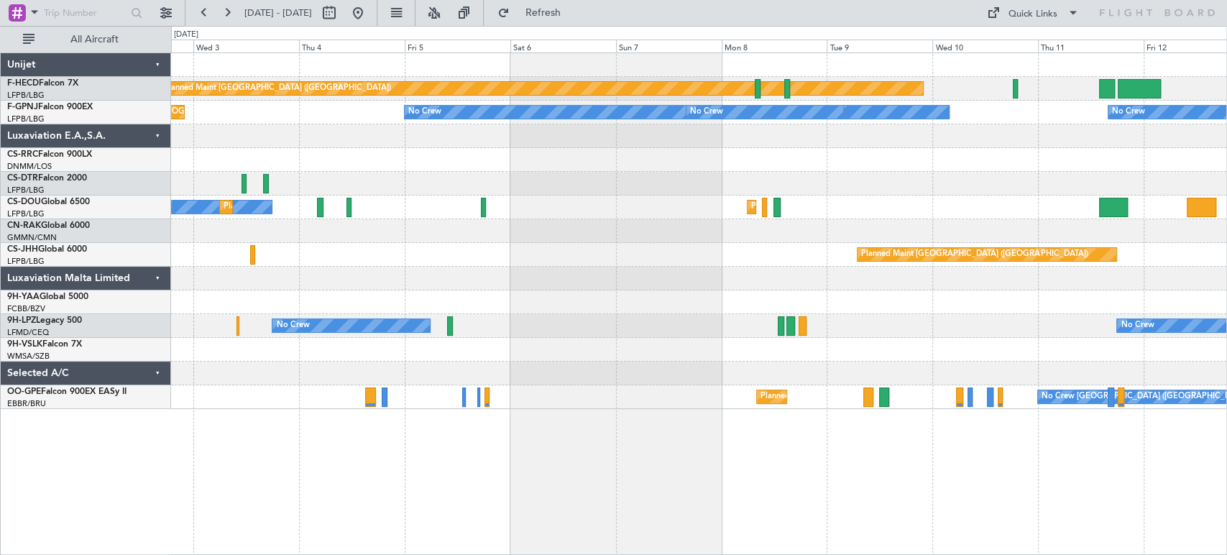
click at [98, 171] on div "Planned Maint Paris (Le Bourget) No Crew No Crew No Crew Planned Maint Paris (L…" at bounding box center [613, 290] width 1227 height 529
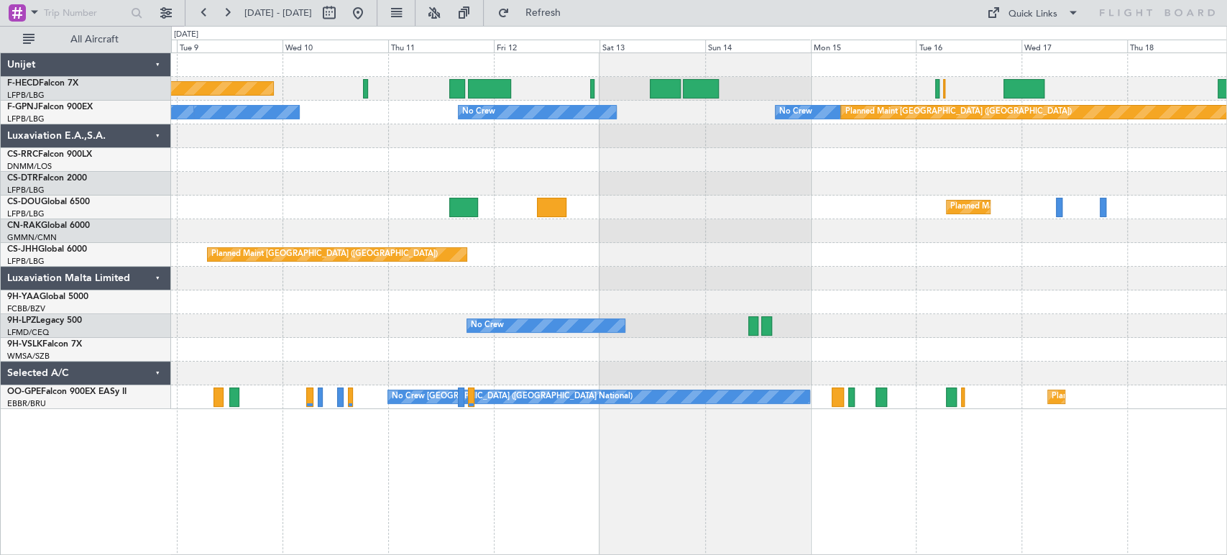
click at [460, 139] on div "Planned Maint Paris (Le Bourget) No Crew No Crew No Crew No Crew No Crew Planne…" at bounding box center [698, 231] width 1055 height 356
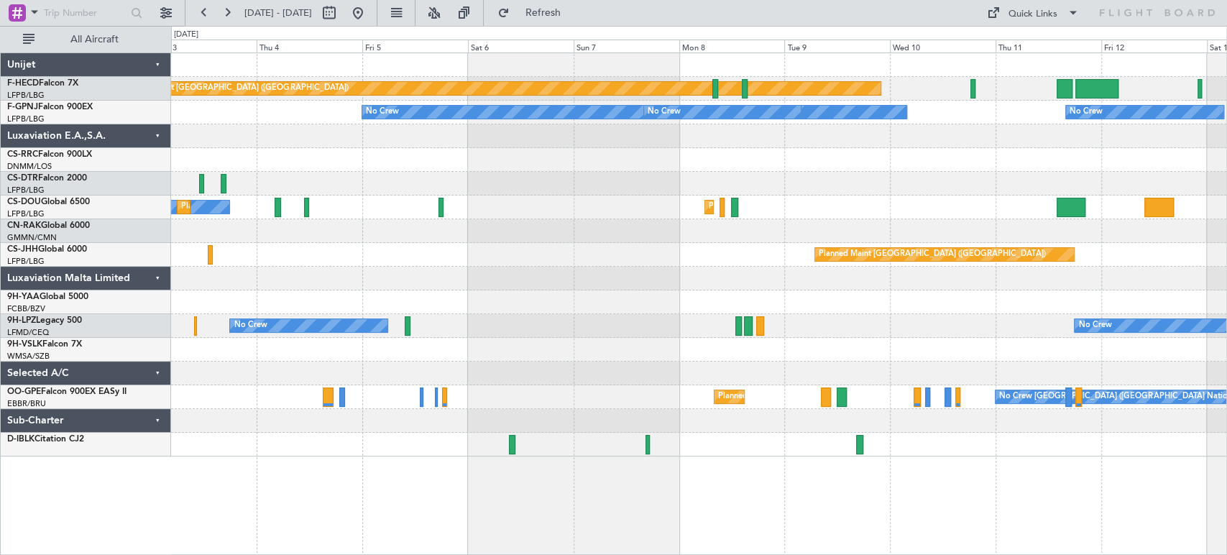
click at [921, 122] on div "Planned Maint Paris (Le Bourget) No Crew No Crew No Crew No Crew Planned Maint …" at bounding box center [698, 254] width 1055 height 403
